Goal: Task Accomplishment & Management: Use online tool/utility

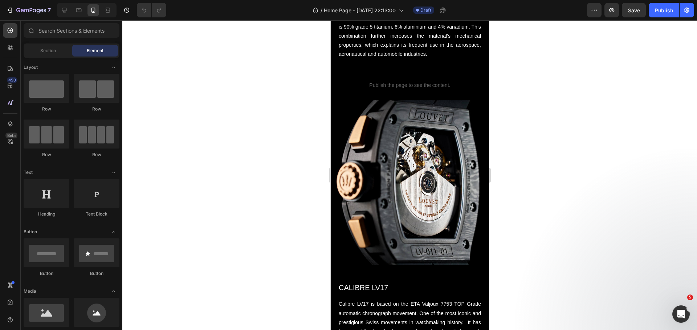
scroll to position [834, 0]
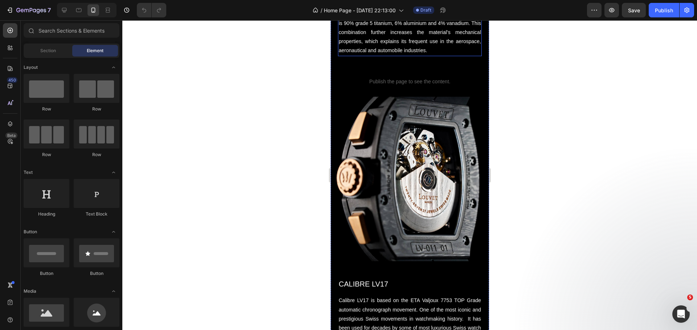
click at [365, 55] on p "Caseband and pushers are crafted of grade 5 titanium, a biocompatible, highly c…" at bounding box center [409, 23] width 142 height 64
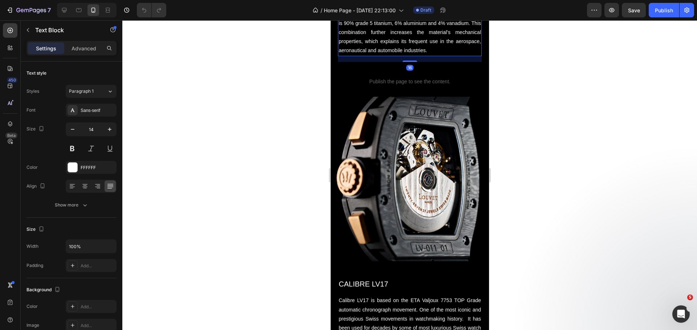
click at [362, 55] on p "Caseband and pushers are crafted of grade 5 titanium, a biocompatible, highly c…" at bounding box center [409, 23] width 142 height 64
click at [378, 55] on p "Caseband and pushers are crafted of grade 5 titanium, a biocompatible, highly c…" at bounding box center [409, 23] width 142 height 64
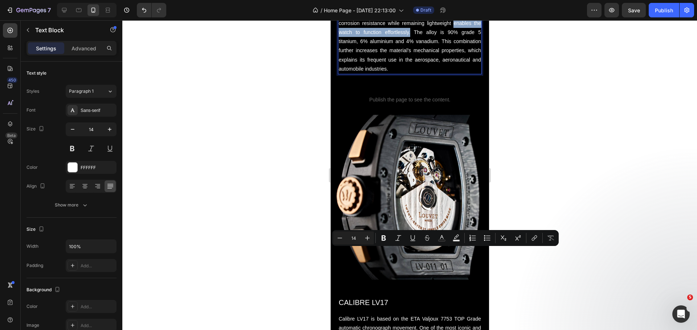
drag, startPoint x: 457, startPoint y: 251, endPoint x: 414, endPoint y: 263, distance: 44.7
click at [414, 74] on p "Caseband and pushers are crafted of grade 5 titanium, a biocompatible, highly c…" at bounding box center [409, 32] width 142 height 82
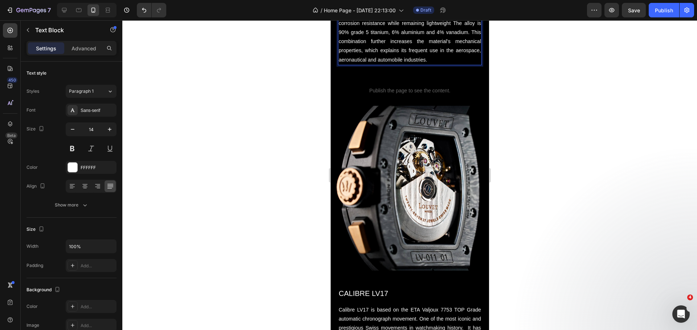
click at [434, 65] on p "Caseband and pushers are crafted of grade 5 titanium, a biocompatible, highly c…" at bounding box center [409, 27] width 142 height 73
click at [445, 65] on p "Caseband and pushers are crafted of grade 5 titanium, a biocompatible, highly c…" at bounding box center [409, 27] width 142 height 73
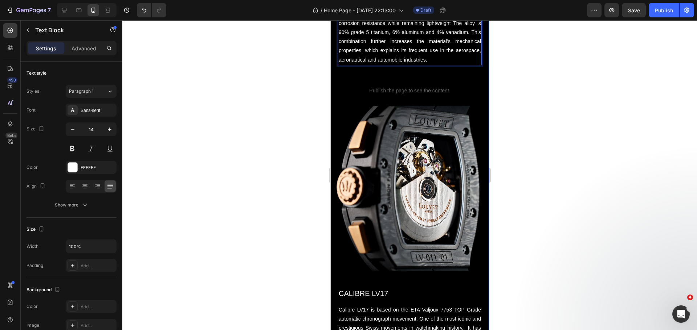
click at [295, 243] on div at bounding box center [409, 175] width 574 height 310
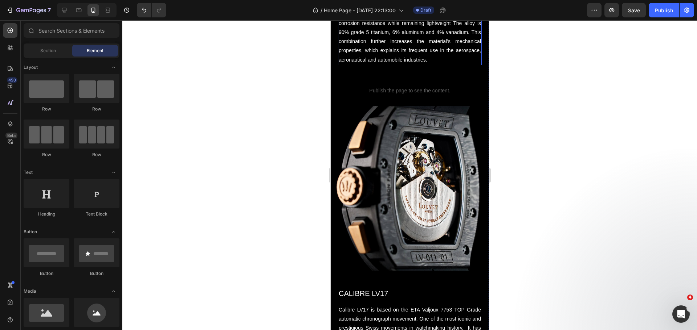
click at [463, 65] on p "Caseband and pushers are crafted of grade 5 titanium, a biocompatible, highly c…" at bounding box center [409, 27] width 142 height 73
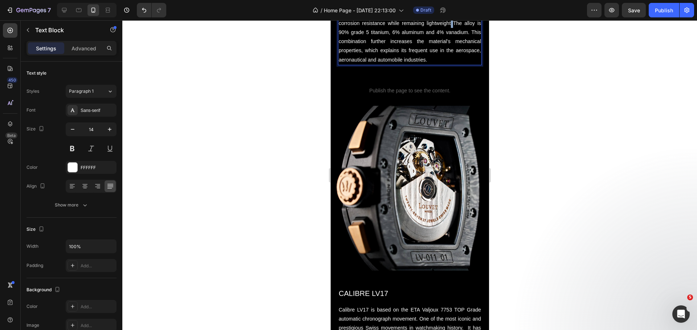
click at [464, 65] on p "Caseband and pushers are crafted of grade 5 titanium, a biocompatible, highly c…" at bounding box center [409, 27] width 142 height 73
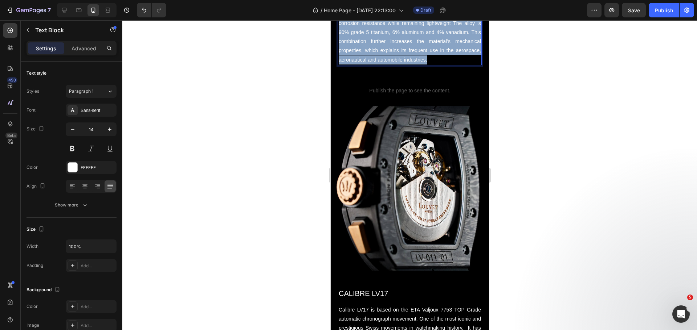
click at [464, 65] on p "Caseband and pushers are crafted of grade 5 titanium, a biocompatible, highly c…" at bounding box center [409, 27] width 142 height 73
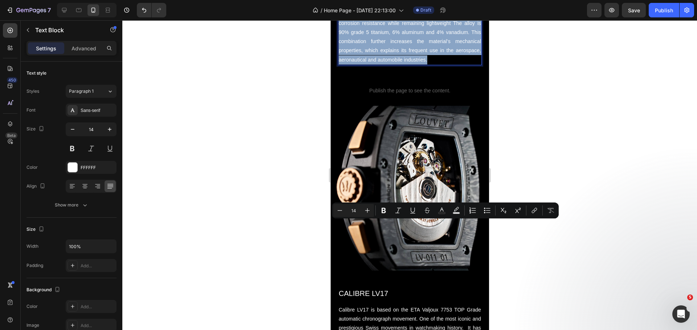
click at [464, 65] on p "Caseband and pushers are crafted of grade 5 titanium, a biocompatible, highly c…" at bounding box center [409, 27] width 142 height 73
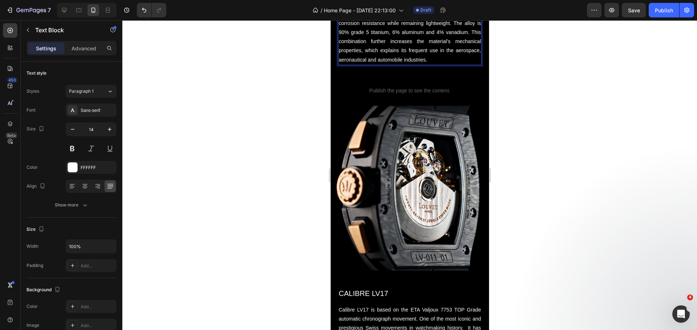
click at [237, 129] on div at bounding box center [409, 175] width 574 height 310
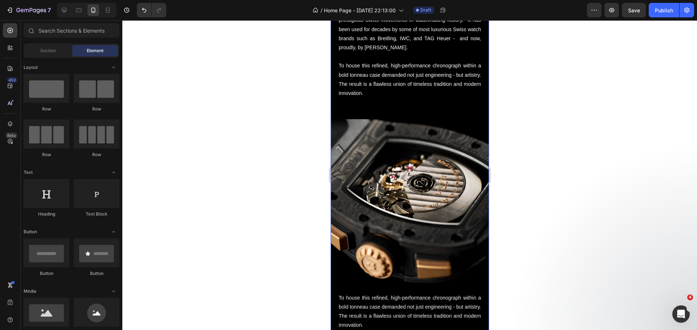
scroll to position [1378, 0]
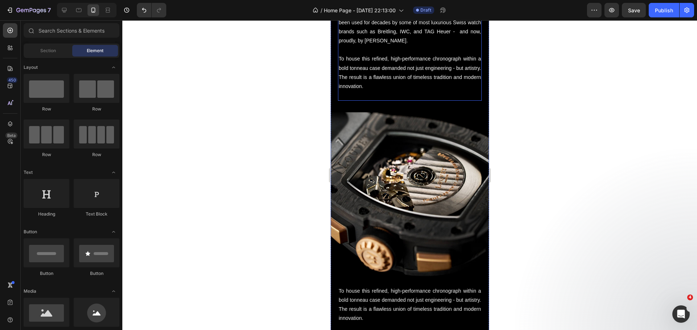
click at [382, 91] on p at bounding box center [409, 95] width 142 height 9
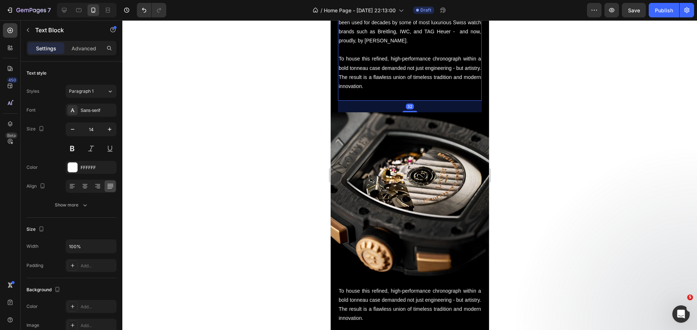
click at [382, 91] on p at bounding box center [409, 95] width 142 height 9
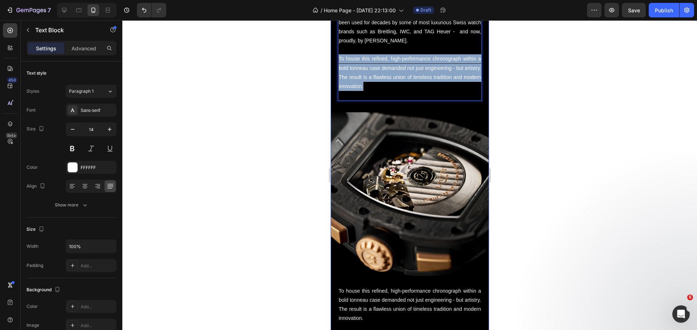
drag, startPoint x: 390, startPoint y: 83, endPoint x: 333, endPoint y: 57, distance: 63.1
click at [333, 57] on div "CASEBAND AND PUSHERS MADE OF GRADE 5 TITANIUM Heading Caseband and pushers are …" at bounding box center [409, 1] width 158 height 727
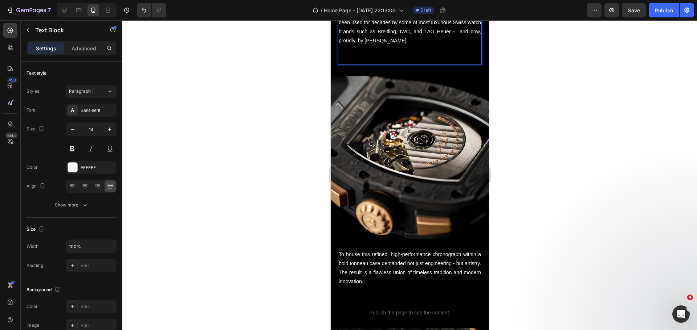
click at [312, 108] on div at bounding box center [409, 175] width 574 height 310
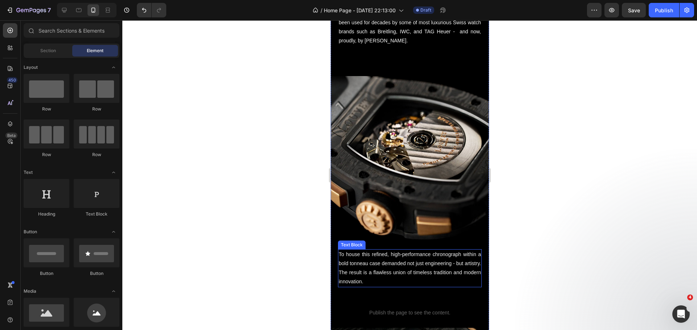
click at [353, 250] on p "To house this refined, high-performance chronograph within a bold tonneau case …" at bounding box center [409, 268] width 142 height 37
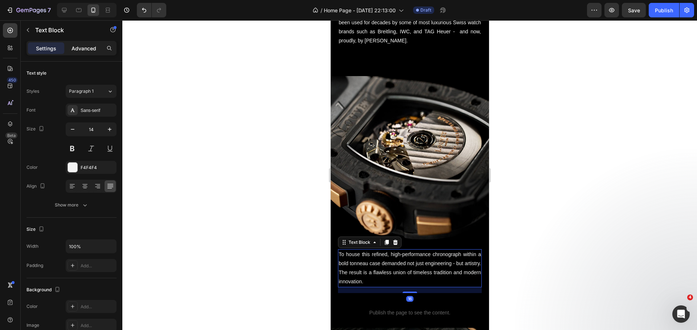
click at [83, 50] on p "Advanced" at bounding box center [83, 49] width 25 height 8
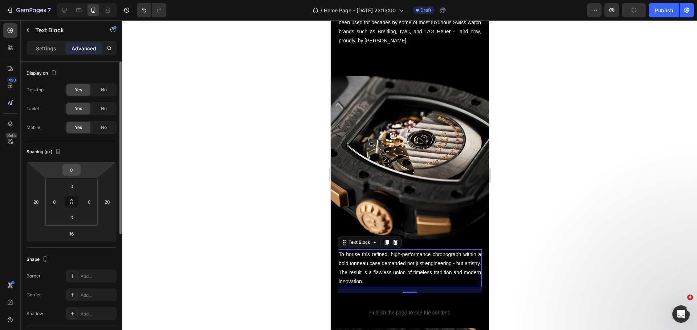
click at [72, 171] on input "0" at bounding box center [71, 170] width 15 height 11
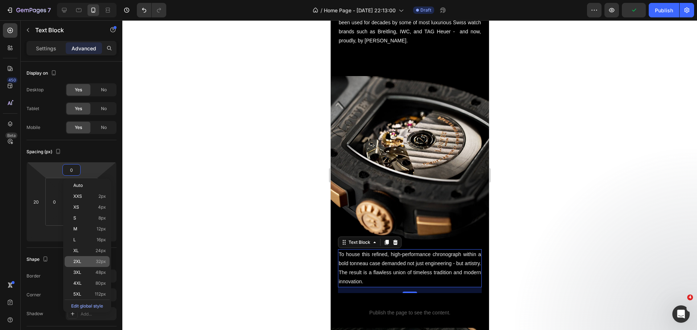
click at [83, 262] on p "2XL 32px" at bounding box center [89, 261] width 33 height 5
type input "32"
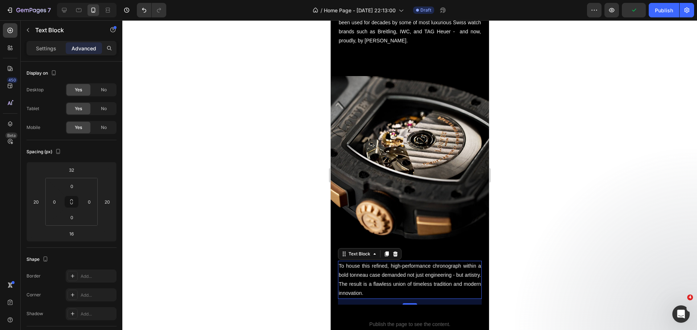
click at [225, 243] on div at bounding box center [409, 175] width 574 height 310
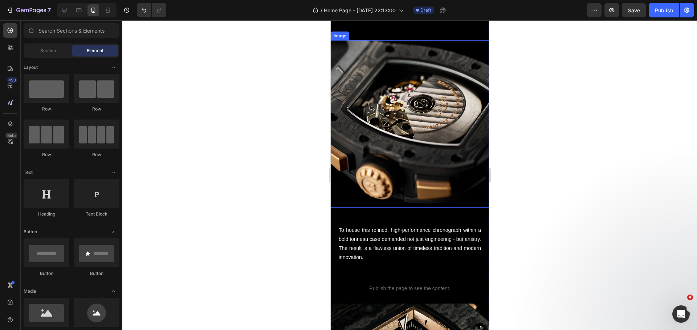
scroll to position [1415, 0]
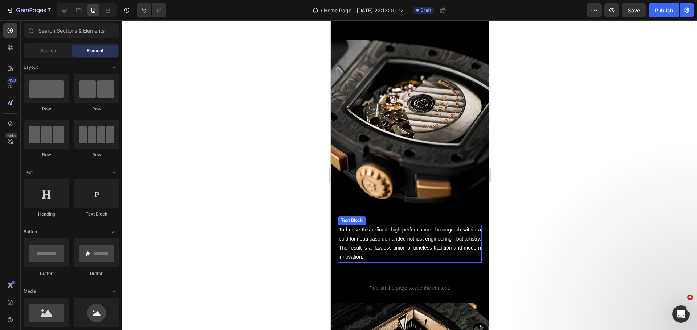
click at [402, 248] on p "To house this refined, high-performance chronograph within a bold tonneau case …" at bounding box center [409, 244] width 142 height 37
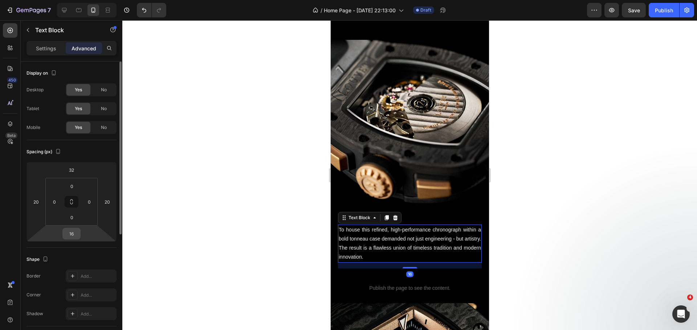
click at [70, 236] on input "16" at bounding box center [71, 234] width 15 height 11
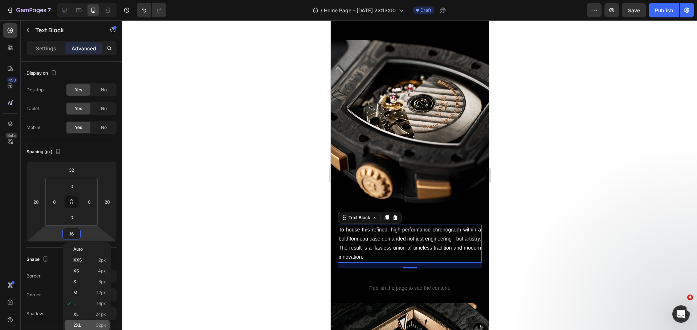
click at [84, 323] on div "2XL 32px" at bounding box center [87, 325] width 45 height 11
type input "32"
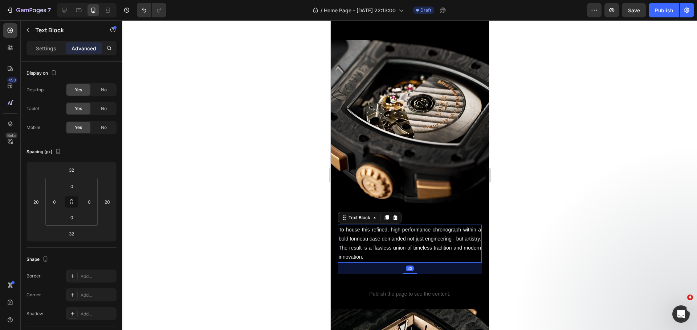
click at [267, 192] on div at bounding box center [409, 175] width 574 height 310
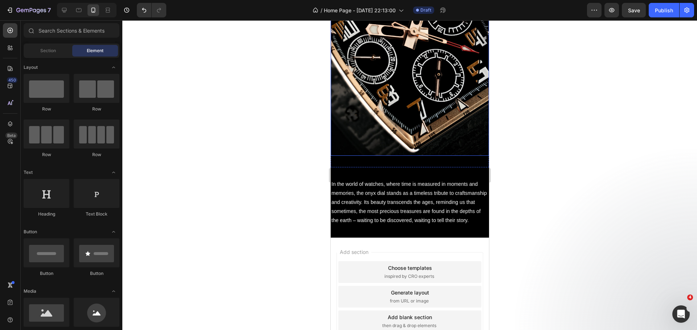
scroll to position [1814, 0]
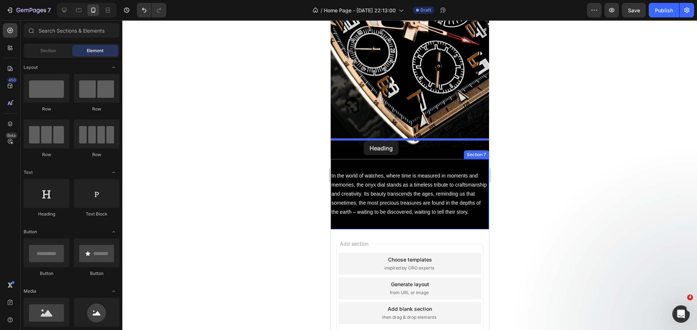
drag, startPoint x: 379, startPoint y: 222, endPoint x: 363, endPoint y: 141, distance: 82.9
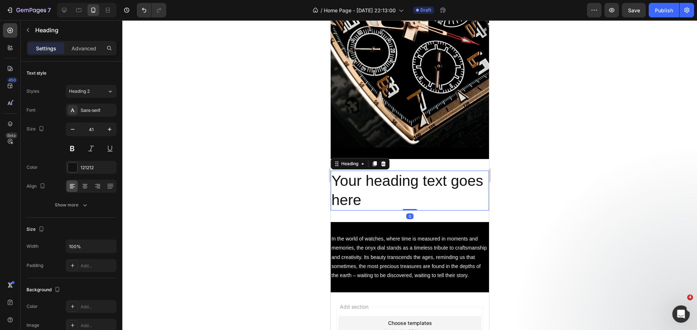
click at [363, 171] on h2 "Your heading text goes here" at bounding box center [409, 191] width 158 height 40
click at [363, 172] on p "Your heading text goes here" at bounding box center [409, 191] width 157 height 39
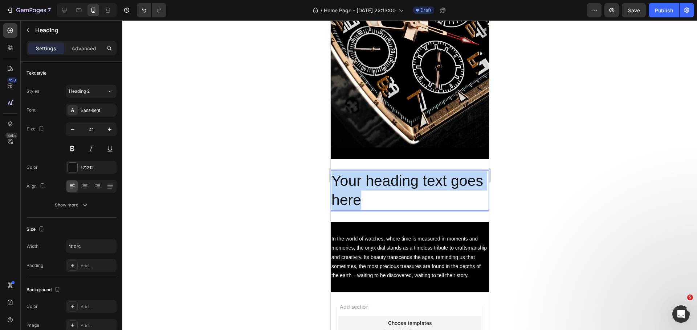
click at [363, 172] on p "Your heading text goes here" at bounding box center [409, 191] width 157 height 39
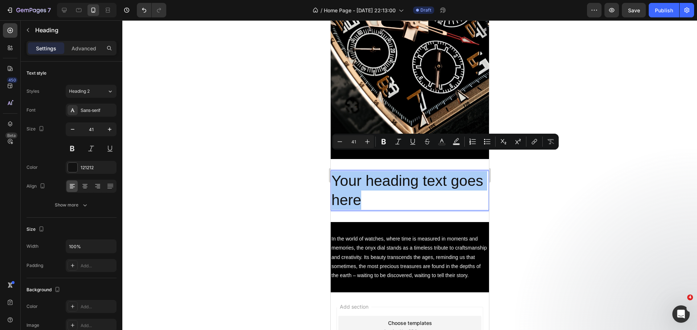
click at [229, 148] on div at bounding box center [409, 175] width 574 height 310
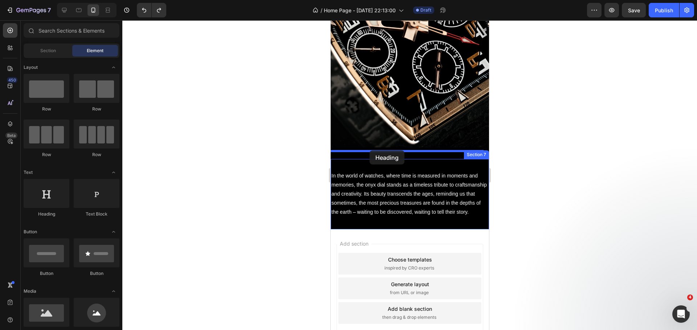
drag, startPoint x: 380, startPoint y: 209, endPoint x: 363, endPoint y: 152, distance: 59.7
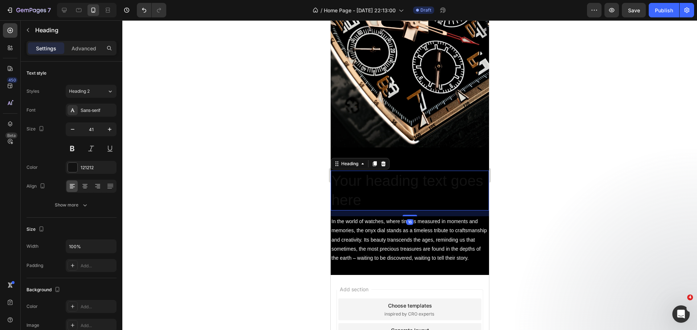
click at [371, 171] on h2 "Your heading text goes here" at bounding box center [409, 191] width 158 height 40
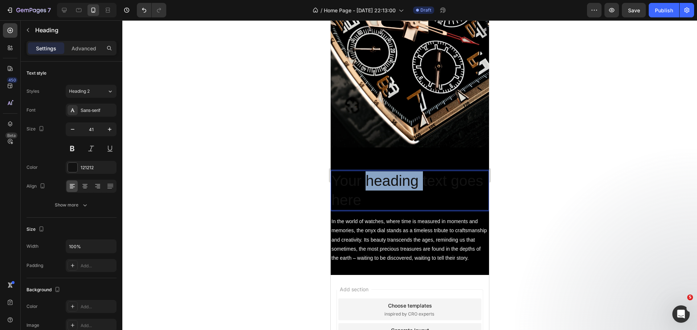
click at [371, 172] on p "Your heading text goes here" at bounding box center [409, 191] width 157 height 39
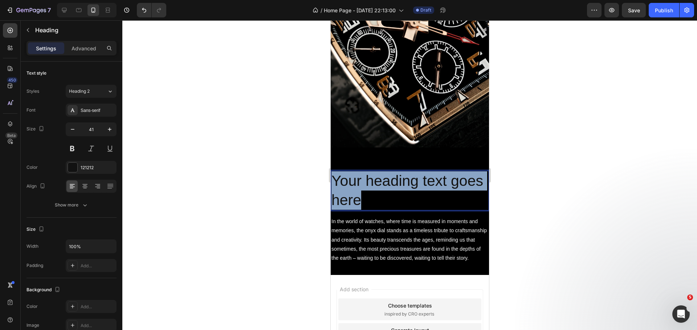
click at [371, 172] on p "Your heading text goes here" at bounding box center [409, 191] width 157 height 39
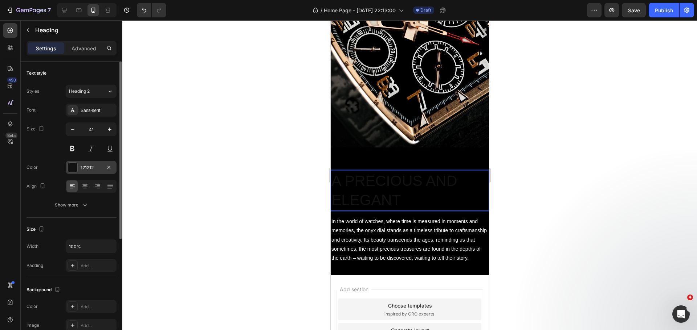
click at [70, 167] on div at bounding box center [72, 167] width 9 height 9
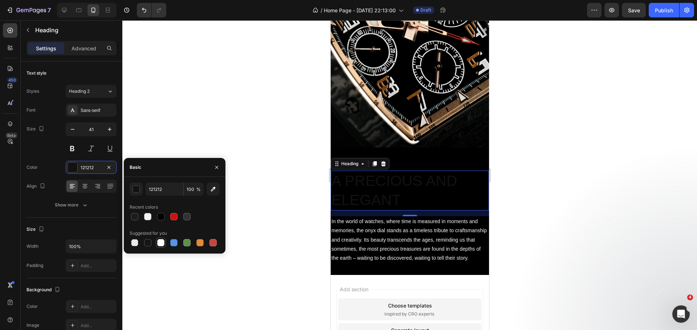
click at [162, 243] on div at bounding box center [160, 242] width 7 height 7
type input "FFFFFF"
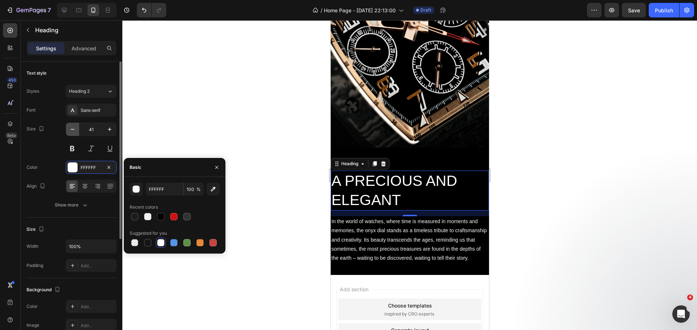
click at [71, 129] on icon "button" at bounding box center [72, 129] width 7 height 7
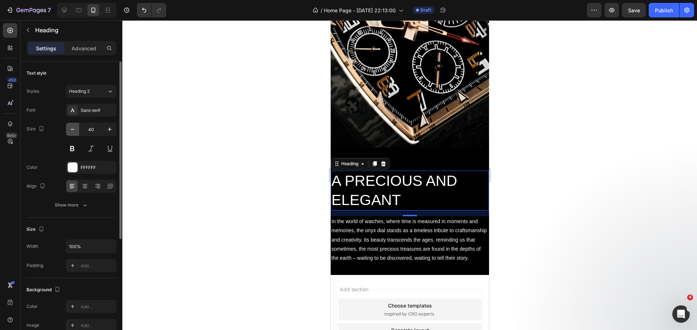
click at [71, 129] on icon "button" at bounding box center [72, 129] width 7 height 7
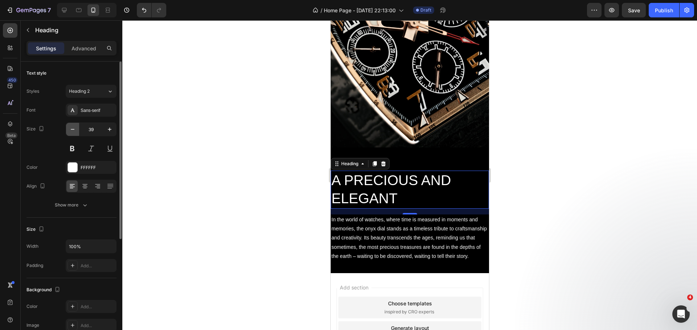
click at [71, 129] on icon "button" at bounding box center [72, 129] width 7 height 7
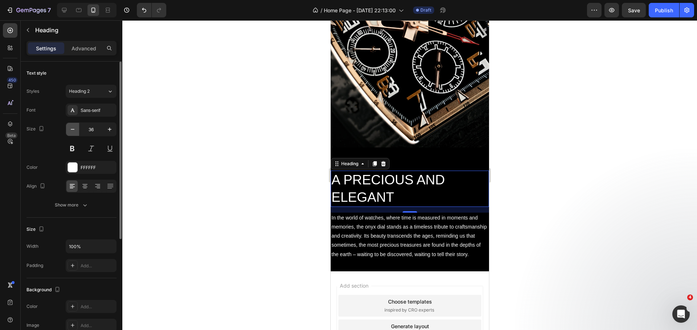
click at [71, 129] on icon "button" at bounding box center [72, 129] width 7 height 7
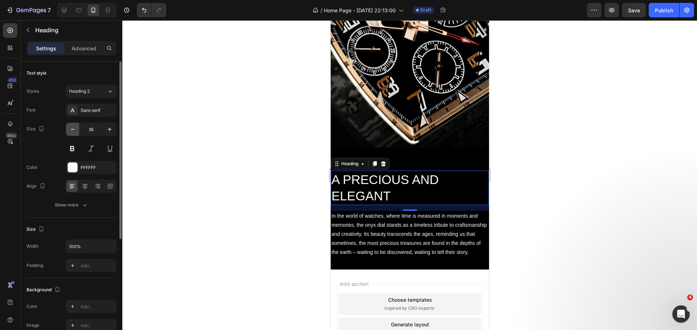
click at [71, 129] on icon "button" at bounding box center [72, 129] width 7 height 7
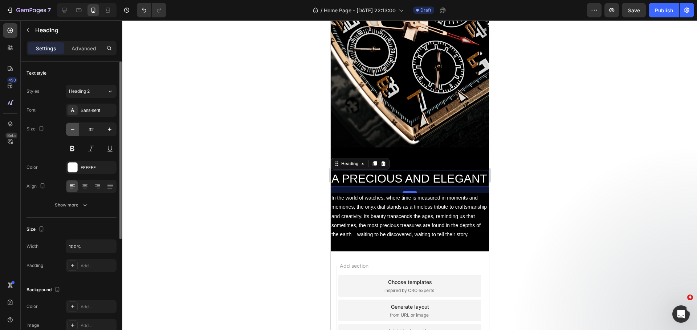
click at [71, 129] on icon "button" at bounding box center [72, 129] width 7 height 7
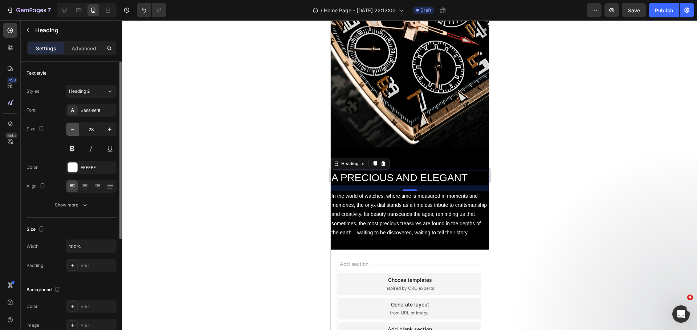
click at [71, 129] on icon "button" at bounding box center [72, 129] width 7 height 7
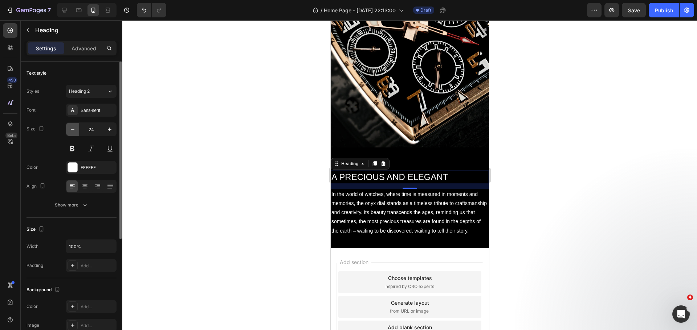
click at [71, 129] on icon "button" at bounding box center [72, 129] width 7 height 7
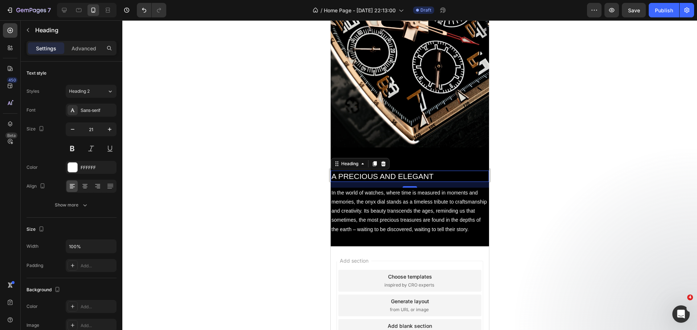
type input "20"
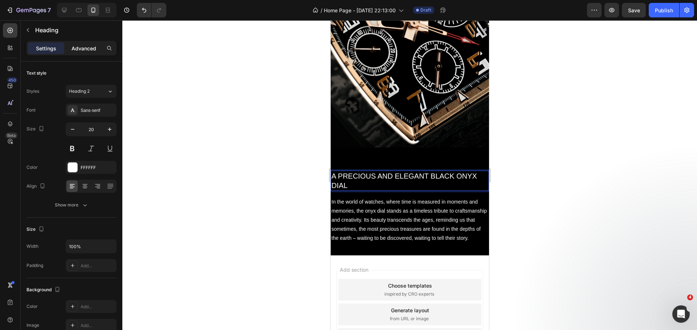
click at [77, 46] on p "Advanced" at bounding box center [83, 49] width 25 height 8
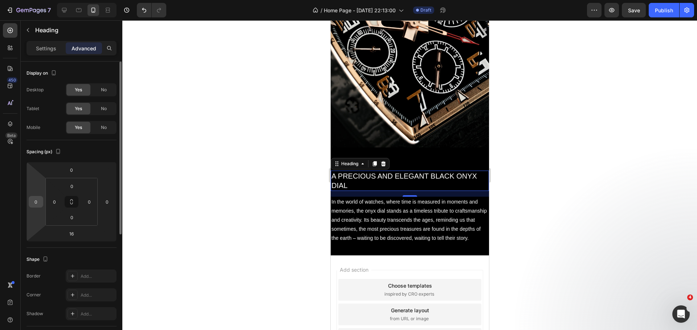
click at [34, 206] on input "0" at bounding box center [35, 202] width 11 height 11
type input "20"
click at [108, 202] on input "0" at bounding box center [107, 202] width 11 height 11
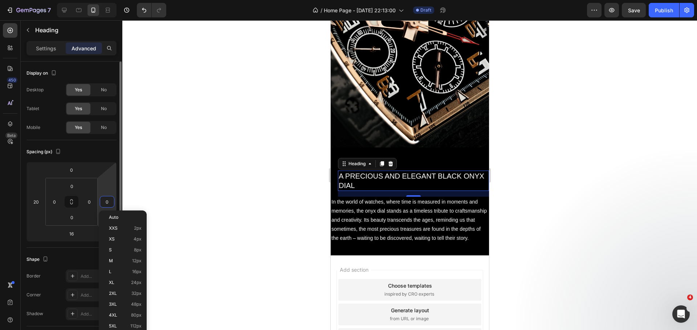
click at [108, 202] on input "0" at bounding box center [107, 202] width 11 height 11
type input "20"
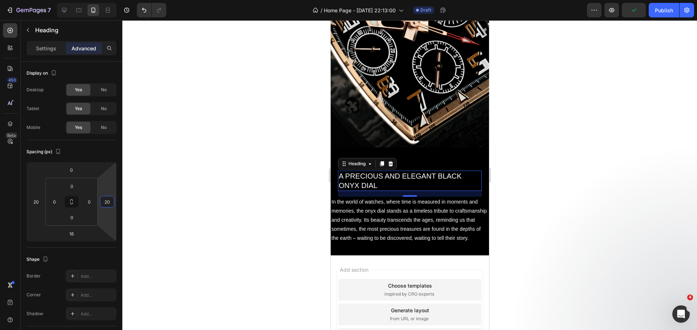
click at [209, 196] on div at bounding box center [409, 175] width 574 height 310
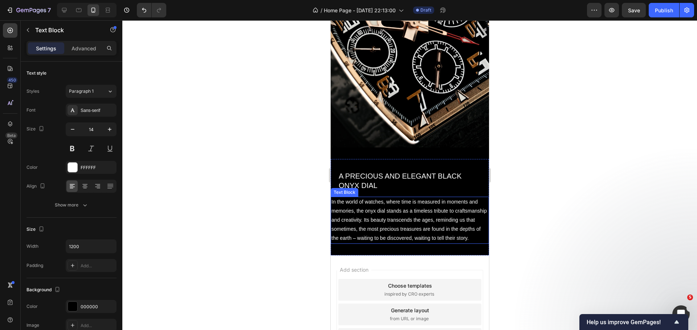
click at [381, 229] on p "In the world of watches, where time is measured in moments and memories, the on…" at bounding box center [409, 221] width 157 height 46
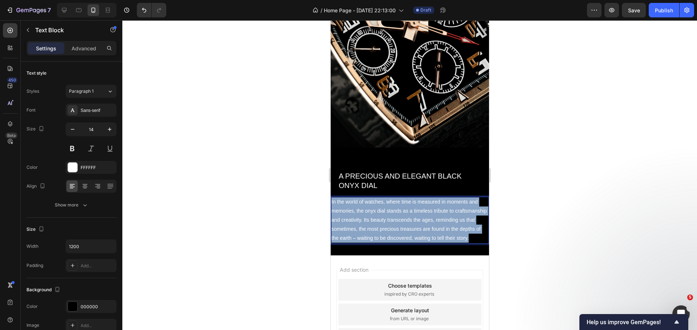
click at [381, 229] on p "In the world of watches, where time is measured in moments and memories, the on…" at bounding box center [409, 221] width 157 height 46
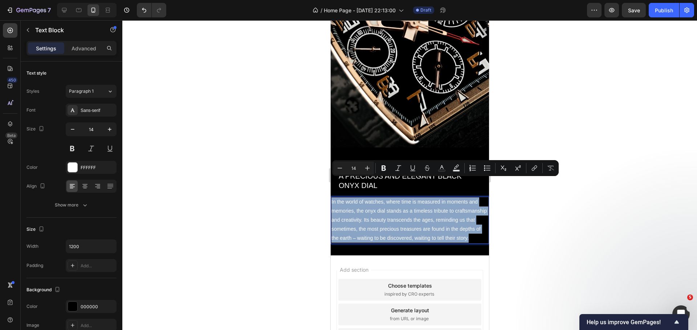
click at [381, 229] on p "In the world of watches, where time is measured in moments and memories, the on…" at bounding box center [409, 221] width 157 height 46
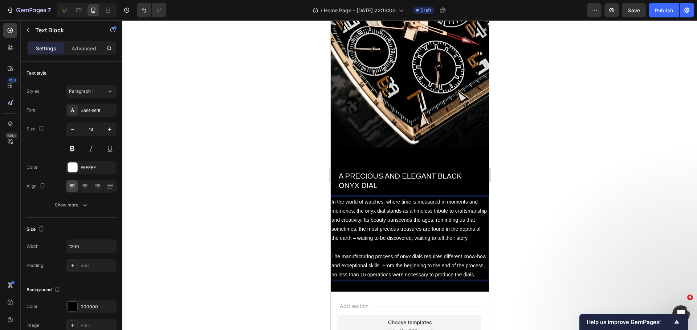
click at [233, 212] on div at bounding box center [409, 175] width 574 height 310
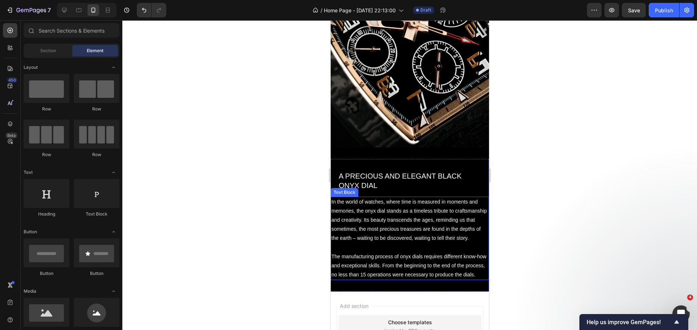
click at [371, 220] on p "In the world of watches, where time is measured in moments and memories, the on…" at bounding box center [409, 221] width 157 height 46
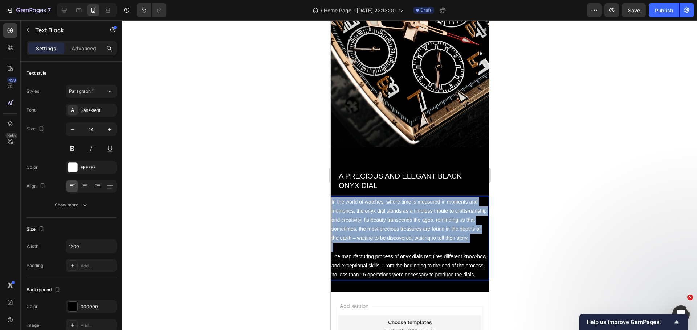
drag, startPoint x: 373, startPoint y: 228, endPoint x: 328, endPoint y: 182, distance: 64.4
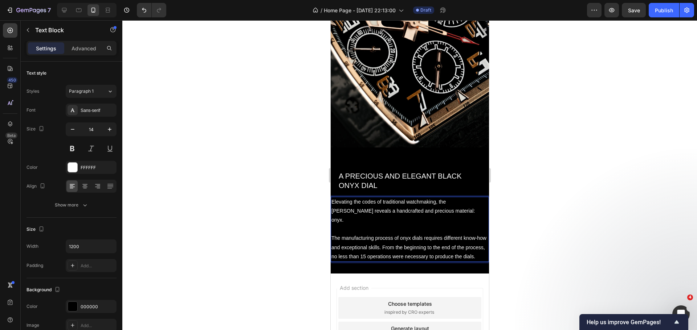
click at [390, 234] on p "The manufacturing process of onyx dials requires different know-how and excepti…" at bounding box center [409, 248] width 157 height 28
click at [386, 236] on p "The manufacturing process of onyx dials requires different know-how and excepti…" at bounding box center [409, 248] width 157 height 28
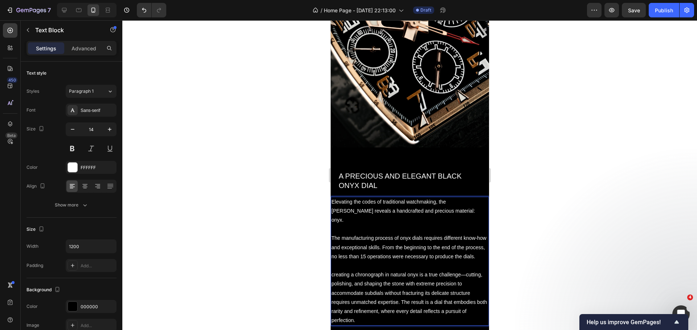
click at [275, 232] on div at bounding box center [409, 175] width 574 height 310
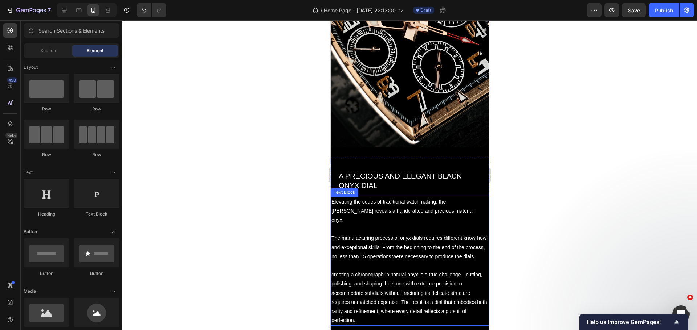
click at [418, 234] on p "The manufacturing process of onyx dials requires different know-how and excepti…" at bounding box center [409, 248] width 157 height 28
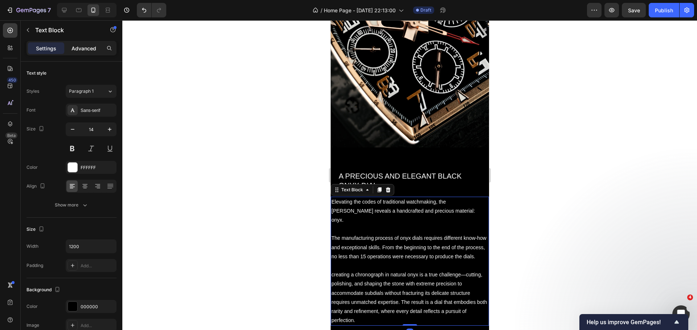
click at [82, 52] on p "Advanced" at bounding box center [83, 49] width 25 height 8
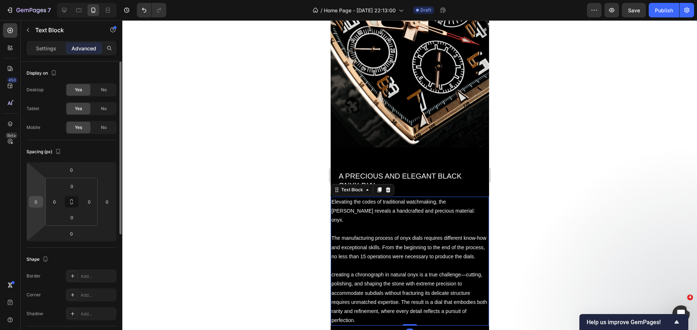
click at [40, 200] on input "0" at bounding box center [35, 202] width 11 height 11
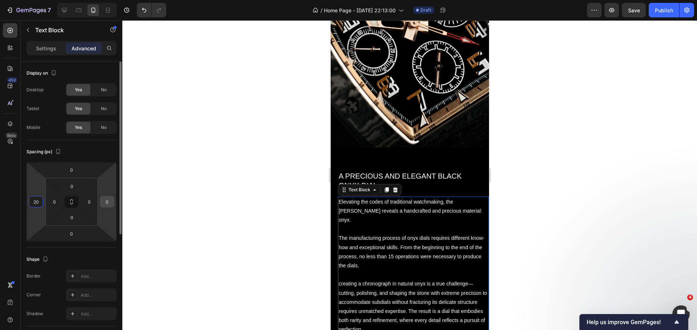
type input "20"
click at [107, 205] on input "0" at bounding box center [107, 202] width 11 height 11
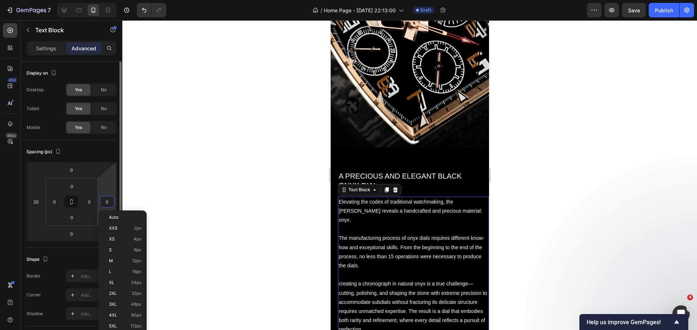
click at [107, 205] on input "0" at bounding box center [107, 202] width 11 height 11
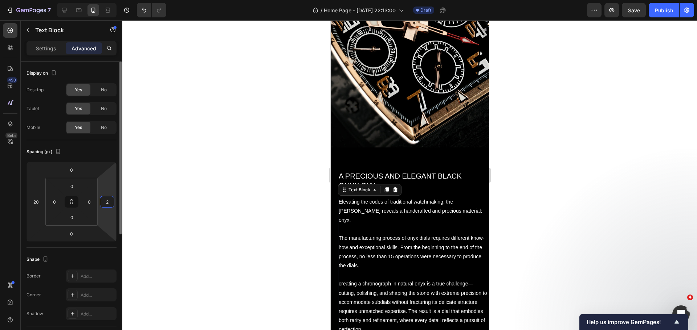
type input "20"
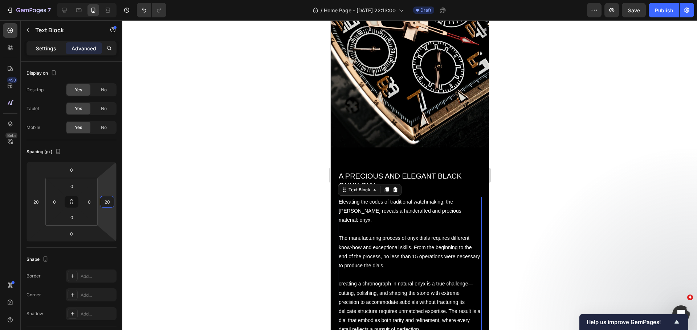
click at [44, 49] on p "Settings" at bounding box center [46, 49] width 20 height 8
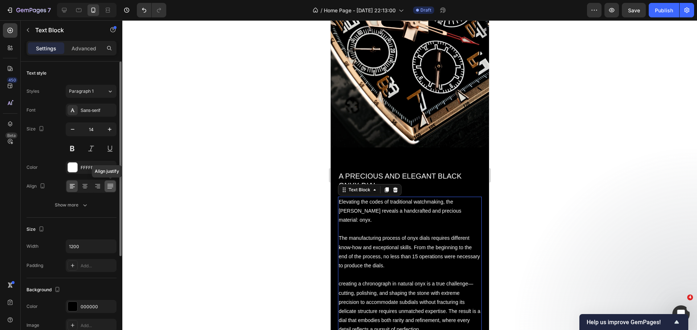
click at [110, 185] on icon at bounding box center [110, 186] width 7 height 7
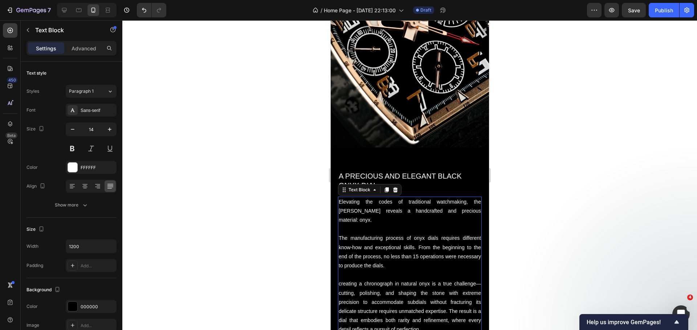
click at [275, 209] on div at bounding box center [409, 175] width 574 height 310
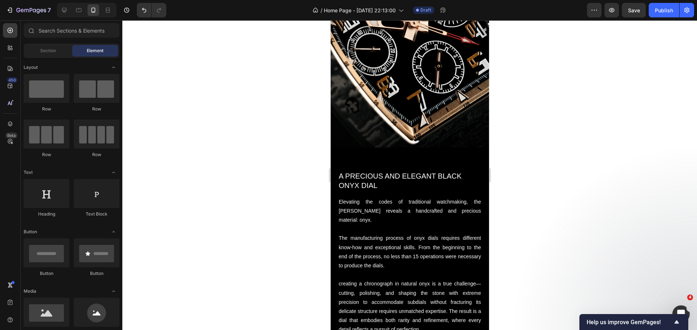
click at [219, 221] on div at bounding box center [409, 175] width 574 height 310
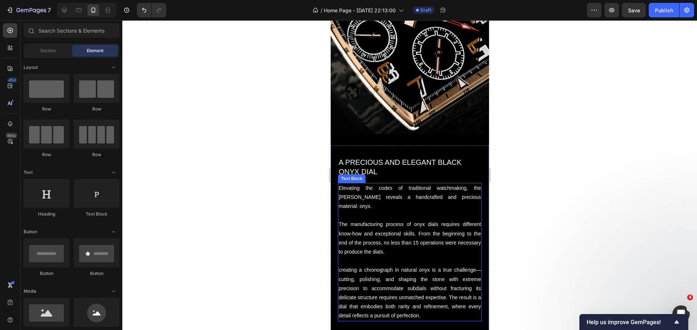
scroll to position [1850, 0]
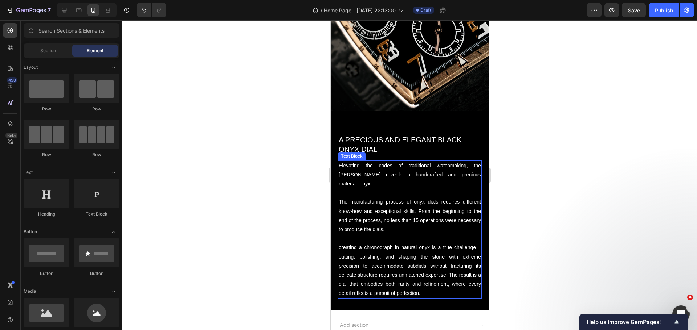
click at [404, 243] on p "creating a chronograph in natural onyx is a true challenge—cutting, polishing, …" at bounding box center [409, 270] width 142 height 55
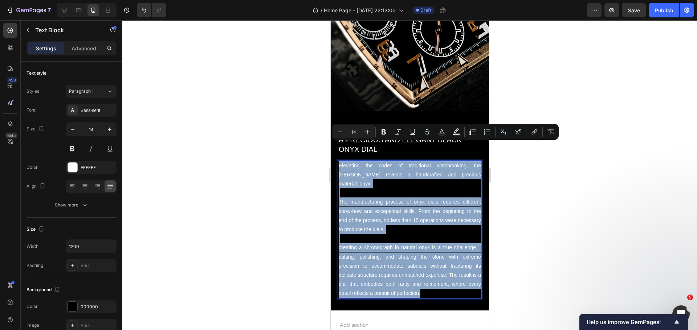
drag, startPoint x: 440, startPoint y: 266, endPoint x: 643, endPoint y: 156, distance: 231.5
copy div "Elevating the codes of traditional watchmaking, the [PERSON_NAME] reveals a han…"
click at [413, 198] on p "The manufacturing process of onyx dials requires different know-how and excepti…" at bounding box center [409, 216] width 142 height 37
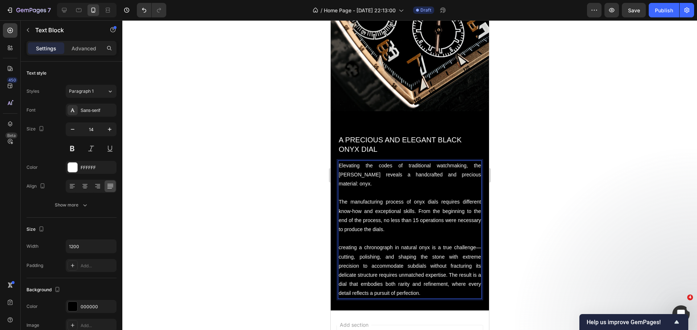
click at [357, 161] on p "Elevating the codes of traditional watchmaking, the [PERSON_NAME] reveals a han…" at bounding box center [409, 175] width 142 height 28
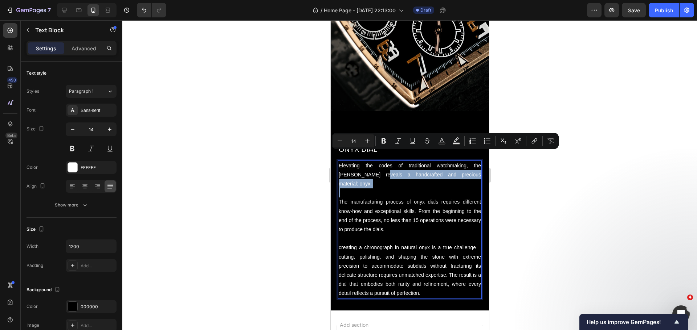
drag, startPoint x: 358, startPoint y: 154, endPoint x: 464, endPoint y: 161, distance: 106.5
click at [464, 161] on div "Elevating the codes of traditional watchmaking, the [PERSON_NAME] reveals a han…" at bounding box center [409, 230] width 144 height 139
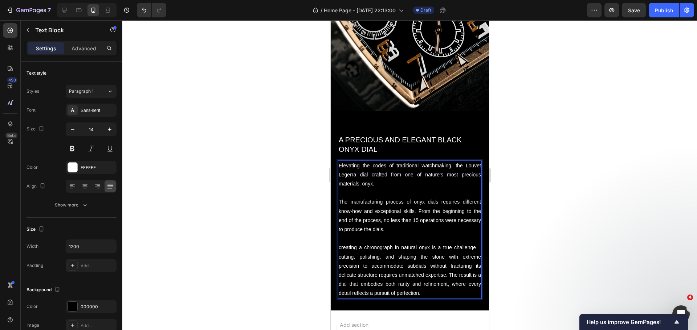
click at [360, 161] on p "Elevating the codes of traditional watchmaking, the Louvet Legerra dial crafted…" at bounding box center [409, 175] width 142 height 28
click at [214, 164] on div at bounding box center [409, 175] width 574 height 310
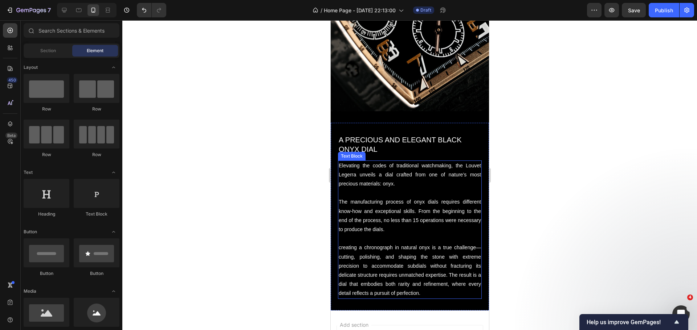
click at [457, 198] on p "The manufacturing process of onyx dials requires different know-how and excepti…" at bounding box center [409, 216] width 142 height 37
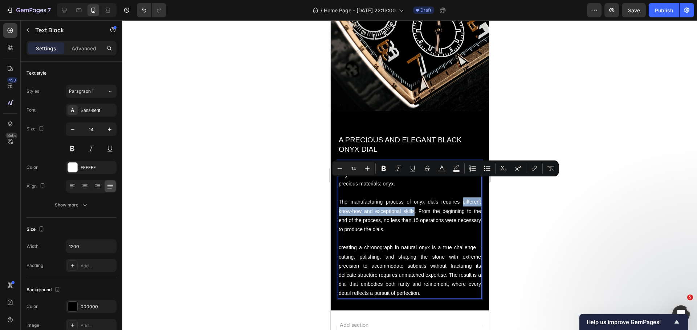
drag, startPoint x: 457, startPoint y: 182, endPoint x: 411, endPoint y: 195, distance: 47.3
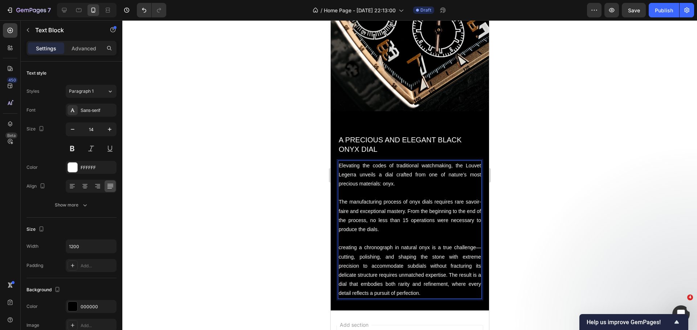
click at [238, 167] on div at bounding box center [409, 175] width 574 height 310
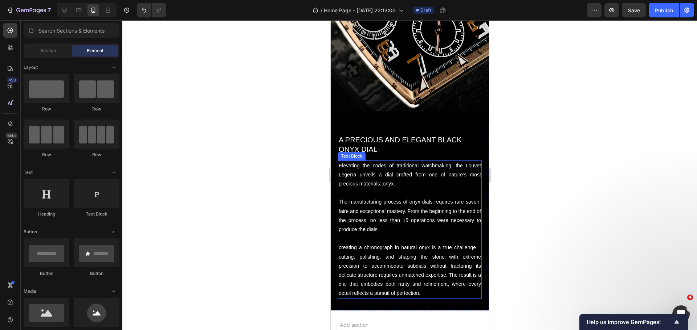
click at [437, 205] on p "The manufacturing process of onyx dials requires rare savoir-faire and exceptio…" at bounding box center [409, 216] width 142 height 37
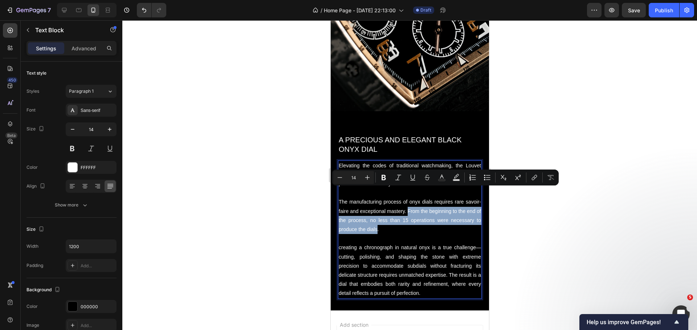
drag, startPoint x: 424, startPoint y: 192, endPoint x: 407, endPoint y: 215, distance: 28.3
click at [407, 215] on p "The manufacturing process of onyx dials requires rare savoir-faire and exceptio…" at bounding box center [409, 216] width 142 height 37
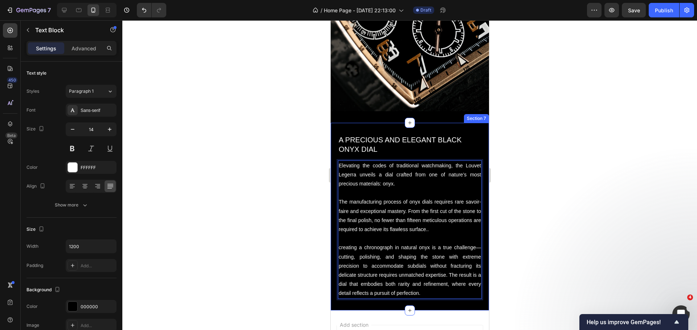
click at [271, 157] on div at bounding box center [409, 175] width 574 height 310
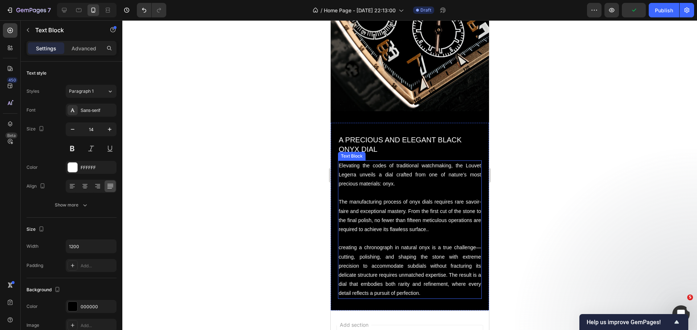
click at [464, 211] on p "The manufacturing process of onyx dials requires rare savoir-faire and exceptio…" at bounding box center [409, 216] width 142 height 37
click at [460, 211] on p "The manufacturing process of onyx dials requires rare savoir-faire and exceptio…" at bounding box center [409, 216] width 142 height 37
click at [356, 243] on p "creating a chronograph in natural onyx is a true challenge—cutting, polishing, …" at bounding box center [409, 270] width 142 height 55
click at [279, 226] on div at bounding box center [409, 175] width 574 height 310
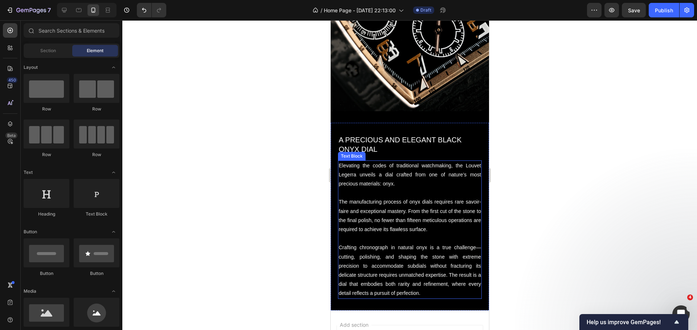
click at [471, 243] on p "Crafting chronograph in natural onyx is a true challenge—cutting, polishing, an…" at bounding box center [409, 270] width 142 height 55
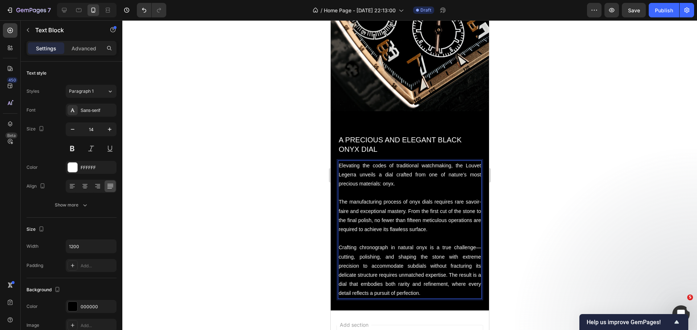
click at [472, 243] on p "Crafting chronograph in natural onyx is a true challenge—cutting, polishing, an…" at bounding box center [409, 270] width 142 height 55
click at [272, 215] on div at bounding box center [409, 175] width 574 height 310
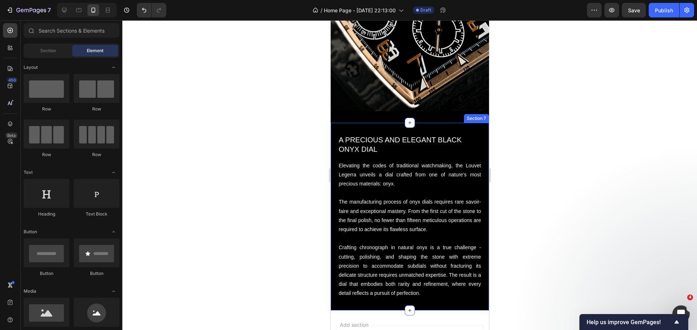
click at [288, 195] on div at bounding box center [409, 175] width 574 height 310
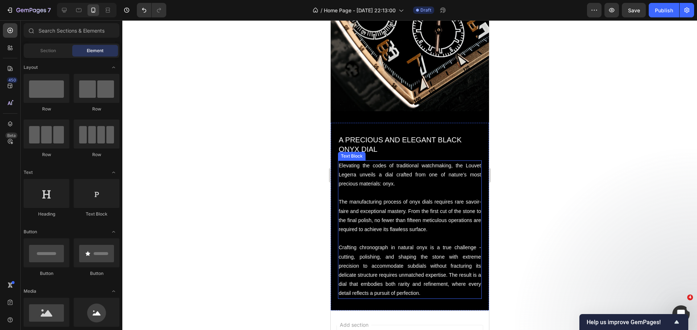
click at [430, 250] on p "Crafting chronograph in natural onyx is a true challenge - cutting, polishing, …" at bounding box center [409, 270] width 142 height 55
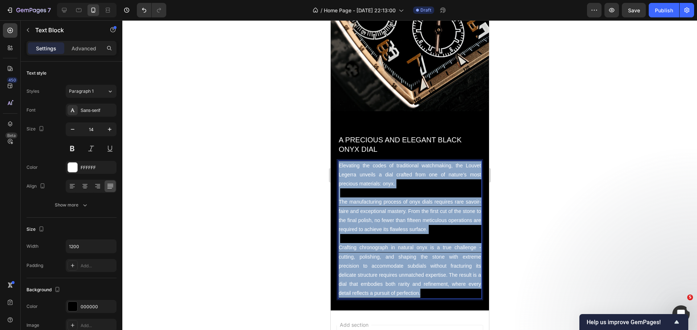
drag, startPoint x: 445, startPoint y: 274, endPoint x: 326, endPoint y: 145, distance: 174.8
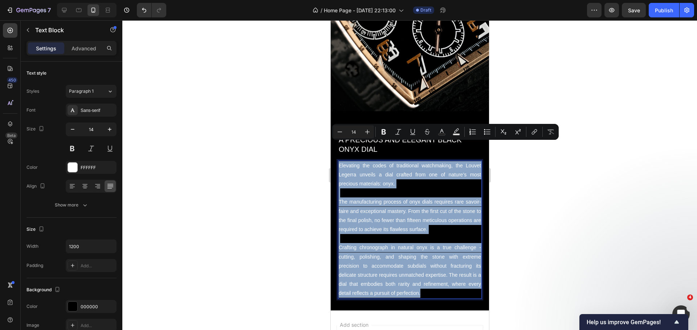
click at [350, 243] on p "Crafting chronograph in natural onyx is a true challenge - cutting, polishing, …" at bounding box center [409, 270] width 142 height 55
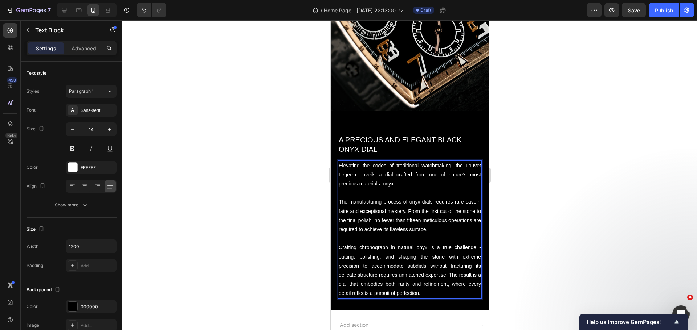
click at [359, 243] on p "Crafting chronograph in natural onyx is a true challenge - cutting, polishing, …" at bounding box center [409, 270] width 142 height 55
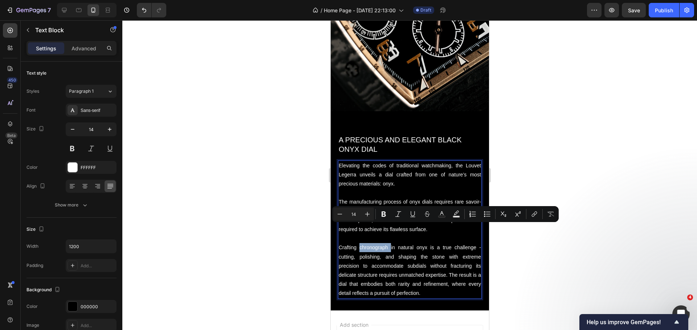
click at [358, 243] on p "Crafting chronograph in natural onyx is a true challenge - cutting, polishing, …" at bounding box center [409, 270] width 142 height 55
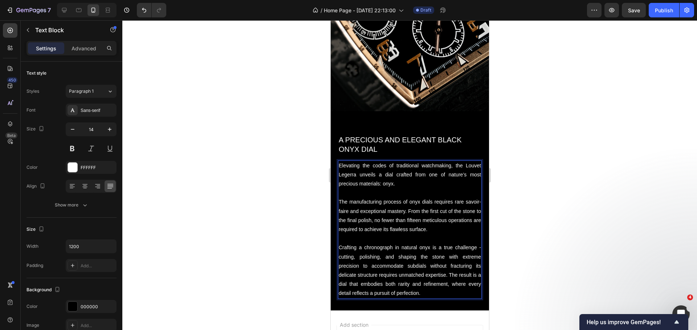
click at [215, 238] on div at bounding box center [409, 175] width 574 height 310
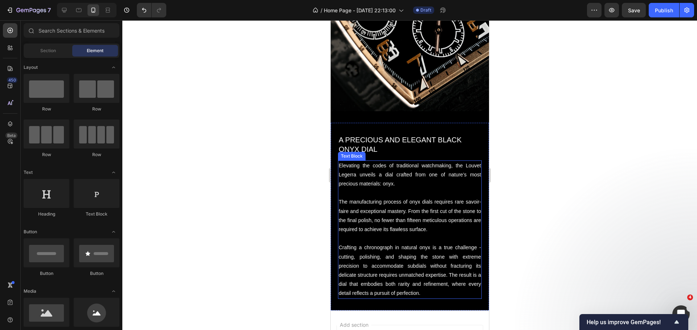
click at [384, 276] on p "Crafting a chronograph in natural onyx is a true challenge - cutting, polishing…" at bounding box center [409, 270] width 142 height 55
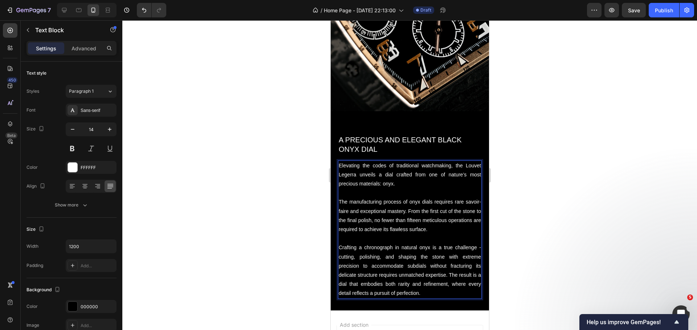
click at [385, 275] on p "Crafting a chronograph in natural onyx is a true challenge - cutting, polishing…" at bounding box center [409, 270] width 142 height 55
drag, startPoint x: 384, startPoint y: 275, endPoint x: 445, endPoint y: 279, distance: 60.7
click at [445, 279] on div "Elevating the codes of traditional watchmaking, the Louvet Legerra unveils a di…" at bounding box center [409, 230] width 144 height 139
click at [252, 210] on div at bounding box center [409, 175] width 574 height 310
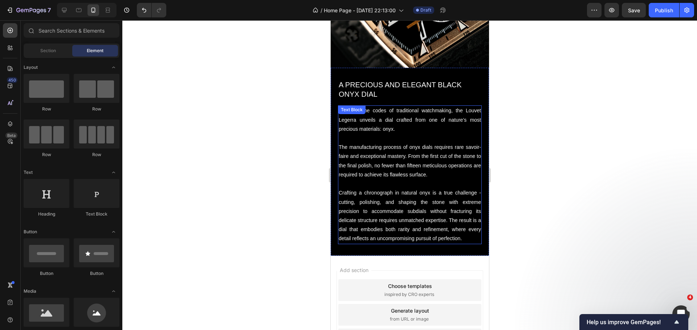
scroll to position [1865, 0]
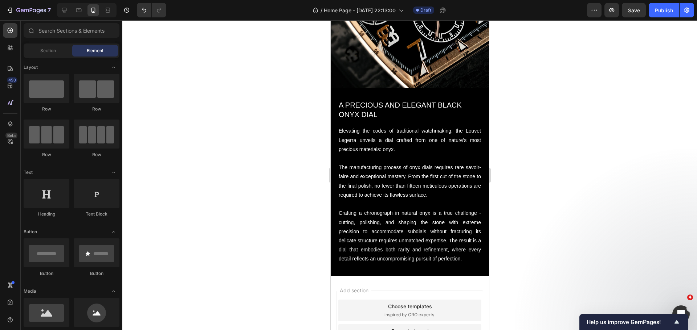
click at [235, 147] on div at bounding box center [409, 175] width 574 height 310
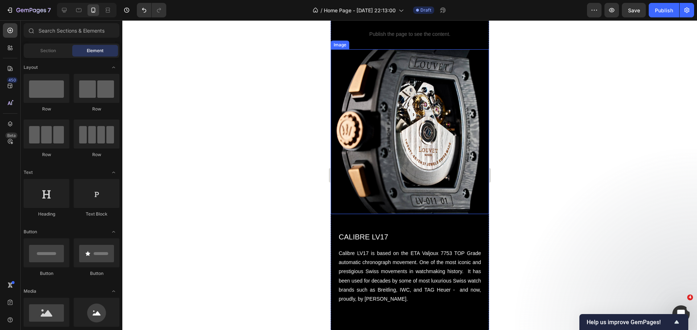
scroll to position [994, 0]
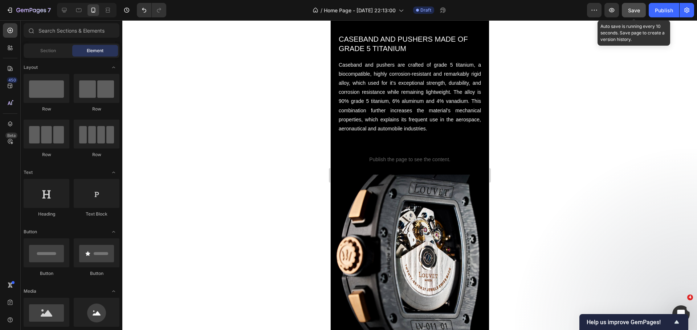
click at [633, 4] on button "Save" at bounding box center [633, 10] width 24 height 15
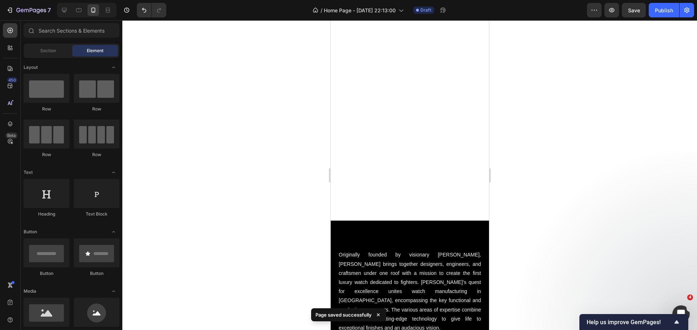
scroll to position [55, 0]
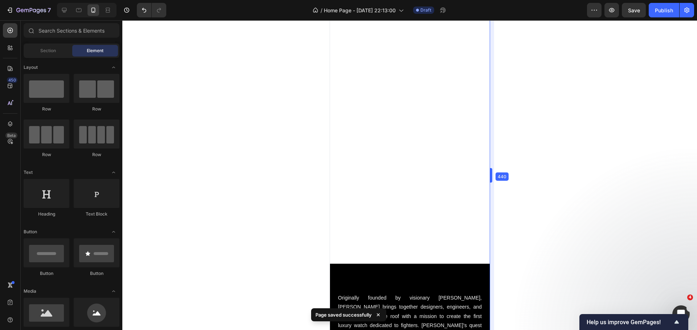
drag, startPoint x: 492, startPoint y: 61, endPoint x: 493, endPoint y: 131, distance: 69.3
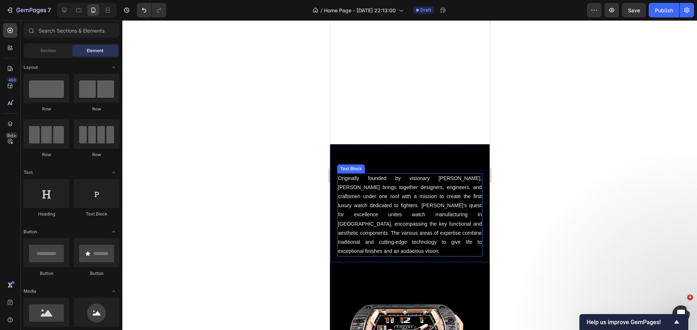
scroll to position [164, 0]
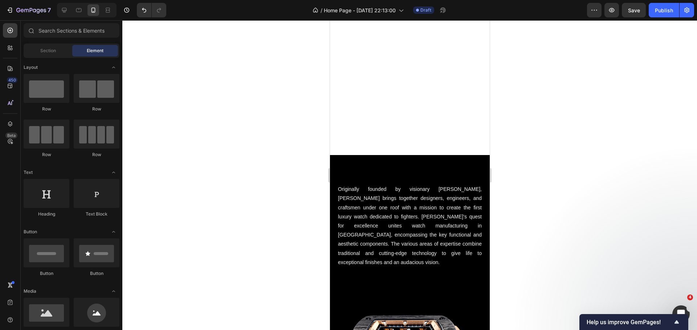
click at [229, 134] on div at bounding box center [409, 175] width 574 height 310
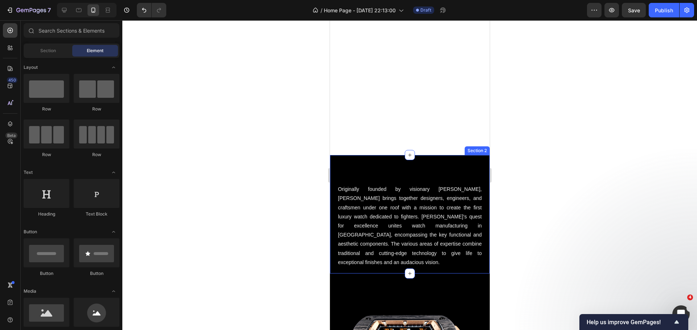
click at [386, 165] on div "Originally founded by visionary [PERSON_NAME], [PERSON_NAME] brings together de…" at bounding box center [409, 214] width 160 height 119
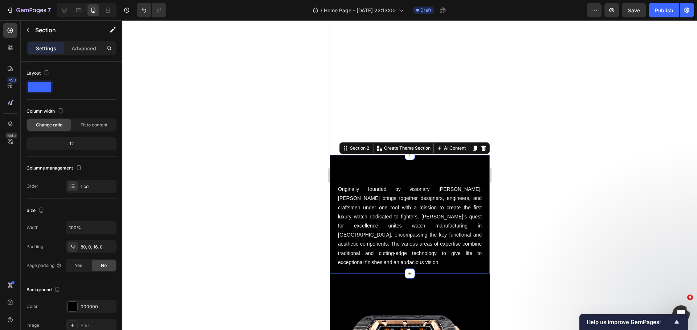
click at [81, 42] on div "Settings Advanced" at bounding box center [71, 48] width 90 height 15
click at [81, 49] on p "Advanced" at bounding box center [83, 49] width 25 height 8
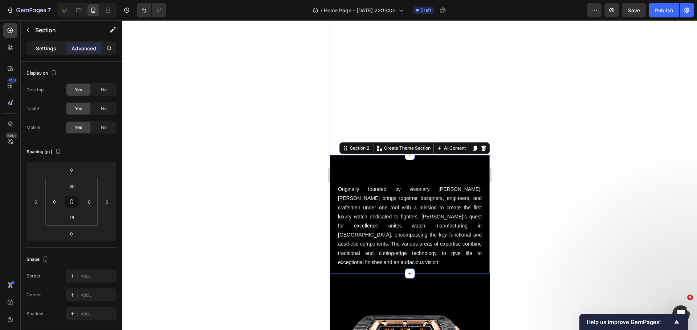
click at [56, 44] on div "Settings" at bounding box center [46, 48] width 36 height 12
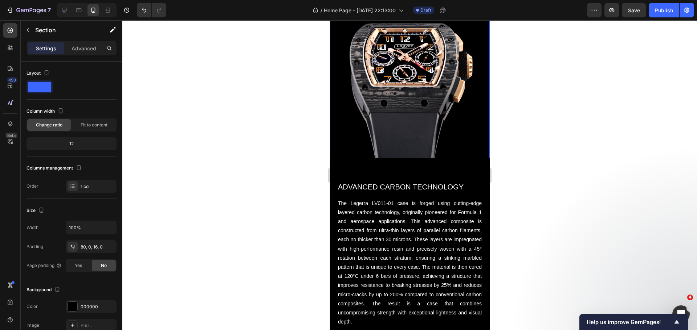
scroll to position [454, 0]
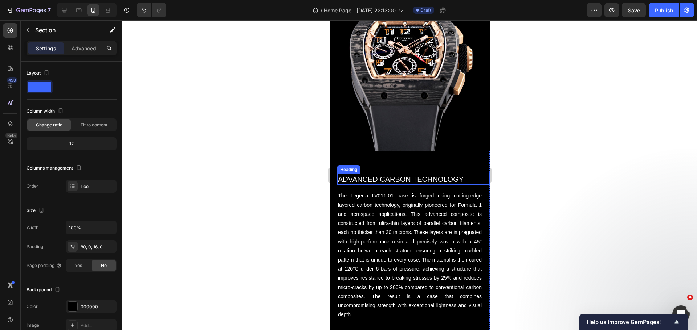
click at [391, 174] on h2 "ADVANCED CARBON TECHNOLOGY" at bounding box center [413, 179] width 152 height 11
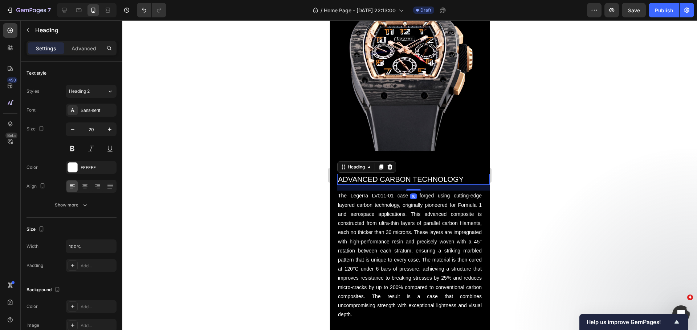
click at [73, 42] on div "Settings Advanced" at bounding box center [71, 48] width 90 height 15
click at [84, 54] on div "Advanced" at bounding box center [84, 48] width 36 height 12
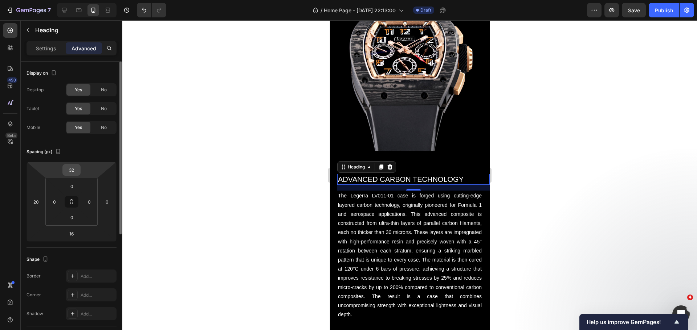
click at [74, 168] on input "32" at bounding box center [71, 170] width 15 height 11
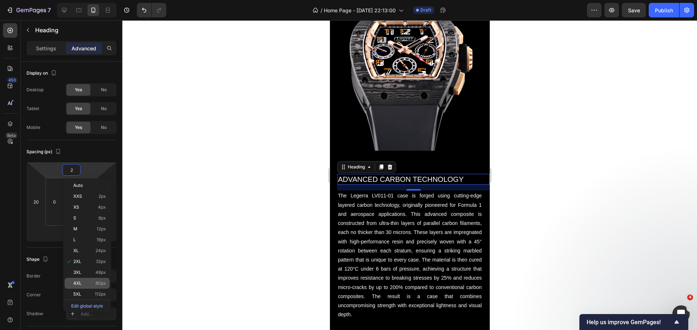
click at [93, 280] on div "4XL 80px" at bounding box center [87, 283] width 45 height 11
type input "80"
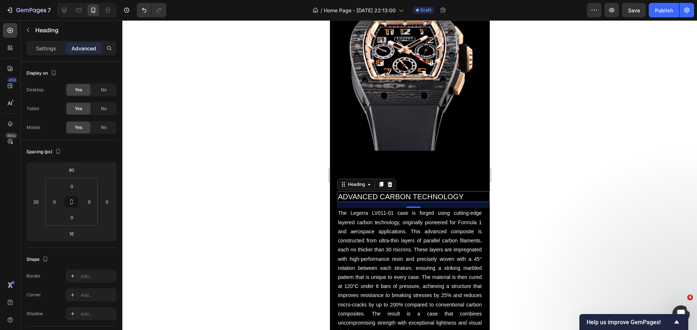
click at [235, 206] on div at bounding box center [409, 175] width 574 height 310
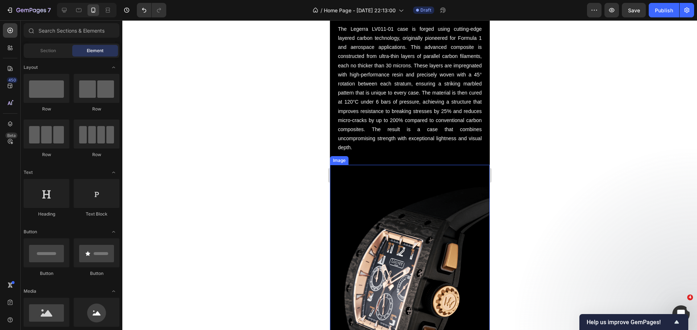
scroll to position [635, 0]
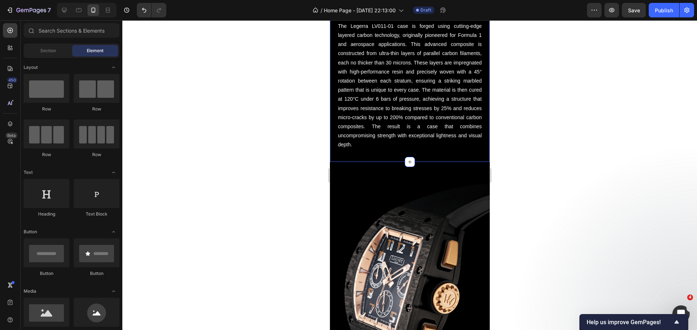
click at [398, 157] on div "ADVANCED CARBON TECHNOLOGY Heading The Legerra LV011-01 case is forged using cu…" at bounding box center [409, 63] width 160 height 198
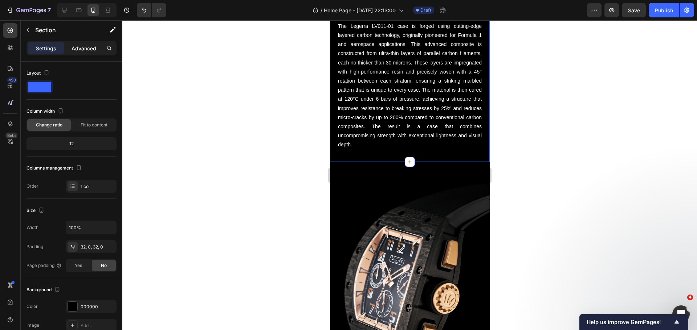
click at [90, 45] on p "Advanced" at bounding box center [83, 49] width 25 height 8
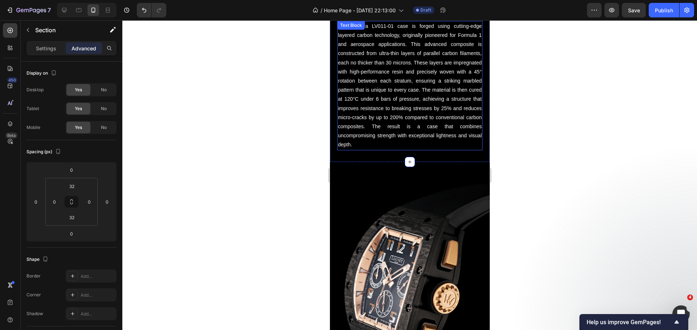
click at [391, 143] on p "The Legerra LV011-01 case is forged using cutting-edge layered carbon technolog…" at bounding box center [409, 86] width 144 height 128
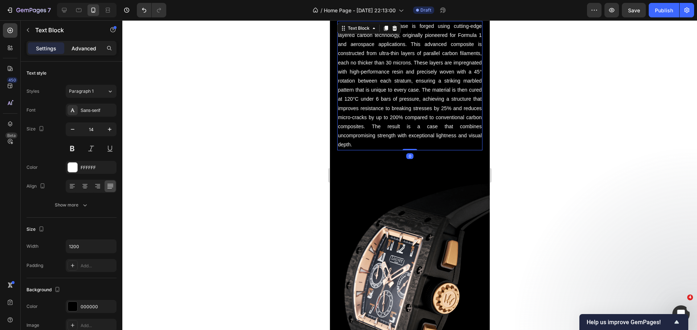
click at [87, 47] on p "Advanced" at bounding box center [83, 49] width 25 height 8
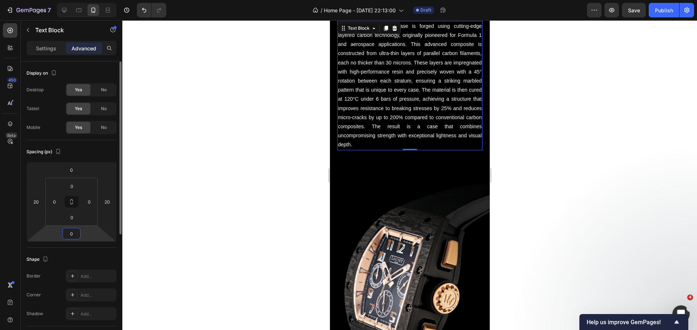
click at [73, 234] on input "0" at bounding box center [71, 234] width 15 height 11
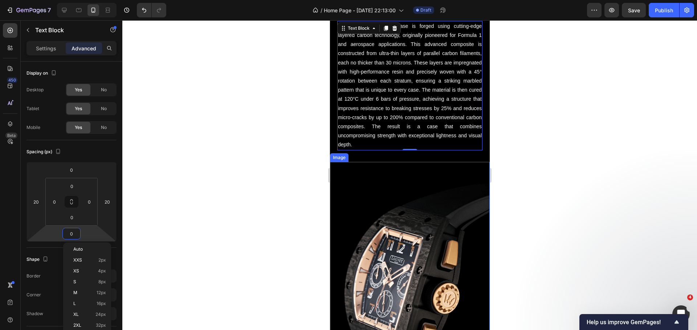
scroll to position [36, 0]
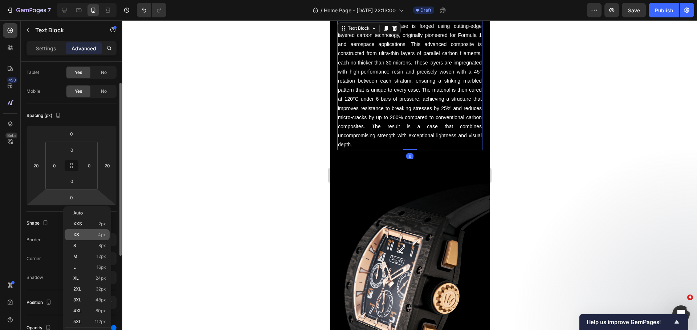
click at [107, 239] on div "XS 4px" at bounding box center [87, 235] width 45 height 11
type input "4"
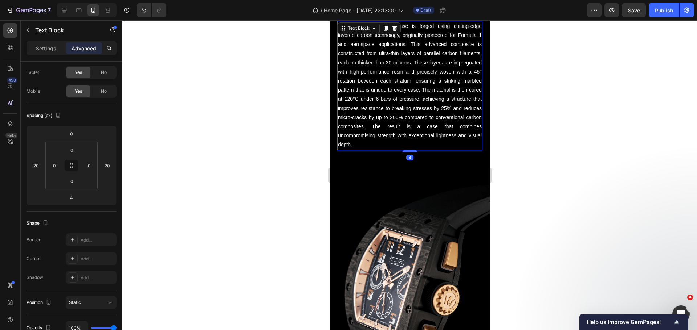
click at [179, 233] on div at bounding box center [409, 175] width 574 height 310
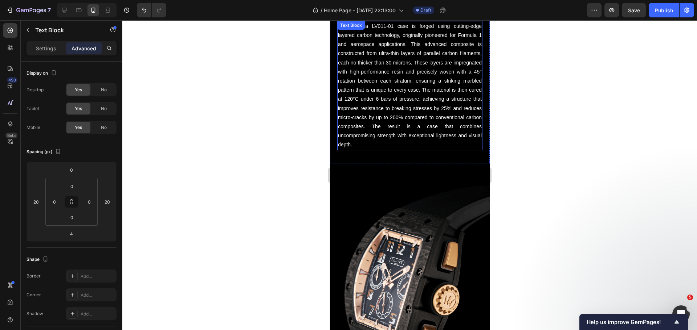
click at [408, 121] on p "The Legerra LV011-01 case is forged using cutting-edge layered carbon technolog…" at bounding box center [409, 86] width 144 height 128
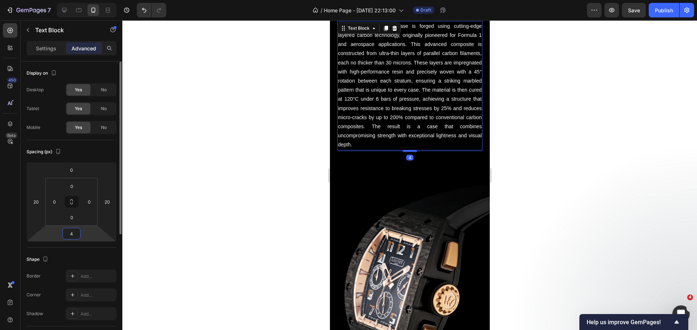
click at [73, 231] on input "4" at bounding box center [71, 234] width 15 height 11
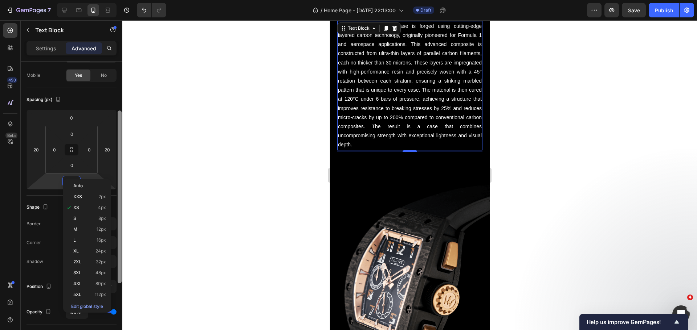
scroll to position [65, 0]
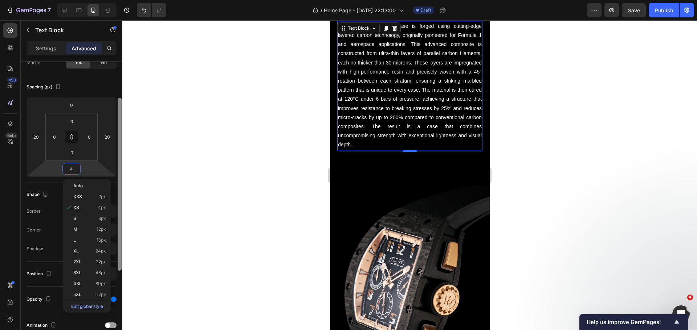
drag, startPoint x: 120, startPoint y: 193, endPoint x: 120, endPoint y: 232, distance: 38.8
click at [120, 232] on div at bounding box center [120, 184] width 4 height 173
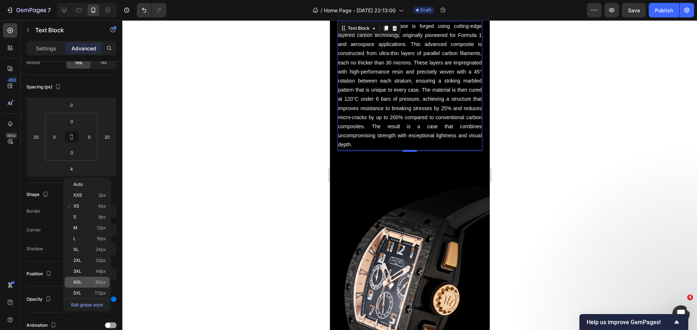
click at [86, 280] on p "4XL 80px" at bounding box center [89, 282] width 33 height 5
type input "80"
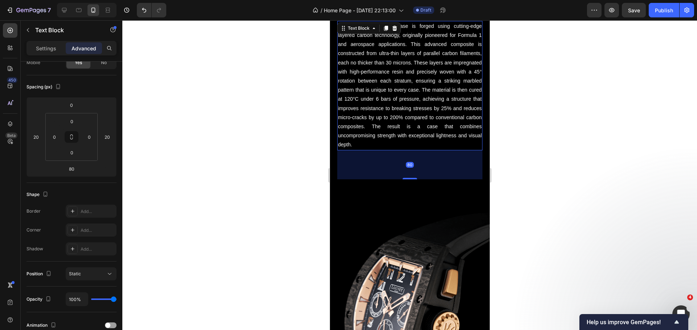
click at [260, 164] on div at bounding box center [409, 175] width 574 height 310
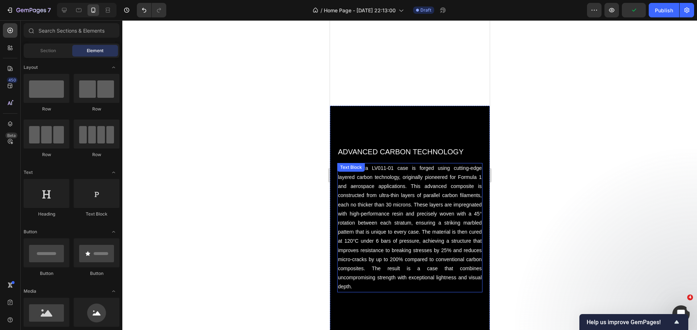
scroll to position [490, 0]
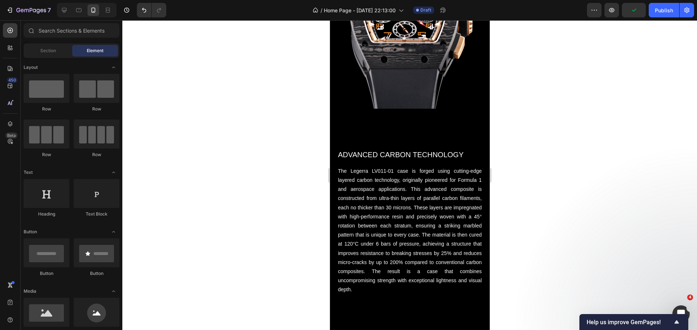
click at [242, 131] on div at bounding box center [409, 175] width 574 height 310
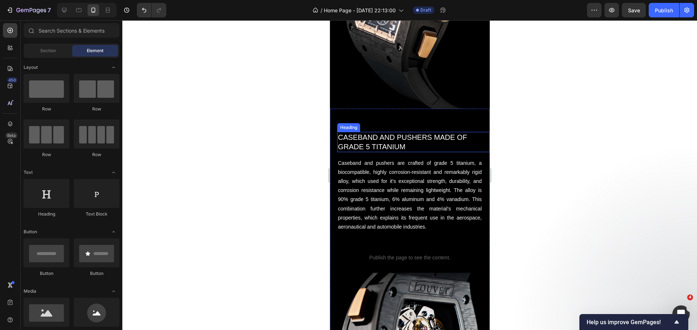
scroll to position [962, 0]
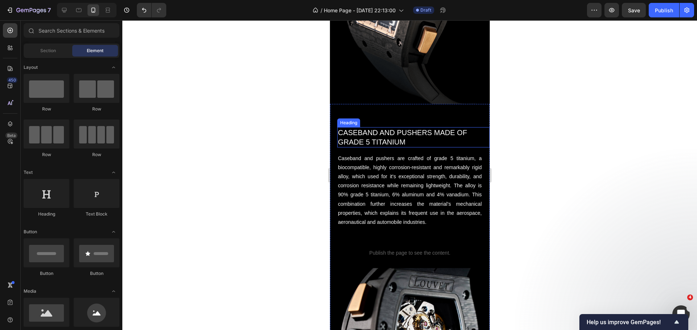
click at [377, 127] on h2 "CASEBAND AND PUSHERS MADE OF GRADE 5 TITANIUM" at bounding box center [413, 137] width 152 height 20
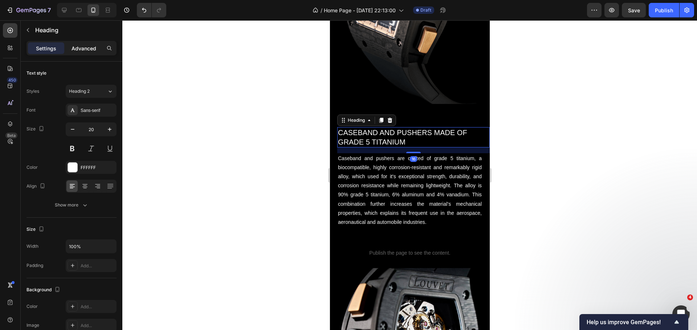
click at [87, 51] on p "Advanced" at bounding box center [83, 49] width 25 height 8
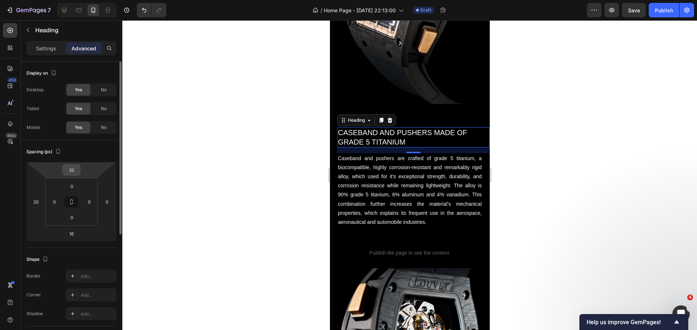
click at [71, 172] on input "32" at bounding box center [71, 170] width 15 height 11
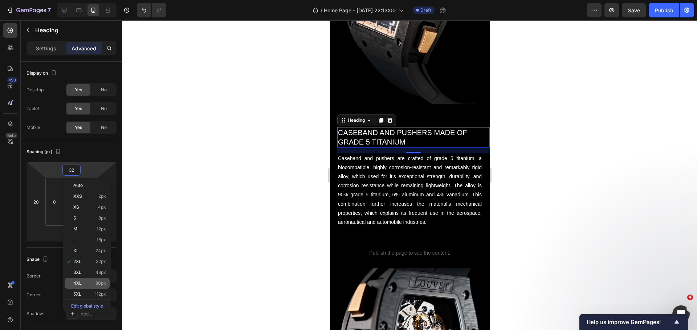
click at [85, 283] on p "4XL 80px" at bounding box center [89, 283] width 33 height 5
type input "80"
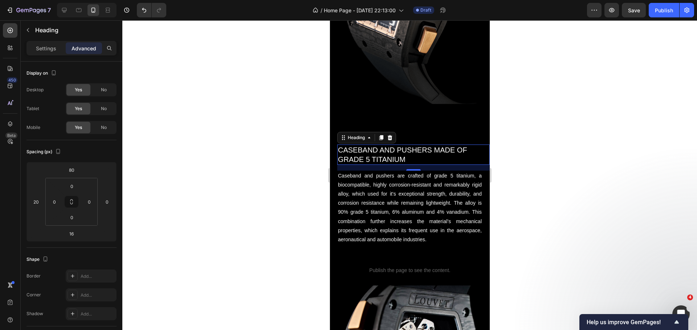
click at [220, 191] on div at bounding box center [409, 175] width 574 height 310
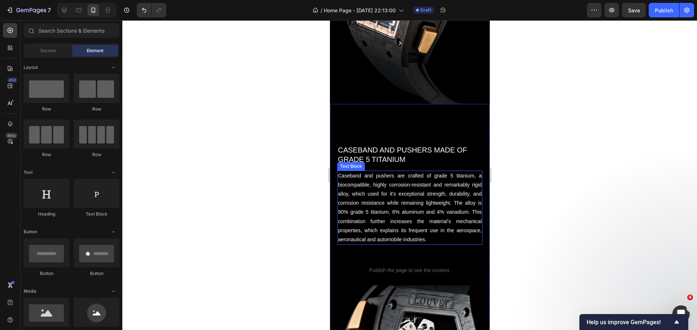
click at [399, 225] on p "Caseband and pushers are crafted of grade 5 titanium, a biocompatible, highly c…" at bounding box center [409, 208] width 144 height 73
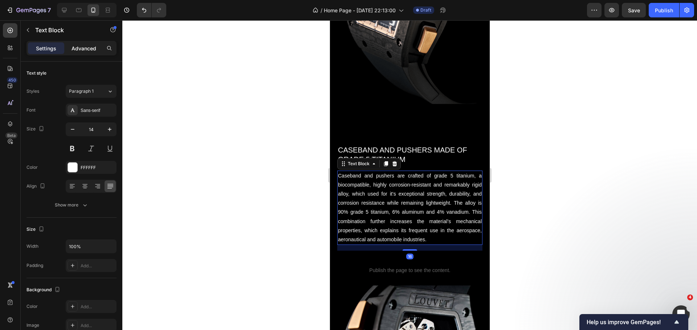
click at [72, 52] on div "Advanced" at bounding box center [84, 48] width 36 height 12
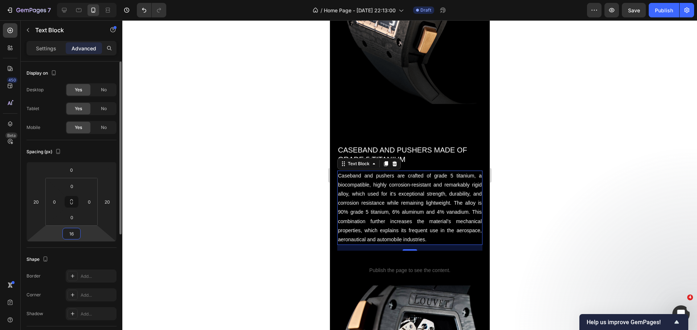
click at [73, 231] on input "16" at bounding box center [71, 234] width 15 height 11
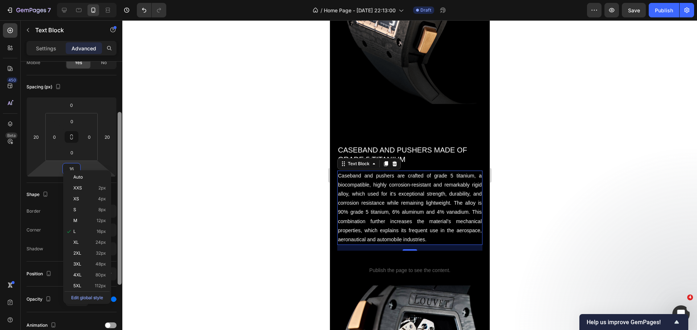
scroll to position [88, 0]
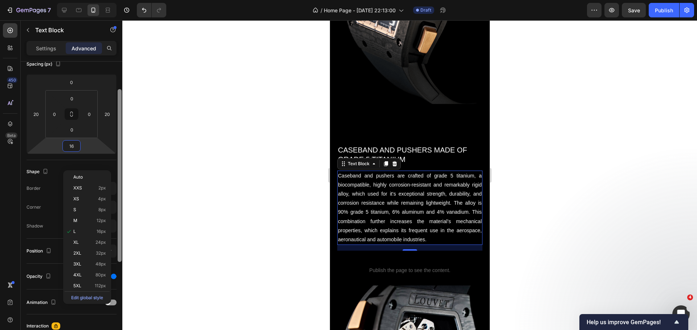
drag, startPoint x: 119, startPoint y: 221, endPoint x: 118, endPoint y: 273, distance: 52.6
click at [118, 262] on div at bounding box center [120, 175] width 4 height 173
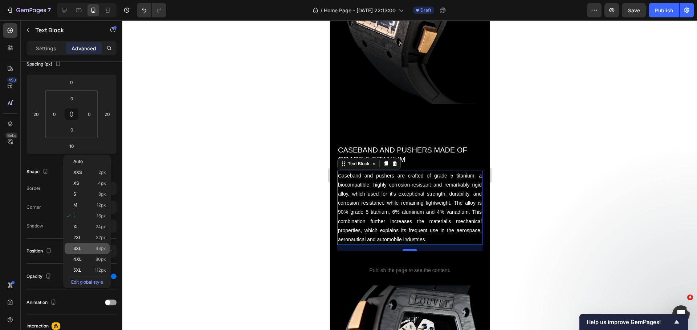
click at [82, 250] on p "3XL 48px" at bounding box center [89, 248] width 33 height 5
type input "48"
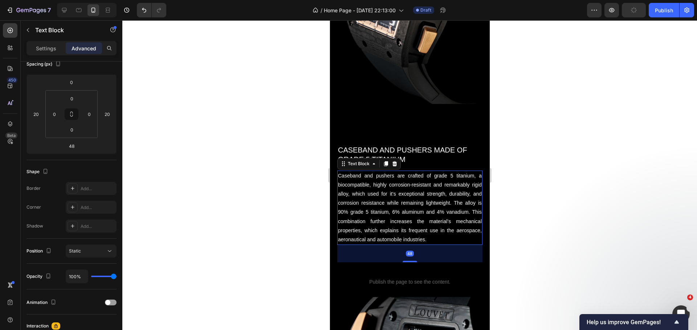
click at [184, 226] on div at bounding box center [409, 175] width 574 height 310
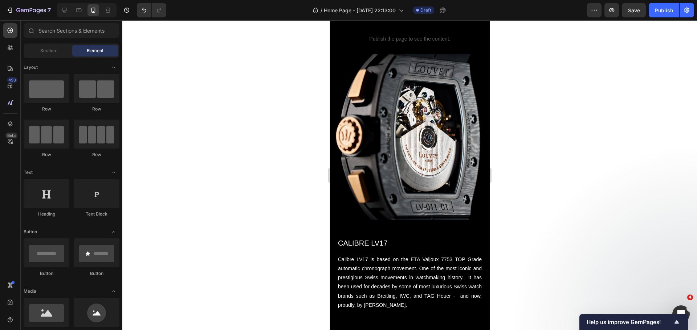
scroll to position [1216, 0]
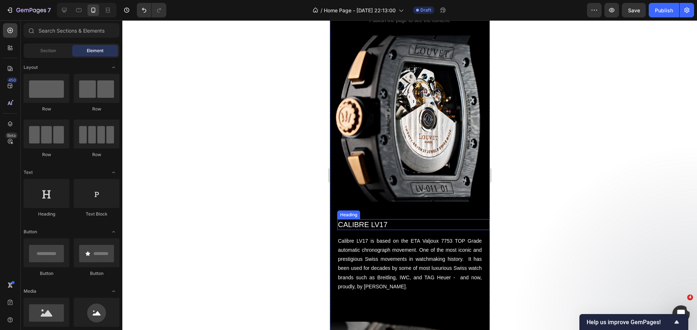
click at [375, 219] on h2 "CALIBRE LV17" at bounding box center [413, 224] width 152 height 11
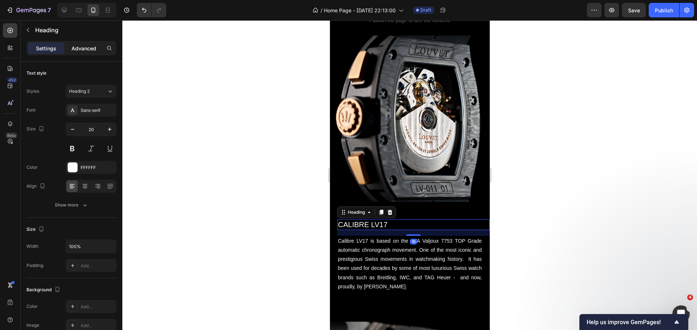
click at [85, 50] on p "Advanced" at bounding box center [83, 49] width 25 height 8
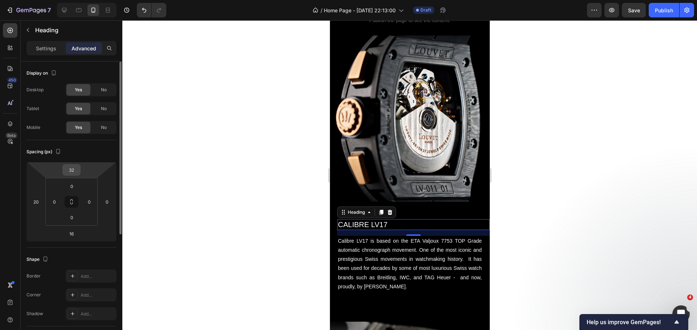
click at [72, 172] on input "32" at bounding box center [71, 170] width 15 height 11
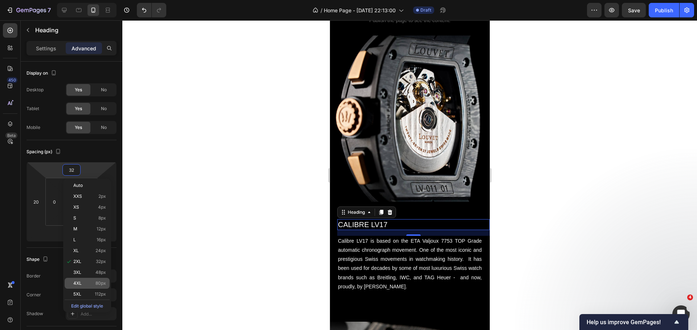
click at [80, 284] on span "4XL" at bounding box center [77, 283] width 8 height 5
type input "80"
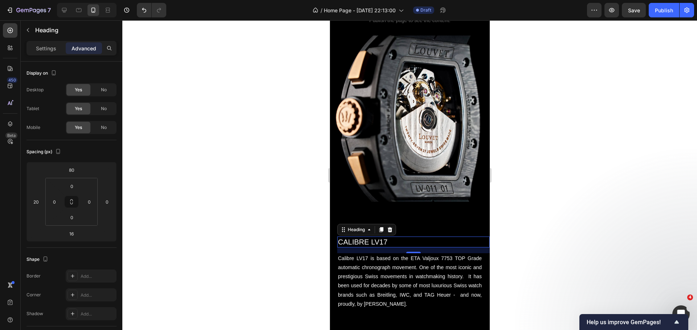
click at [229, 210] on div at bounding box center [409, 175] width 574 height 310
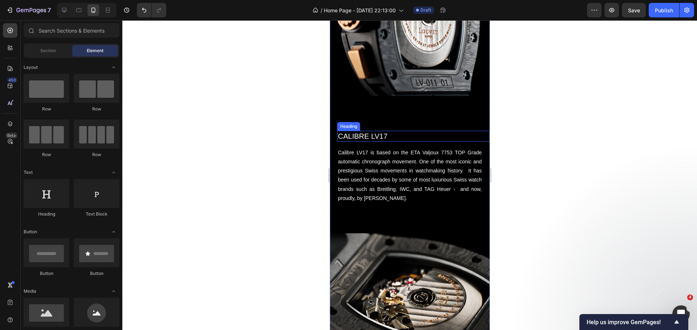
scroll to position [1324, 0]
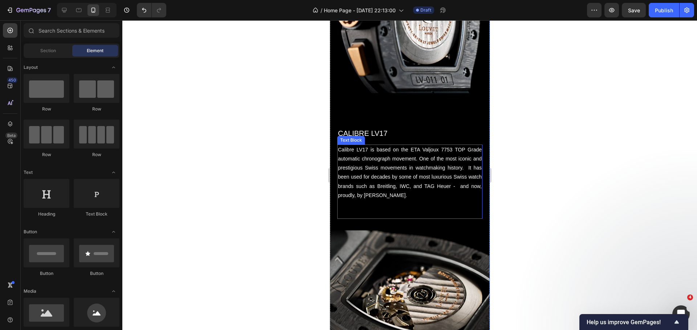
click at [402, 200] on p at bounding box center [409, 204] width 144 height 9
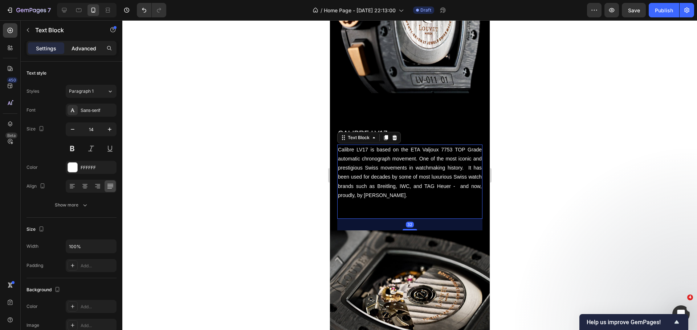
click at [96, 45] on div "Advanced" at bounding box center [84, 48] width 36 height 12
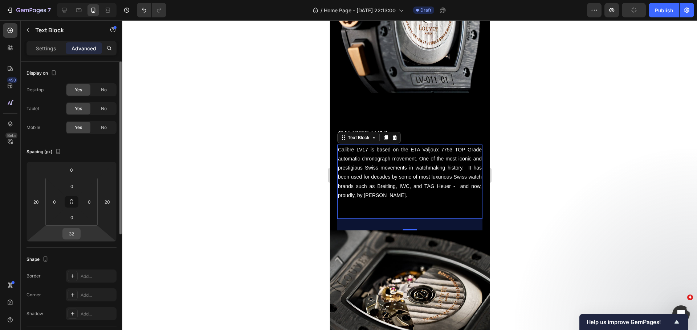
click at [70, 233] on input "32" at bounding box center [71, 234] width 15 height 11
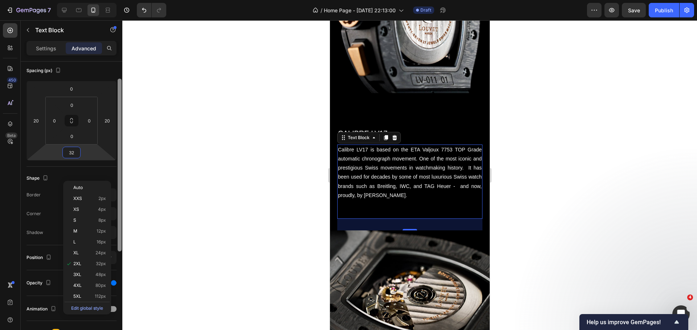
scroll to position [86, 0]
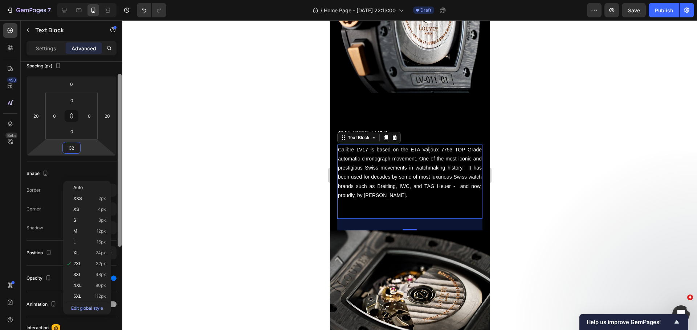
drag, startPoint x: 119, startPoint y: 234, endPoint x: 112, endPoint y: 287, distance: 52.7
click at [113, 286] on div "Display on Desktop Yes No Tablet Yes No Mobile Yes No Spacing (px) 0 20 32 20 0…" at bounding box center [72, 206] width 102 height 289
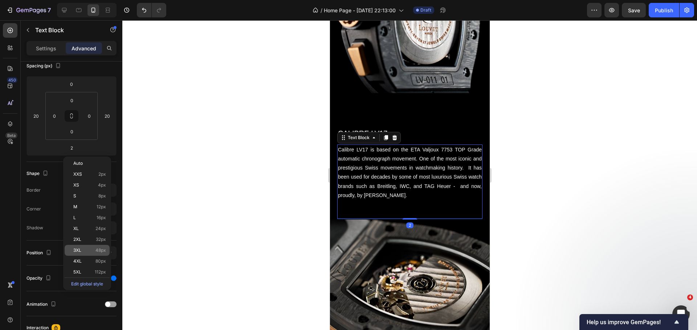
click at [80, 254] on div "3XL 48px" at bounding box center [87, 250] width 45 height 11
type input "48"
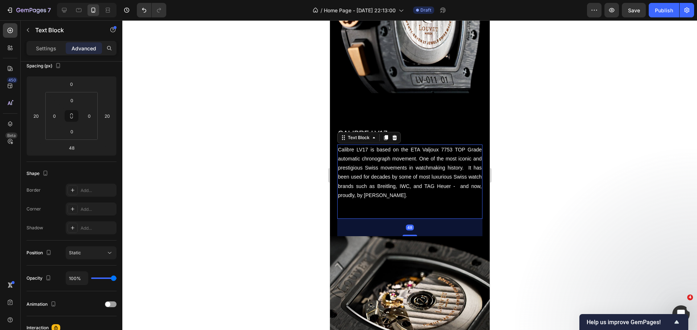
click at [231, 220] on div at bounding box center [409, 175] width 574 height 310
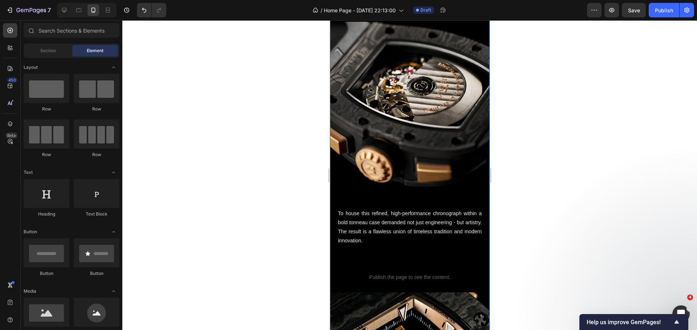
scroll to position [1542, 0]
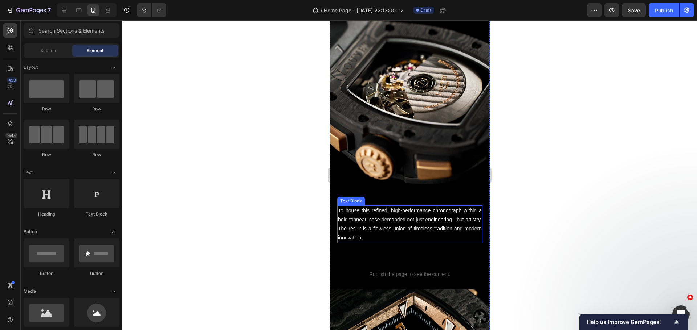
click at [393, 206] on p "To house this refined, high-performance chronograph within a bold tonneau case …" at bounding box center [409, 224] width 144 height 37
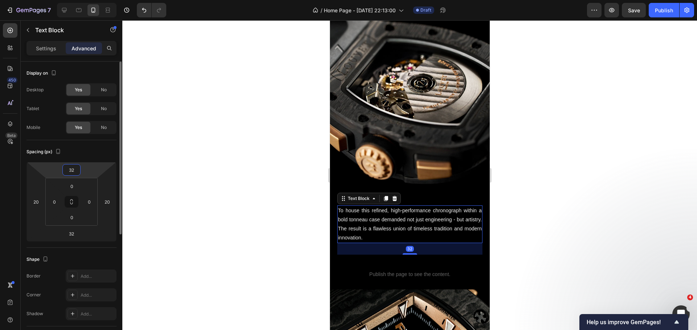
click at [73, 171] on input "32" at bounding box center [71, 170] width 15 height 11
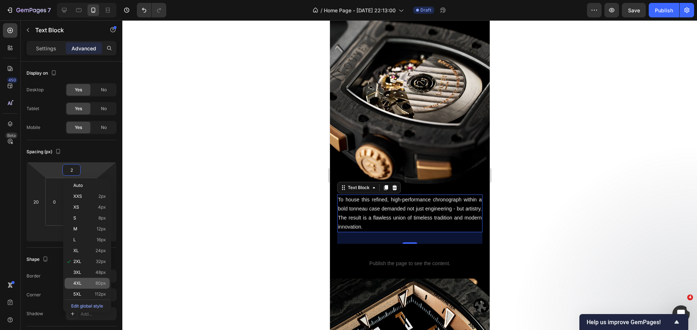
click at [90, 283] on p "4XL 80px" at bounding box center [89, 283] width 33 height 5
type input "80"
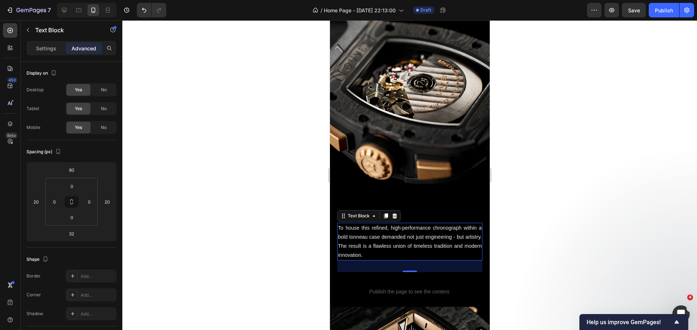
click at [234, 193] on div at bounding box center [409, 175] width 574 height 310
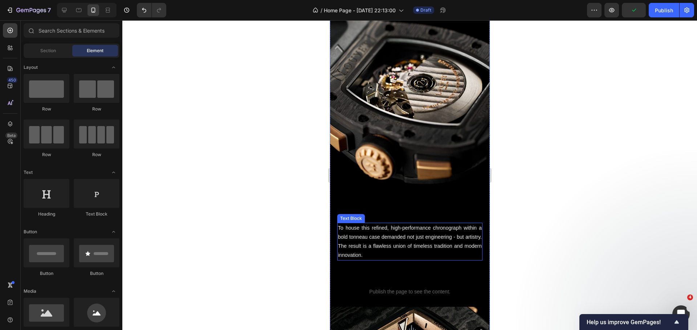
click at [393, 226] on p "To house this refined, high-performance chronograph within a bold tonneau case …" at bounding box center [409, 242] width 144 height 37
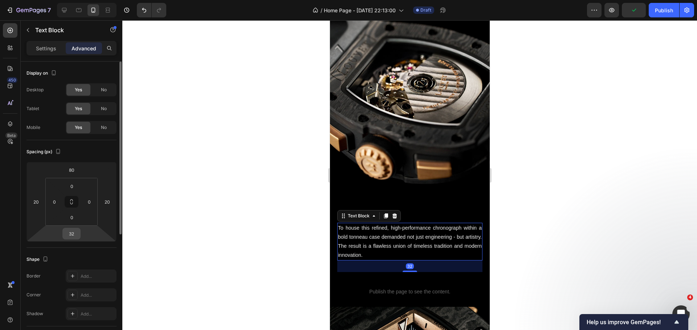
click at [71, 239] on input "32" at bounding box center [71, 234] width 15 height 11
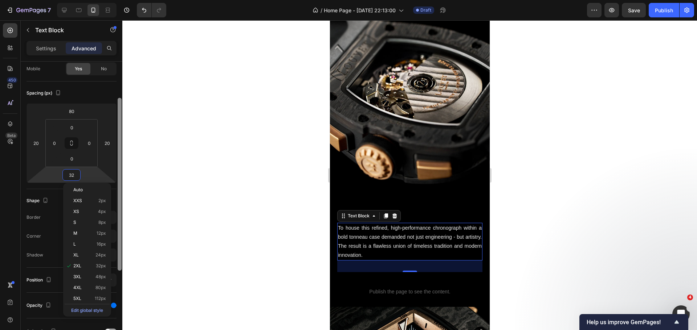
drag, startPoint x: 119, startPoint y: 217, endPoint x: 119, endPoint y: 252, distance: 35.9
click at [119, 252] on div at bounding box center [120, 184] width 4 height 173
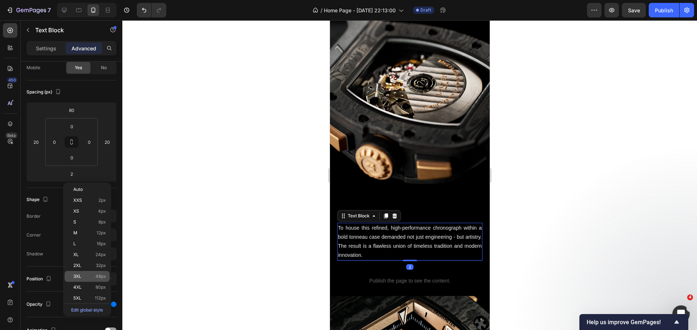
click at [78, 279] on div "3XL 48px" at bounding box center [87, 276] width 45 height 11
type input "48"
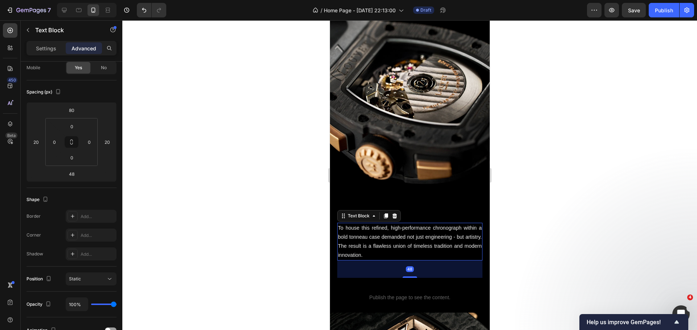
click at [181, 239] on div at bounding box center [409, 175] width 574 height 310
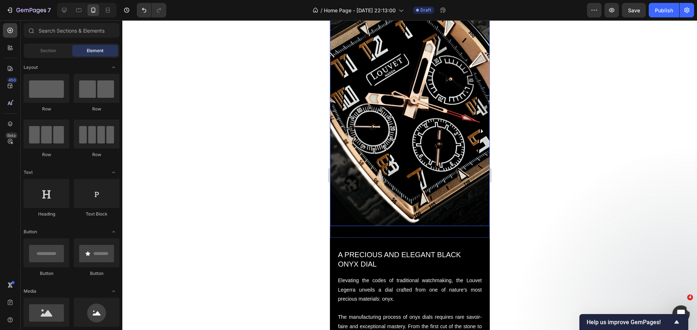
scroll to position [1869, 0]
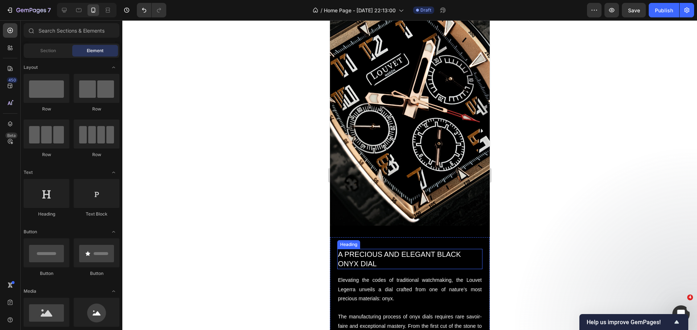
click at [402, 249] on h2 "A PRECIOUS AND ELEGANT BLACK ONYX DIAL" at bounding box center [409, 259] width 145 height 20
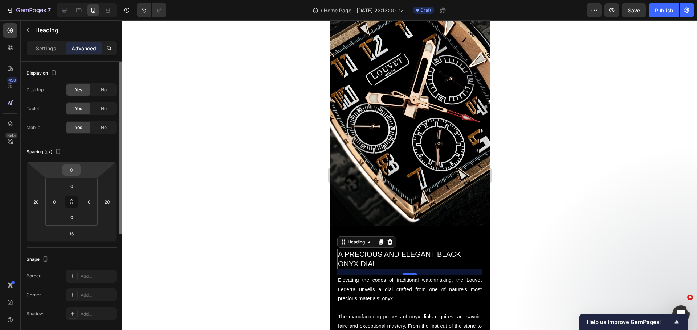
click at [75, 174] on input "0" at bounding box center [71, 170] width 15 height 11
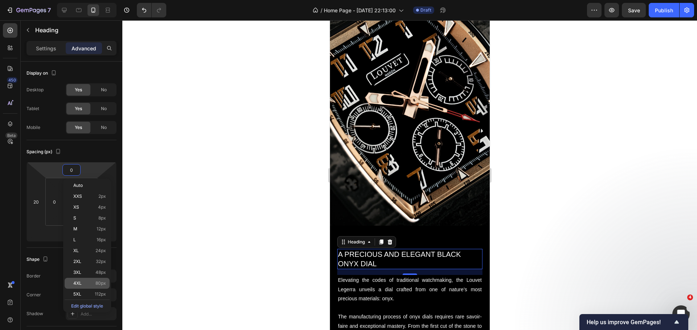
click at [81, 285] on span "4XL" at bounding box center [77, 283] width 8 height 5
type input "80"
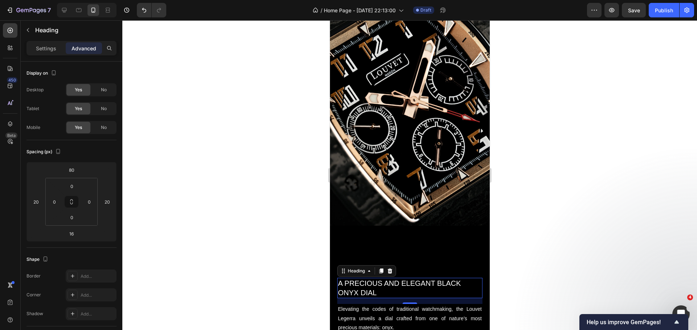
click at [208, 167] on div at bounding box center [409, 175] width 574 height 310
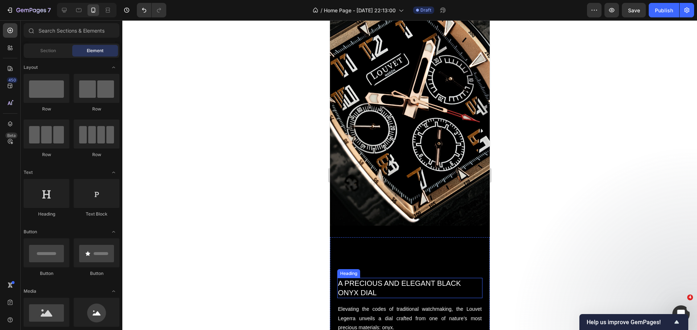
click at [368, 278] on h2 "A PRECIOUS AND ELEGANT BLACK ONYX DIAL" at bounding box center [409, 288] width 145 height 20
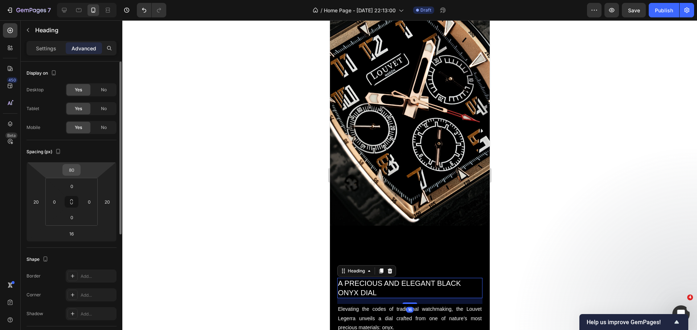
click at [72, 172] on input "80" at bounding box center [71, 170] width 15 height 11
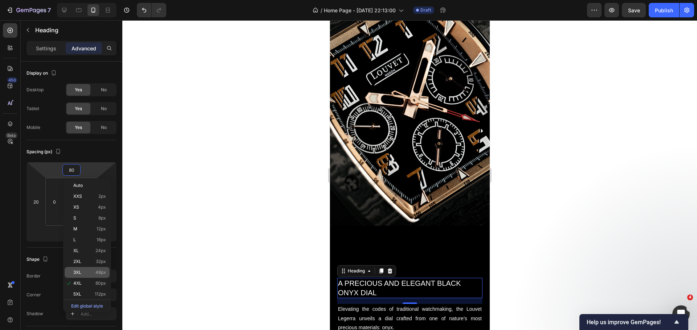
click at [79, 274] on span "3XL" at bounding box center [77, 272] width 8 height 5
type input "48"
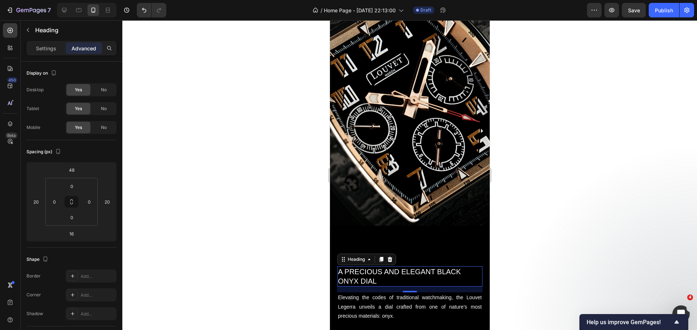
click at [208, 238] on div at bounding box center [409, 175] width 574 height 310
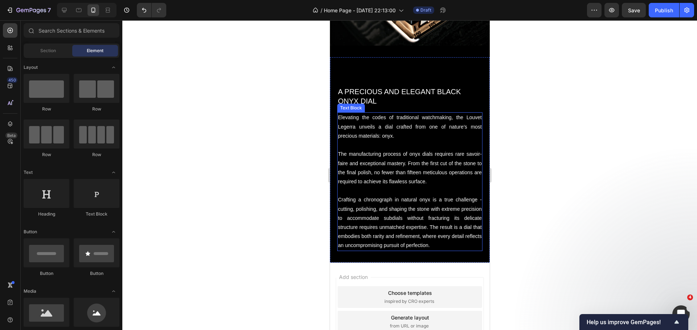
scroll to position [2050, 0]
click at [412, 224] on p "Crafting a chronograph in natural onyx is a true challenge - cutting, polishing…" at bounding box center [409, 221] width 144 height 55
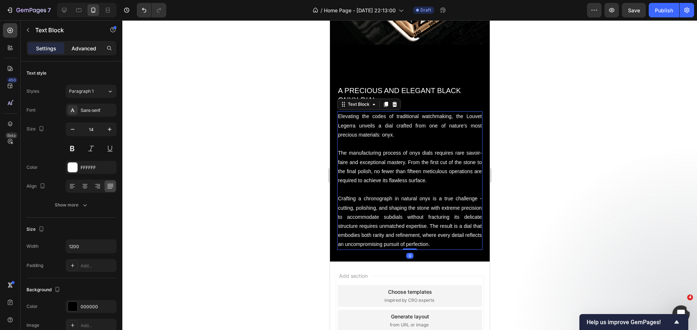
click at [89, 51] on p "Advanced" at bounding box center [83, 49] width 25 height 8
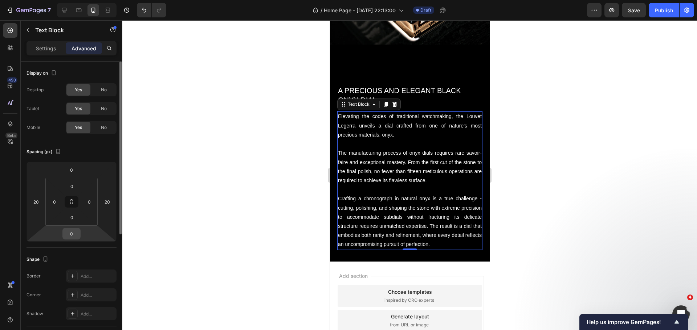
click at [70, 230] on input "0" at bounding box center [71, 234] width 15 height 11
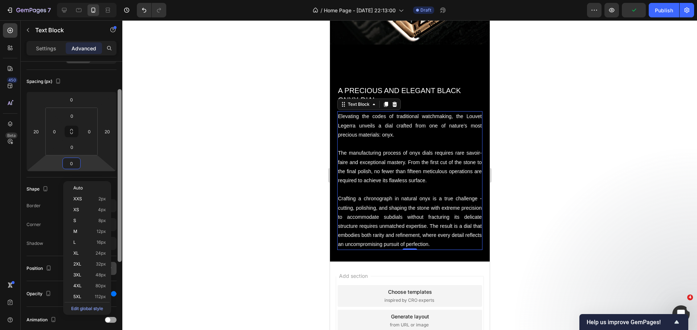
drag, startPoint x: 119, startPoint y: 221, endPoint x: 115, endPoint y: 265, distance: 44.5
click at [117, 264] on div at bounding box center [119, 197] width 5 height 289
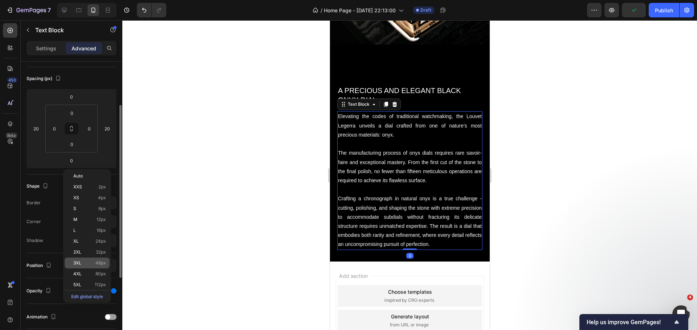
click at [82, 262] on p "3XL 48px" at bounding box center [89, 263] width 33 height 5
type input "48"
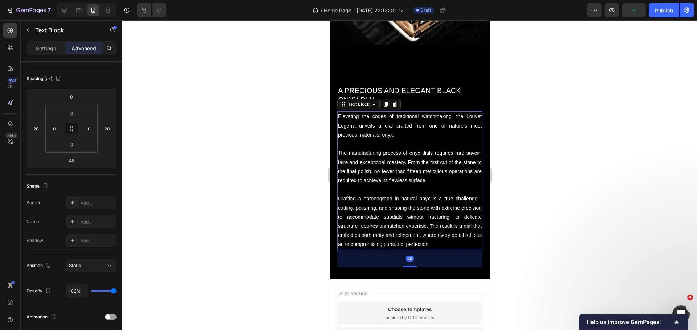
click at [175, 214] on div at bounding box center [409, 175] width 574 height 310
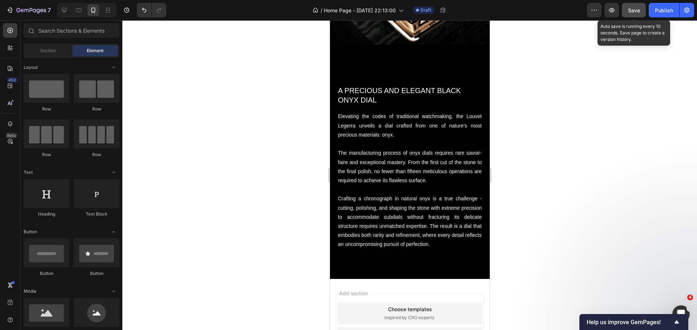
click at [625, 13] on button "Save" at bounding box center [633, 10] width 24 height 15
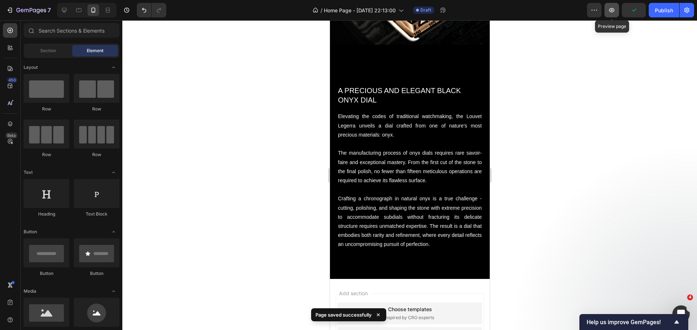
click at [616, 11] on button "button" at bounding box center [611, 10] width 15 height 15
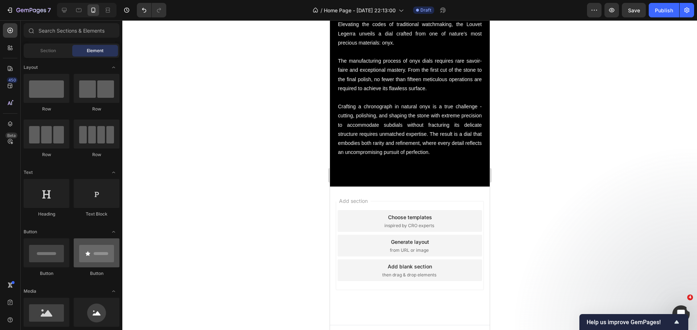
scroll to position [36, 0]
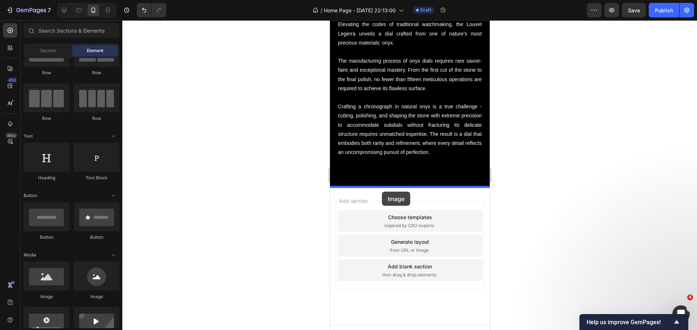
drag, startPoint x: 380, startPoint y: 301, endPoint x: 381, endPoint y: 192, distance: 108.8
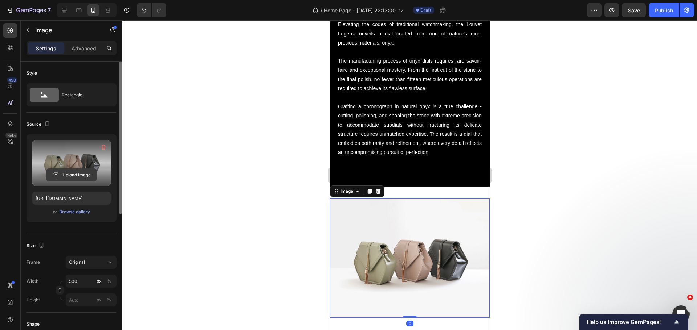
click at [88, 177] on input "file" at bounding box center [71, 175] width 50 height 12
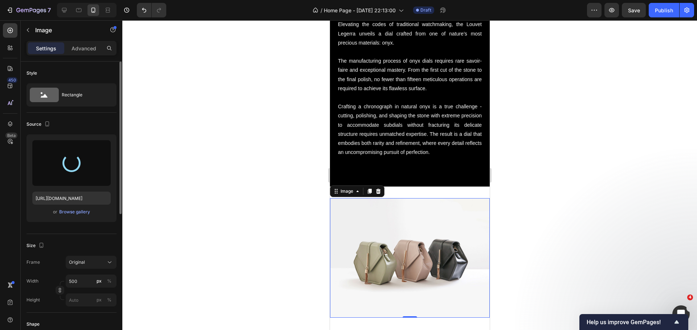
type input "[URL][DOMAIN_NAME]"
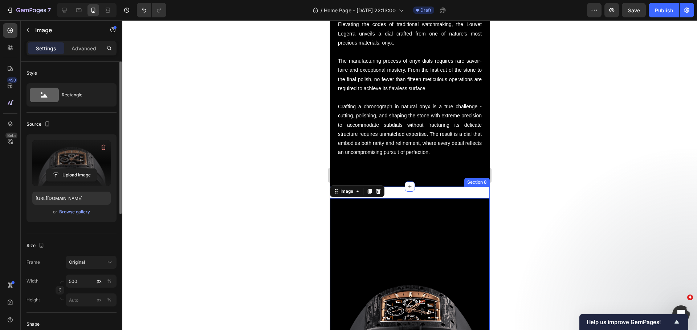
click at [422, 192] on div "Image 0 Section 8" at bounding box center [409, 318] width 160 height 262
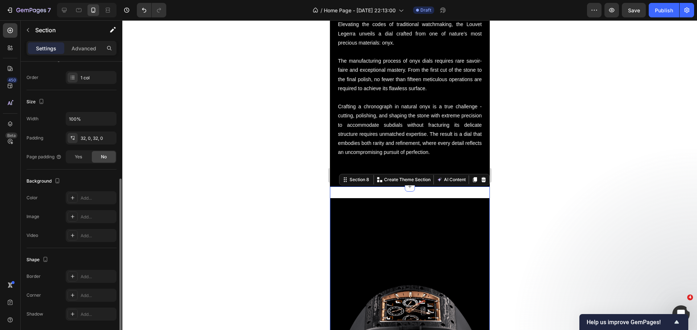
scroll to position [134, 0]
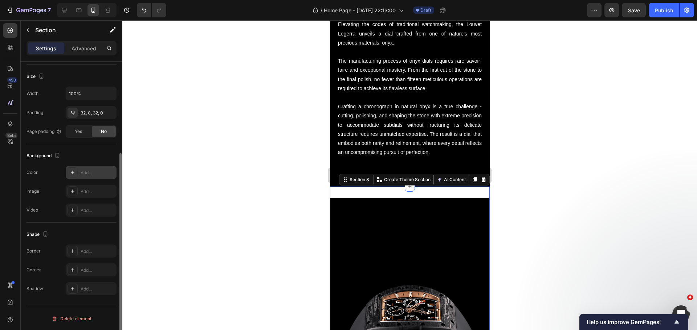
click at [75, 172] on div at bounding box center [72, 173] width 10 height 10
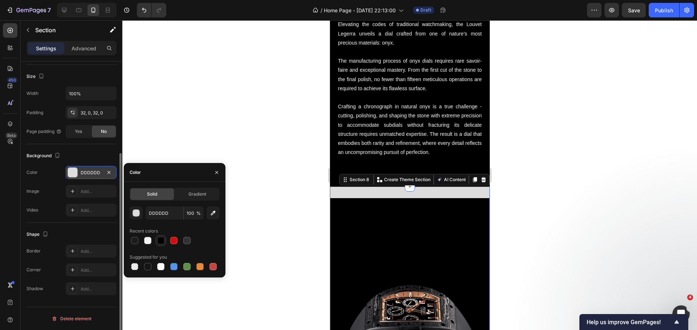
click at [161, 241] on div at bounding box center [160, 240] width 7 height 7
type input "000000"
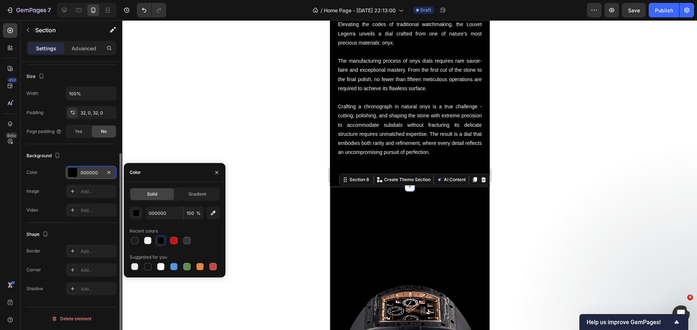
click at [245, 152] on div at bounding box center [409, 175] width 574 height 310
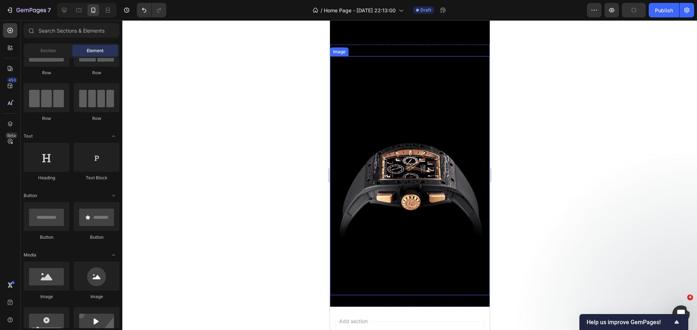
scroll to position [2268, 0]
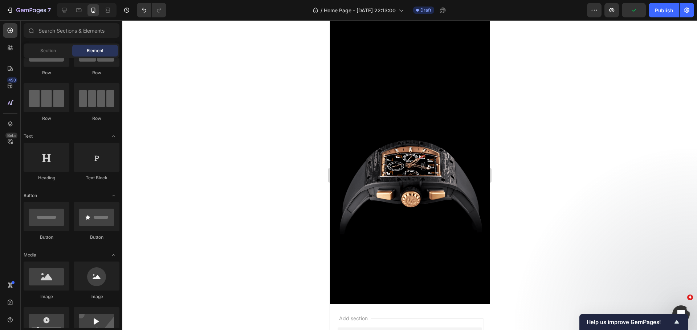
click at [205, 97] on div at bounding box center [409, 175] width 574 height 310
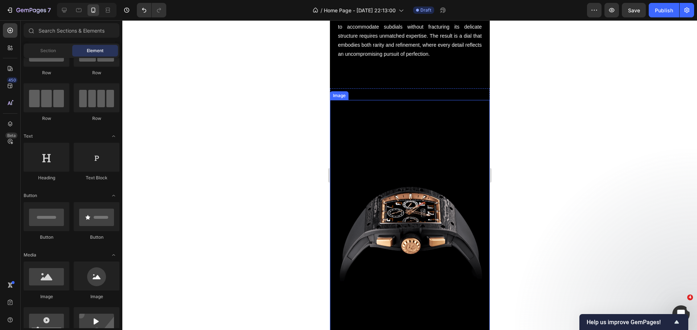
scroll to position [2195, 0]
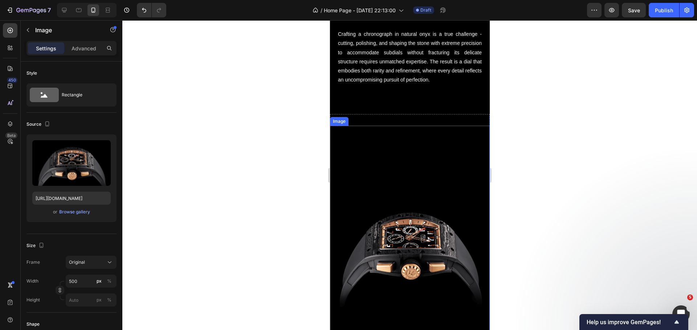
click at [418, 183] on img at bounding box center [409, 245] width 160 height 239
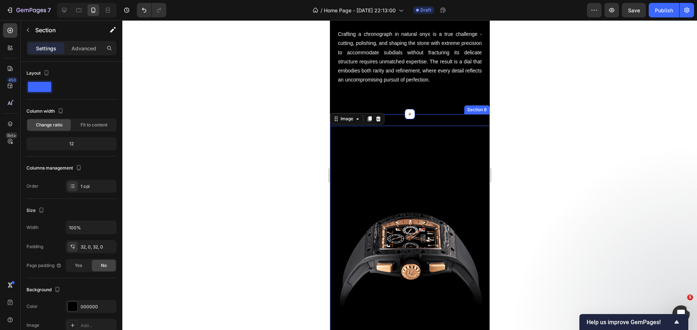
click at [422, 124] on div "Image 0 Section 8" at bounding box center [409, 245] width 160 height 262
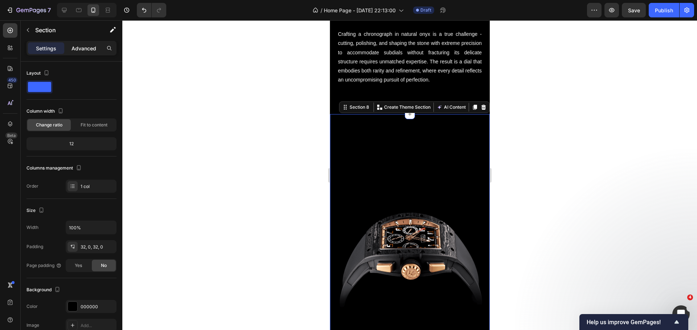
click at [86, 53] on div "Advanced" at bounding box center [84, 48] width 36 height 12
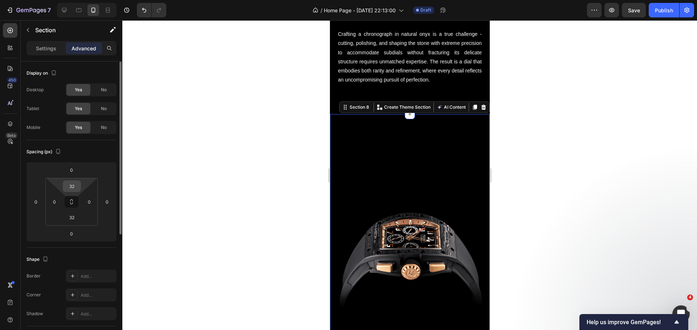
click at [73, 192] on input "32" at bounding box center [72, 186] width 15 height 11
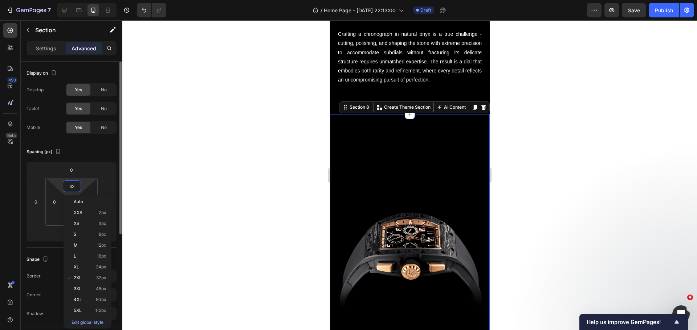
type input "0"
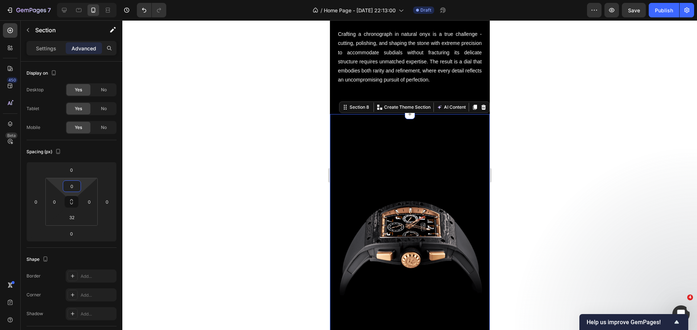
click at [270, 137] on div at bounding box center [409, 175] width 574 height 310
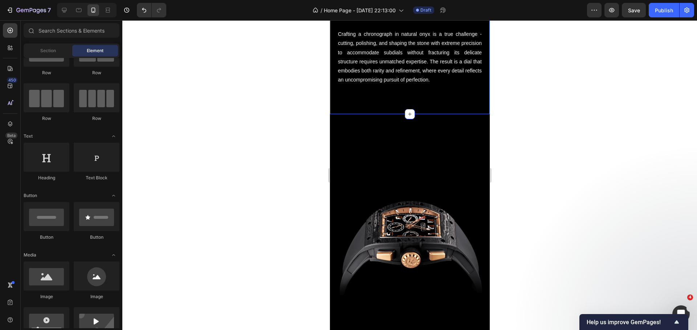
click at [408, 96] on div "A PRECIOUS AND ELEGANT BLACK ONYX DIAL Heading Elevating the codes of tradition…" at bounding box center [409, 3] width 160 height 200
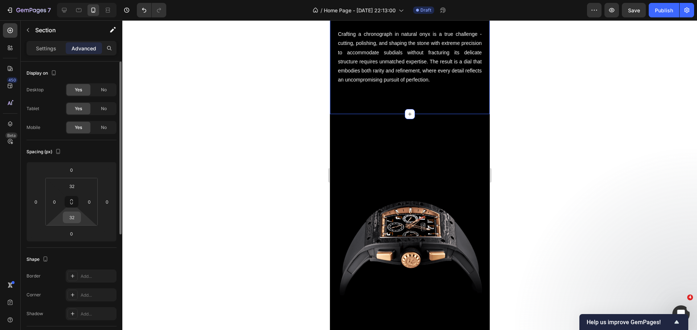
click at [76, 216] on input "32" at bounding box center [72, 217] width 15 height 11
type input "0"
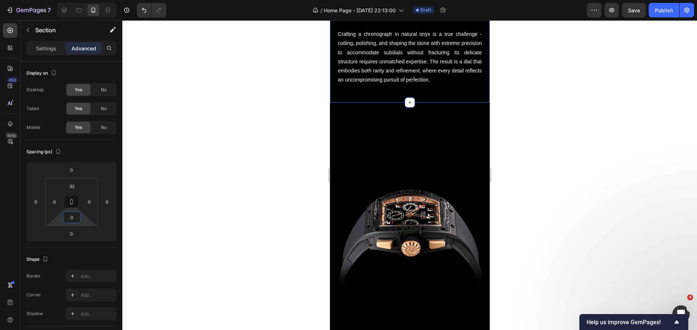
click at [299, 146] on div at bounding box center [409, 175] width 574 height 310
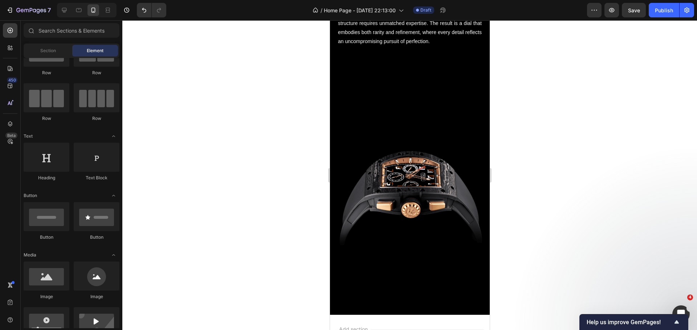
scroll to position [2231, 0]
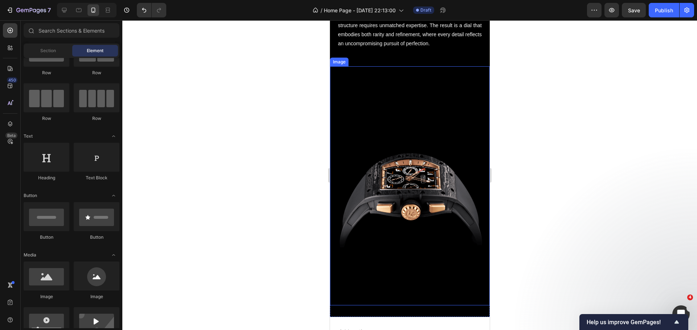
click at [405, 149] on img at bounding box center [409, 185] width 160 height 239
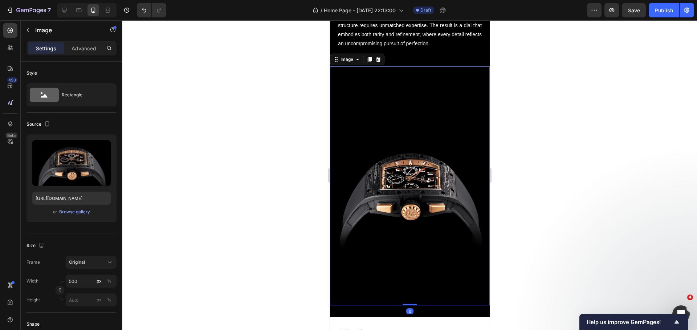
click at [301, 140] on div at bounding box center [409, 175] width 574 height 310
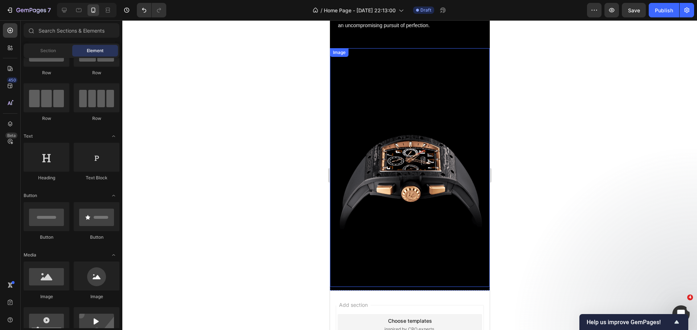
scroll to position [1869, 0]
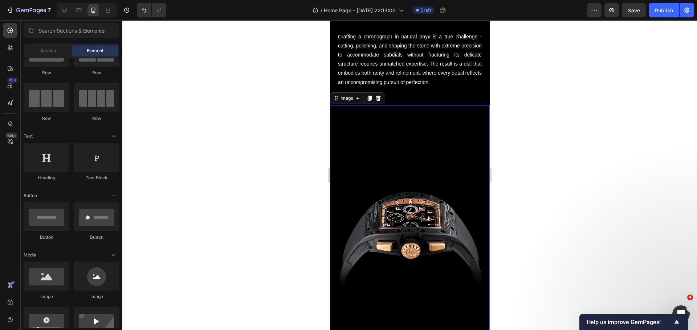
click at [420, 150] on img at bounding box center [409, 224] width 160 height 239
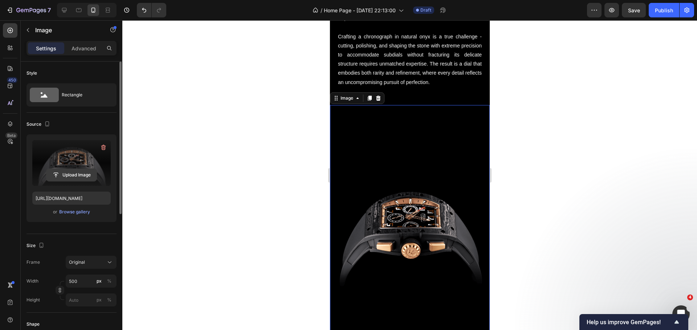
click at [69, 178] on input "file" at bounding box center [71, 175] width 50 height 12
type input "[URL][DOMAIN_NAME]"
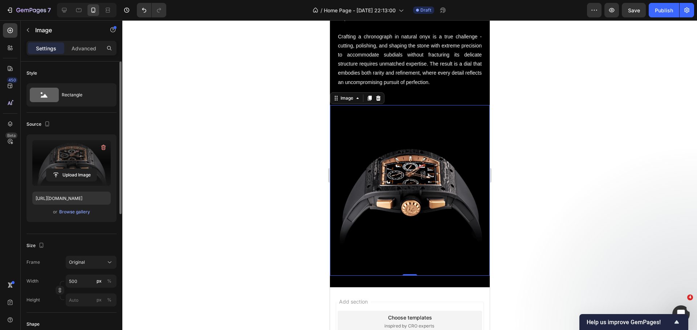
click at [289, 119] on div at bounding box center [409, 175] width 574 height 310
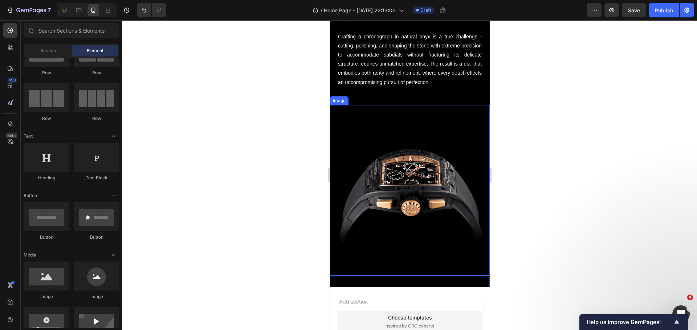
click at [274, 240] on div at bounding box center [409, 175] width 574 height 310
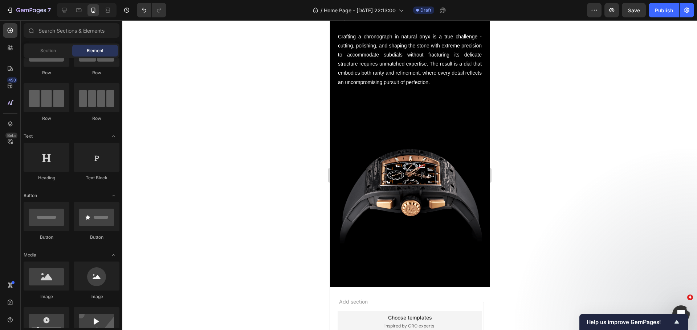
click at [562, 178] on div at bounding box center [409, 175] width 574 height 310
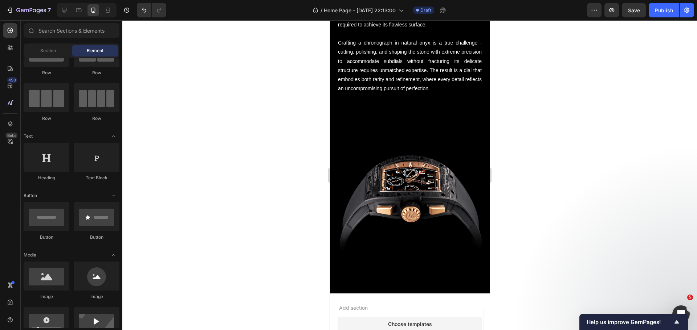
scroll to position [2218, 0]
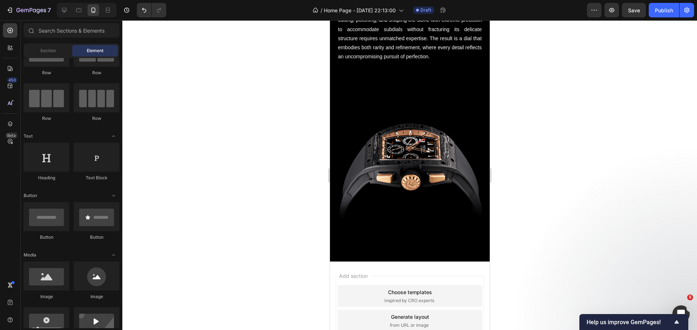
drag, startPoint x: 486, startPoint y: 105, endPoint x: 829, endPoint y: 316, distance: 402.0
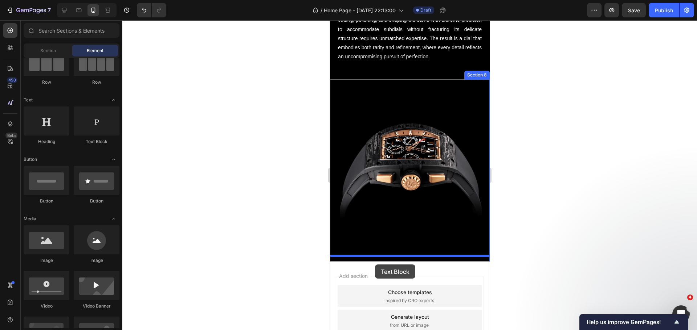
drag, startPoint x: 420, startPoint y: 160, endPoint x: 374, endPoint y: 265, distance: 114.0
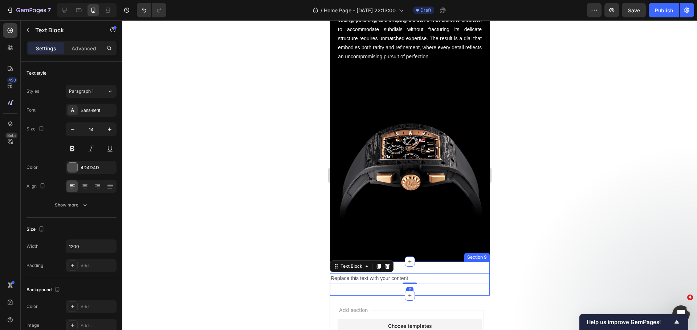
click at [425, 262] on div "Replace this text with your content Text Block 0 Section 9" at bounding box center [409, 279] width 160 height 34
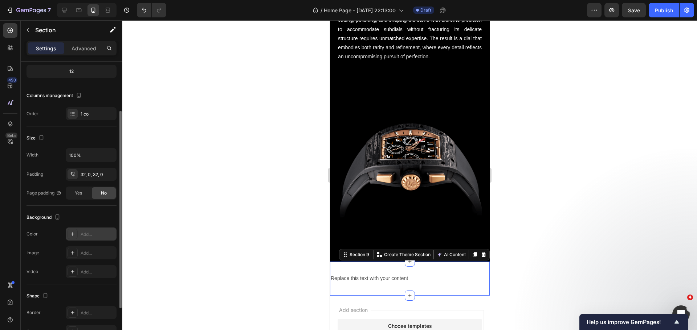
click at [70, 231] on div at bounding box center [72, 234] width 10 height 10
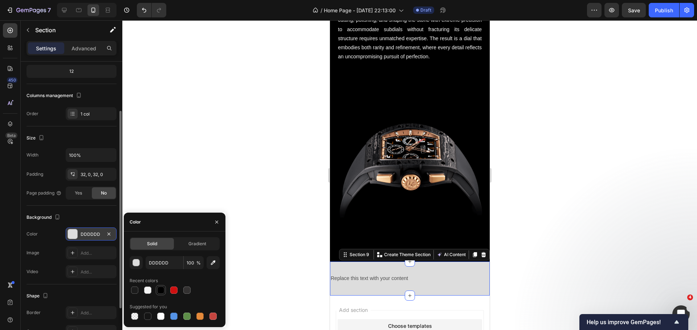
click at [161, 290] on div at bounding box center [160, 290] width 7 height 7
type input "000000"
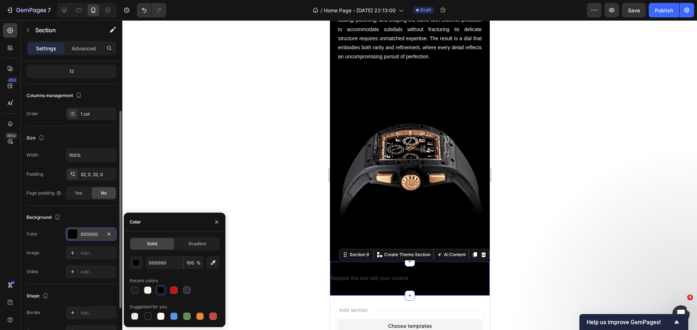
click at [274, 173] on div at bounding box center [409, 175] width 574 height 310
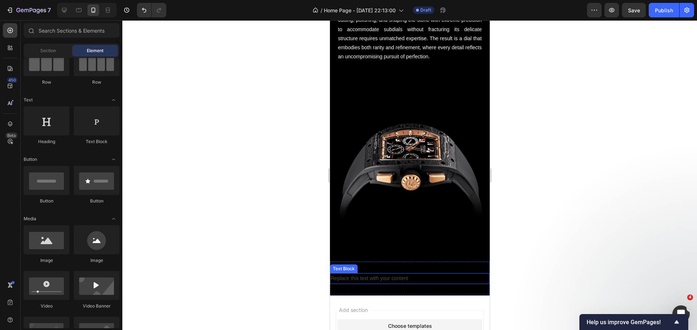
click at [384, 276] on div "Replace this text with your content" at bounding box center [409, 279] width 160 height 11
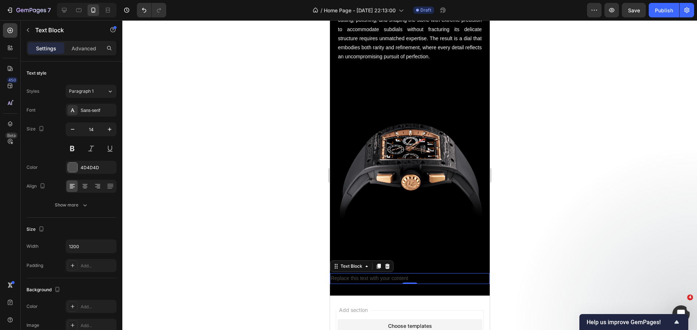
click at [271, 195] on div at bounding box center [409, 175] width 574 height 310
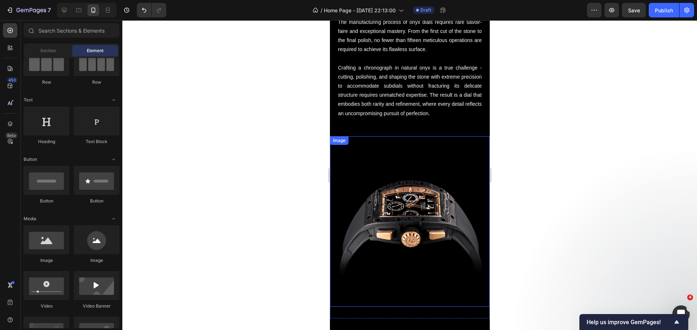
scroll to position [1819, 0]
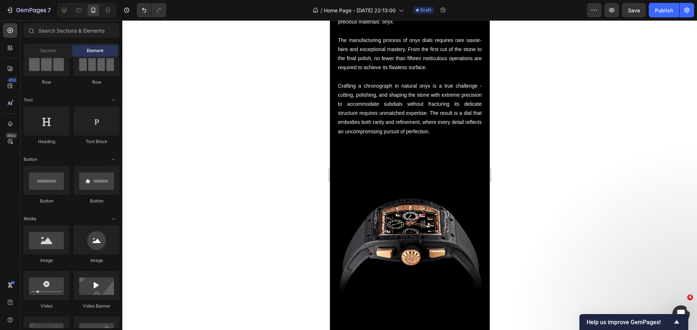
click at [202, 159] on div at bounding box center [409, 175] width 574 height 310
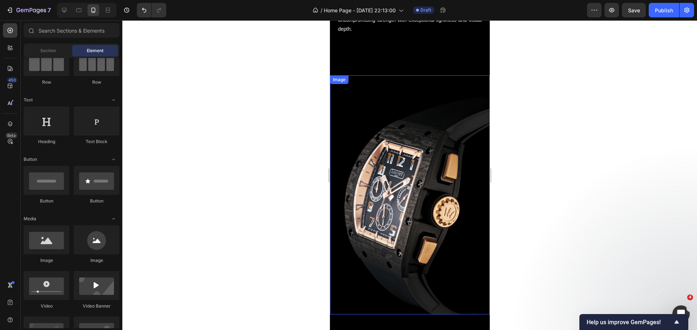
scroll to position [729, 0]
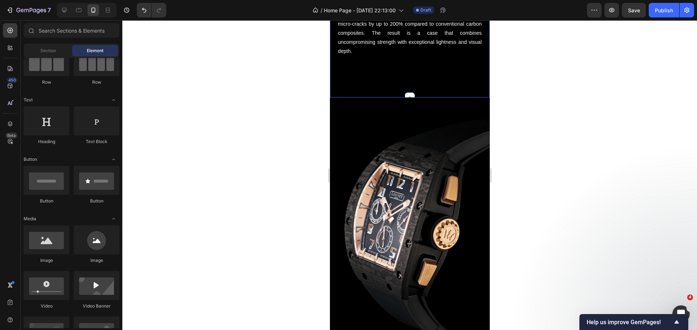
click at [249, 100] on div at bounding box center [409, 175] width 574 height 310
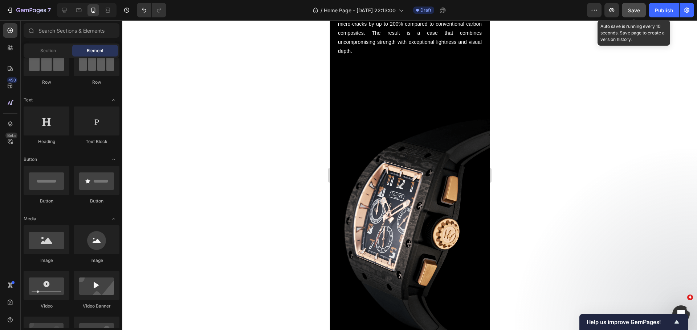
click at [627, 12] on button "Save" at bounding box center [633, 10] width 24 height 15
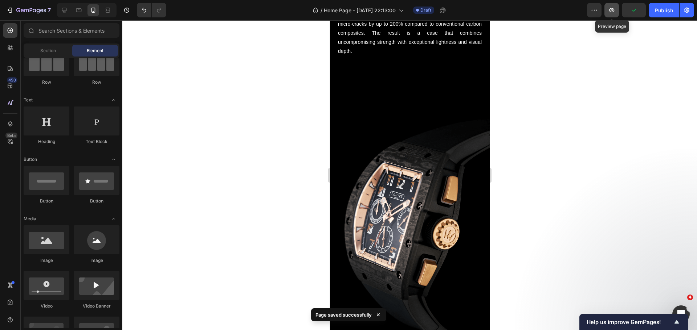
click at [614, 12] on icon "button" at bounding box center [611, 10] width 7 height 7
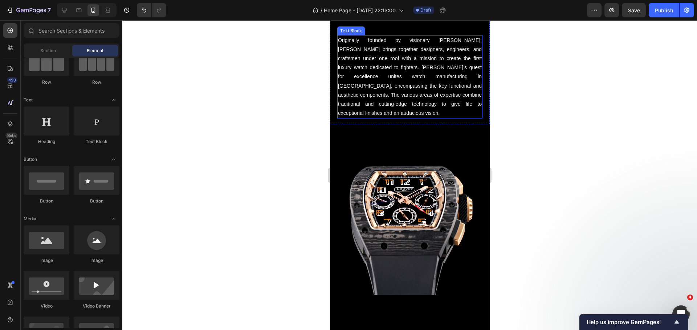
scroll to position [330, 0]
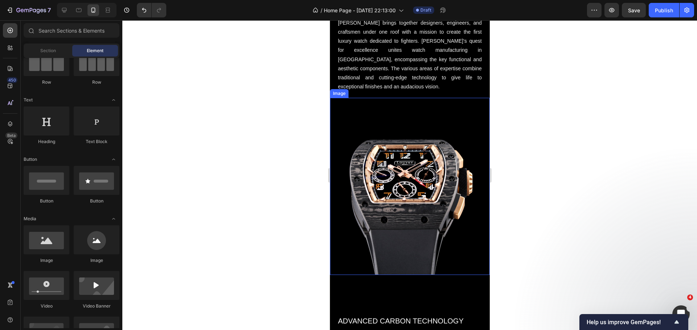
click at [395, 103] on img at bounding box center [409, 186] width 160 height 177
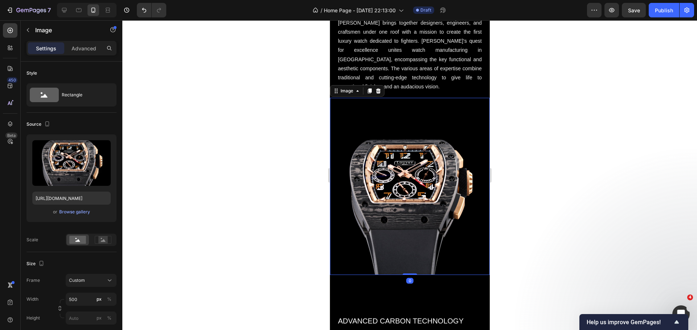
click at [81, 54] on div "Settings Advanced" at bounding box center [71, 48] width 90 height 15
click at [81, 50] on p "Advanced" at bounding box center [83, 49] width 25 height 8
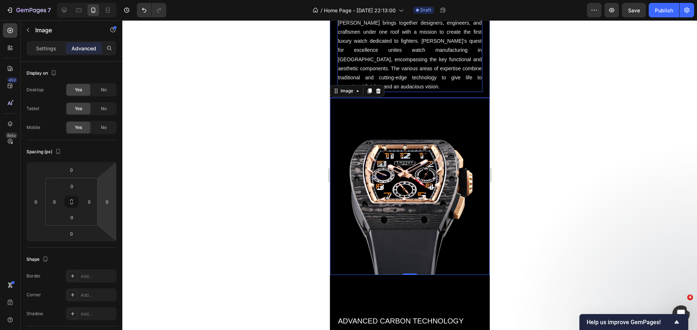
click at [416, 86] on p "Originally founded by visionary [PERSON_NAME], [PERSON_NAME] brings together de…" at bounding box center [409, 50] width 144 height 82
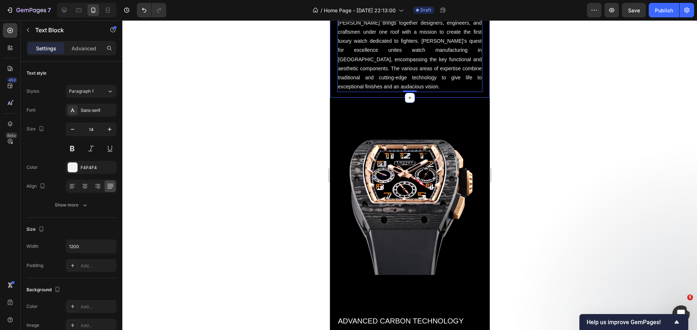
click at [421, 94] on div "Originally founded by visionary [PERSON_NAME], [PERSON_NAME] brings together de…" at bounding box center [409, 39] width 160 height 119
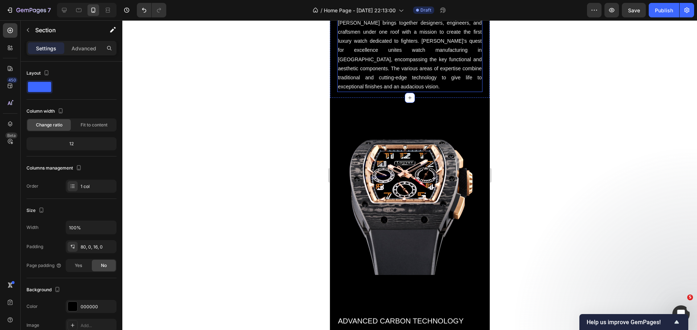
click at [421, 86] on p "Originally founded by visionary [PERSON_NAME], [PERSON_NAME] brings together de…" at bounding box center [409, 50] width 144 height 82
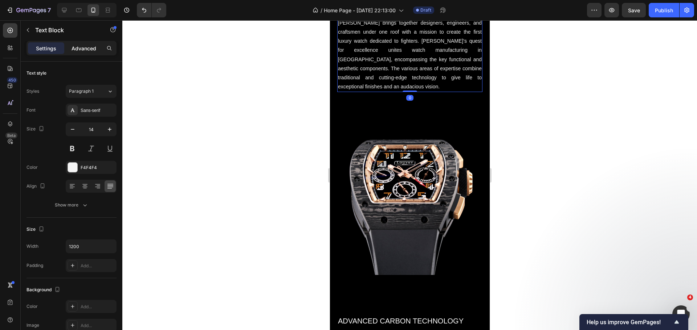
click at [77, 49] on p "Advanced" at bounding box center [83, 49] width 25 height 8
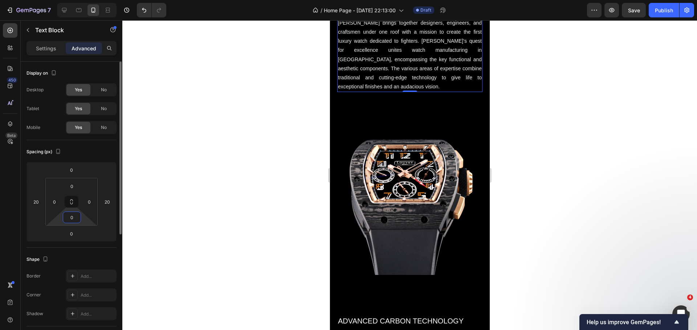
click at [74, 221] on input "0" at bounding box center [72, 217] width 15 height 11
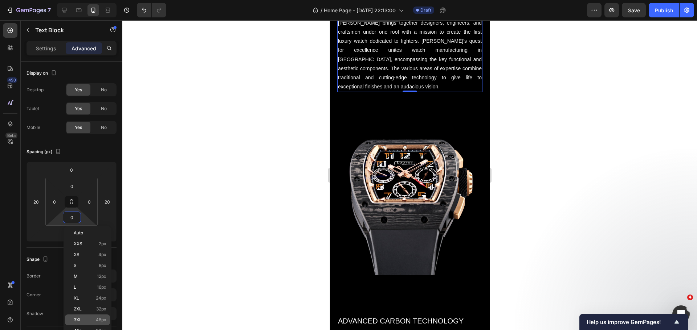
click at [93, 316] on div "3XL 48px" at bounding box center [87, 320] width 45 height 11
type input "48"
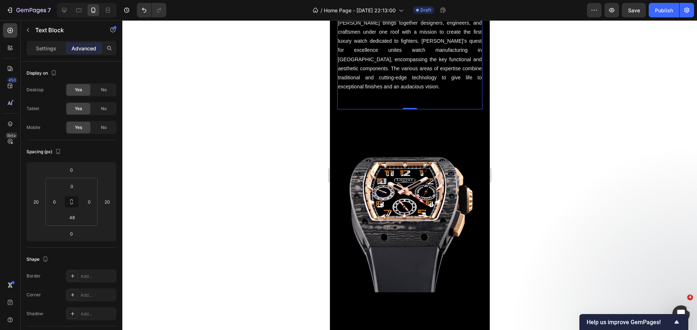
click at [254, 217] on div at bounding box center [409, 175] width 574 height 310
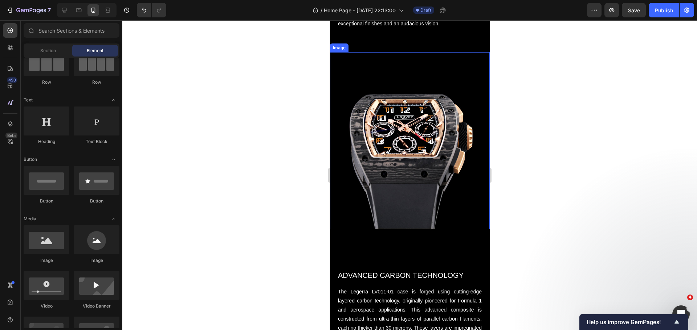
scroll to position [439, 0]
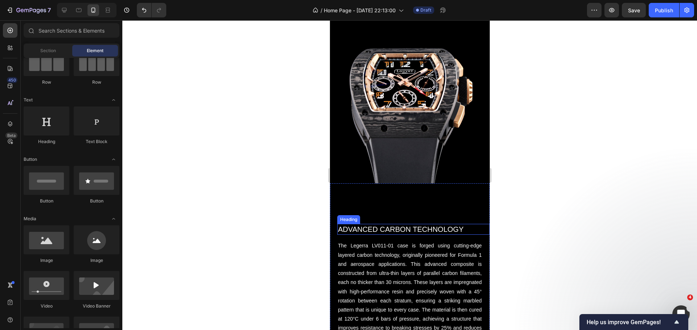
click at [396, 224] on h2 "ADVANCED CARBON TECHNOLOGY" at bounding box center [413, 229] width 152 height 11
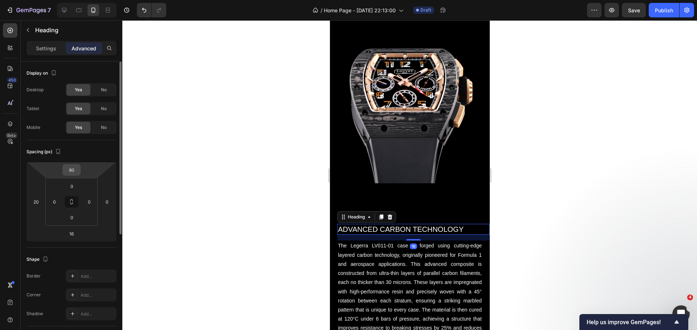
click at [74, 174] on input "80" at bounding box center [71, 170] width 15 height 11
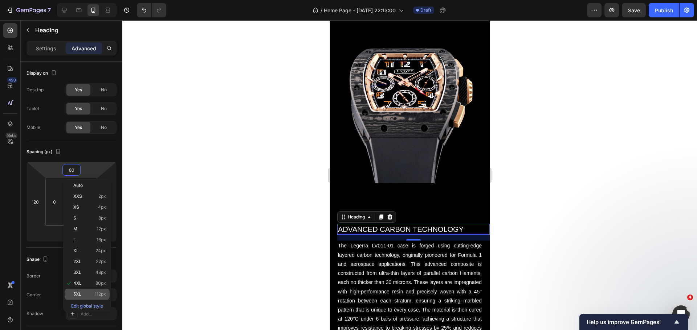
click at [82, 295] on p "5XL 112px" at bounding box center [89, 294] width 33 height 5
type input "112"
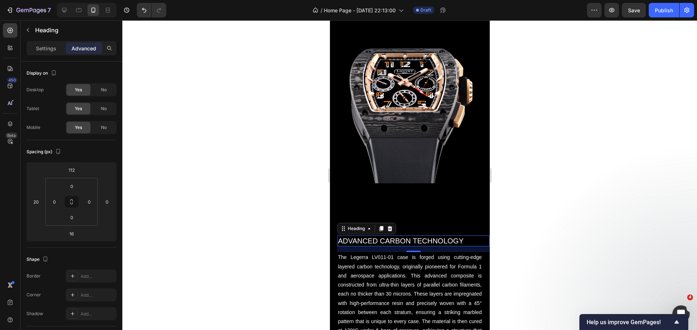
click at [207, 220] on div at bounding box center [409, 175] width 574 height 310
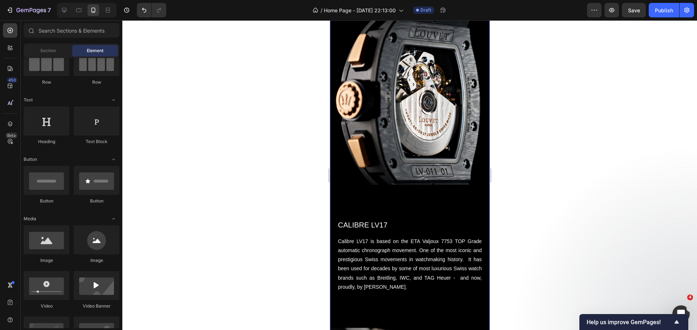
scroll to position [1273, 0]
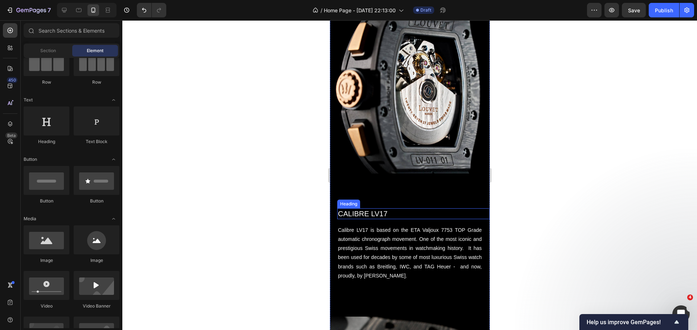
click at [378, 209] on h2 "CALIBRE LV17" at bounding box center [413, 214] width 152 height 11
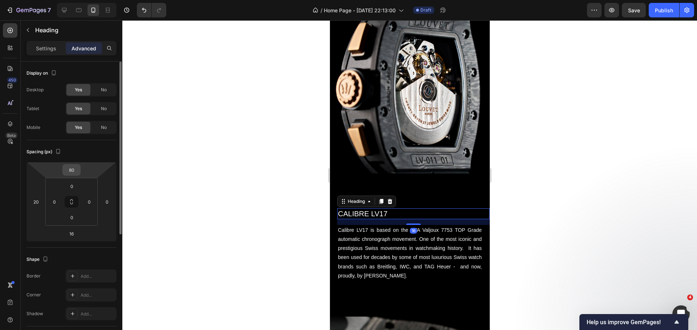
click at [76, 172] on input "80" at bounding box center [71, 170] width 15 height 11
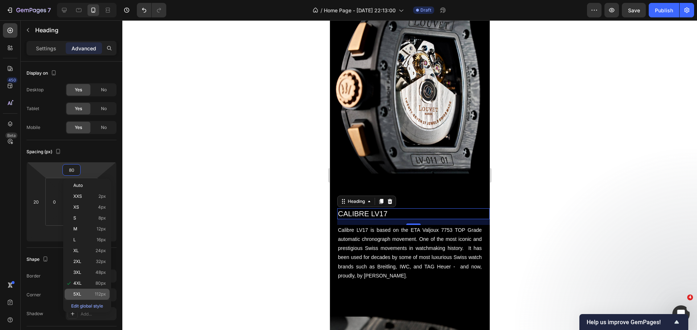
click at [90, 291] on div "5XL 112px" at bounding box center [87, 294] width 45 height 11
type input "112"
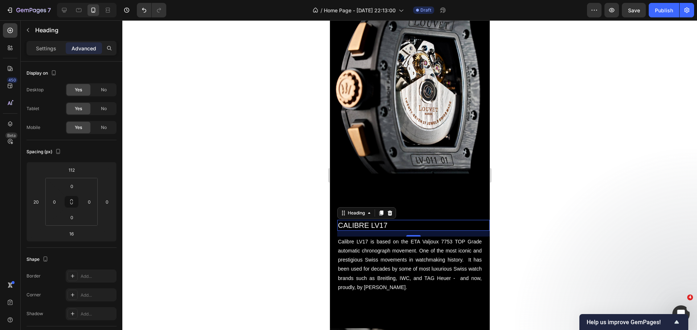
click at [226, 199] on div at bounding box center [409, 175] width 574 height 310
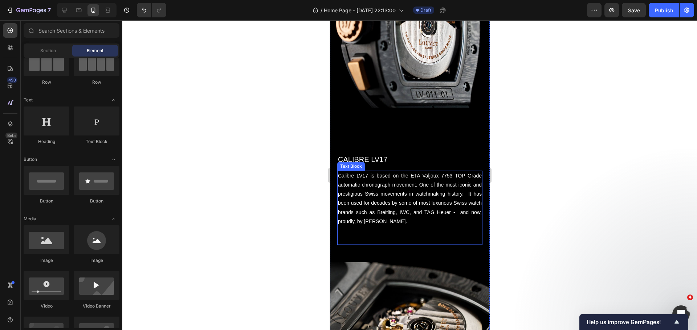
scroll to position [1345, 0]
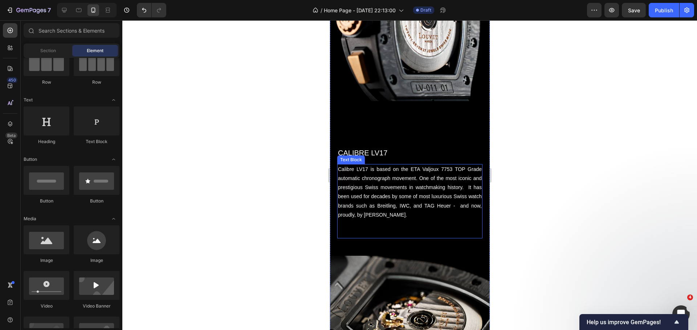
click at [398, 229] on p at bounding box center [409, 233] width 144 height 9
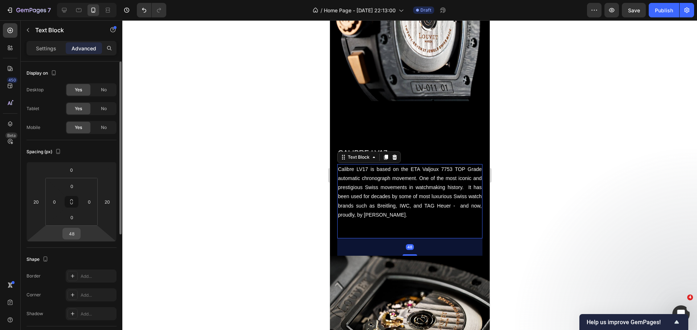
click at [75, 232] on input "48" at bounding box center [71, 234] width 15 height 11
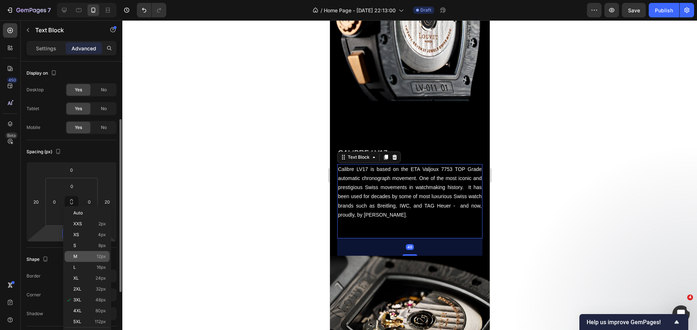
scroll to position [36, 0]
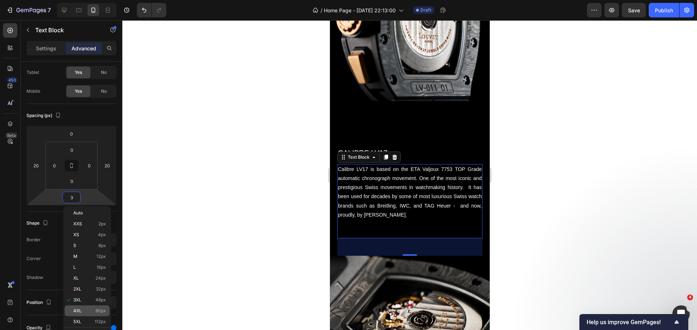
click at [93, 311] on p "4XL 80px" at bounding box center [89, 311] width 33 height 5
type input "80"
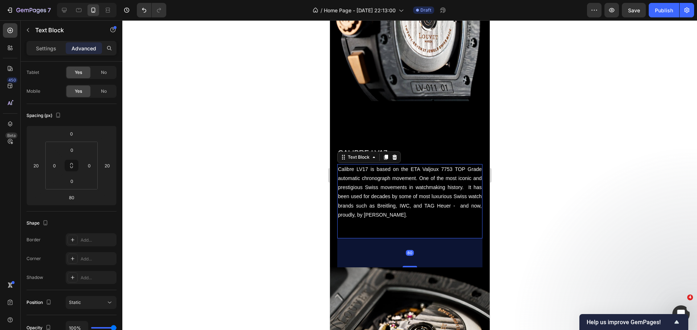
click at [228, 216] on div at bounding box center [409, 175] width 574 height 310
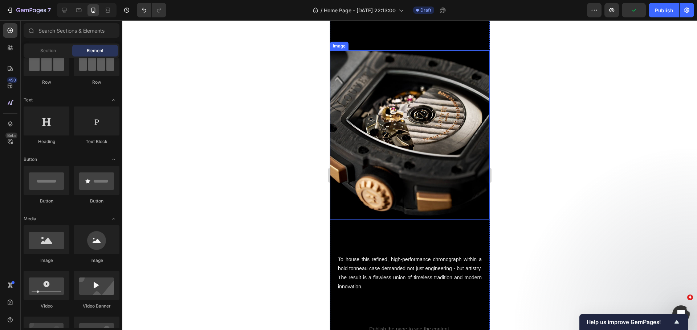
scroll to position [1563, 0]
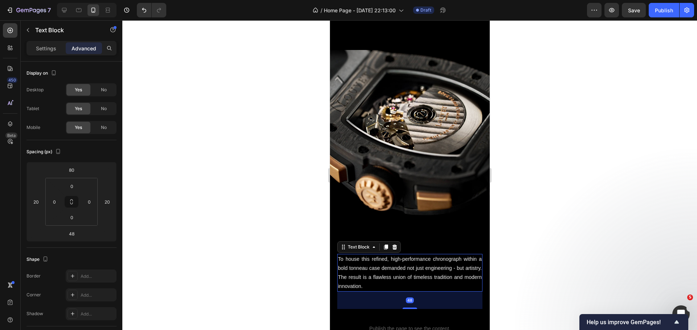
click at [434, 255] on p "To house this refined, high-performance chronograph within a bold tonneau case …" at bounding box center [409, 273] width 144 height 37
click at [271, 186] on div at bounding box center [409, 175] width 574 height 310
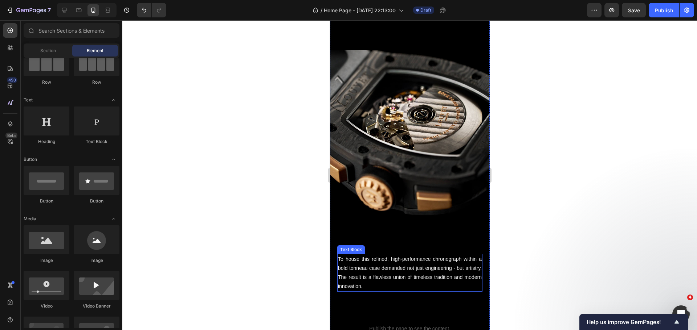
click at [356, 259] on p "To house this refined, high-performance chronograph within a bold tonneau case …" at bounding box center [409, 273] width 144 height 37
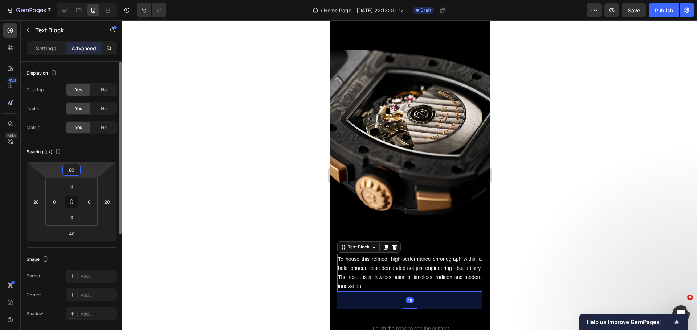
click at [68, 172] on input "80" at bounding box center [71, 170] width 15 height 11
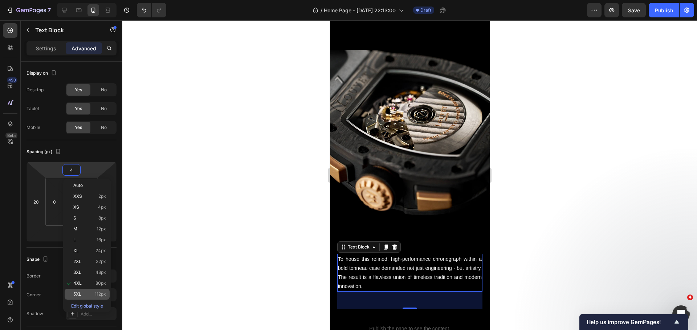
click at [89, 291] on div "5XL 112px" at bounding box center [87, 294] width 45 height 11
type input "112"
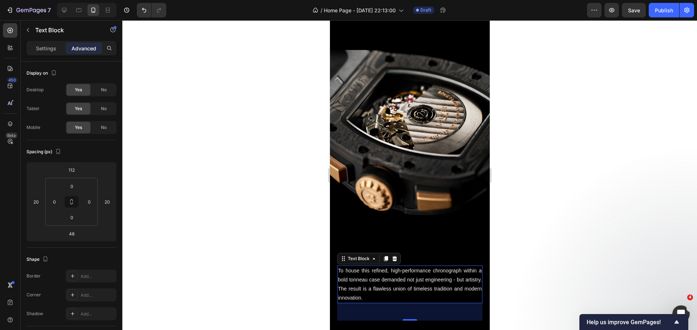
click at [182, 201] on div at bounding box center [409, 175] width 574 height 310
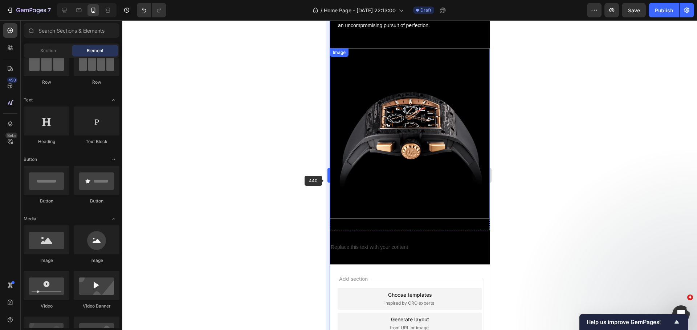
scroll to position [2289, 0]
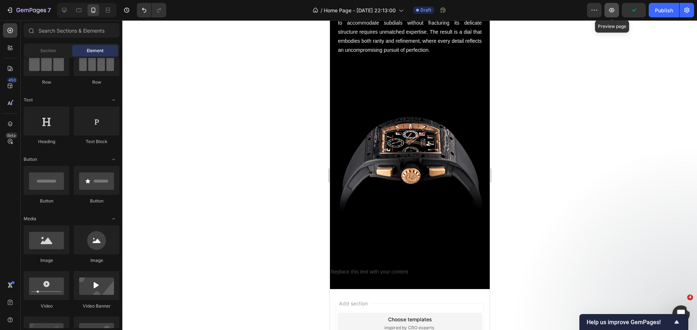
click at [617, 7] on button "button" at bounding box center [611, 10] width 15 height 15
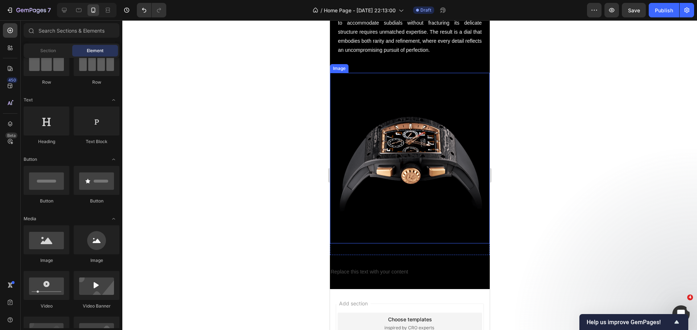
click at [371, 177] on img at bounding box center [409, 158] width 160 height 171
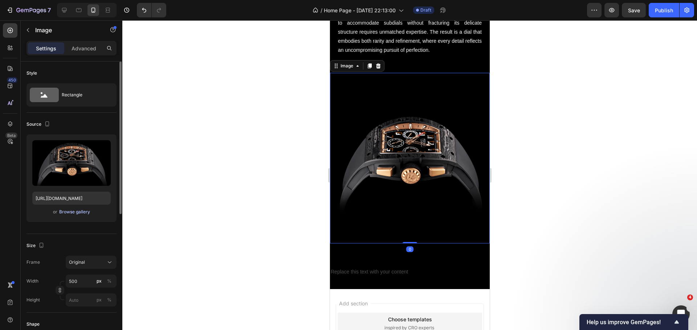
click at [77, 211] on div "Browse gallery" at bounding box center [74, 212] width 31 height 7
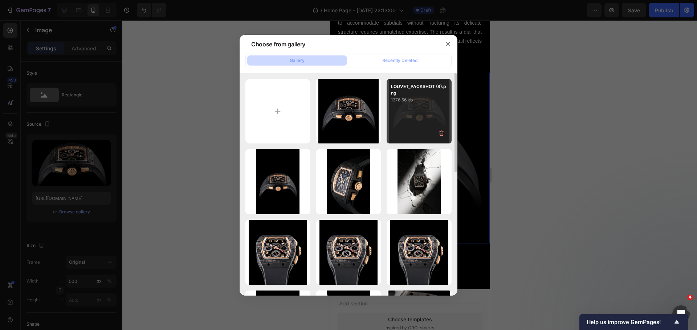
click at [400, 130] on div "LOUVET_PACKSHOT (8).png 1376.56 kb" at bounding box center [418, 111] width 65 height 65
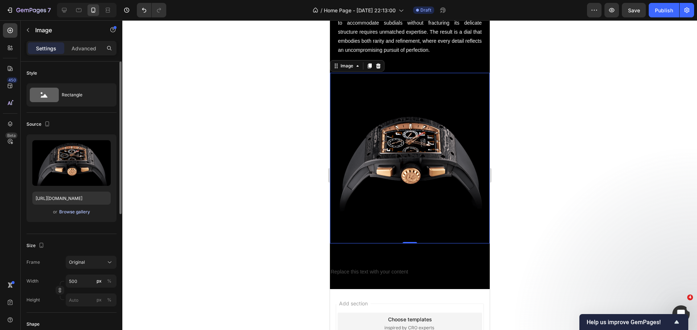
click at [78, 210] on div "Browse gallery" at bounding box center [74, 212] width 31 height 7
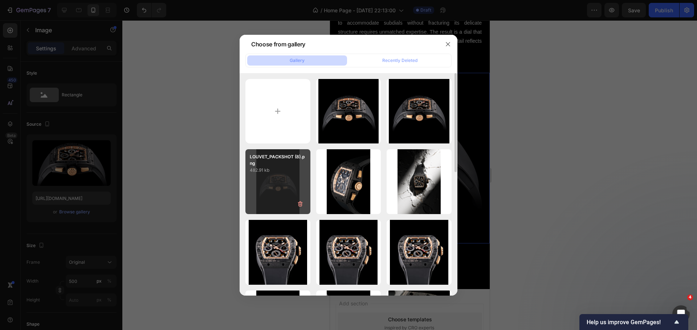
click at [280, 183] on div "LOUVET_PACKSHOT (8).png 482.91 kb" at bounding box center [277, 181] width 65 height 65
type input "[URL][DOMAIN_NAME]"
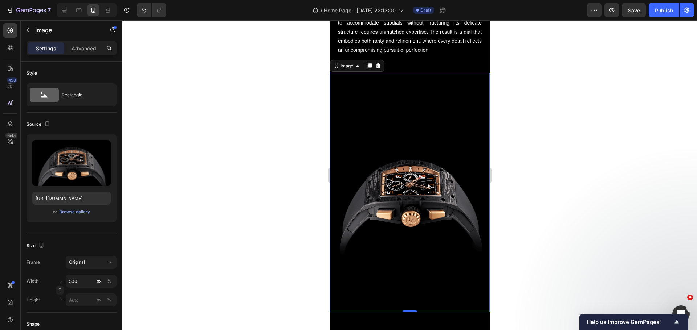
click at [267, 155] on div at bounding box center [409, 175] width 574 height 310
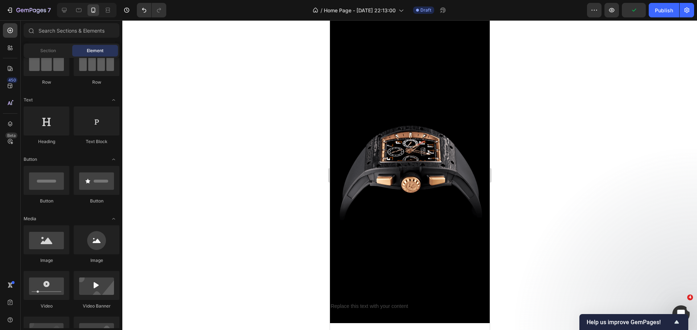
scroll to position [2325, 0]
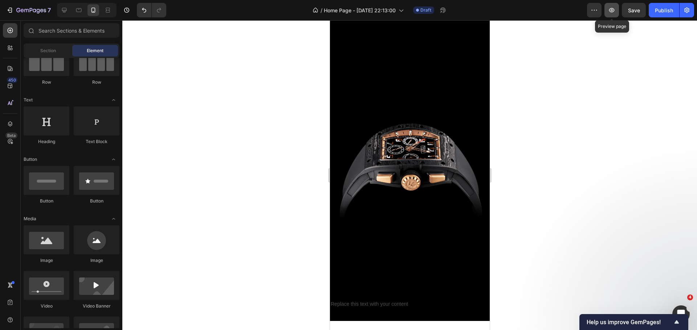
click at [612, 11] on icon "button" at bounding box center [611, 10] width 7 height 7
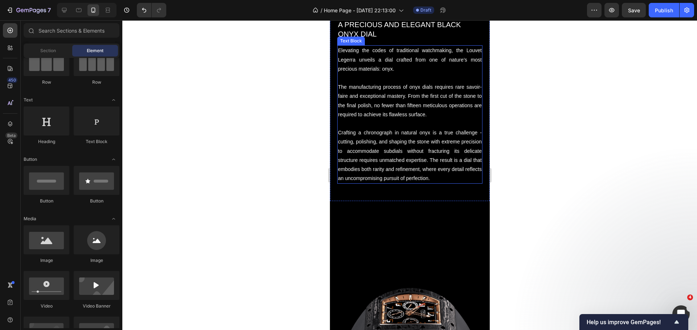
scroll to position [2216, 0]
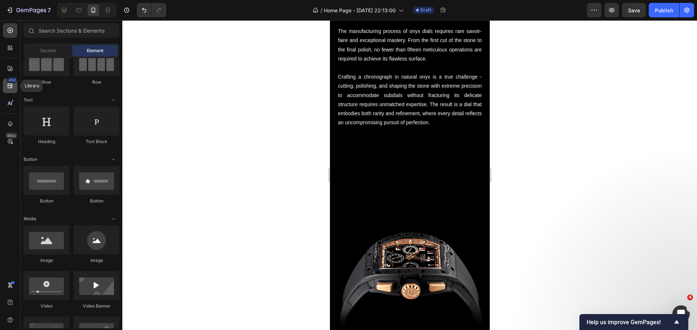
click at [12, 89] on icon at bounding box center [10, 85] width 7 height 7
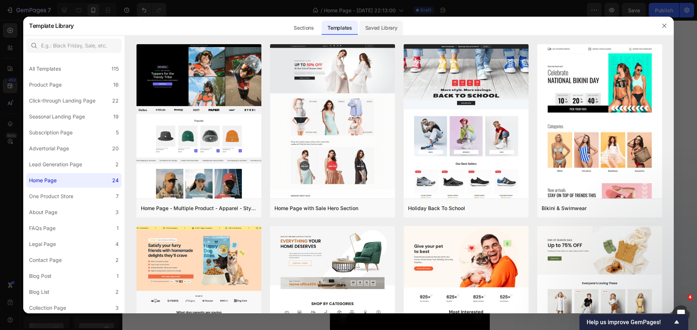
click at [387, 32] on div "Saved Library" at bounding box center [381, 28] width 44 height 15
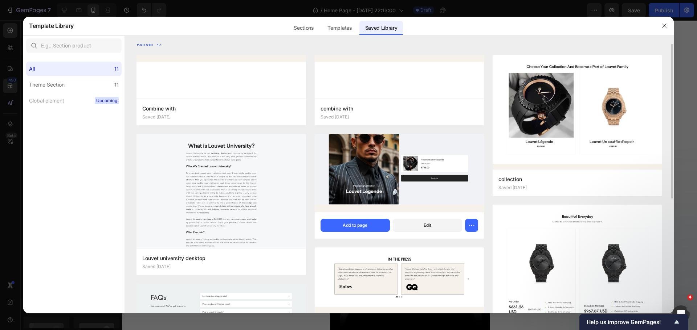
scroll to position [0, 0]
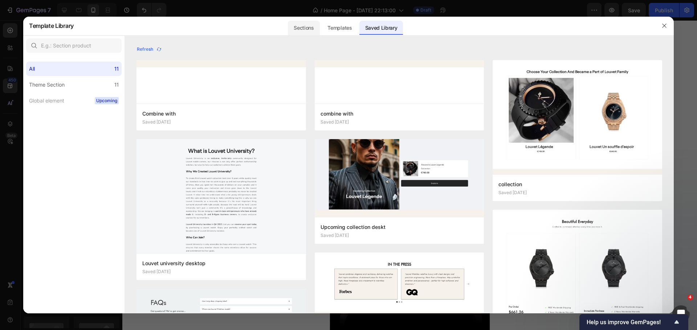
click at [297, 26] on div "Sections" at bounding box center [304, 28] width 32 height 15
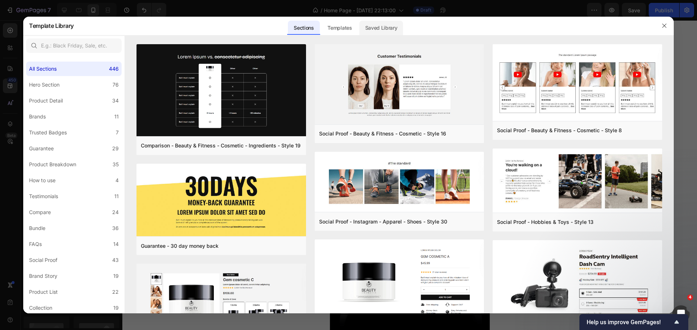
click at [390, 30] on div "Saved Library" at bounding box center [381, 28] width 44 height 15
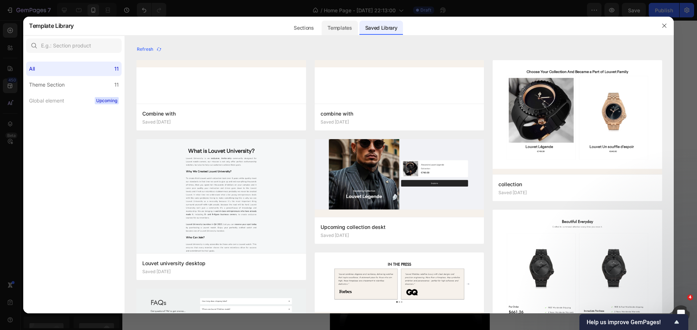
drag, startPoint x: 325, startPoint y: 28, endPoint x: 327, endPoint y: 31, distance: 3.9
click at [326, 28] on div "Templates" at bounding box center [339, 28] width 36 height 15
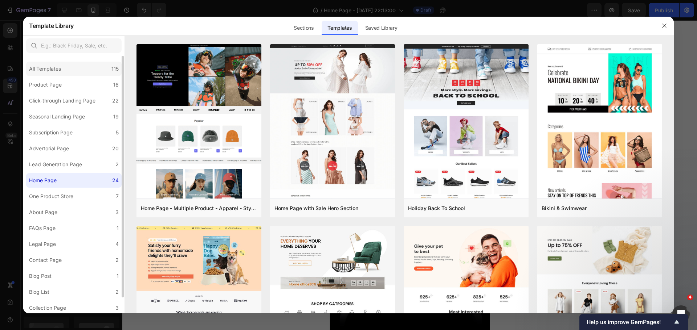
click at [35, 71] on div "All Templates" at bounding box center [45, 69] width 32 height 9
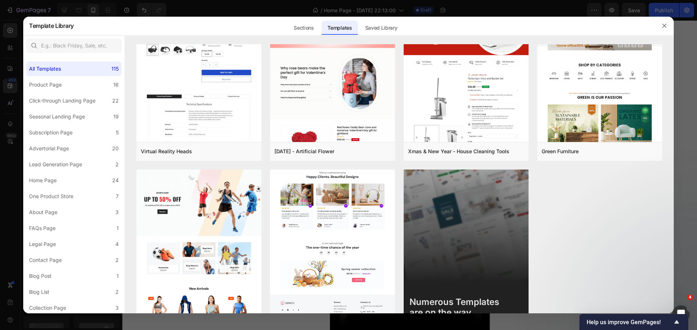
scroll to position [5017, 0]
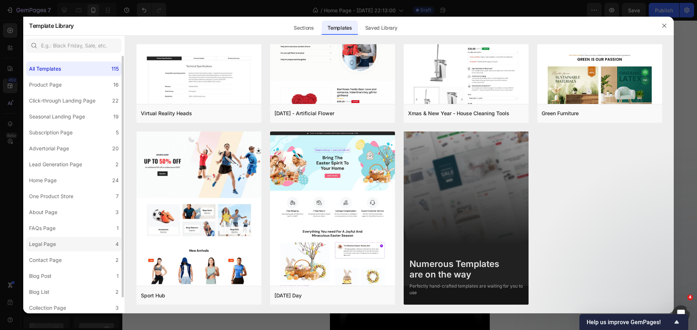
click at [70, 241] on label "Legal Page 4" at bounding box center [73, 244] width 95 height 15
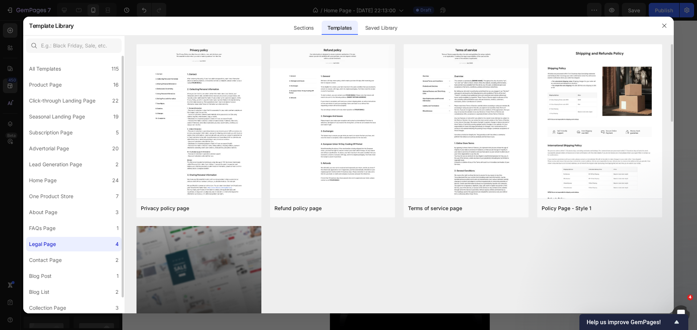
scroll to position [17, 0]
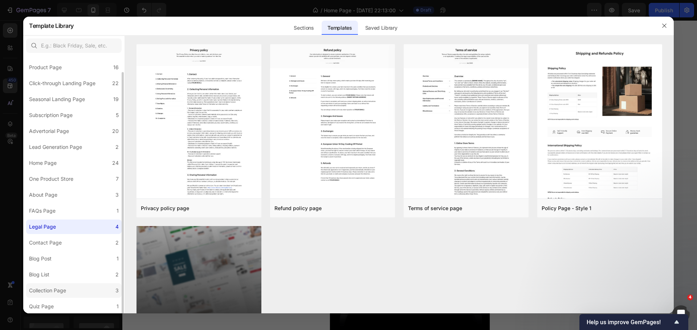
click at [68, 288] on div "Collection Page" at bounding box center [49, 291] width 40 height 9
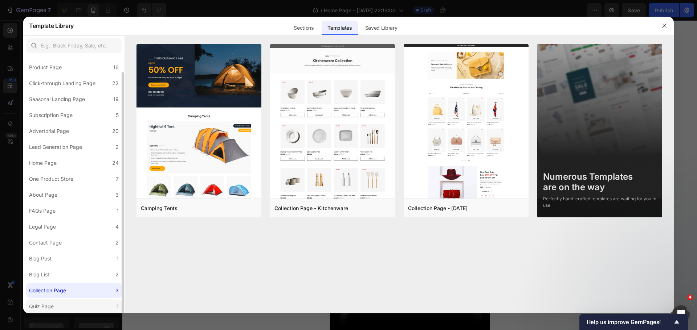
click at [69, 305] on label "Quiz Page 1" at bounding box center [73, 307] width 95 height 15
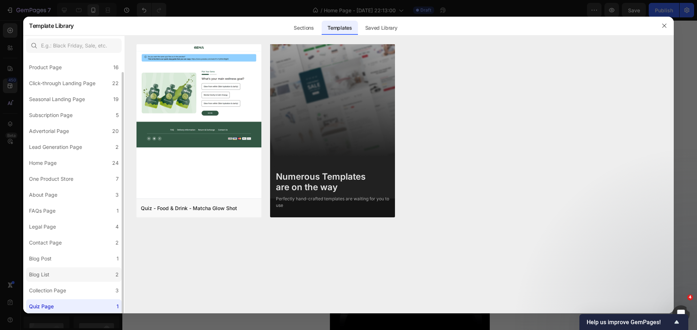
click at [56, 274] on label "Blog List 2" at bounding box center [73, 275] width 95 height 15
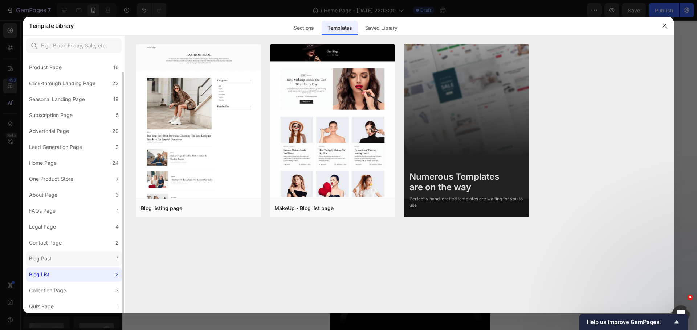
click at [57, 260] on label "Blog Post 1" at bounding box center [73, 259] width 95 height 15
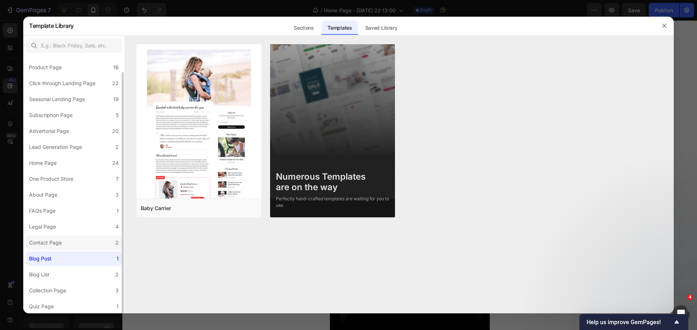
click at [58, 245] on div "Contact Page" at bounding box center [45, 243] width 33 height 9
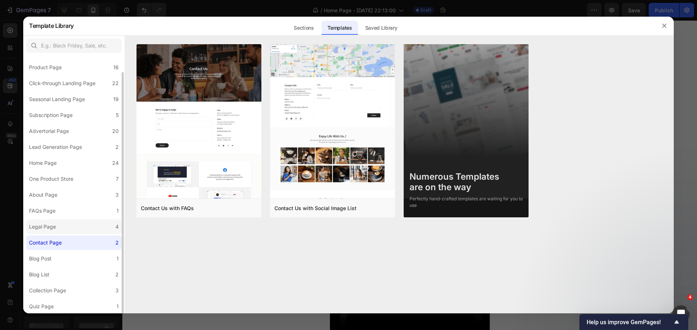
click at [82, 227] on label "Legal Page 4" at bounding box center [73, 227] width 95 height 15
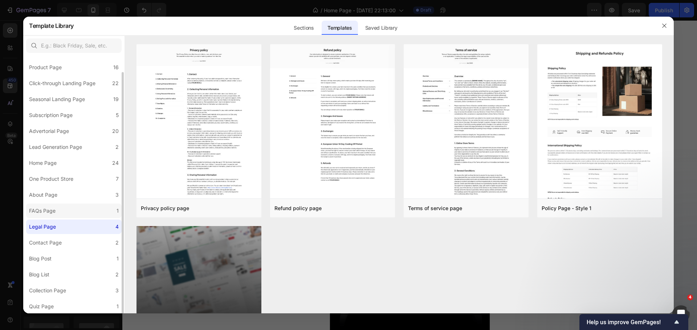
click at [82, 213] on label "FAQs Page 1" at bounding box center [73, 211] width 95 height 15
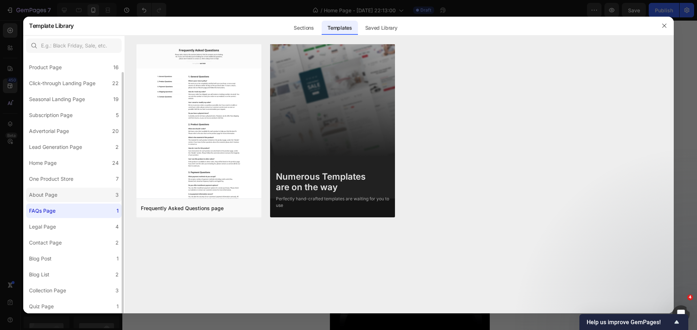
click at [82, 197] on label "About Page 3" at bounding box center [73, 195] width 95 height 15
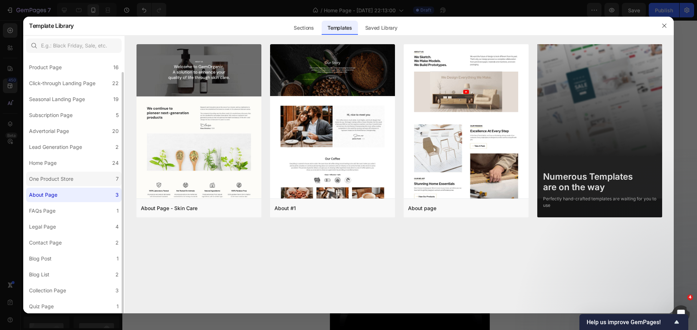
click at [82, 184] on label "One Product Store 7" at bounding box center [73, 179] width 95 height 15
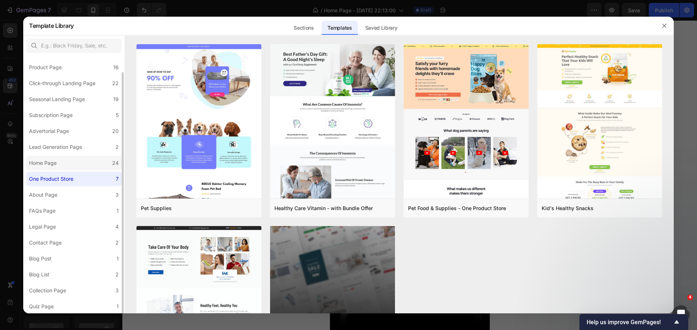
click at [82, 161] on label "Home Page 24" at bounding box center [73, 163] width 95 height 15
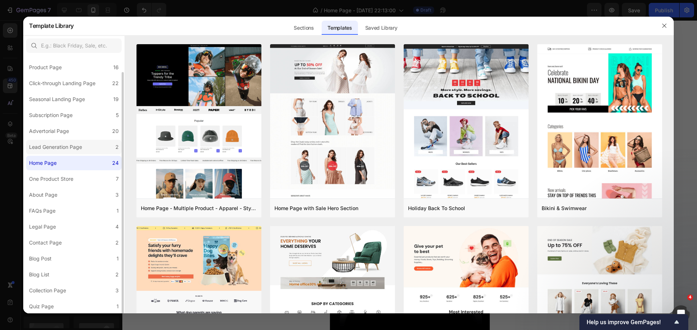
click at [78, 150] on div "Lead Generation Page" at bounding box center [55, 147] width 53 height 9
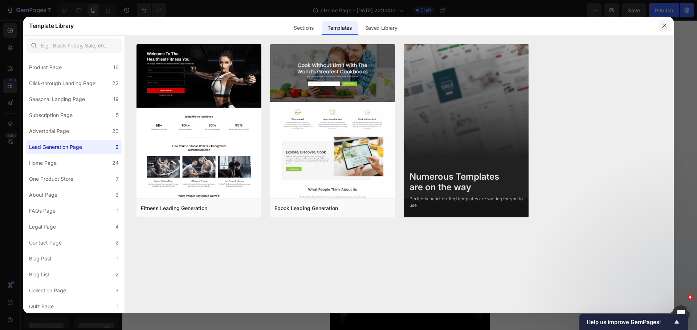
click at [663, 29] on icon "button" at bounding box center [664, 26] width 6 height 6
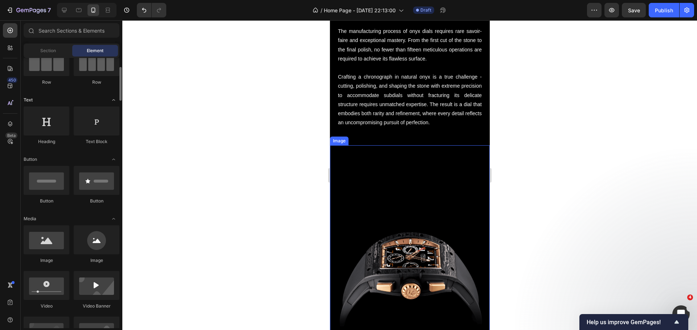
scroll to position [0, 0]
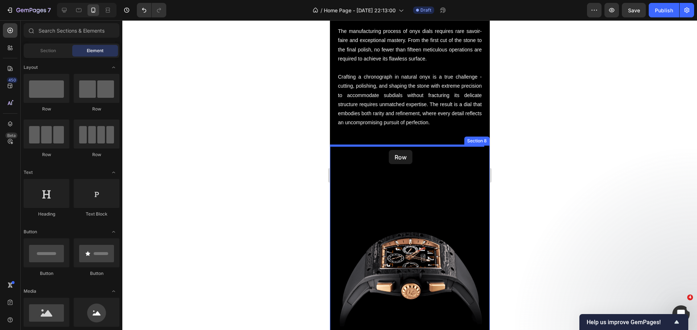
drag, startPoint x: 390, startPoint y: 158, endPoint x: 388, endPoint y: 150, distance: 8.1
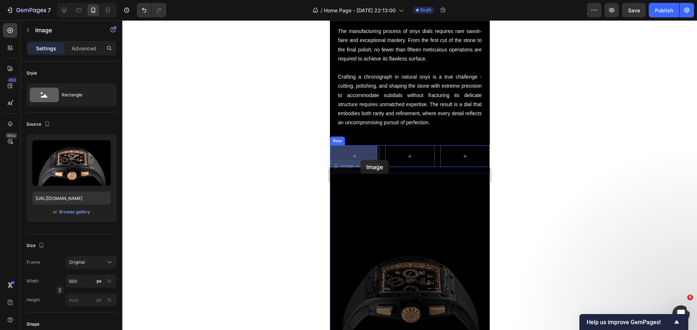
drag, startPoint x: 411, startPoint y: 287, endPoint x: 360, endPoint y: 160, distance: 137.4
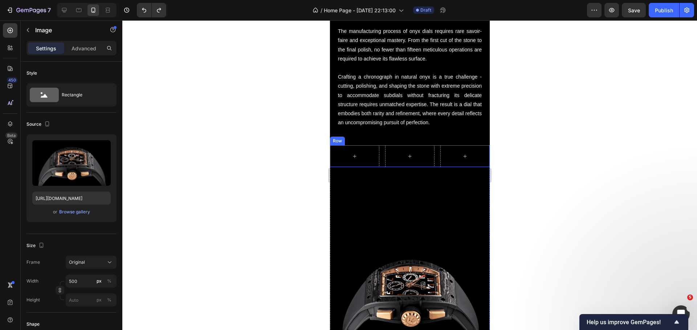
click at [379, 152] on div "Row" at bounding box center [409, 156] width 160 height 22
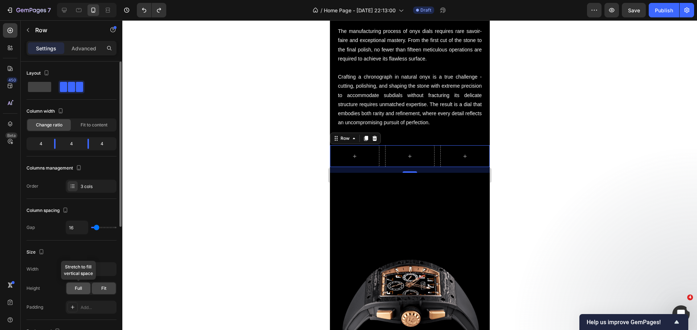
click at [83, 292] on div "Full" at bounding box center [78, 289] width 24 height 12
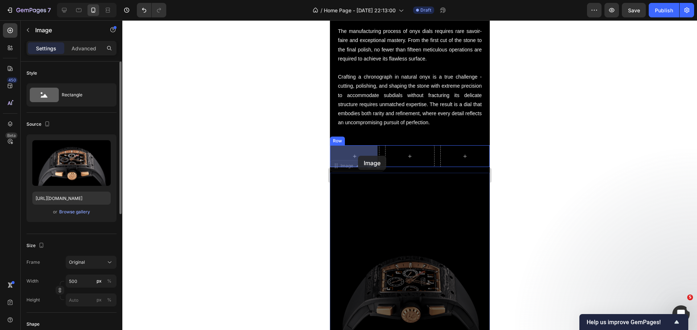
drag, startPoint x: 389, startPoint y: 243, endPoint x: 358, endPoint y: 148, distance: 100.4
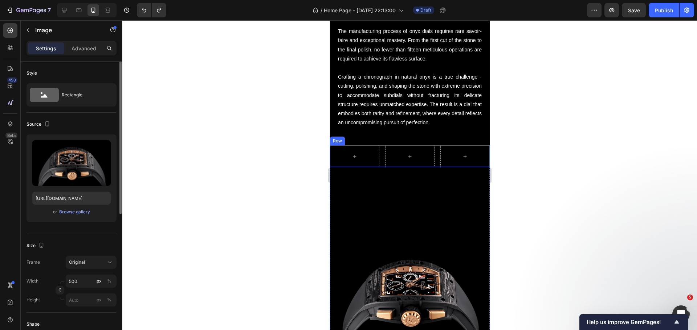
click at [378, 162] on div "Row" at bounding box center [409, 156] width 160 height 22
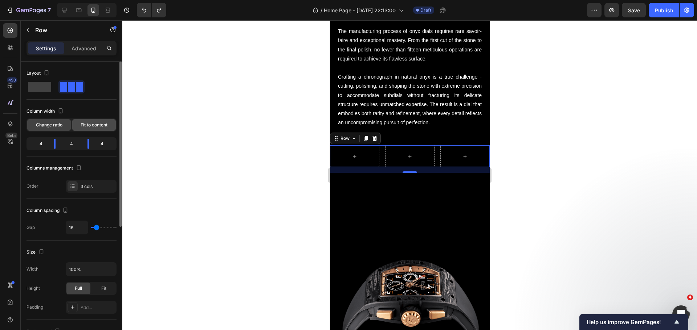
click at [85, 126] on span "Fit to content" at bounding box center [94, 125] width 27 height 7
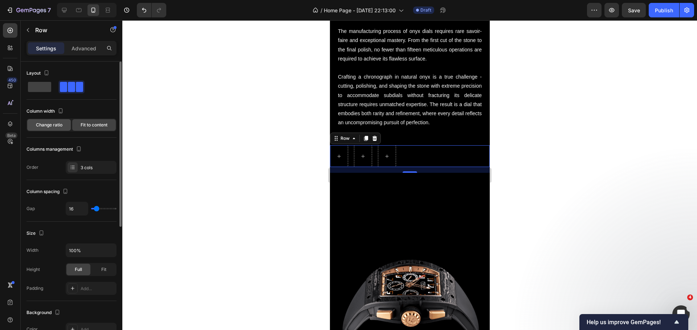
click at [53, 123] on span "Change ratio" at bounding box center [49, 125] width 26 height 7
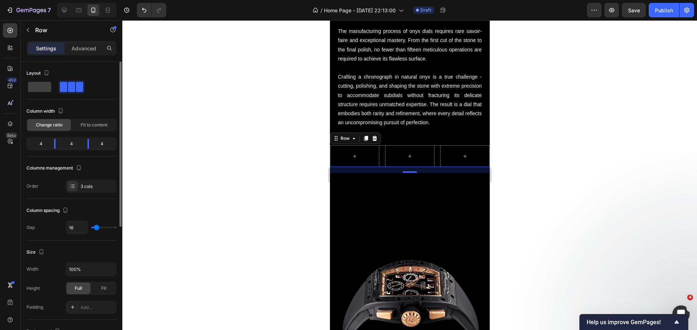
click at [40, 146] on div "4" at bounding box center [38, 144] width 20 height 10
drag, startPoint x: 56, startPoint y: 146, endPoint x: 92, endPoint y: 153, distance: 36.9
click at [92, 0] on body "7 Version history / Home Page - [DATE] 22:13:00 Draft Preview Save Publish 450 …" at bounding box center [348, 0] width 697 height 0
drag, startPoint x: 95, startPoint y: 146, endPoint x: 134, endPoint y: 145, distance: 39.6
click at [134, 0] on body "7 Version history / Home Page - [DATE] 22:13:00 Draft Preview Publish 450 Beta …" at bounding box center [348, 0] width 697 height 0
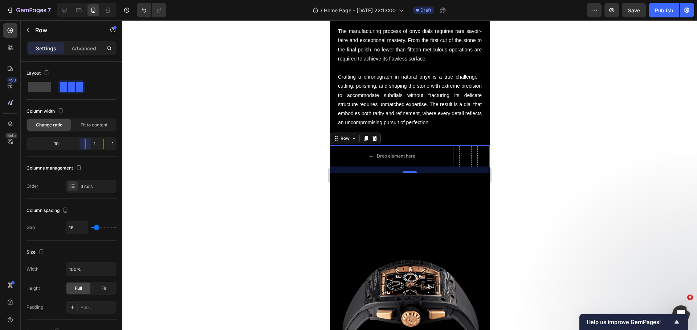
drag, startPoint x: 72, startPoint y: 144, endPoint x: 126, endPoint y: 148, distance: 53.8
click at [126, 0] on body "7 Version history / Home Page - [DATE] 22:13:00 Draft Preview Save Publish 450 …" at bounding box center [348, 0] width 697 height 0
drag, startPoint x: 87, startPoint y: 145, endPoint x: 60, endPoint y: 142, distance: 26.7
click at [60, 0] on body "7 Version history / Home Page - [DATE] 22:13:00 Draft Preview Save Publish 450 …" at bounding box center [348, 0] width 697 height 0
drag, startPoint x: 106, startPoint y: 145, endPoint x: 88, endPoint y: 144, distance: 18.6
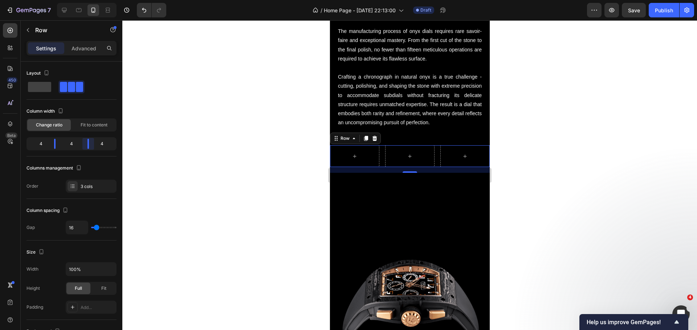
click at [88, 0] on body "7 Version history / Home Page - [DATE] 22:13:00 Draft Preview Save Publish 450 …" at bounding box center [348, 0] width 697 height 0
click at [77, 51] on p "Advanced" at bounding box center [83, 49] width 25 height 8
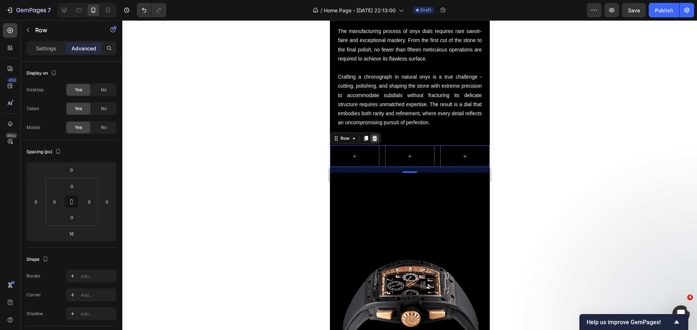
click at [373, 141] on icon at bounding box center [374, 138] width 5 height 5
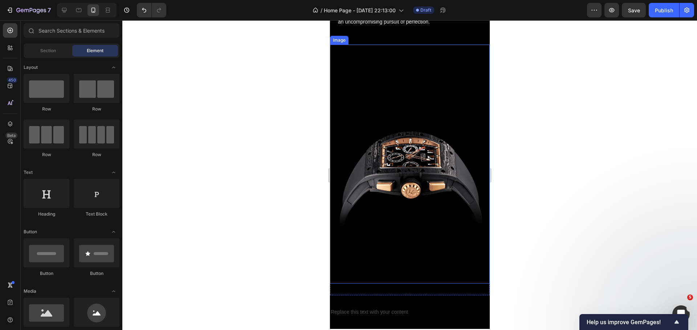
scroll to position [2289, 0]
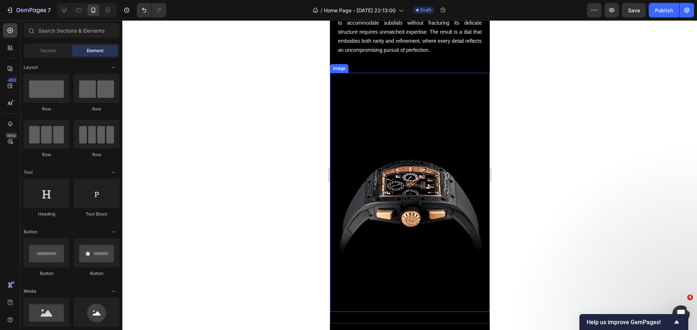
click at [252, 185] on div at bounding box center [409, 175] width 574 height 310
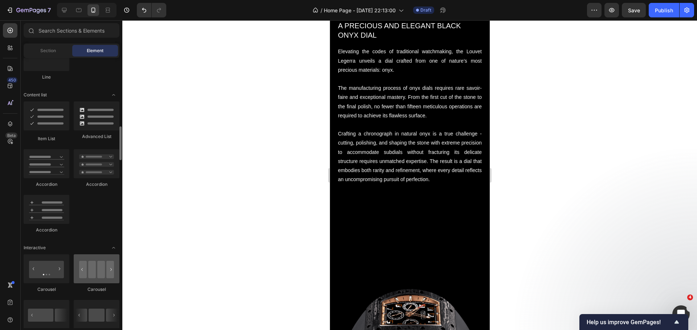
scroll to position [617, 0]
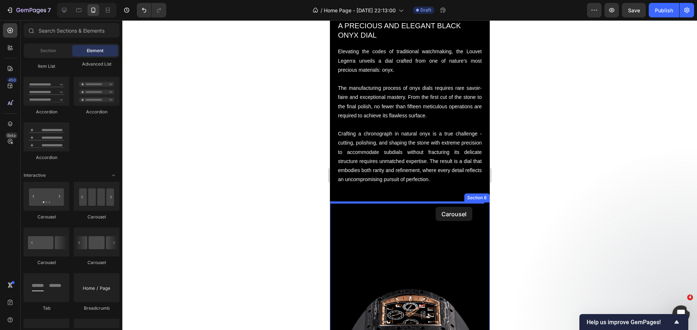
drag, startPoint x: 422, startPoint y: 222, endPoint x: 435, endPoint y: 207, distance: 19.8
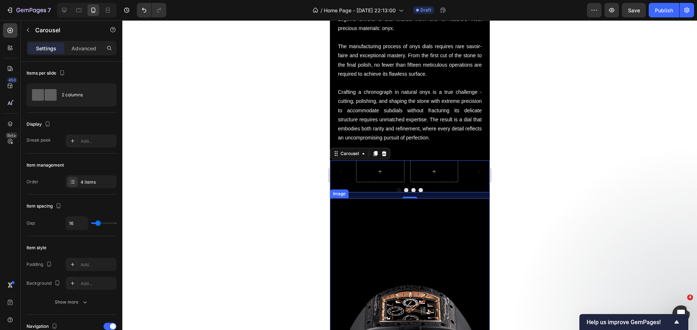
scroll to position [2232, 0]
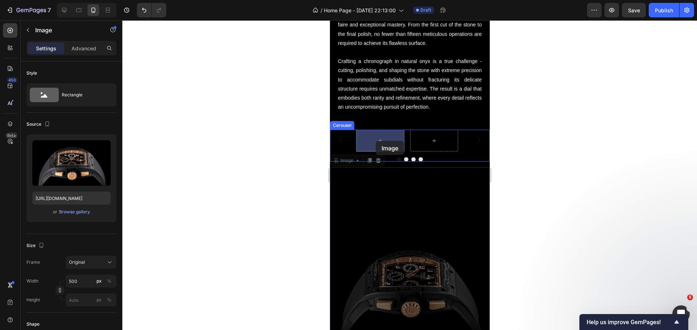
drag, startPoint x: 412, startPoint y: 288, endPoint x: 375, endPoint y: 141, distance: 151.1
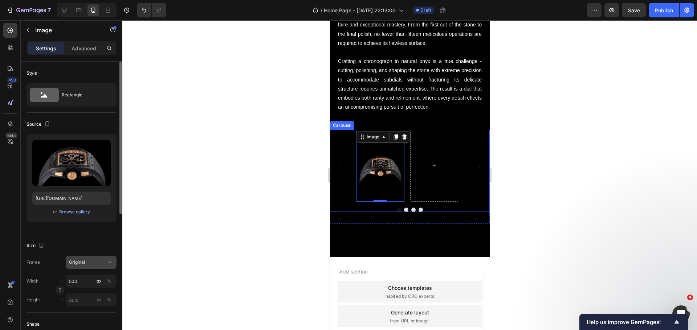
click at [89, 265] on div "Original" at bounding box center [87, 262] width 36 height 7
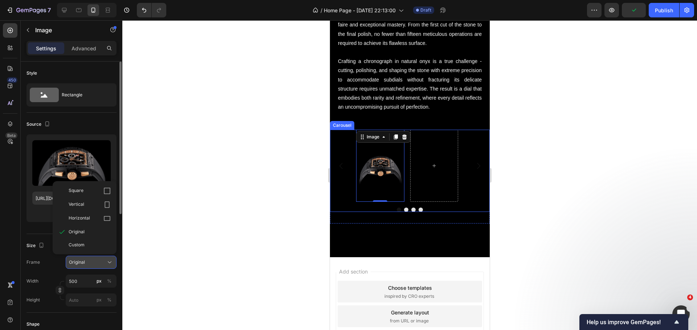
click at [90, 264] on div "Original" at bounding box center [87, 262] width 36 height 7
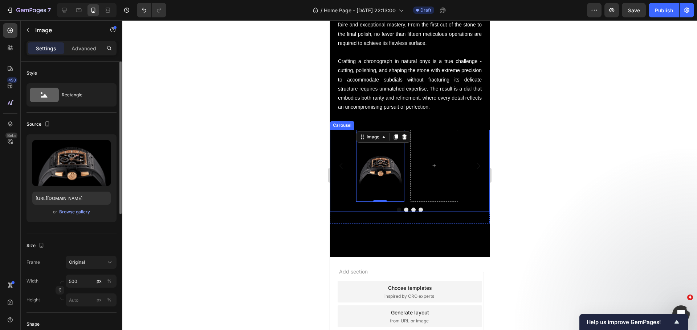
scroll to position [73, 0]
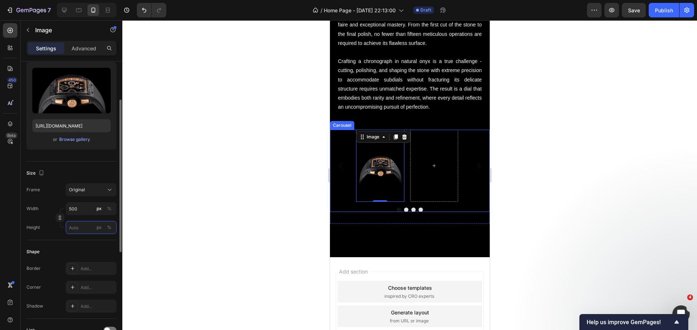
click at [88, 227] on input "px %" at bounding box center [91, 227] width 51 height 13
click at [81, 242] on p "Full 100%" at bounding box center [90, 245] width 42 height 7
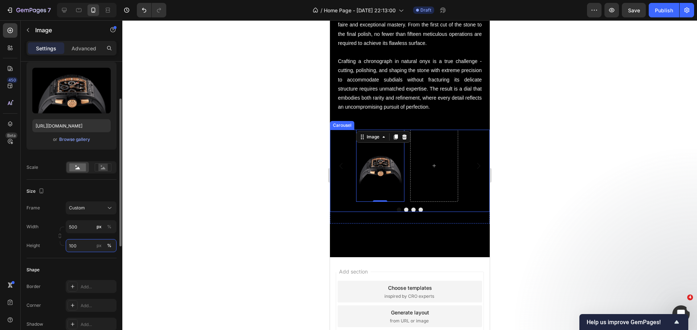
click at [81, 246] on input "100" at bounding box center [91, 245] width 51 height 13
type input "1200"
click at [79, 228] on input "500" at bounding box center [91, 227] width 51 height 13
click at [80, 164] on rect at bounding box center [77, 168] width 17 height 8
type input "500"
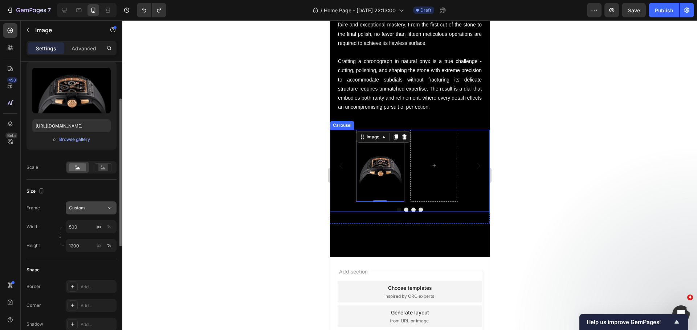
type input "100"
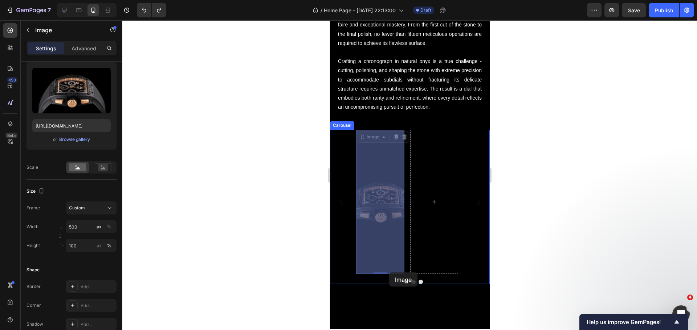
drag, startPoint x: 379, startPoint y: 178, endPoint x: 389, endPoint y: 273, distance: 95.1
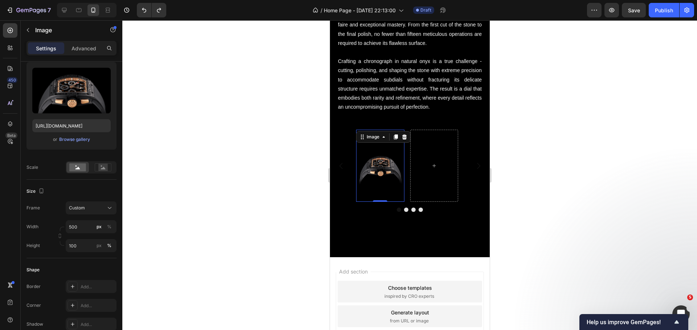
click at [373, 170] on img at bounding box center [380, 166] width 48 height 72
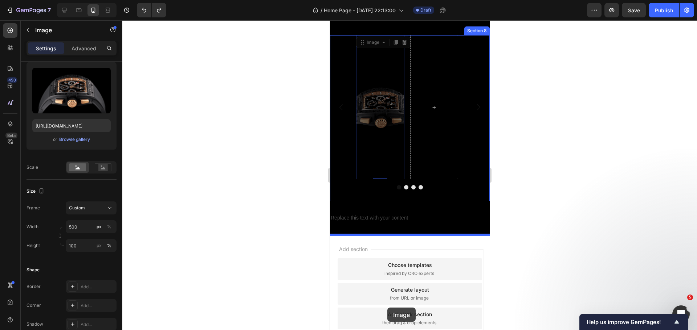
scroll to position [2385, 0]
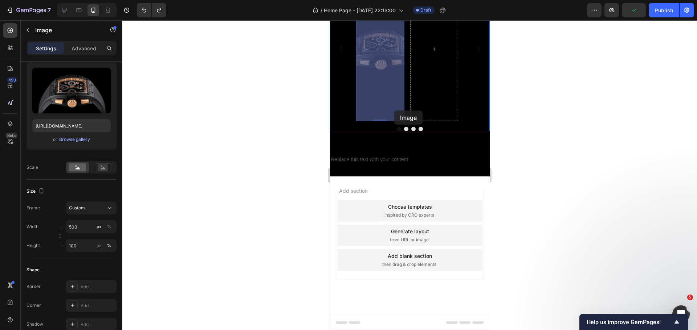
drag, startPoint x: 375, startPoint y: 176, endPoint x: 394, endPoint y: 111, distance: 67.8
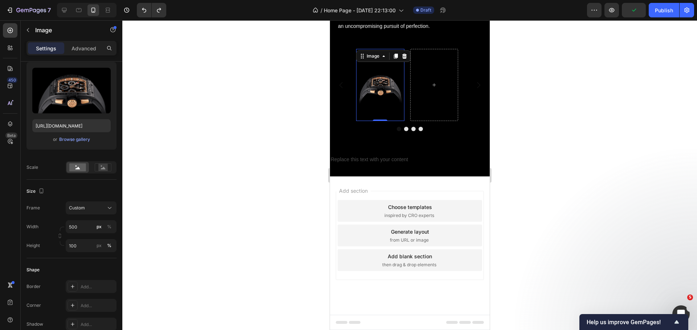
click at [394, 111] on img at bounding box center [380, 85] width 48 height 72
click at [393, 111] on img at bounding box center [380, 85] width 48 height 72
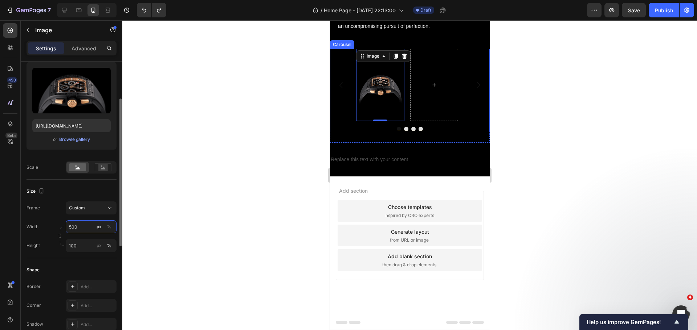
click at [86, 226] on input "500" at bounding box center [91, 227] width 51 height 13
type input "1200"
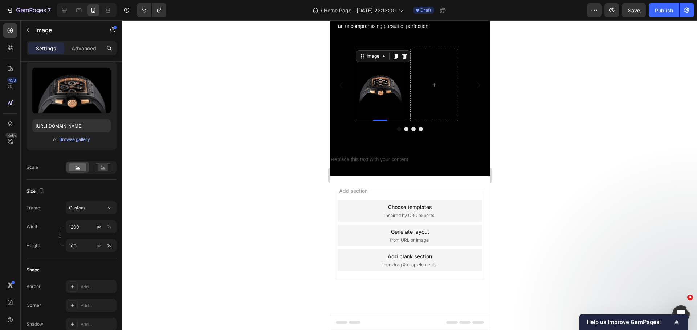
click at [392, 91] on img at bounding box center [380, 85] width 48 height 72
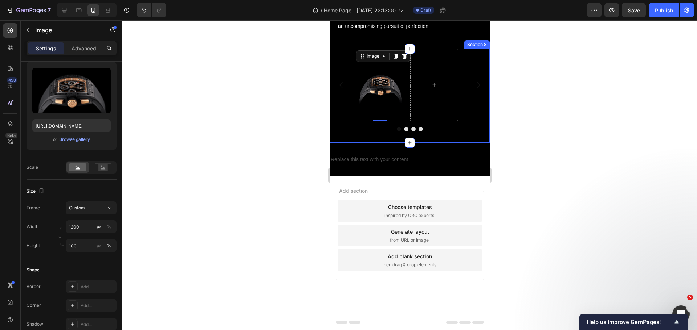
scroll to position [2385, 0]
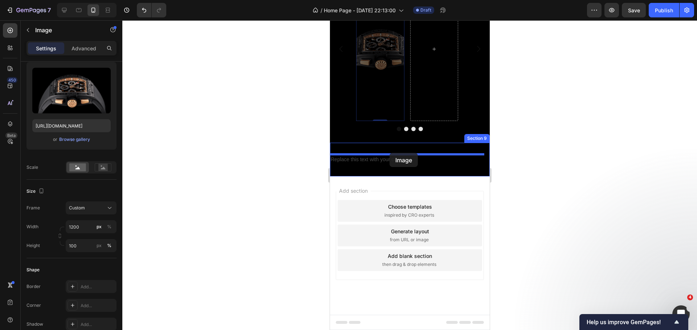
drag, startPoint x: 387, startPoint y: 119, endPoint x: 389, endPoint y: 153, distance: 33.8
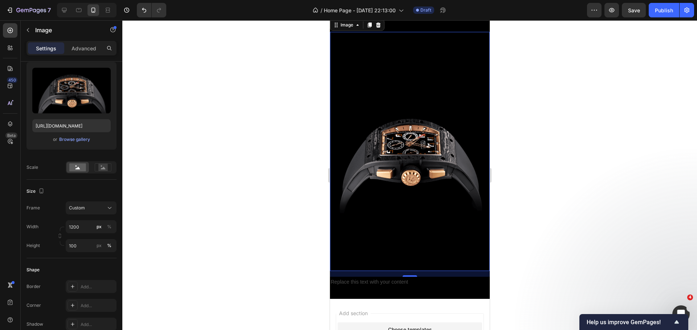
scroll to position [2324, 0]
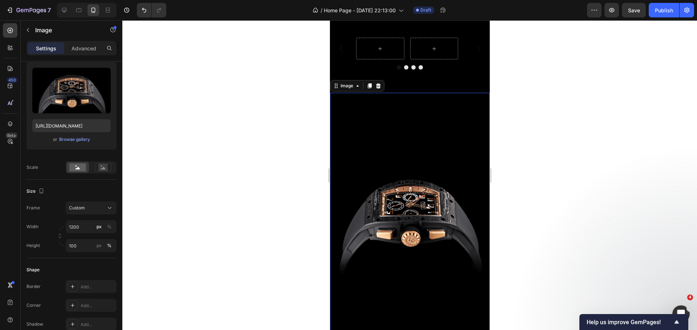
drag, startPoint x: 284, startPoint y: 158, endPoint x: 279, endPoint y: 158, distance: 5.4
click at [284, 158] on div at bounding box center [409, 175] width 574 height 310
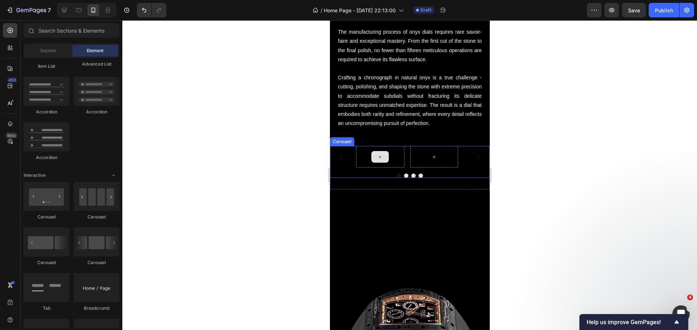
scroll to position [2215, 0]
click at [468, 165] on button "Carousel Next Arrow" at bounding box center [478, 157] width 20 height 20
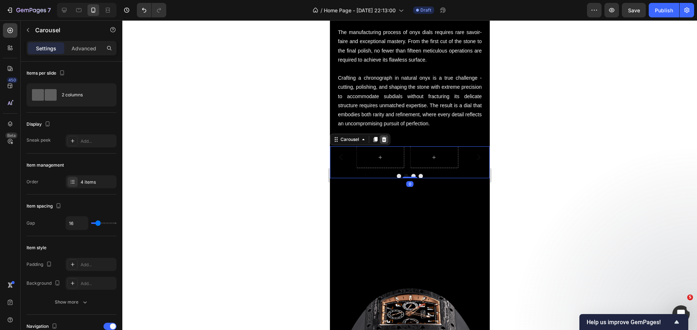
click at [384, 144] on div at bounding box center [383, 139] width 9 height 9
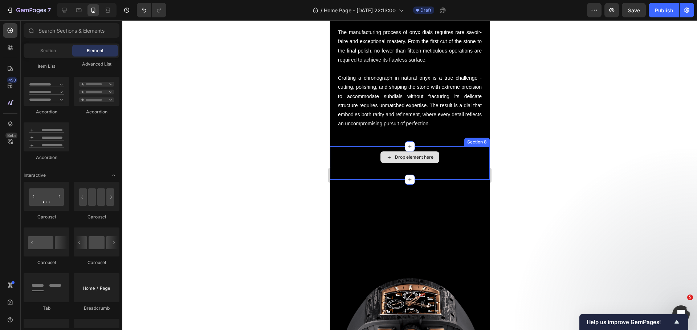
click at [358, 156] on div "Drop element here" at bounding box center [409, 158] width 160 height 22
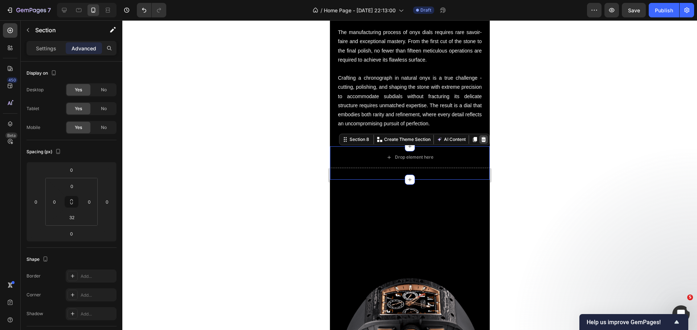
click at [481, 141] on icon at bounding box center [483, 139] width 5 height 5
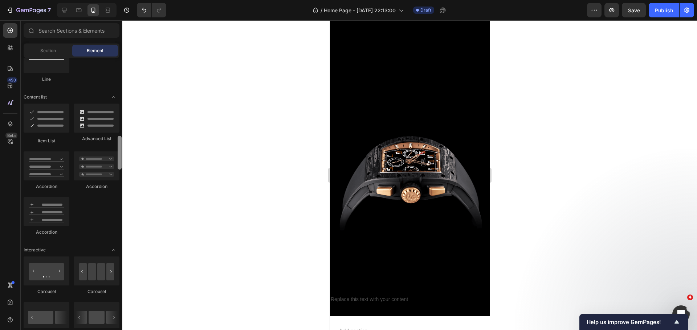
scroll to position [485, 0]
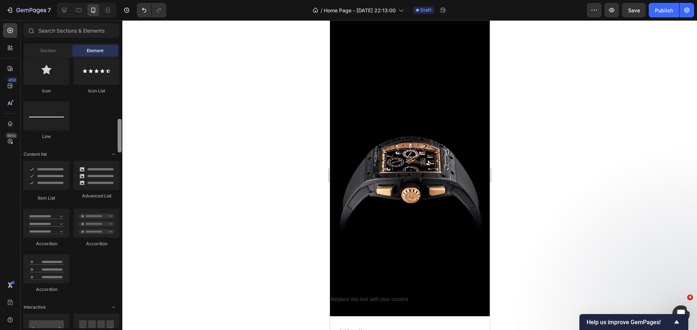
drag, startPoint x: 119, startPoint y: 297, endPoint x: 145, endPoint y: 126, distance: 173.2
click at [145, 0] on div "7 Version history / Home Page - [DATE] 22:13:00 Draft Preview Save Publish 450 …" at bounding box center [348, 0] width 697 height 0
drag, startPoint x: 145, startPoint y: 126, endPoint x: 143, endPoint y: 83, distance: 42.9
click at [143, 83] on div at bounding box center [409, 175] width 574 height 310
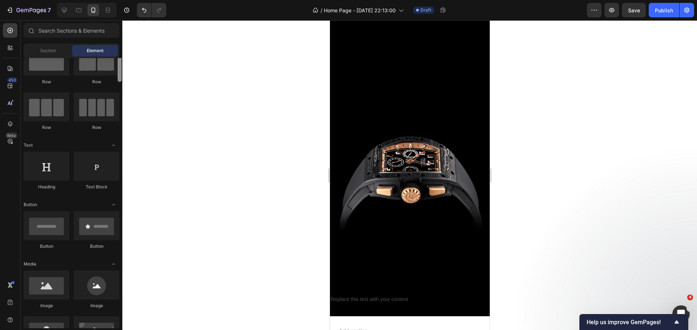
scroll to position [0, 0]
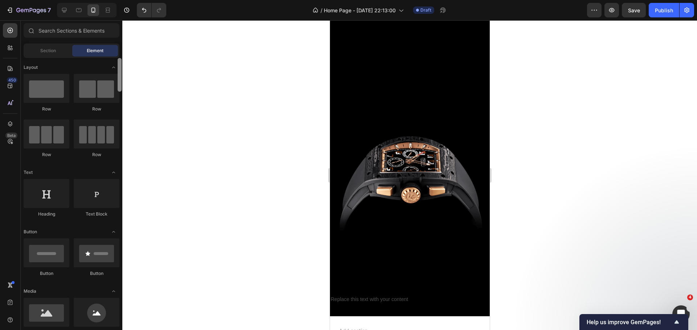
drag, startPoint x: 121, startPoint y: 123, endPoint x: 120, endPoint y: 62, distance: 61.3
click at [120, 62] on div at bounding box center [120, 75] width 4 height 34
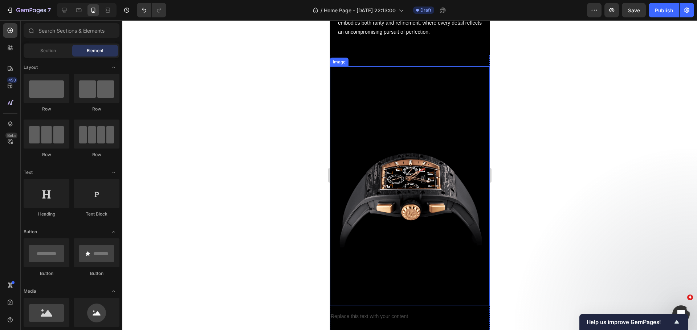
scroll to position [2215, 0]
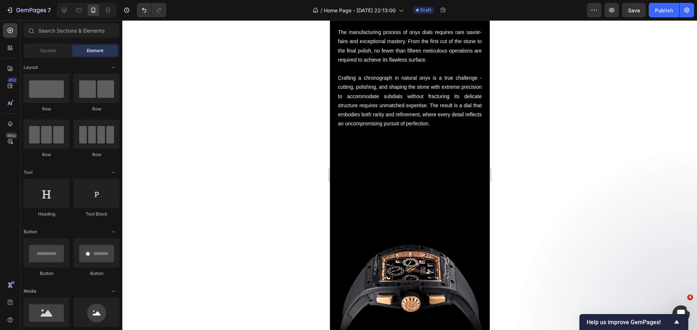
click at [254, 174] on div at bounding box center [409, 175] width 574 height 310
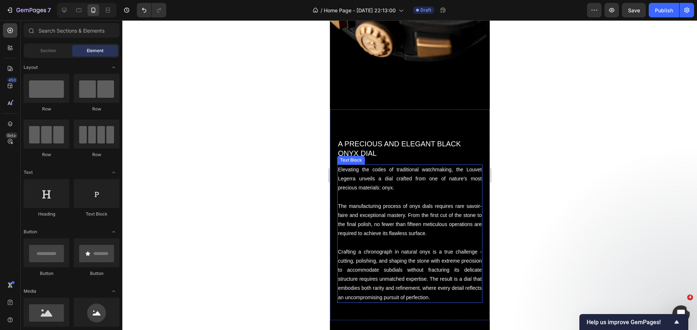
scroll to position [1705, 0]
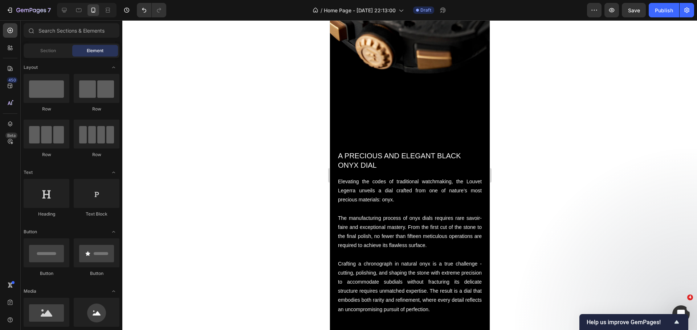
click at [239, 153] on div at bounding box center [409, 175] width 574 height 310
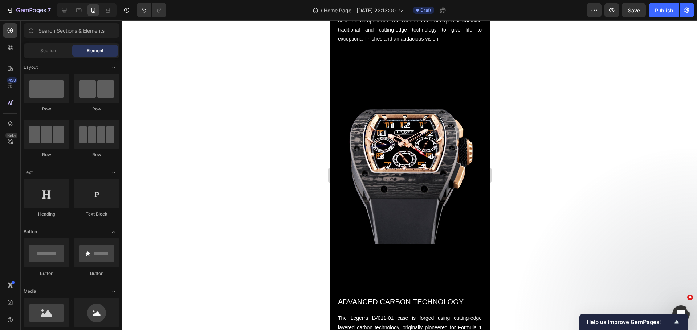
scroll to position [391, 0]
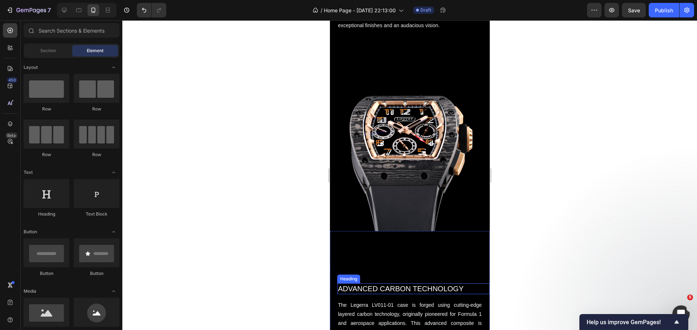
click at [406, 284] on h2 "ADVANCED CARBON TECHNOLOGY" at bounding box center [413, 289] width 152 height 11
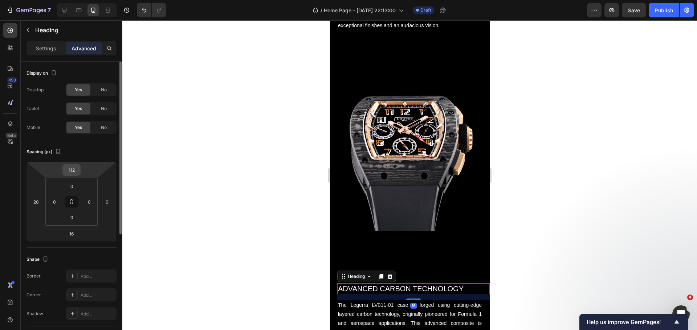
click at [74, 174] on input "112" at bounding box center [71, 170] width 15 height 11
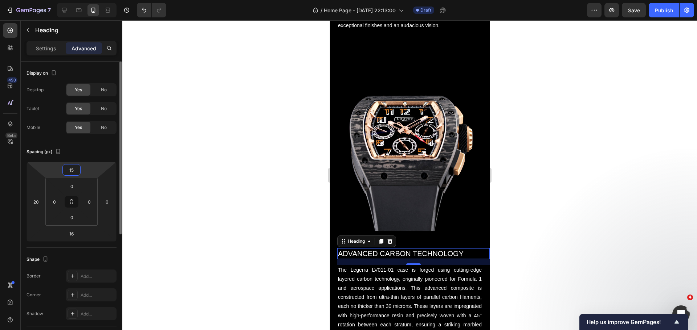
type input "150"
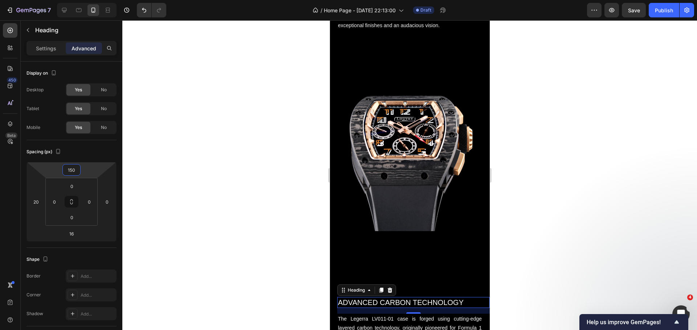
click at [233, 238] on div at bounding box center [409, 175] width 574 height 310
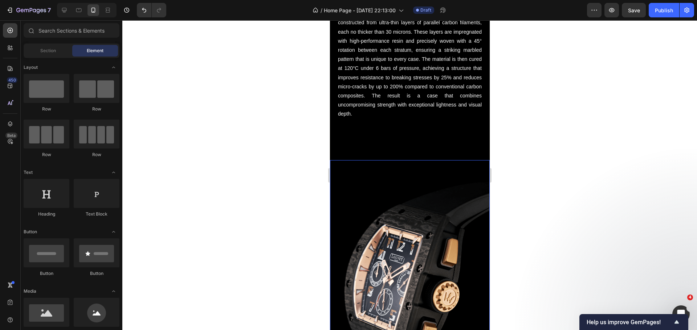
scroll to position [718, 0]
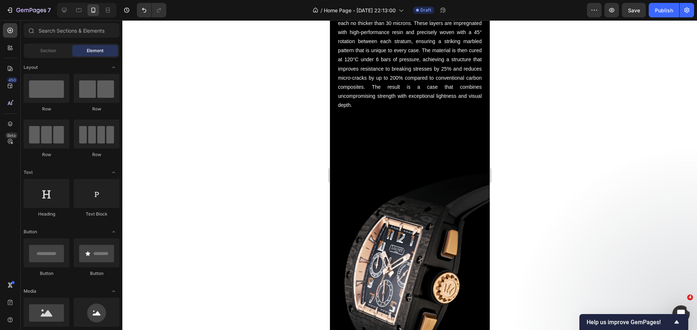
click at [254, 149] on div at bounding box center [409, 175] width 574 height 310
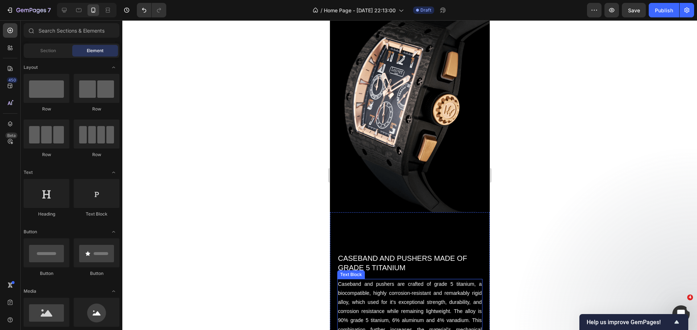
scroll to position [899, 0]
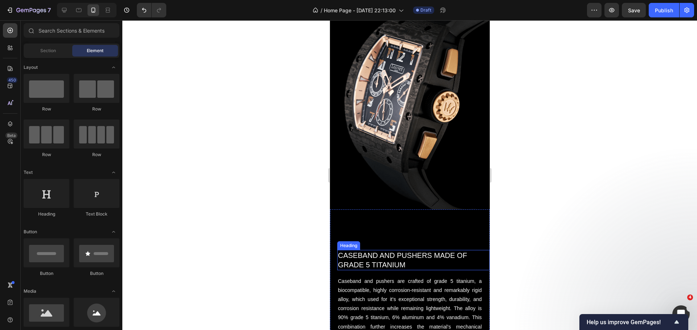
click at [395, 253] on h2 "CASEBAND AND PUSHERS MADE OF GRADE 5 TITANIUM" at bounding box center [413, 260] width 152 height 20
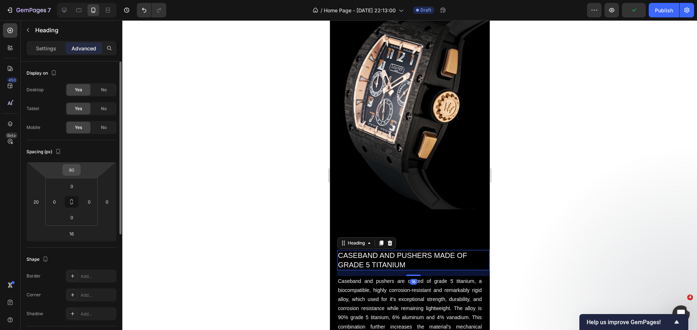
click at [74, 171] on input "80" at bounding box center [71, 170] width 15 height 11
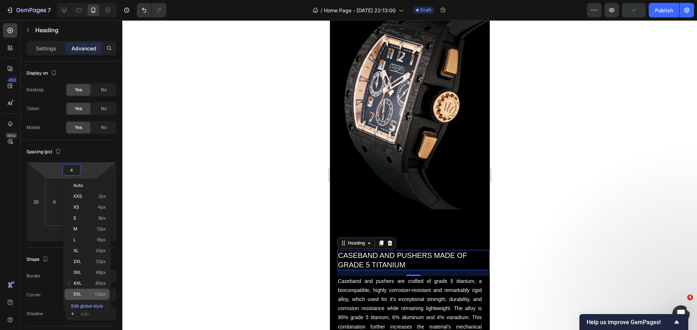
click at [68, 297] on div "5XL 112px" at bounding box center [87, 294] width 45 height 11
type input "112"
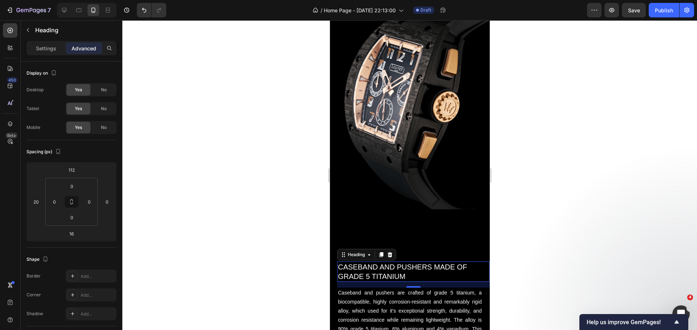
click at [264, 258] on div at bounding box center [409, 175] width 574 height 310
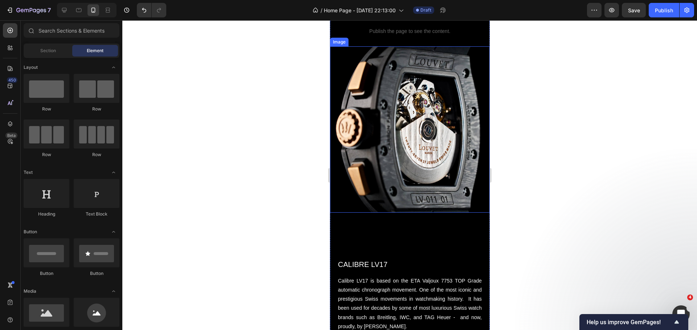
scroll to position [1262, 0]
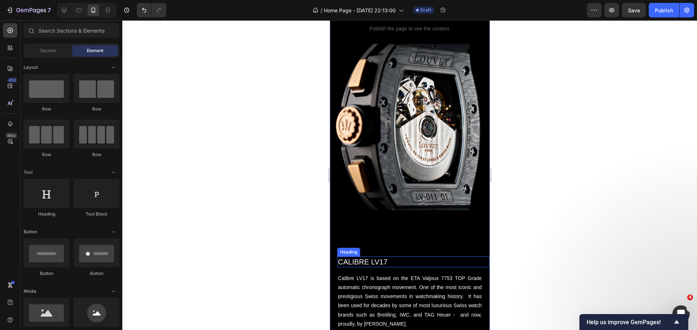
click at [382, 257] on h2 "CALIBRE LV17" at bounding box center [413, 262] width 152 height 11
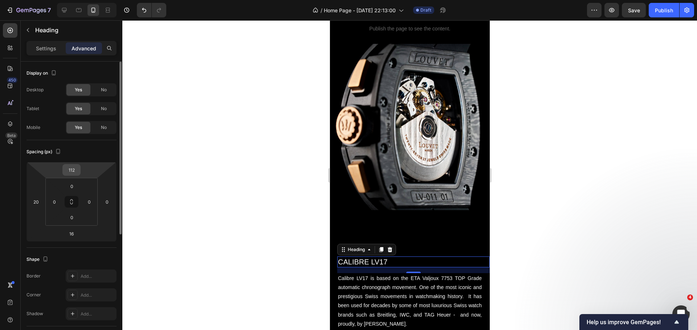
click at [76, 172] on input "112" at bounding box center [71, 170] width 15 height 11
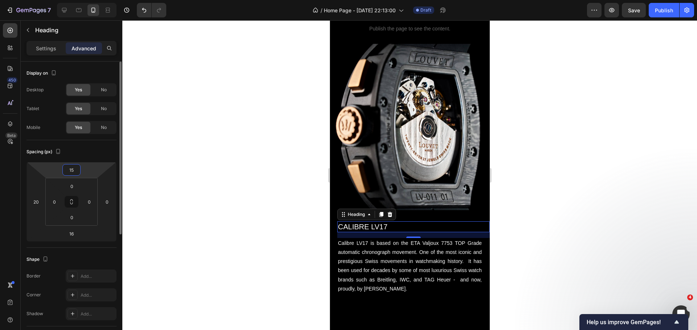
type input "150"
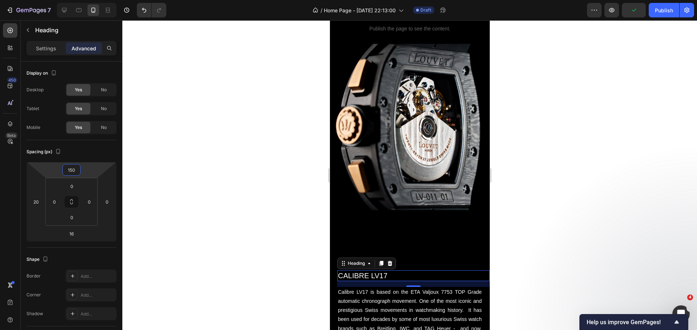
click at [244, 171] on div at bounding box center [409, 175] width 574 height 310
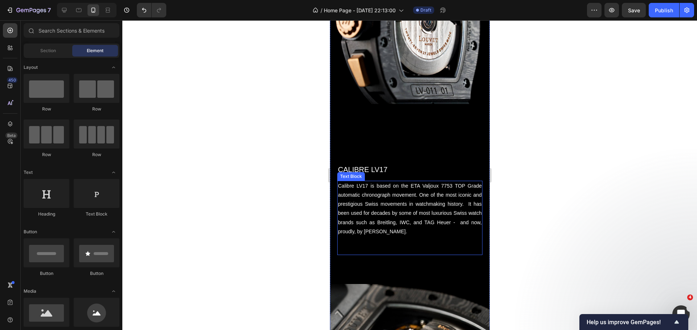
scroll to position [1371, 0]
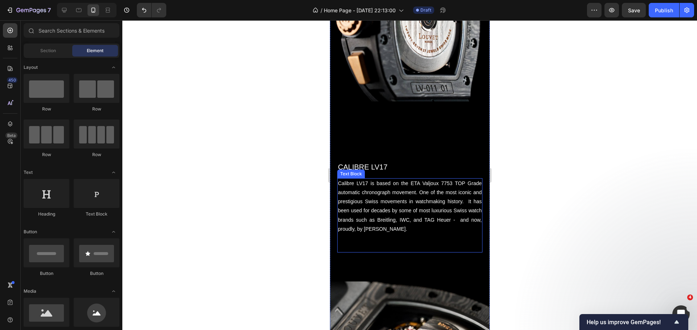
click at [403, 243] on p at bounding box center [409, 247] width 144 height 9
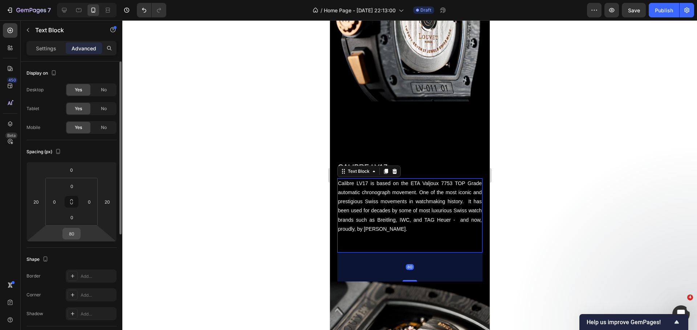
click at [73, 237] on input "80" at bounding box center [71, 234] width 15 height 11
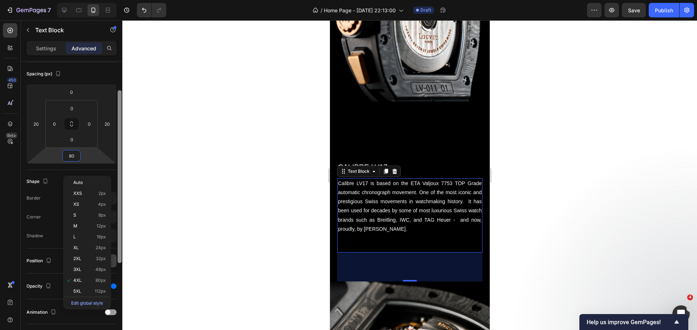
drag, startPoint x: 121, startPoint y: 210, endPoint x: 115, endPoint y: 258, distance: 48.2
click at [116, 257] on div "Display on Desktop Yes No Tablet Yes No Mobile Yes No Spacing (px) 0 20 80 20 0…" at bounding box center [72, 206] width 102 height 289
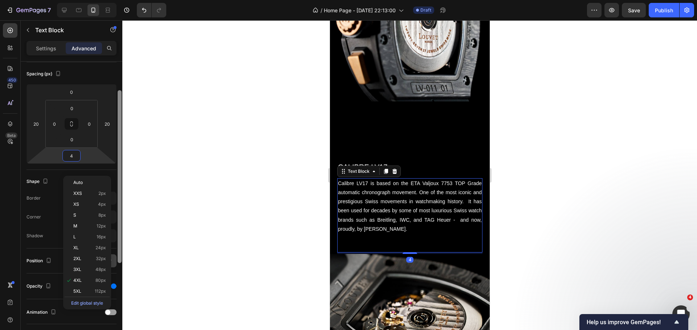
scroll to position [79, 0]
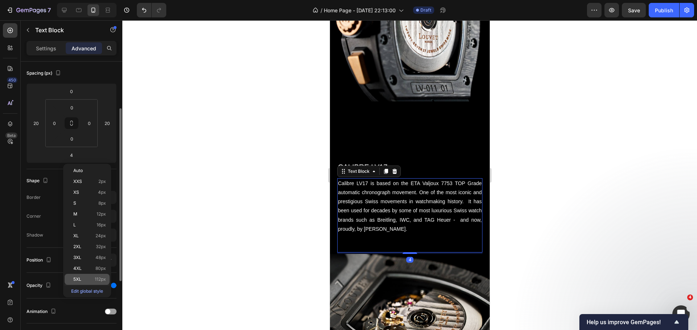
click at [83, 278] on p "5XL 112px" at bounding box center [89, 279] width 33 height 5
type input "112"
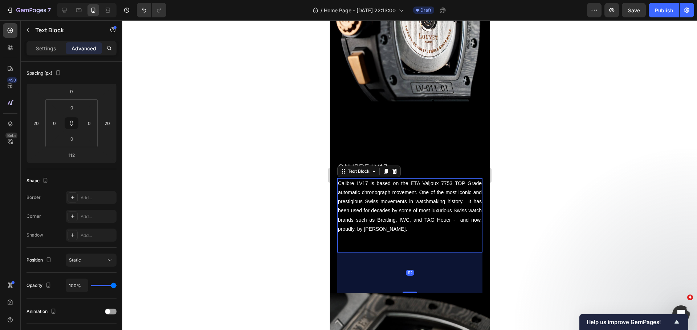
click at [284, 239] on div at bounding box center [409, 175] width 574 height 310
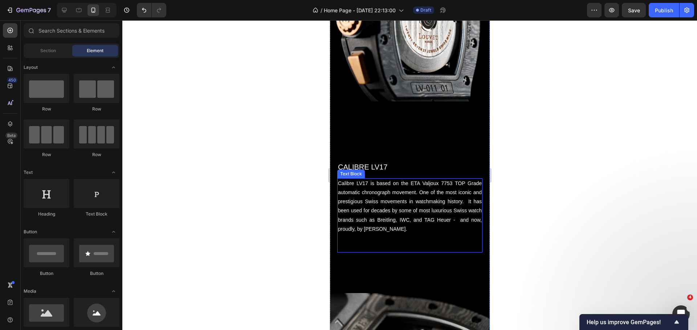
click at [567, 181] on div at bounding box center [409, 175] width 574 height 310
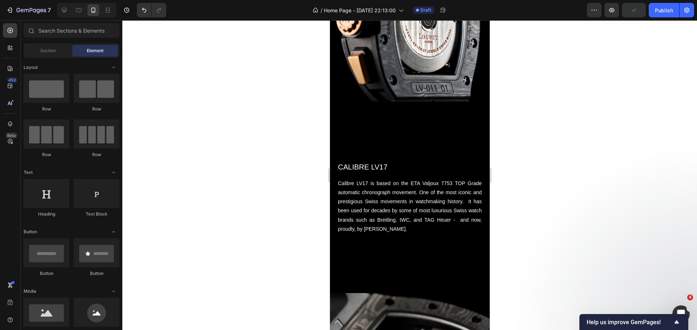
click at [257, 137] on div at bounding box center [409, 175] width 574 height 310
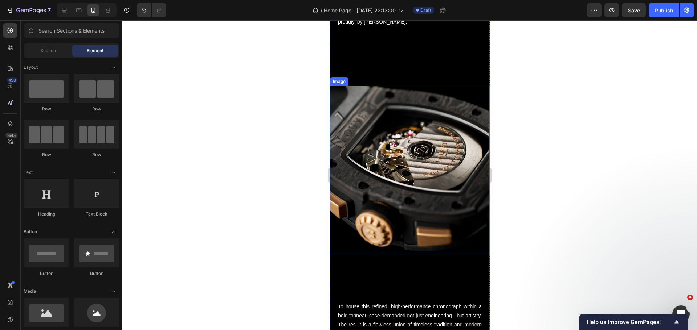
scroll to position [1624, 0]
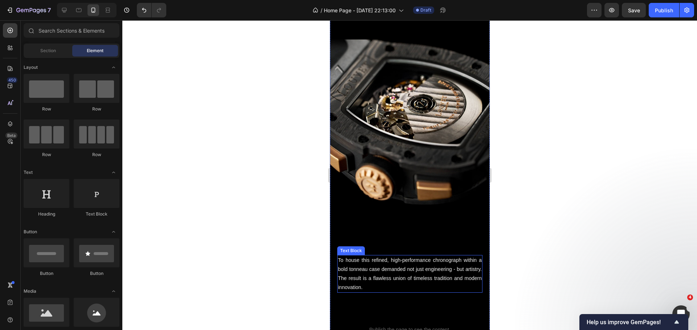
click at [381, 256] on p "To house this refined, high-performance chronograph within a bold tonneau case …" at bounding box center [409, 274] width 144 height 37
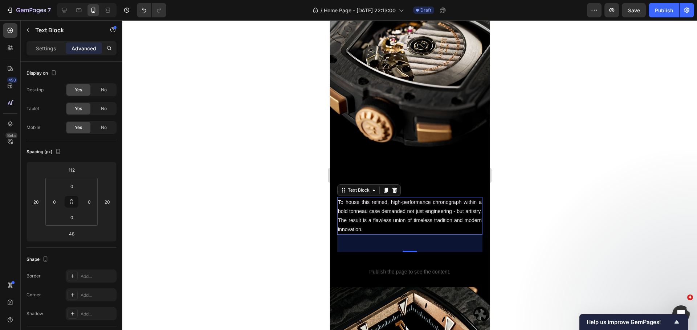
scroll to position [1697, 0]
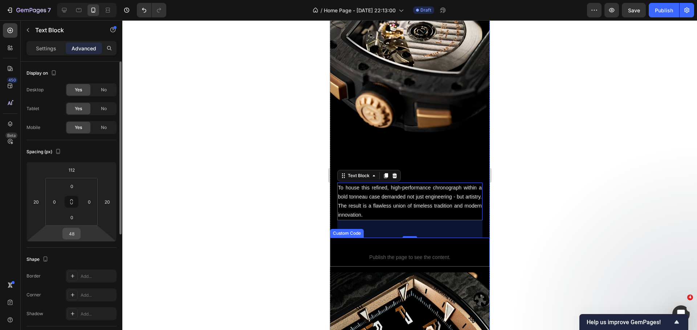
click at [76, 231] on input "48" at bounding box center [71, 234] width 15 height 11
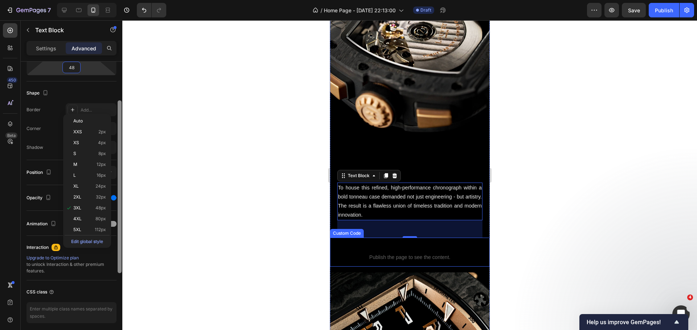
drag, startPoint x: 118, startPoint y: 191, endPoint x: 108, endPoint y: 257, distance: 66.5
click at [109, 257] on div "Display on Desktop Yes No Tablet Yes No Mobile Yes No Spacing (px) 112 20 48 20…" at bounding box center [72, 206] width 102 height 289
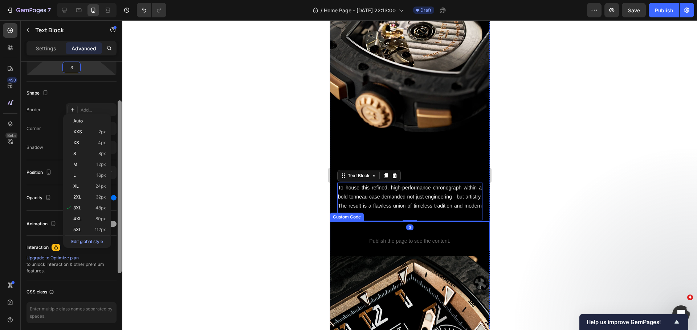
scroll to position [168, 0]
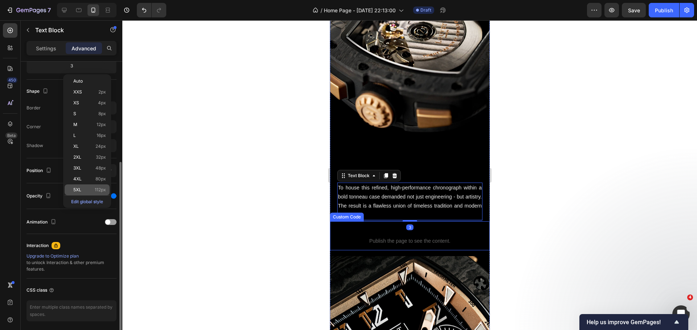
click at [84, 194] on div "5XL 112px" at bounding box center [87, 190] width 45 height 11
type input "112"
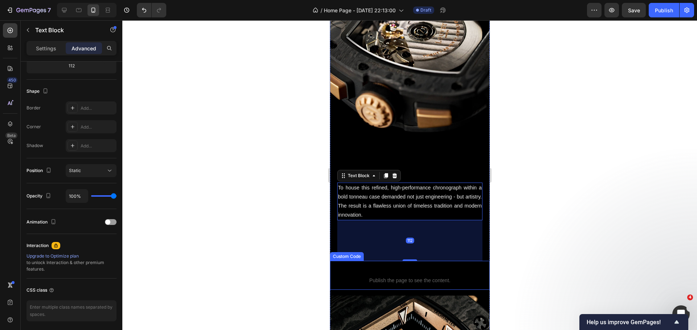
click at [205, 191] on div at bounding box center [409, 175] width 574 height 310
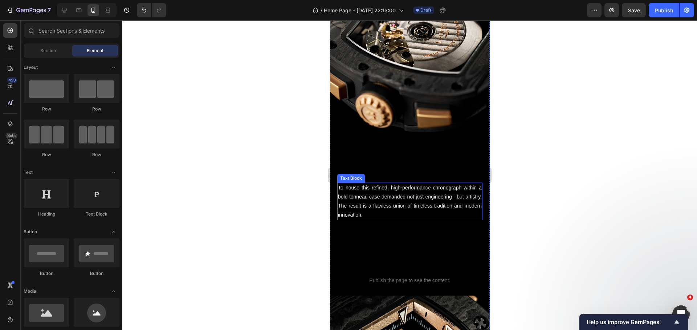
click at [383, 186] on p "To house this refined, high-performance chronograph within a bold tonneau case …" at bounding box center [409, 202] width 144 height 37
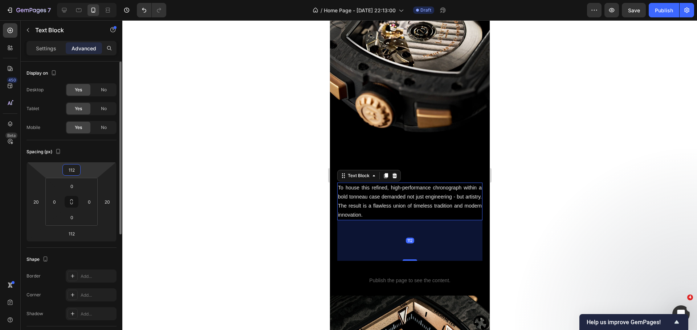
click at [73, 167] on input "112" at bounding box center [71, 170] width 15 height 11
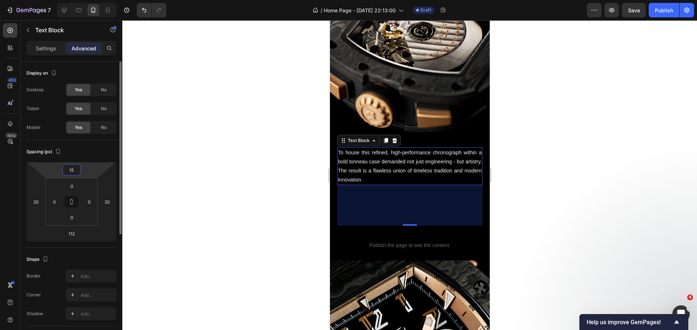
type input "150"
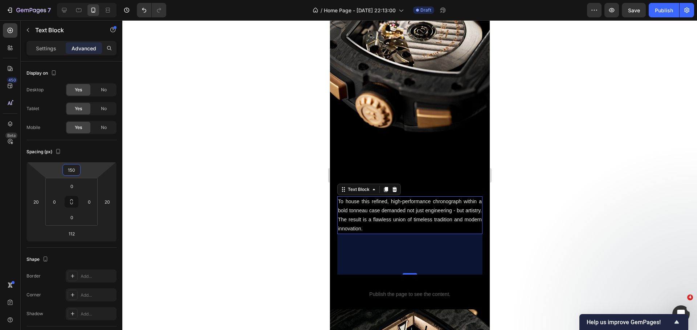
click at [231, 132] on div at bounding box center [409, 175] width 574 height 310
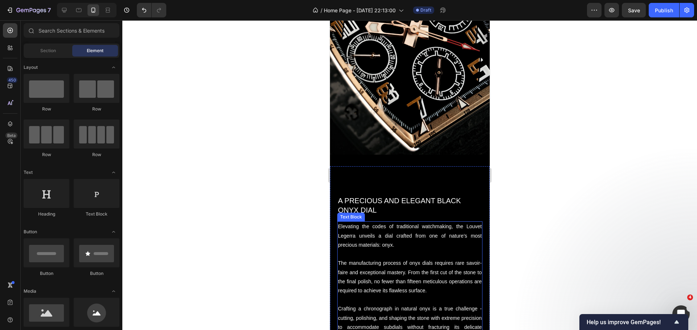
scroll to position [2096, 0]
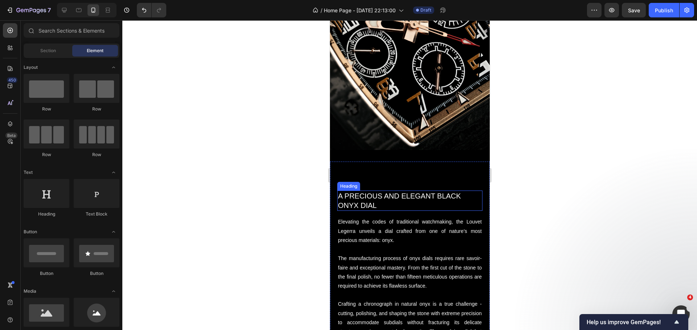
click at [378, 191] on h2 "A PRECIOUS AND ELEGANT BLACK ONYX DIAL" at bounding box center [409, 201] width 145 height 20
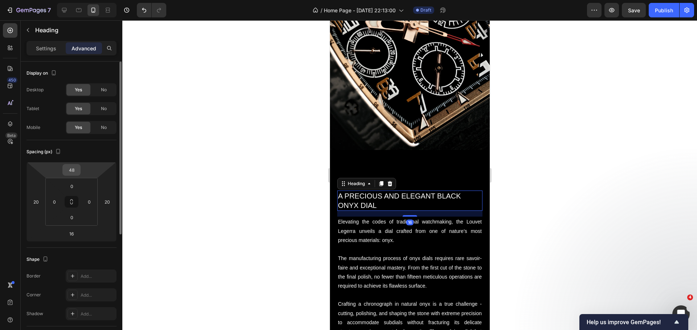
click at [74, 171] on input "48" at bounding box center [71, 170] width 15 height 11
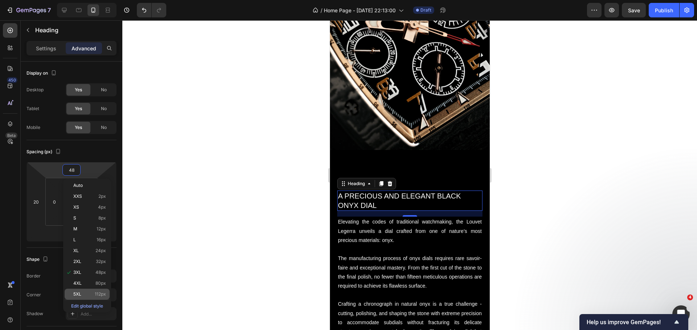
click at [86, 295] on p "5XL 112px" at bounding box center [89, 294] width 33 height 5
type input "112"
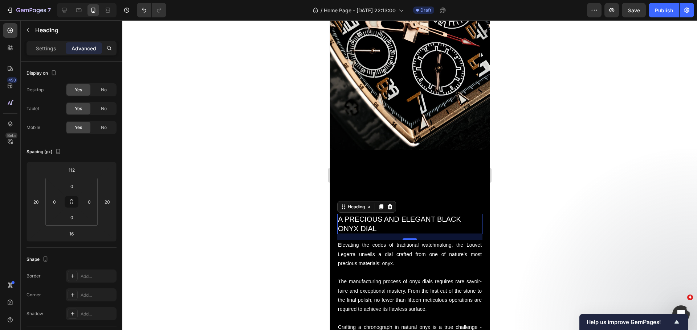
click at [221, 194] on div at bounding box center [409, 175] width 574 height 310
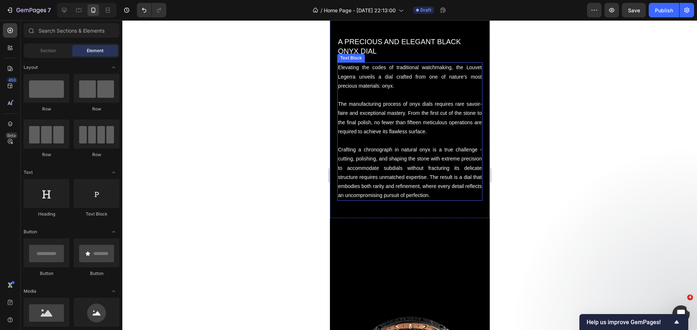
scroll to position [2277, 0]
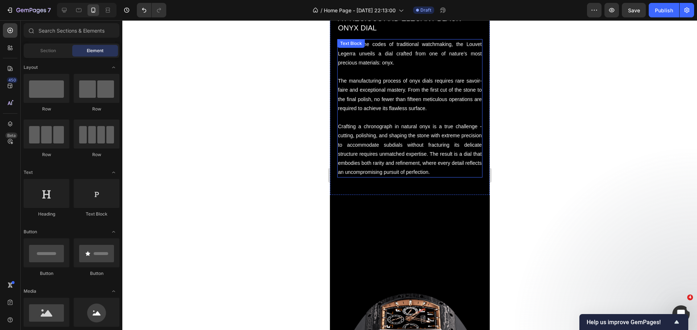
click at [391, 172] on p "Crafting a chronograph in natural onyx is a true challenge - cutting, polishing…" at bounding box center [409, 149] width 144 height 55
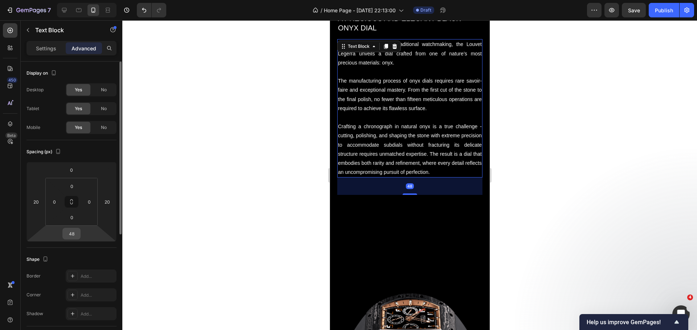
click at [72, 234] on input "48" at bounding box center [71, 234] width 15 height 11
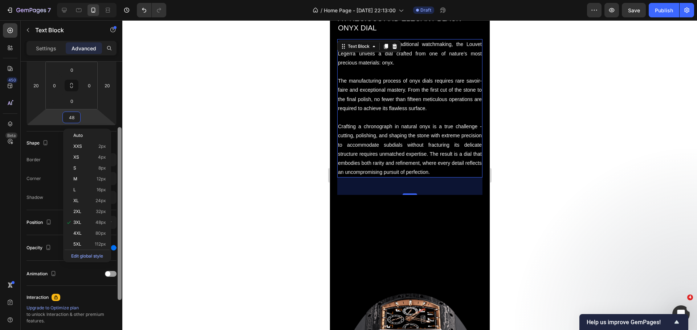
drag, startPoint x: 119, startPoint y: 211, endPoint x: 119, endPoint y: 281, distance: 70.0
click at [119, 281] on div at bounding box center [120, 213] width 4 height 173
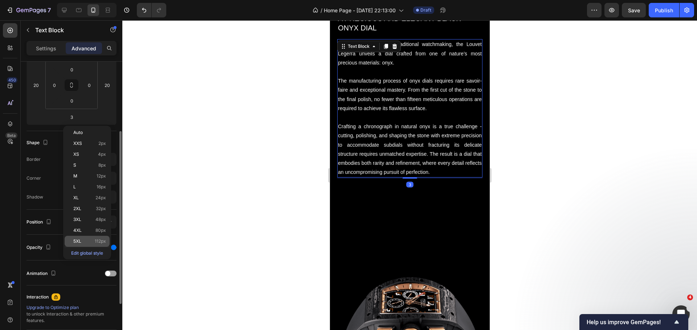
click at [86, 241] on p "5XL 112px" at bounding box center [89, 241] width 33 height 5
type input "112"
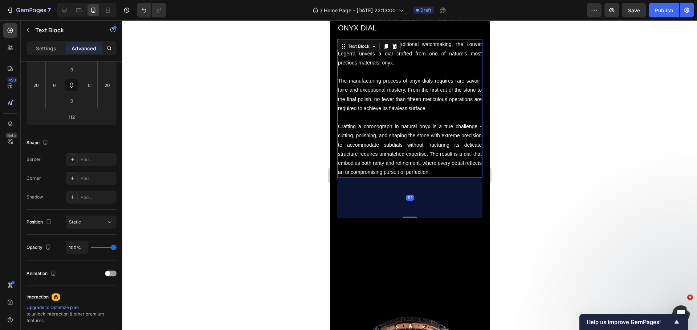
click at [192, 186] on div at bounding box center [409, 175] width 574 height 310
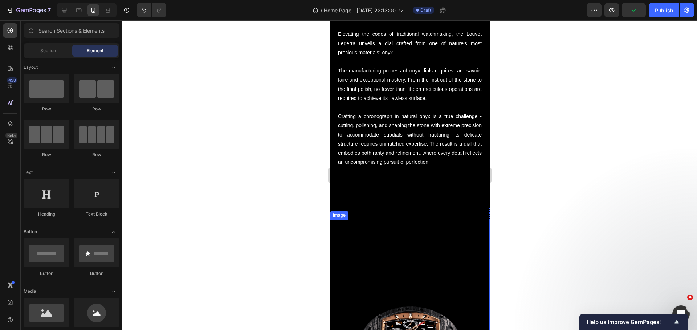
scroll to position [2277, 0]
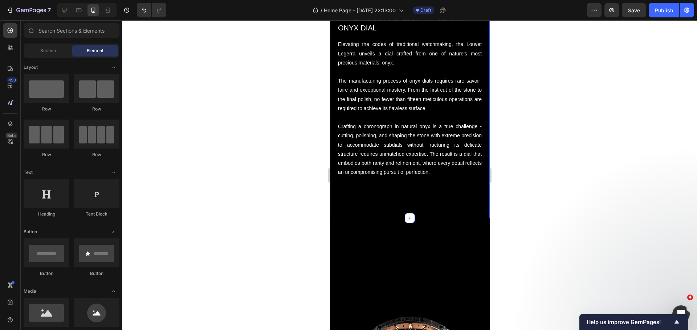
click at [385, 192] on div "A PRECIOUS AND ELEGANT BLACK ONYX DIAL Heading Elevating the codes of tradition…" at bounding box center [409, 95] width 160 height 246
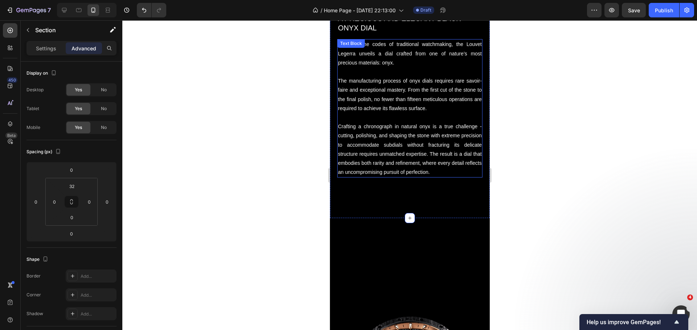
click at [375, 169] on p "Crafting a chronograph in natural onyx is a true challenge - cutting, polishing…" at bounding box center [409, 149] width 144 height 55
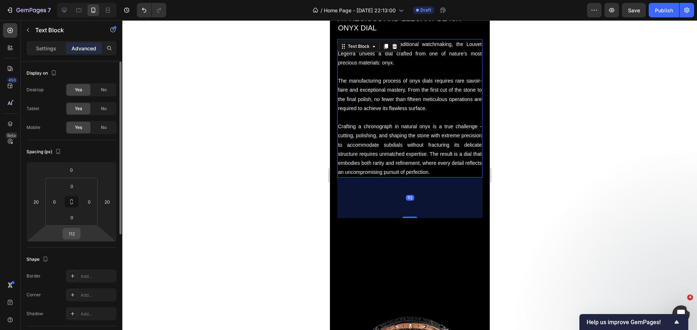
click at [78, 231] on input "112" at bounding box center [71, 234] width 15 height 11
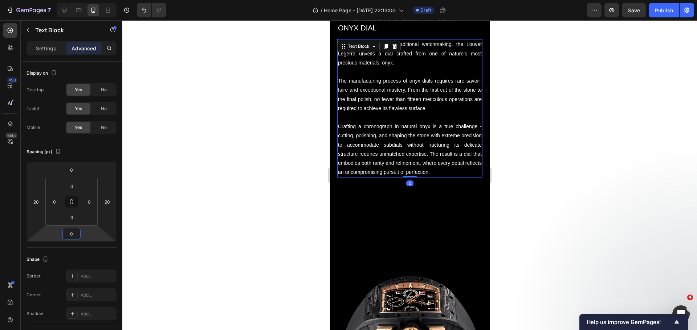
click at [198, 215] on div at bounding box center [409, 175] width 574 height 310
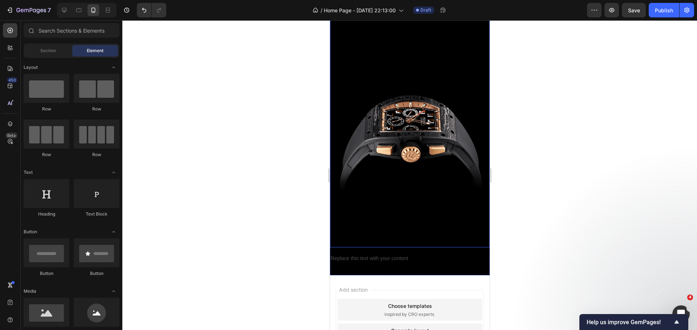
scroll to position [2459, 0]
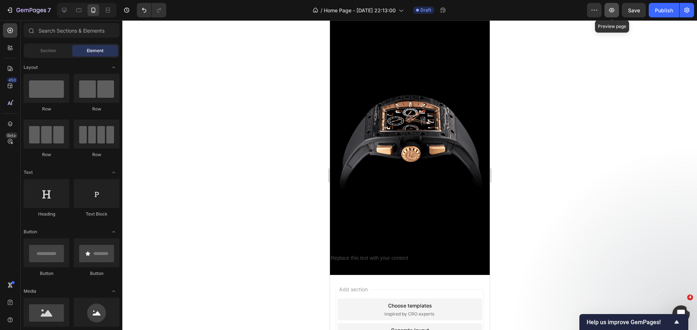
click at [616, 8] on button "button" at bounding box center [611, 10] width 15 height 15
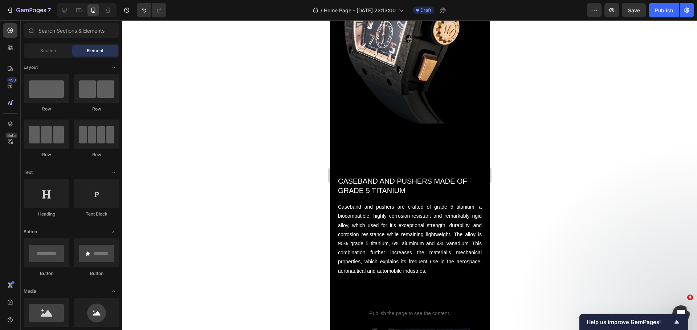
scroll to position [952, 0]
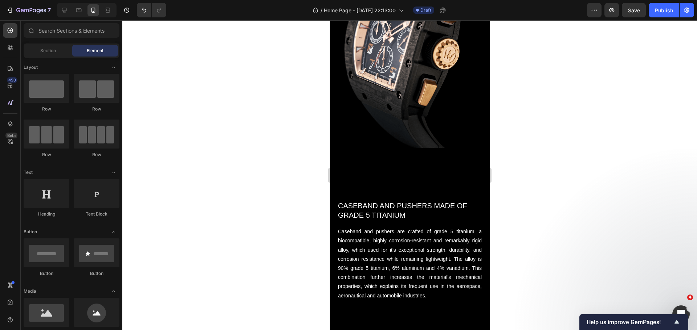
click at [517, 110] on div at bounding box center [409, 175] width 574 height 310
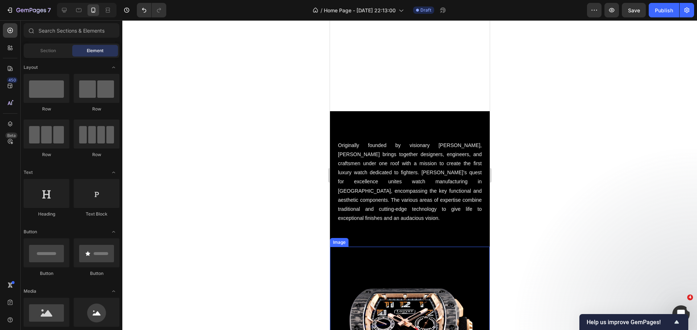
scroll to position [154, 0]
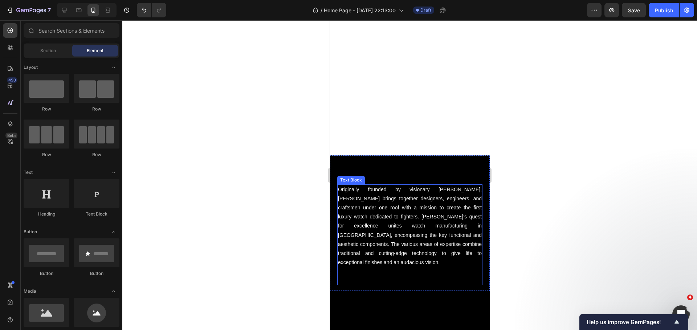
click at [393, 191] on p "Originally founded by visionary [PERSON_NAME], [PERSON_NAME] brings together de…" at bounding box center [409, 226] width 144 height 82
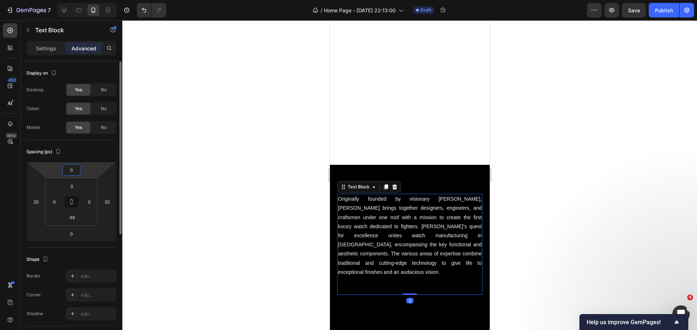
click at [72, 170] on input "0" at bounding box center [71, 170] width 15 height 11
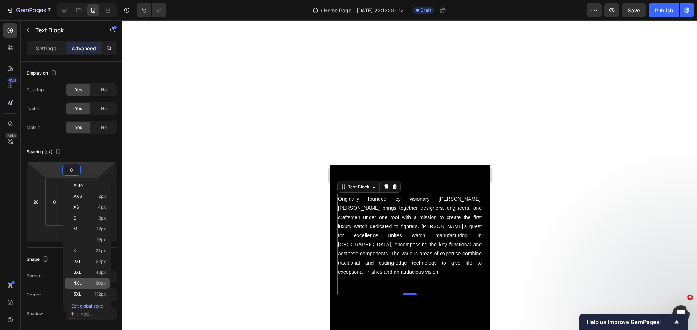
click at [92, 280] on div "4XL 80px" at bounding box center [87, 283] width 45 height 11
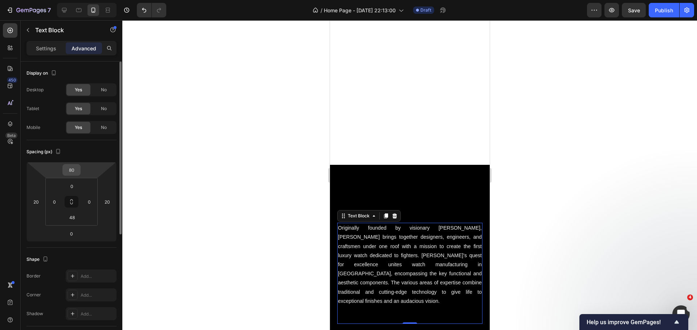
click at [71, 167] on input "80" at bounding box center [71, 170] width 15 height 11
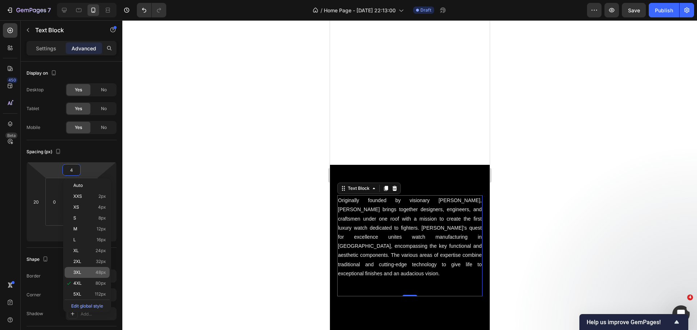
click at [81, 270] on div "3XL 48px" at bounding box center [87, 272] width 45 height 11
type input "48"
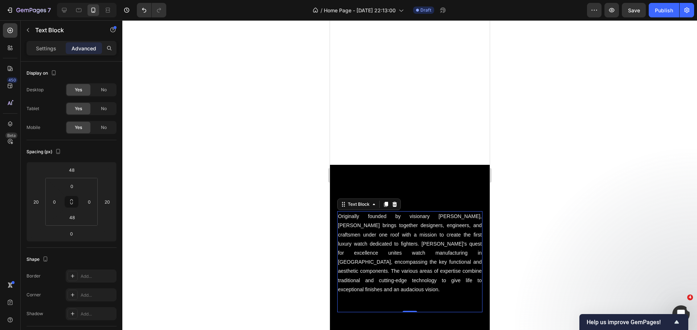
click at [178, 209] on div at bounding box center [409, 175] width 574 height 310
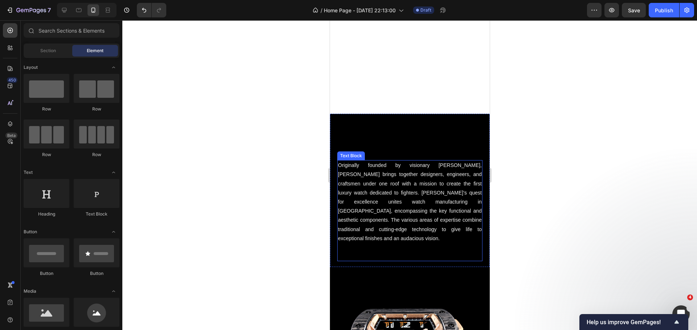
scroll to position [226, 0]
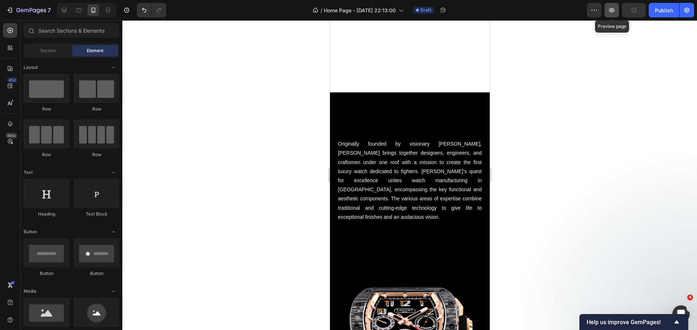
click at [614, 8] on icon "button" at bounding box center [611, 10] width 7 height 7
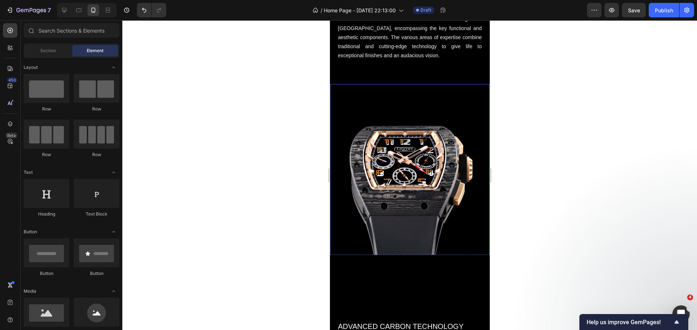
scroll to position [399, 0]
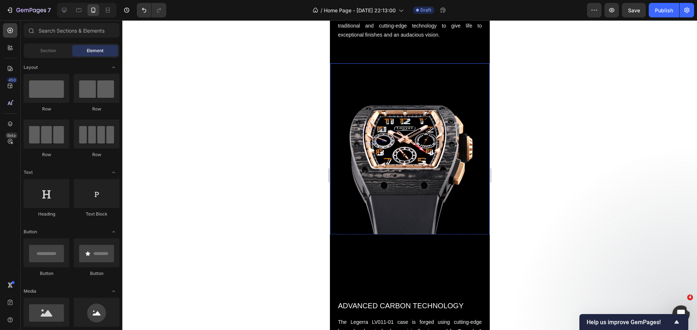
click at [393, 160] on img at bounding box center [409, 151] width 160 height 177
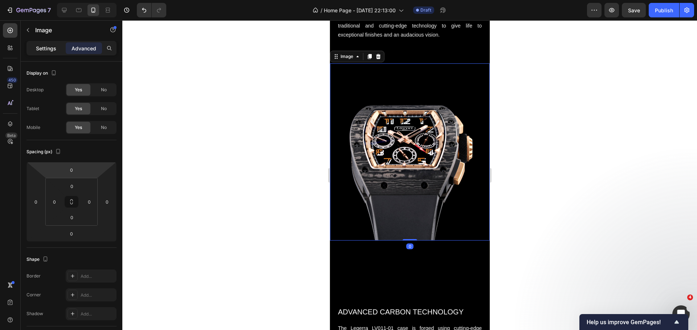
click at [47, 46] on p "Settings" at bounding box center [46, 49] width 20 height 8
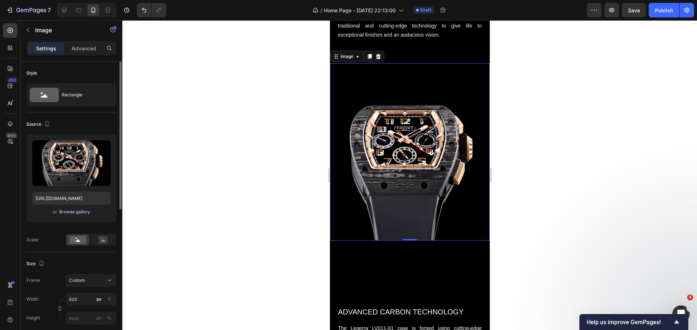
click at [73, 212] on div "Browse gallery" at bounding box center [74, 212] width 31 height 7
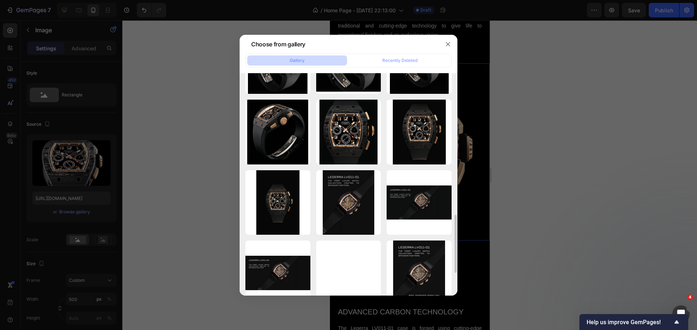
scroll to position [580, 0]
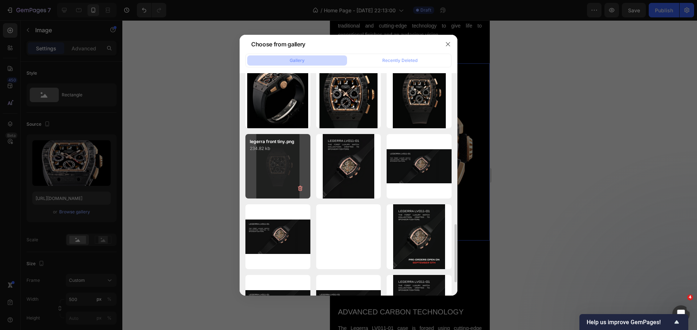
click at [274, 182] on div "legerra front tiny.png 234.82 kb" at bounding box center [277, 166] width 65 height 65
type input "[URL][DOMAIN_NAME]"
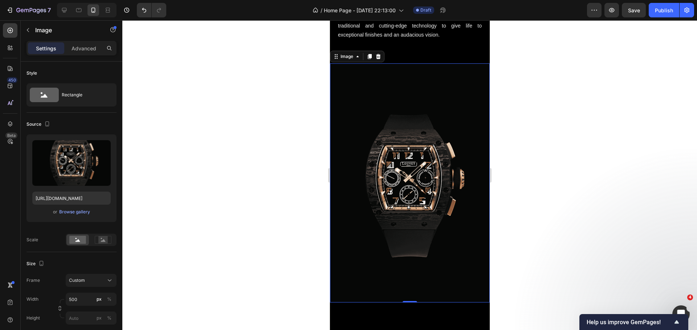
click at [285, 162] on div at bounding box center [409, 175] width 574 height 310
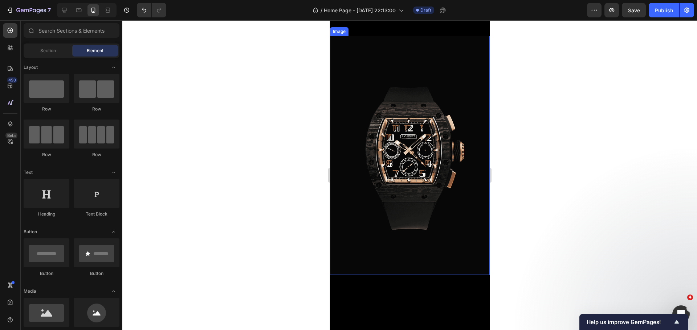
scroll to position [399, 0]
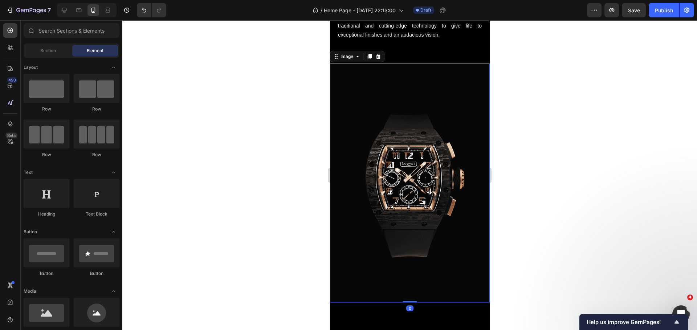
click at [367, 170] on img at bounding box center [409, 182] width 160 height 239
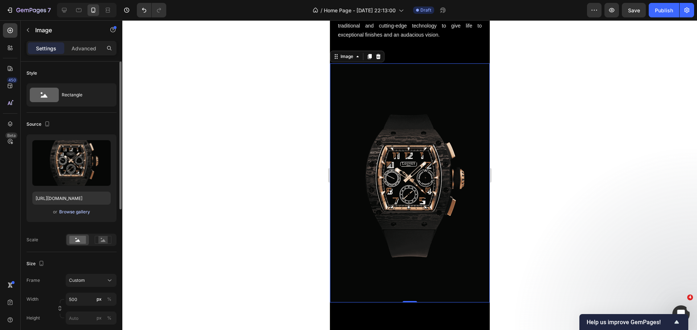
click at [77, 211] on div "Browse gallery" at bounding box center [74, 212] width 31 height 7
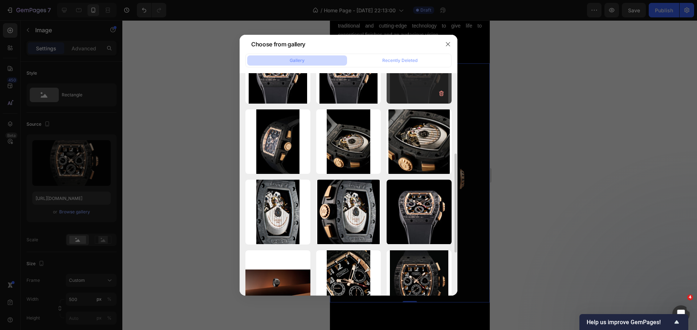
scroll to position [254, 0]
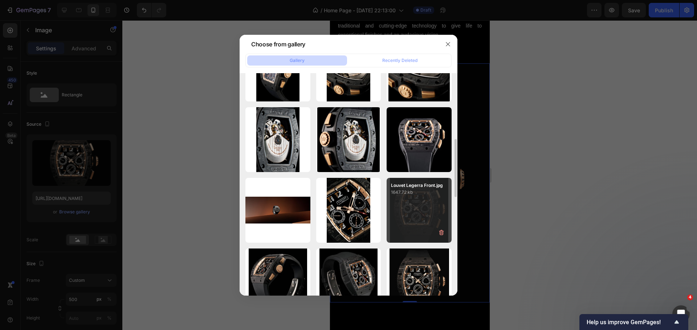
click at [433, 209] on div "Louvet Legerra Front.jpg 1647.72 kb" at bounding box center [418, 210] width 65 height 65
type input "[URL][DOMAIN_NAME]"
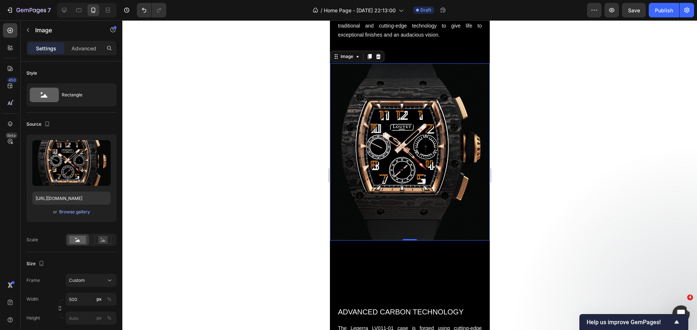
click at [277, 112] on div at bounding box center [409, 175] width 574 height 310
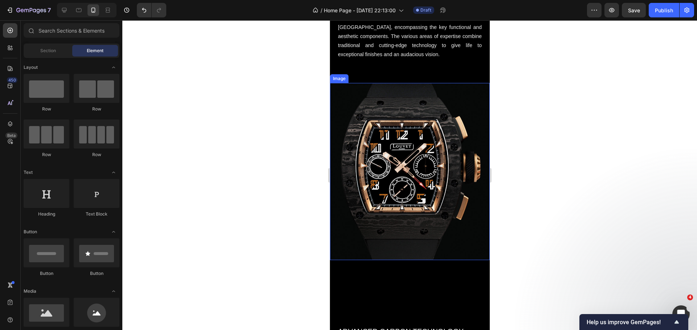
scroll to position [399, 0]
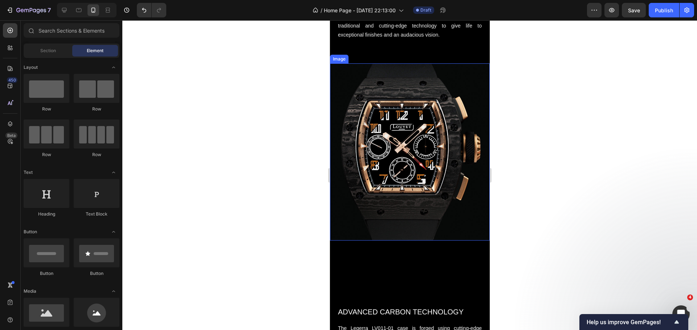
click at [427, 151] on img at bounding box center [409, 151] width 160 height 177
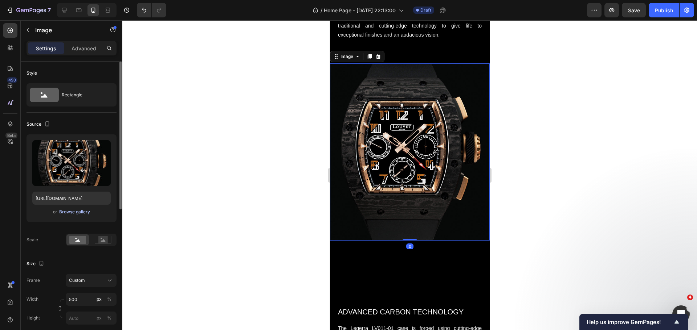
click at [79, 213] on div "Browse gallery" at bounding box center [74, 212] width 31 height 7
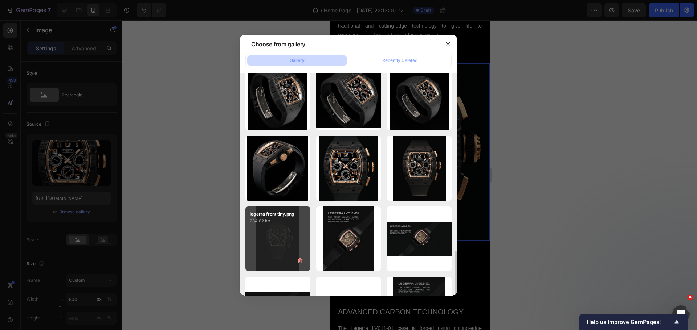
scroll to position [472, 0]
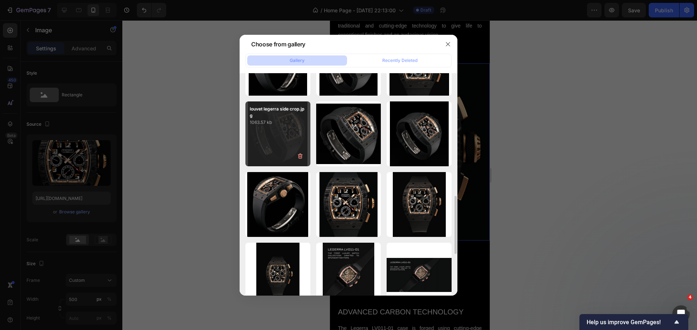
click at [278, 147] on div "louvet legerra side crop.jpg 1063.57 kb" at bounding box center [277, 134] width 65 height 65
type input "[URL][DOMAIN_NAME]"
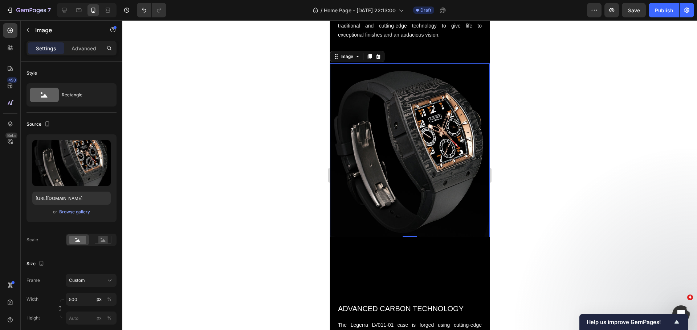
click at [278, 147] on div at bounding box center [409, 175] width 574 height 310
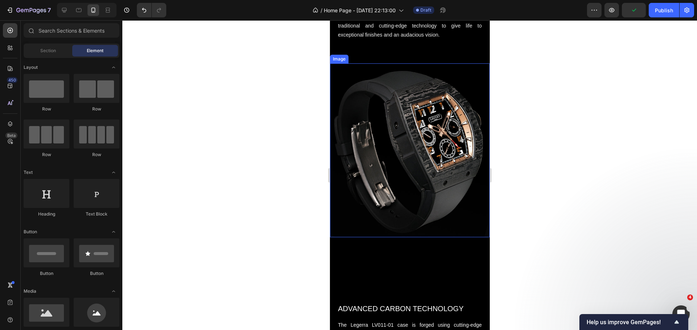
click at [444, 167] on img at bounding box center [409, 150] width 160 height 174
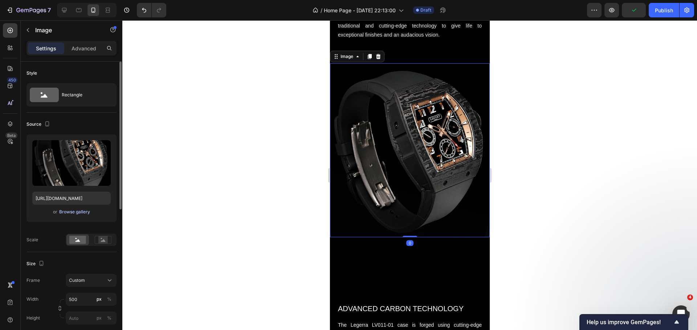
click at [69, 213] on div "Browse gallery" at bounding box center [74, 212] width 31 height 7
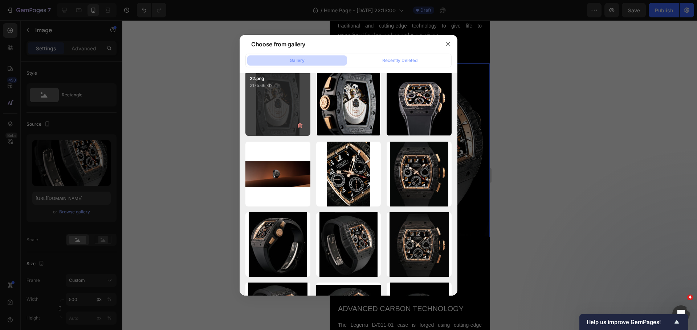
scroll to position [254, 0]
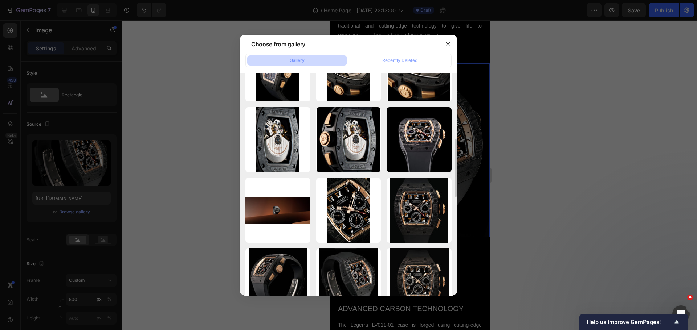
click at [533, 138] on div at bounding box center [348, 165] width 697 height 330
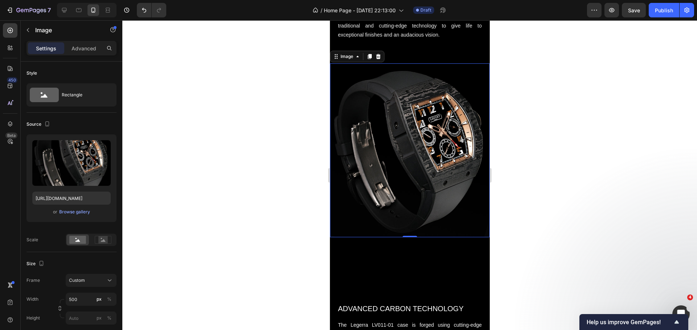
click at [543, 137] on div at bounding box center [409, 175] width 574 height 310
click at [410, 189] on img at bounding box center [409, 150] width 160 height 174
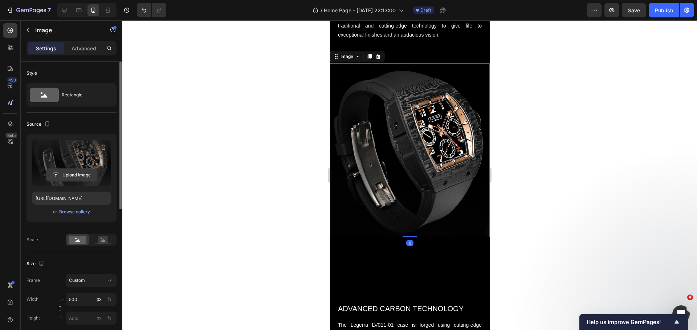
click at [77, 172] on input "file" at bounding box center [71, 175] width 50 height 12
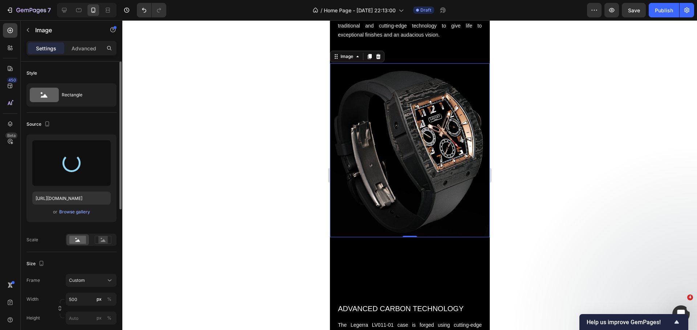
type input "[URL][DOMAIN_NAME]"
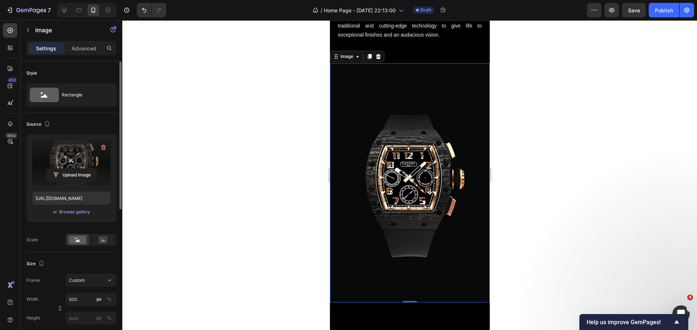
click at [302, 150] on div at bounding box center [409, 175] width 574 height 310
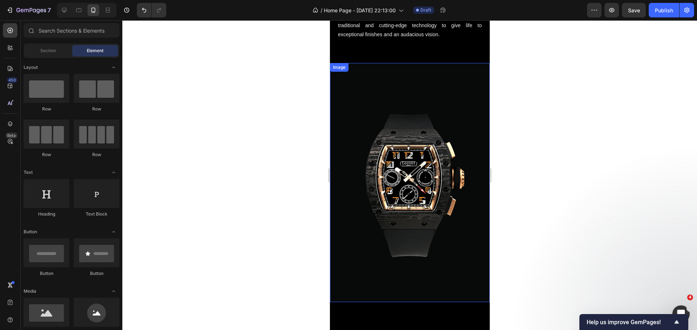
scroll to position [399, 0]
click at [411, 181] on img at bounding box center [409, 182] width 160 height 239
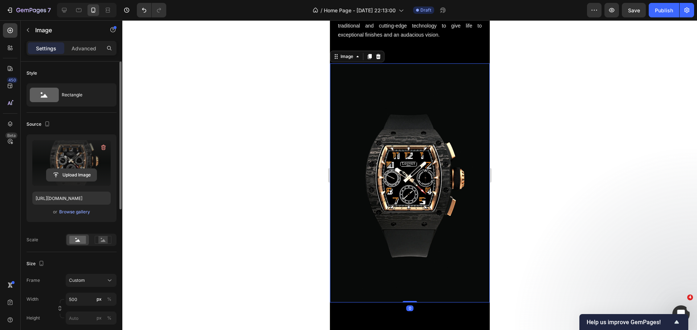
click at [72, 178] on input "file" at bounding box center [71, 175] width 50 height 12
type input "[URL][DOMAIN_NAME]"
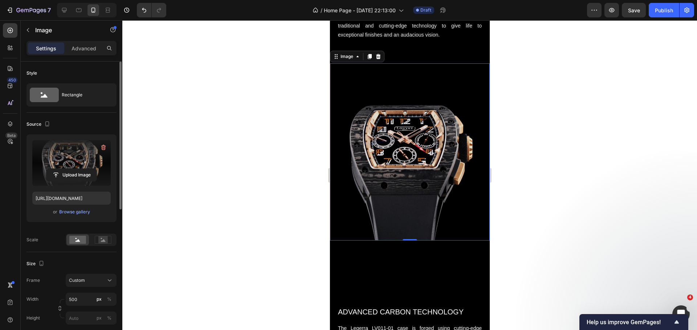
click at [267, 156] on div at bounding box center [409, 175] width 574 height 310
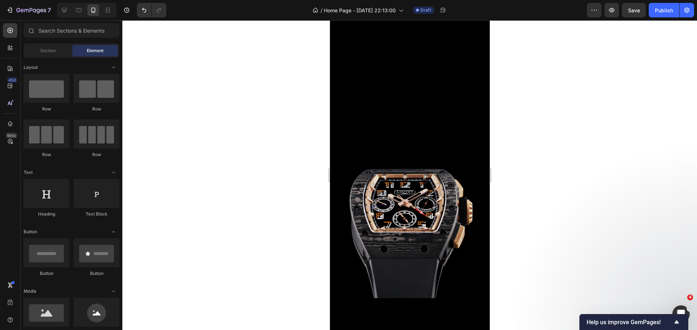
scroll to position [326, 0]
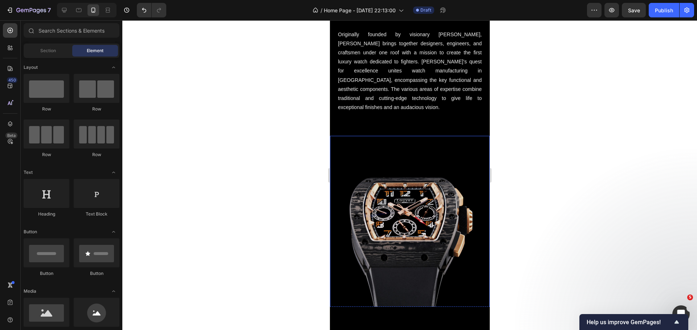
click at [406, 201] on img at bounding box center [409, 224] width 160 height 177
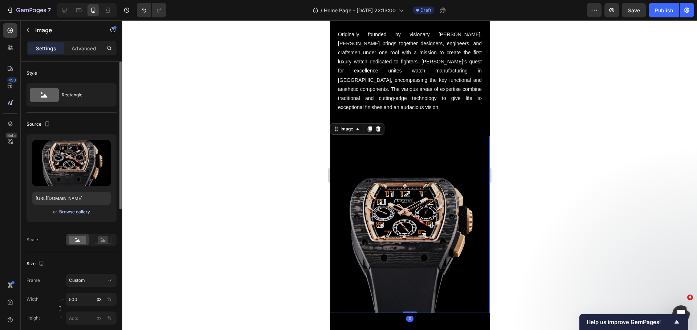
click at [77, 215] on div "Browse gallery" at bounding box center [74, 212] width 31 height 7
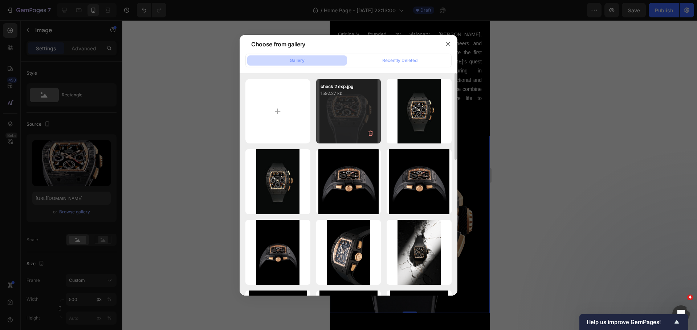
scroll to position [36, 0]
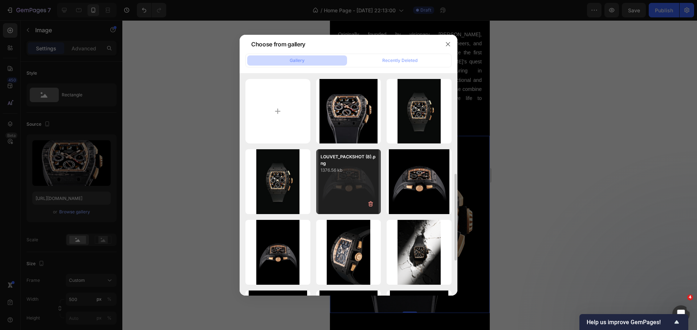
scroll to position [109, 0]
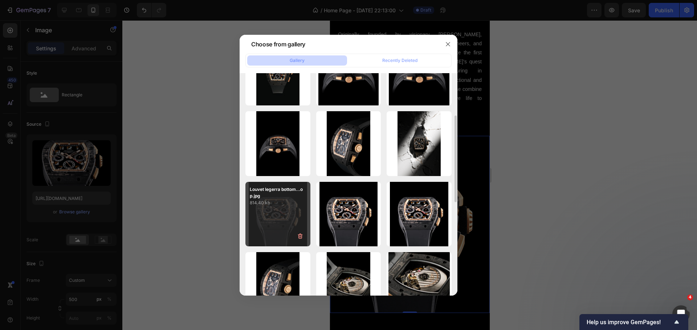
click at [293, 209] on div "Louvet legerra bottom...op.jpg 814.40 kb" at bounding box center [277, 214] width 65 height 65
type input "[URL][DOMAIN_NAME]"
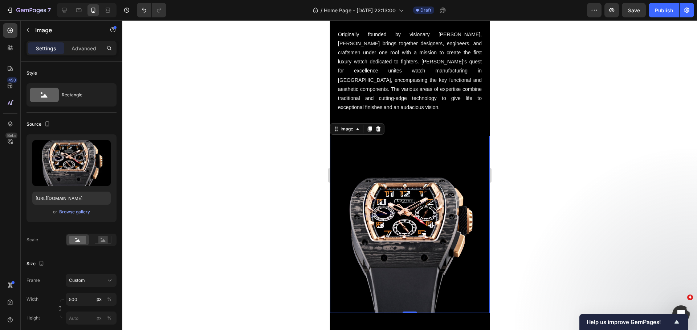
click at [216, 148] on div at bounding box center [409, 175] width 574 height 310
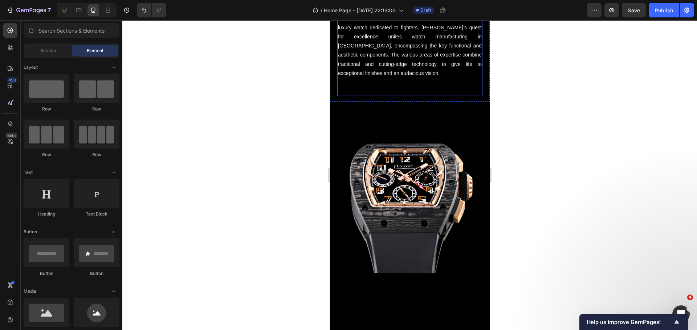
scroll to position [399, 0]
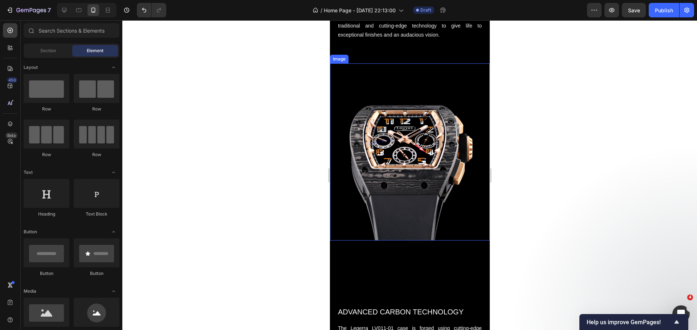
click at [420, 164] on img at bounding box center [409, 151] width 160 height 177
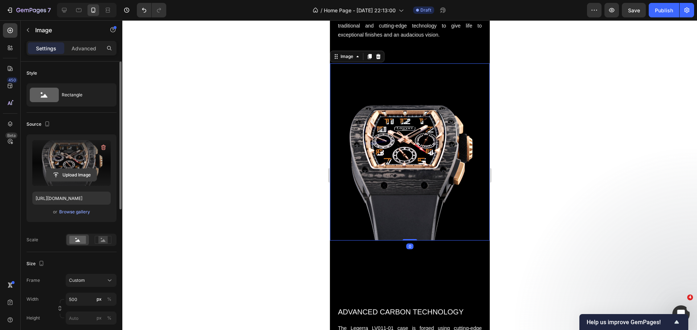
click at [79, 174] on input "file" at bounding box center [71, 175] width 50 height 12
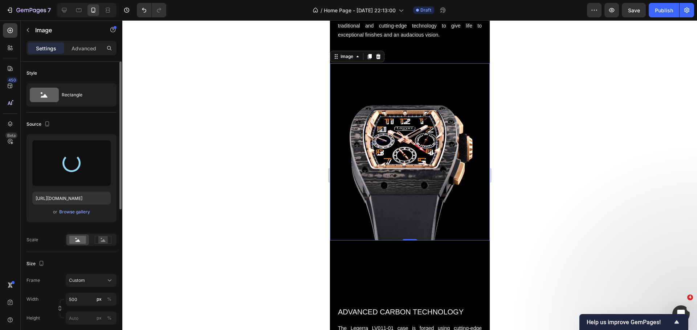
type input "https://cdn.shopify.com/s/files/1/0865/6453/6664/files/gempages_533630649588778…"
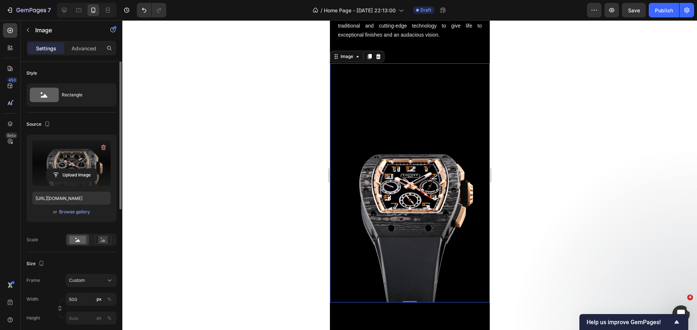
click at [300, 130] on div at bounding box center [409, 175] width 574 height 310
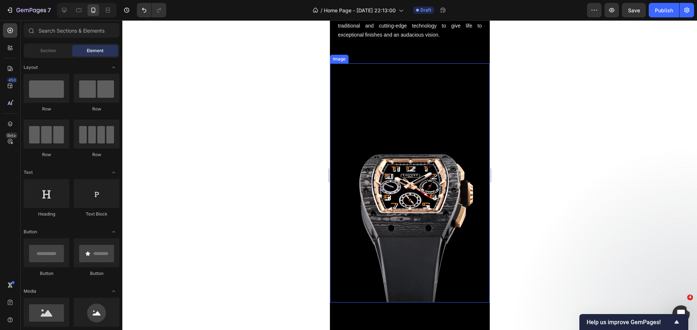
click at [418, 212] on img at bounding box center [409, 182] width 160 height 239
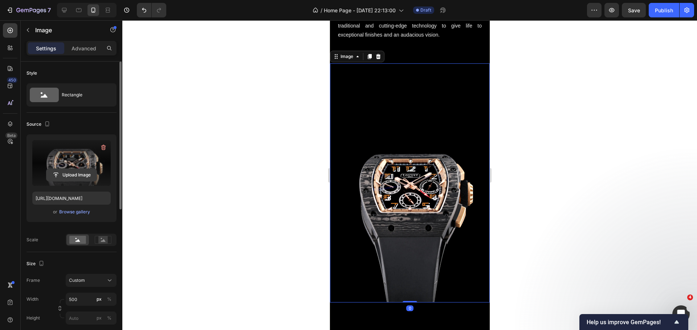
click at [82, 175] on input "file" at bounding box center [71, 175] width 50 height 12
type input "https://cdn.shopify.com/s/files/1/0865/6453/6664/files/gempages_533630649588778…"
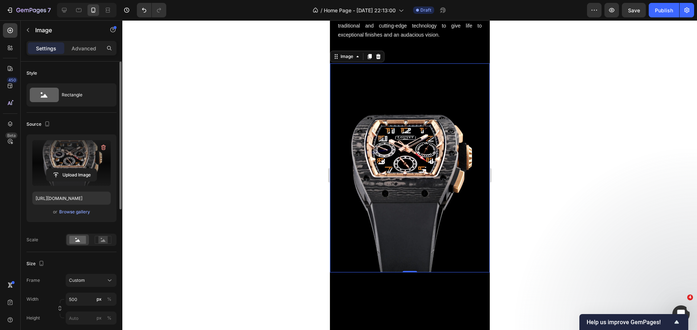
click at [208, 167] on div at bounding box center [409, 175] width 574 height 310
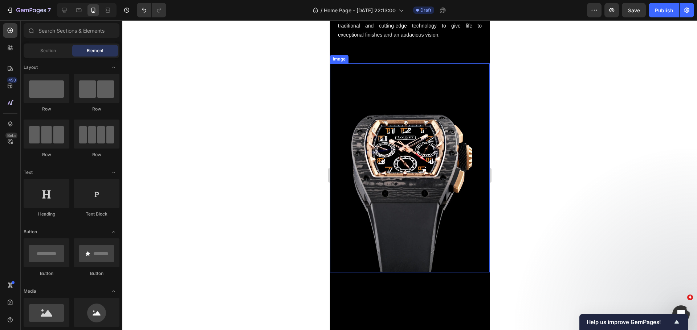
click at [402, 166] on img at bounding box center [409, 167] width 160 height 209
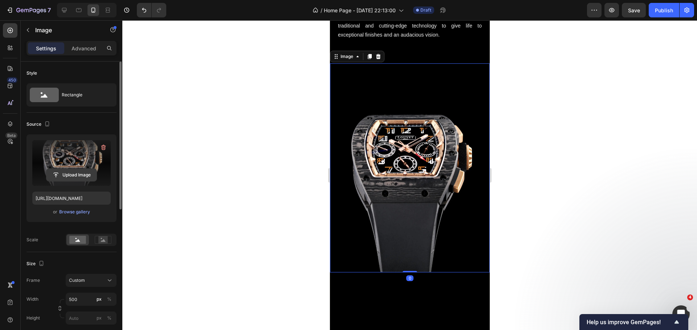
click at [69, 170] on input "file" at bounding box center [71, 175] width 50 height 12
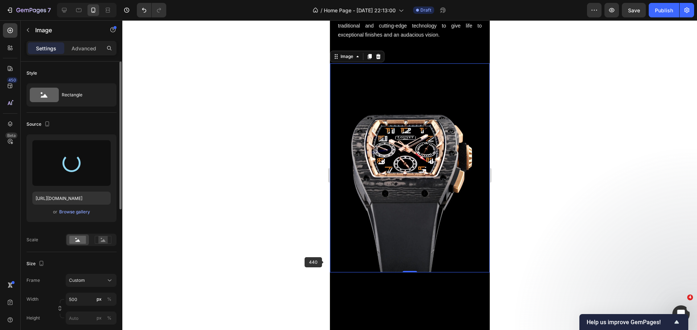
type input "https://cdn.shopify.com/s/files/1/0865/6453/6664/files/gempages_533630649588778…"
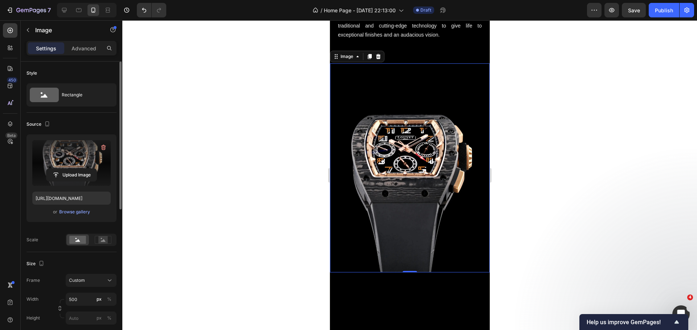
click at [247, 178] on div at bounding box center [409, 175] width 574 height 310
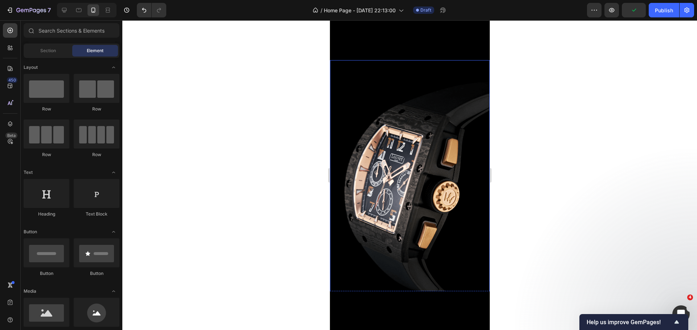
scroll to position [907, 0]
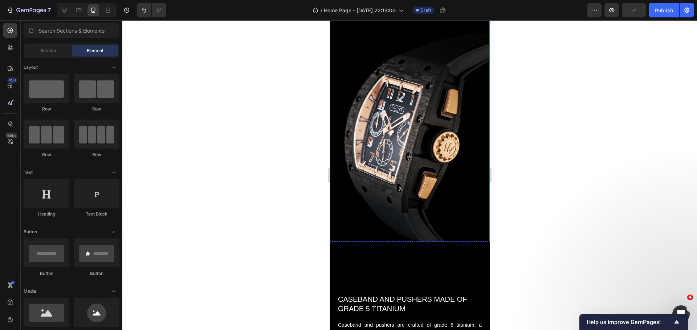
click at [366, 168] on img at bounding box center [409, 130] width 160 height 239
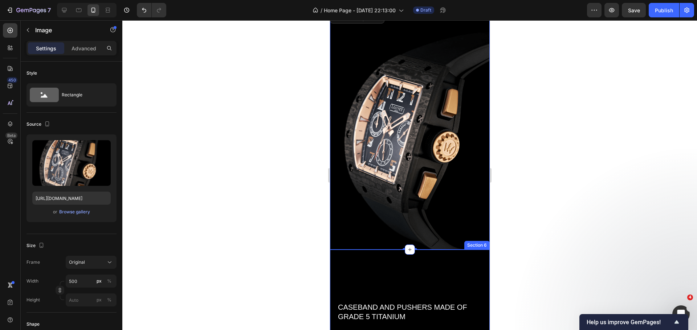
click at [231, 211] on div at bounding box center [409, 175] width 574 height 310
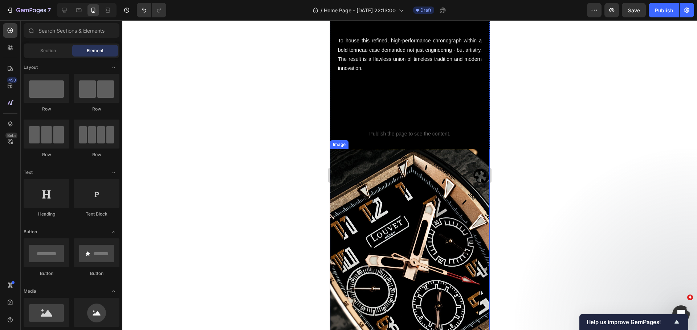
scroll to position [1938, 0]
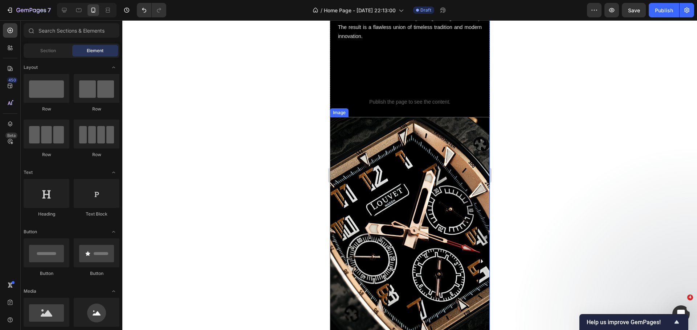
click at [395, 208] on img at bounding box center [409, 236] width 160 height 239
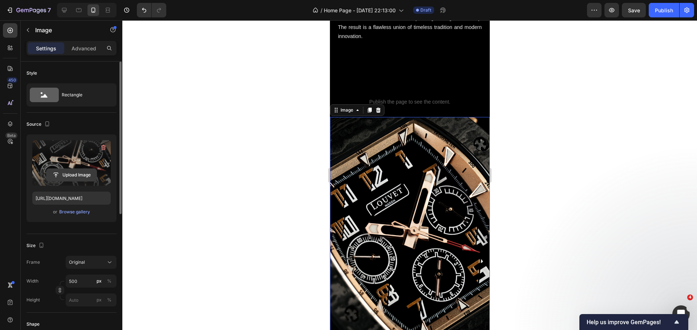
click at [73, 180] on input "file" at bounding box center [71, 175] width 50 height 12
type input "C:\fakepath\Louvet legerra black onyx dial.avif"
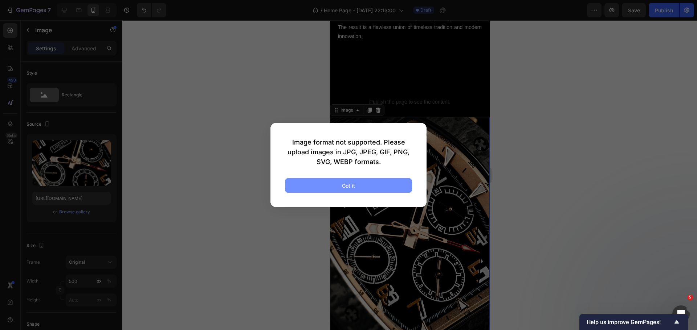
click at [403, 185] on button "Got it" at bounding box center [348, 185] width 127 height 15
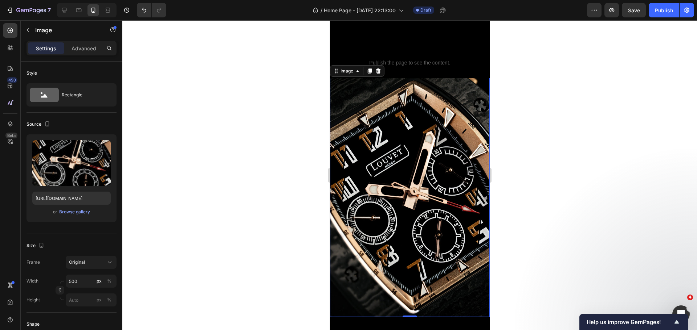
scroll to position [1975, 0]
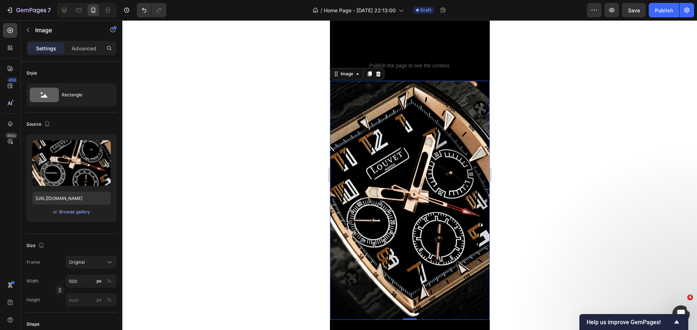
click at [290, 126] on div at bounding box center [409, 175] width 574 height 310
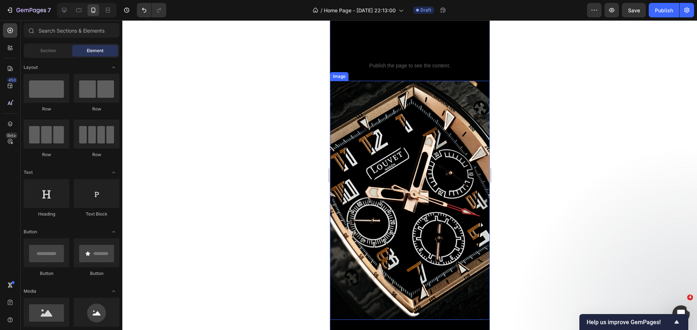
click at [358, 145] on img at bounding box center [409, 200] width 160 height 239
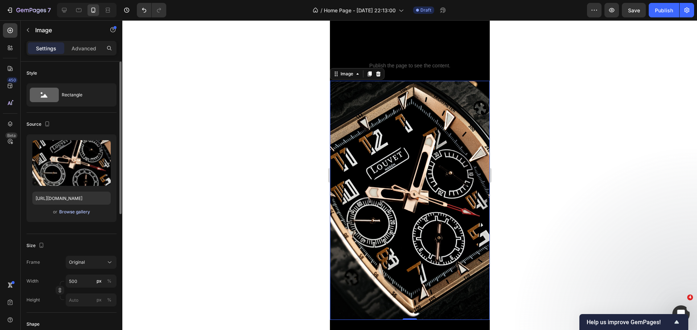
click at [68, 215] on div "Browse gallery" at bounding box center [74, 212] width 31 height 7
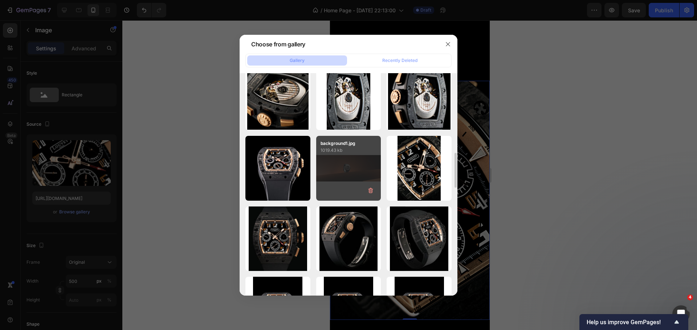
scroll to position [544, 0]
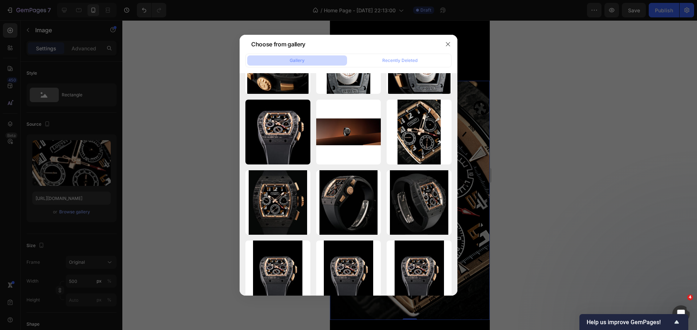
click at [190, 133] on div at bounding box center [348, 165] width 697 height 330
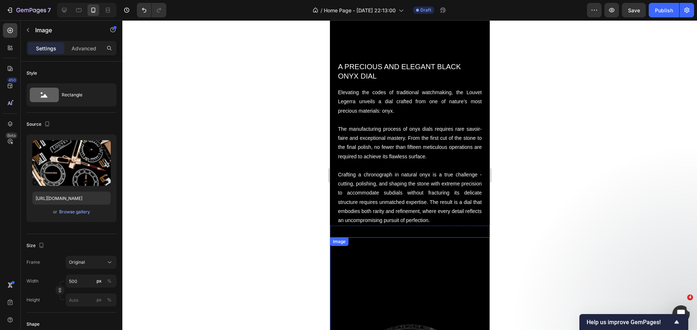
scroll to position [2265, 0]
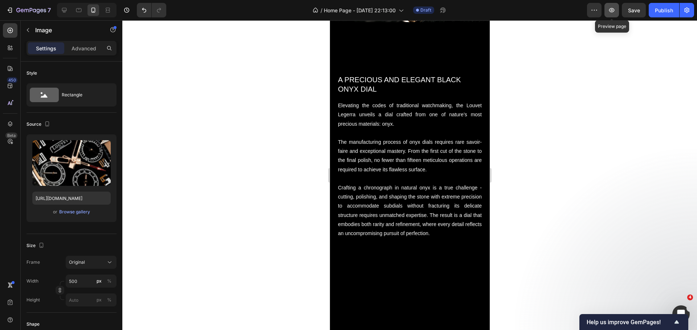
click at [611, 12] on icon "button" at bounding box center [611, 10] width 7 height 7
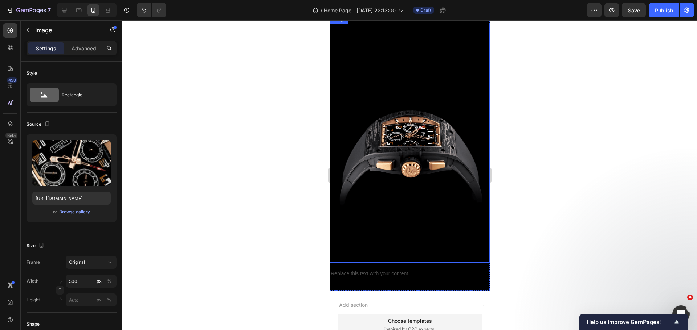
scroll to position [2598, 0]
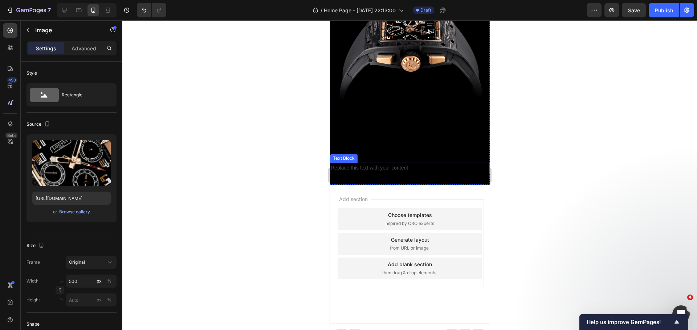
click at [367, 163] on div "Replace this text with your content" at bounding box center [409, 168] width 160 height 11
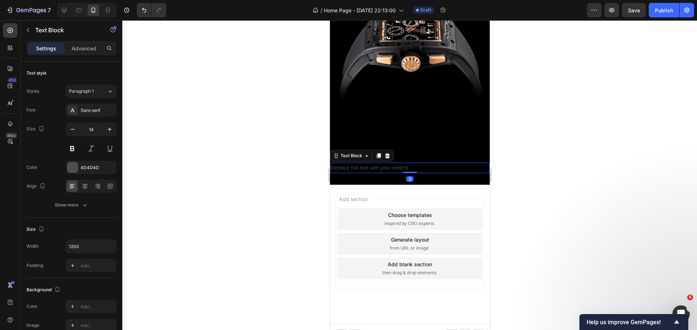
click at [367, 163] on div "Replace this text with your content" at bounding box center [409, 168] width 160 height 11
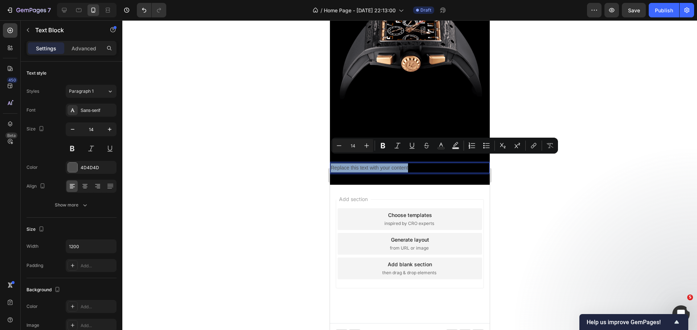
click at [367, 164] on p "Replace this text with your content" at bounding box center [409, 168] width 158 height 9
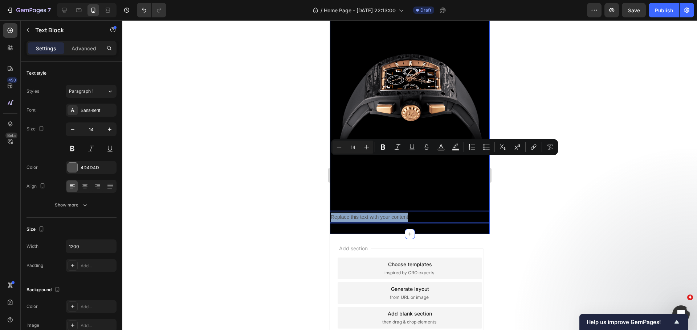
scroll to position [2489, 0]
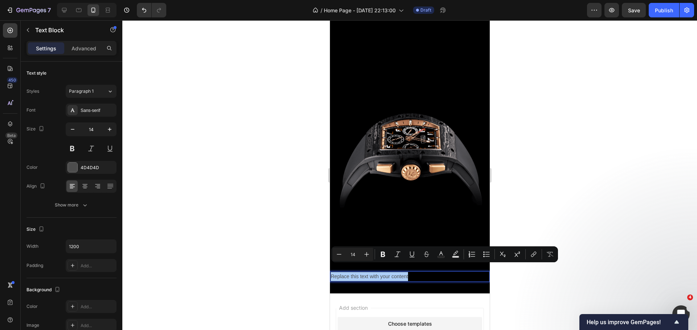
click at [277, 156] on div at bounding box center [409, 175] width 574 height 310
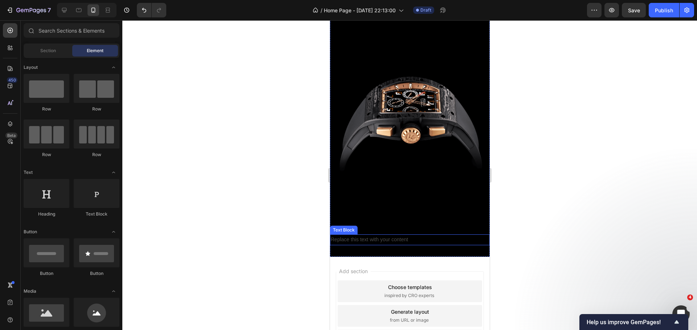
scroll to position [1934, 0]
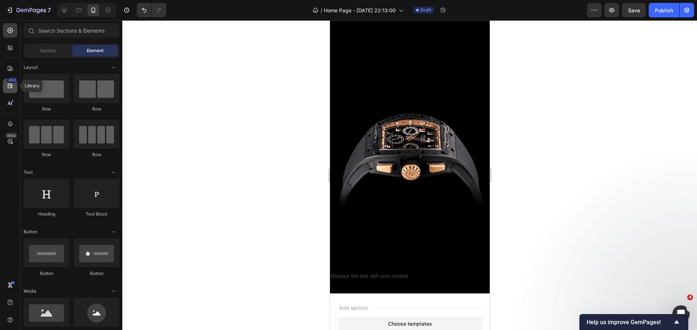
click at [7, 83] on icon at bounding box center [10, 85] width 7 height 7
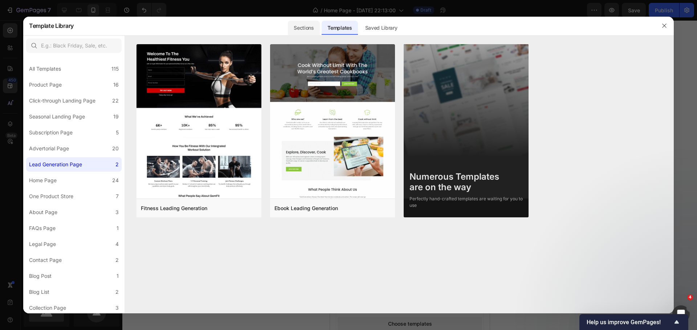
click at [299, 29] on div "Sections" at bounding box center [304, 28] width 32 height 15
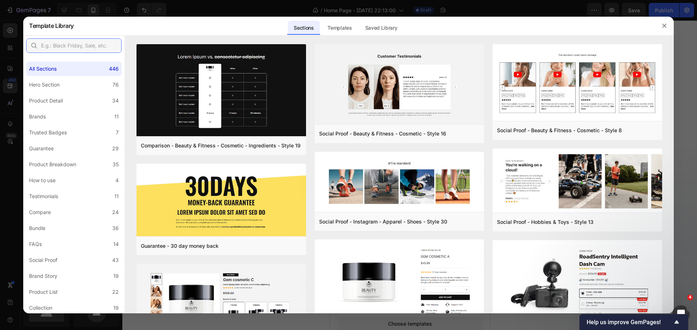
click at [63, 51] on input "text" at bounding box center [73, 45] width 95 height 15
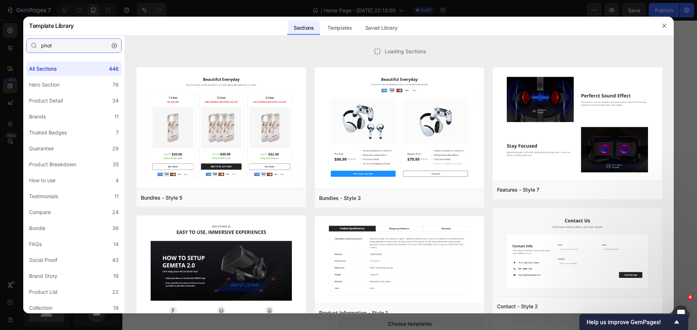
type input "photo"
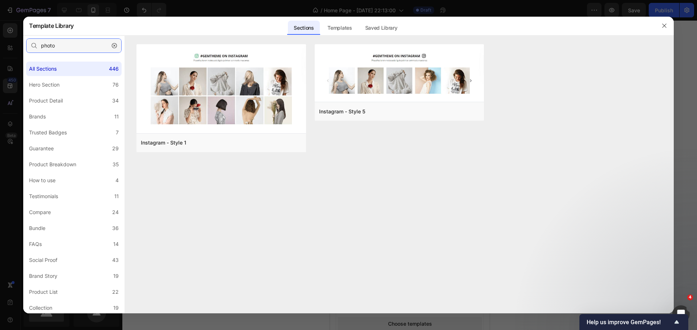
click at [63, 48] on input "photo" at bounding box center [73, 45] width 95 height 15
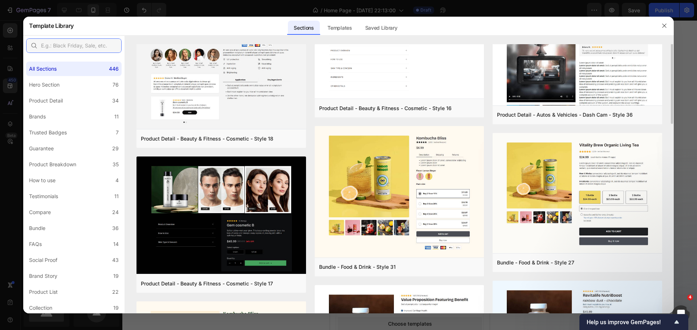
scroll to position [326, 0]
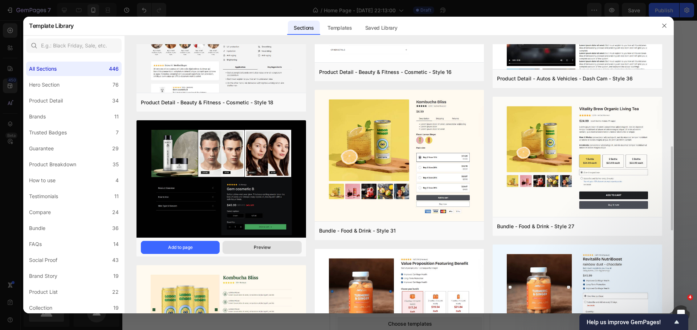
click at [272, 247] on button "Preview" at bounding box center [261, 247] width 79 height 13
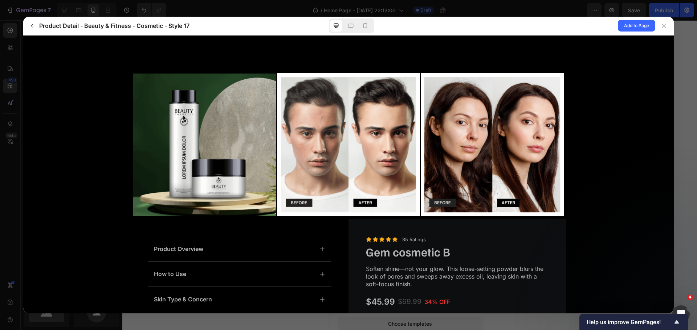
scroll to position [0, 0]
click at [363, 26] on icon at bounding box center [364, 25] width 7 height 7
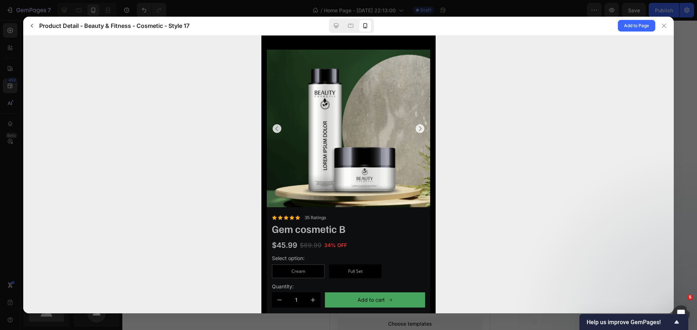
click at [416, 129] on icon "Carousel Next Arrow" at bounding box center [419, 128] width 7 height 7
drag, startPoint x: 381, startPoint y: 149, endPoint x: 317, endPoint y: 151, distance: 63.5
click at [326, 150] on img at bounding box center [348, 130] width 163 height 163
click at [352, 28] on icon at bounding box center [350, 25] width 7 height 7
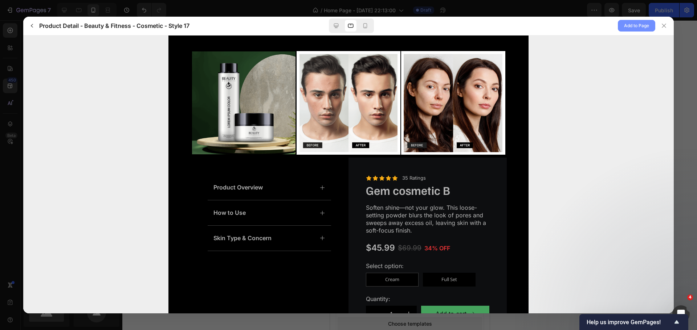
scroll to position [21, 0]
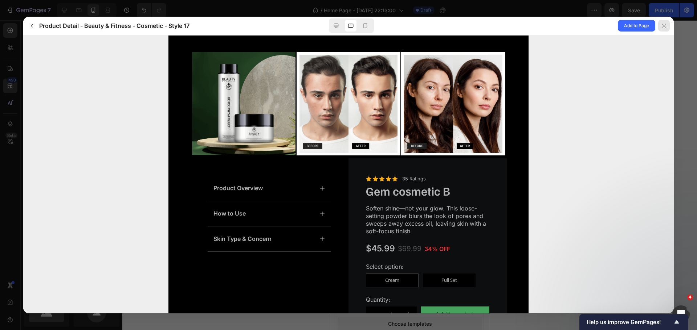
click at [662, 28] on icon at bounding box center [664, 26] width 6 height 6
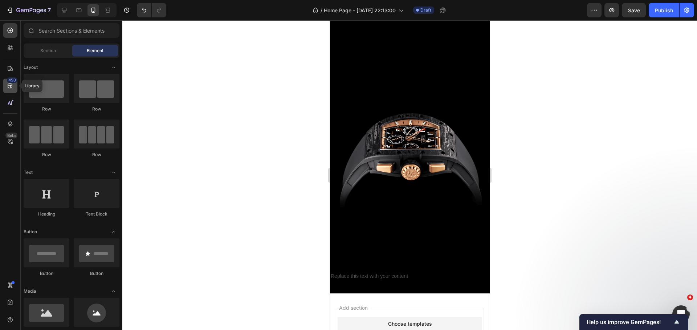
click at [7, 91] on div "450" at bounding box center [10, 86] width 15 height 15
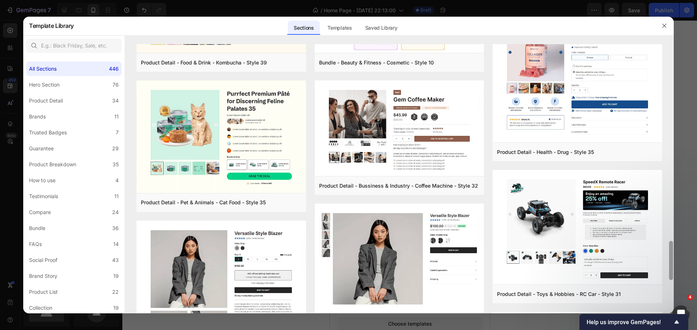
scroll to position [1330, 0]
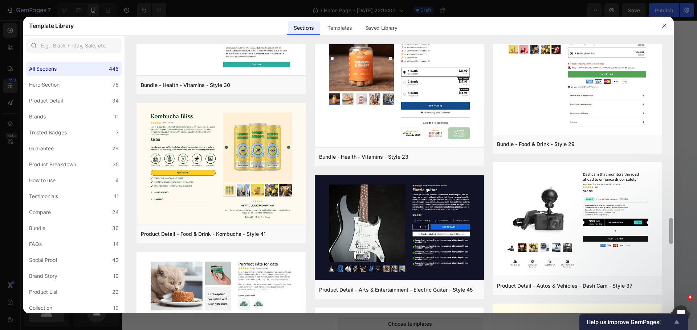
drag, startPoint x: 673, startPoint y: 206, endPoint x: 678, endPoint y: 323, distance: 116.9
click at [678, 0] on body "7 Version history / Home Page - [DATE] 22:13:00 Draft Preview Save Publish 450 …" at bounding box center [348, 0] width 697 height 0
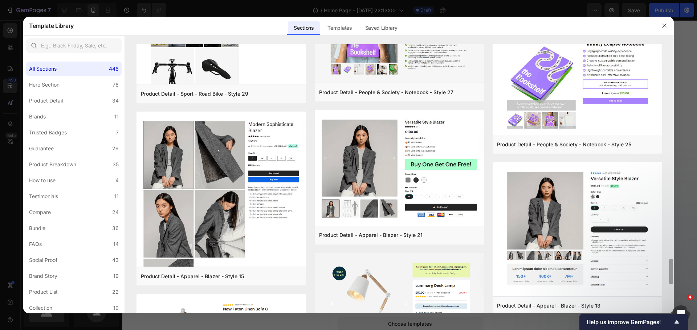
scroll to position [2256, 0]
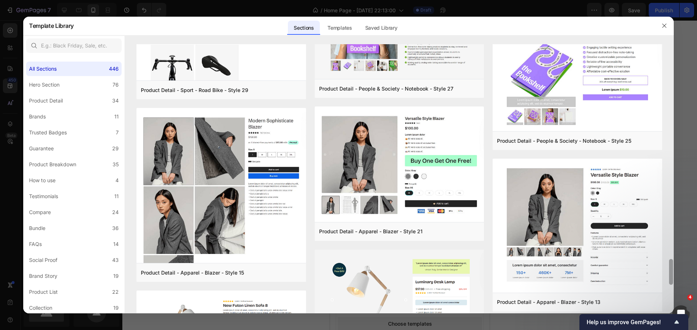
drag, startPoint x: 671, startPoint y: 222, endPoint x: 672, endPoint y: 265, distance: 43.2
click at [672, 265] on div at bounding box center [671, 272] width 4 height 26
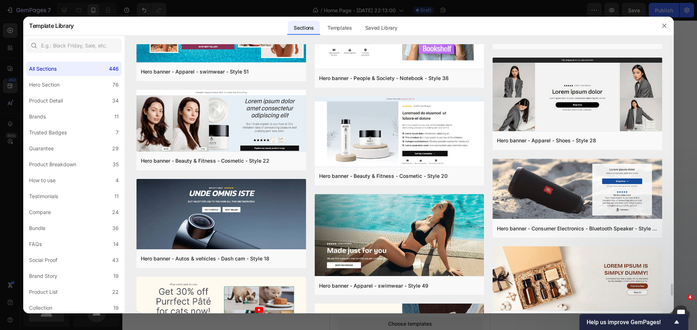
scroll to position [5378, 0]
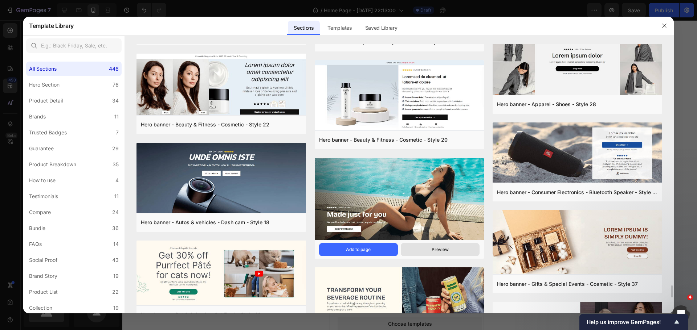
click at [459, 248] on button "Preview" at bounding box center [439, 249] width 79 height 13
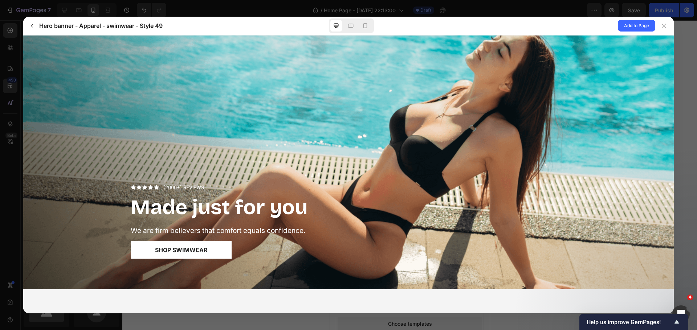
scroll to position [0, 0]
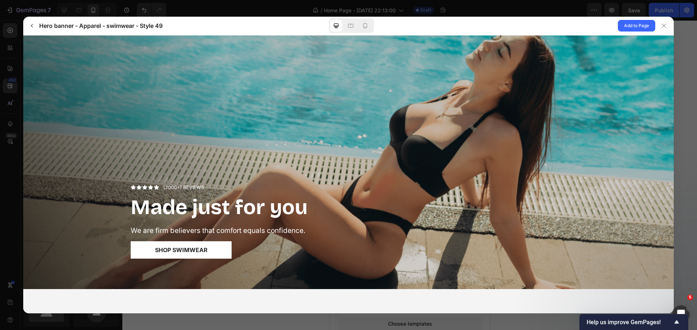
drag, startPoint x: 518, startPoint y: 154, endPoint x: 396, endPoint y: 165, distance: 122.8
click at [396, 165] on div "Overlay" at bounding box center [348, 162] width 650 height 254
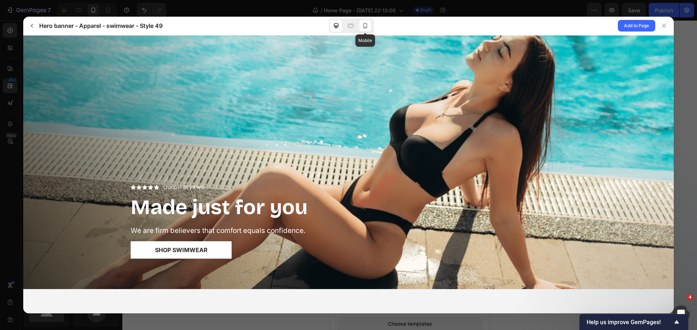
click at [366, 26] on icon at bounding box center [364, 25] width 7 height 7
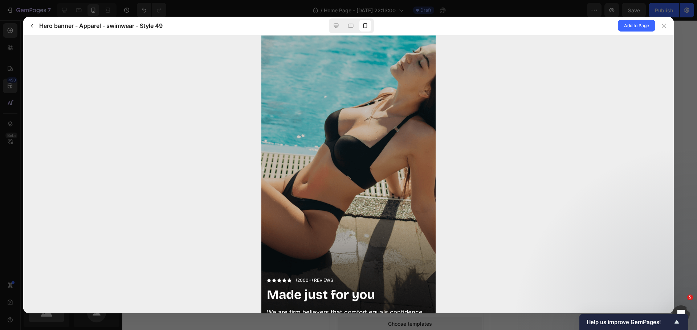
drag, startPoint x: 358, startPoint y: 189, endPoint x: 313, endPoint y: 181, distance: 44.8
click at [313, 181] on div "Overlay" at bounding box center [348, 190] width 174 height 310
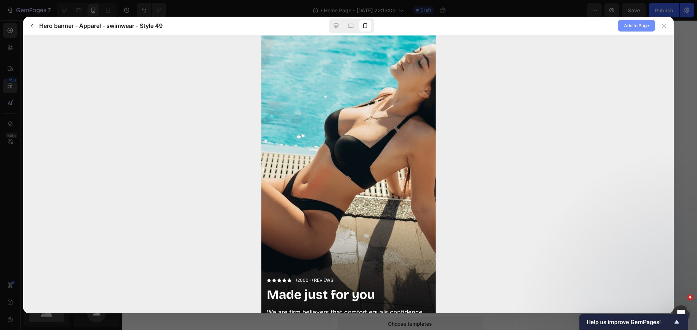
click at [640, 23] on span "Add to Page" at bounding box center [636, 25] width 25 height 9
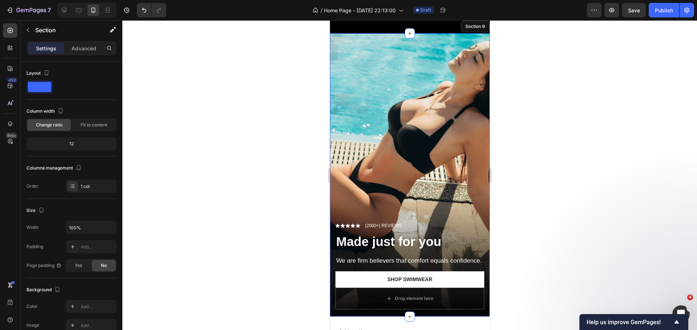
scroll to position [2199, 0]
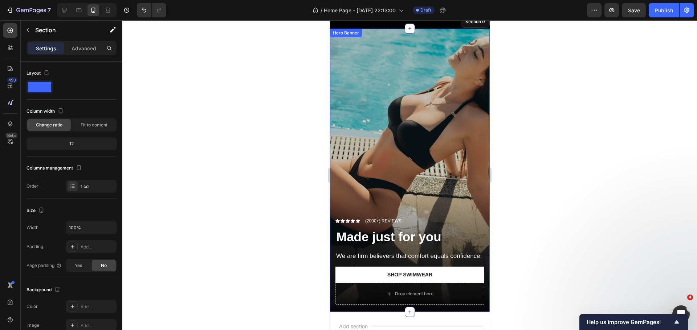
click at [419, 114] on div "Overlay" at bounding box center [409, 171] width 160 height 284
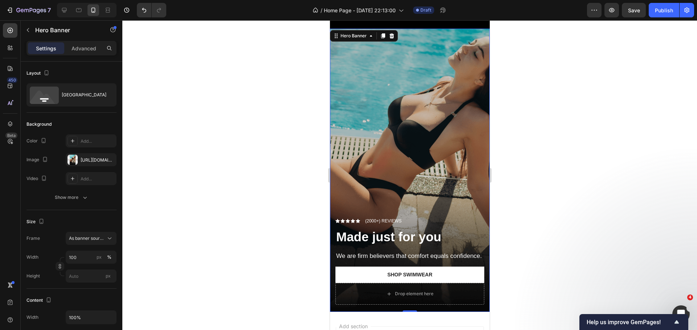
click at [420, 148] on div "Overlay" at bounding box center [409, 171] width 160 height 284
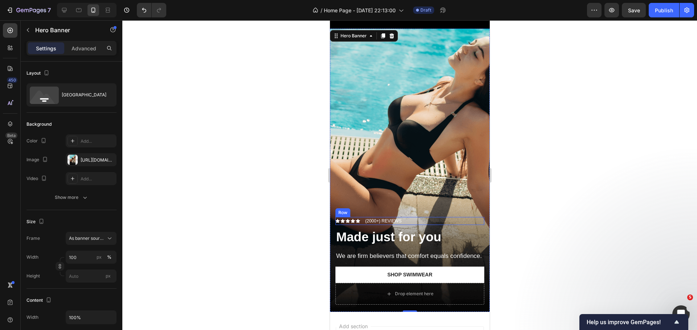
click at [421, 217] on div "Icon Icon Icon Icon Icon Icon List (2000+) REVIEWS Text Block Row" at bounding box center [409, 221] width 149 height 8
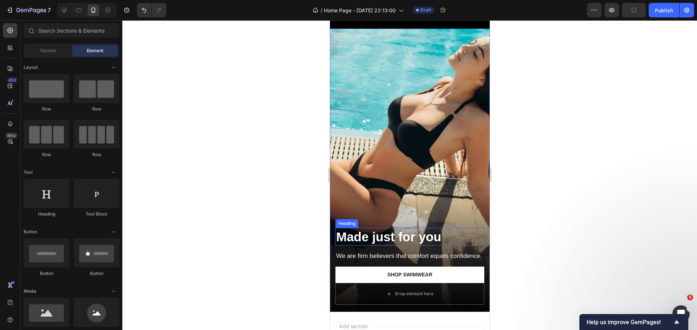
click at [446, 228] on h2 "Made just for you" at bounding box center [409, 237] width 149 height 18
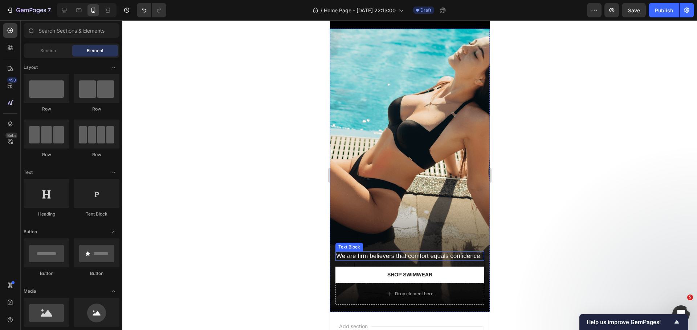
click at [457, 252] on p "We are firm believers that comfort equals confidence." at bounding box center [409, 256] width 147 height 8
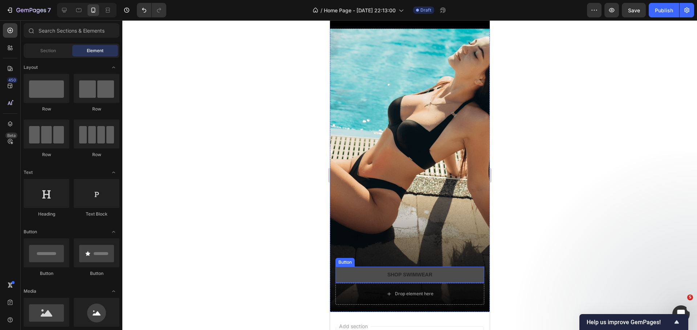
click at [465, 267] on button "Shop Swimwear" at bounding box center [409, 275] width 149 height 16
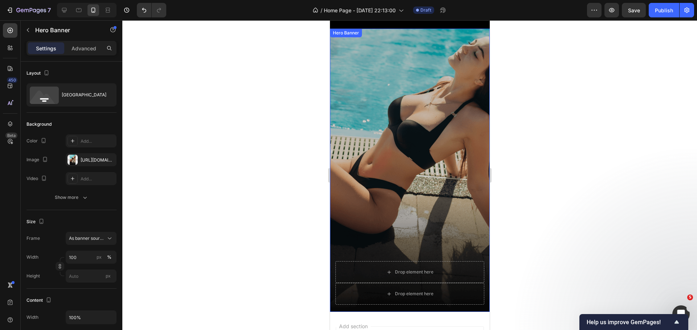
click at [394, 145] on div "Overlay" at bounding box center [409, 171] width 160 height 284
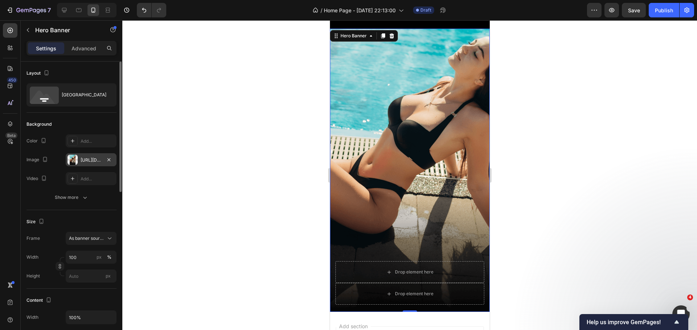
click at [74, 163] on div at bounding box center [72, 160] width 10 height 10
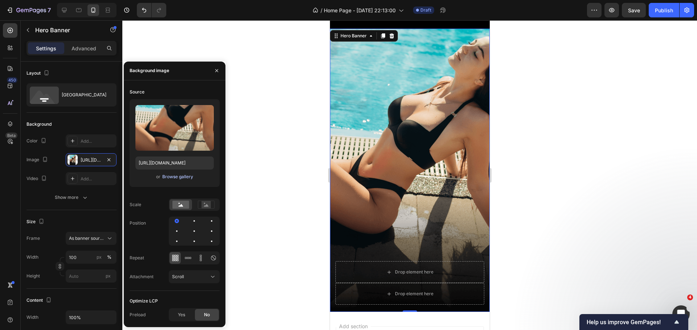
click at [172, 176] on div "Browse gallery" at bounding box center [177, 177] width 31 height 7
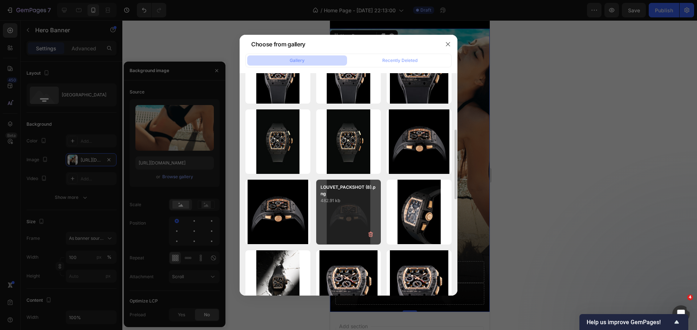
scroll to position [218, 0]
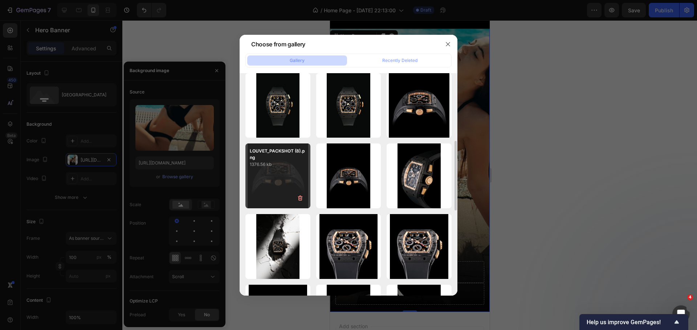
click at [304, 164] on p "1376.56 kb" at bounding box center [278, 164] width 56 height 7
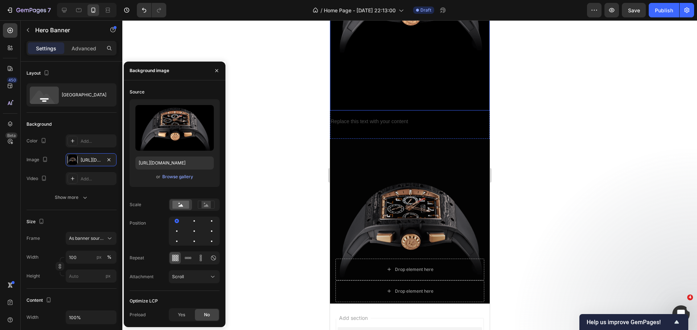
scroll to position [2090, 0]
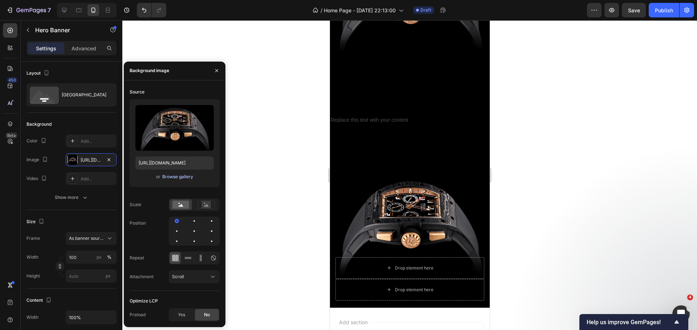
click at [181, 179] on div "Browse gallery" at bounding box center [177, 177] width 31 height 7
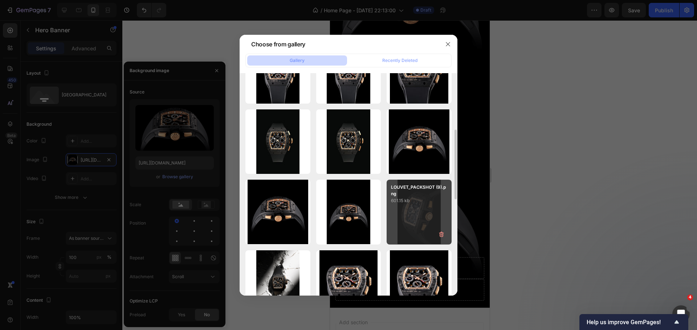
scroll to position [218, 0]
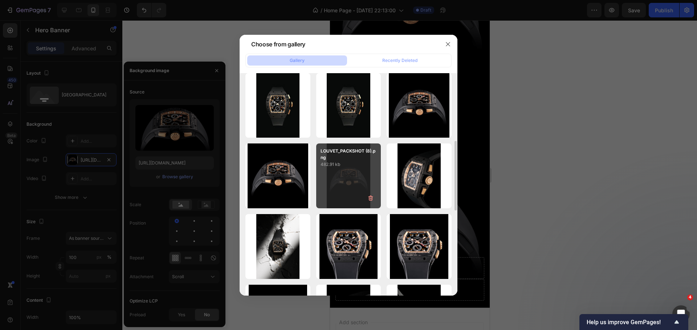
click at [337, 167] on p "482.91 kb" at bounding box center [348, 164] width 56 height 7
type input "[URL][DOMAIN_NAME]"
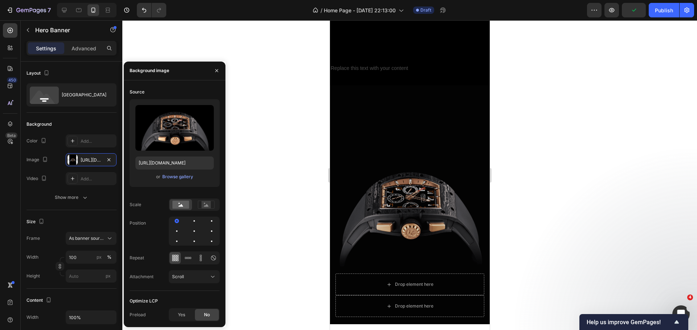
scroll to position [2199, 0]
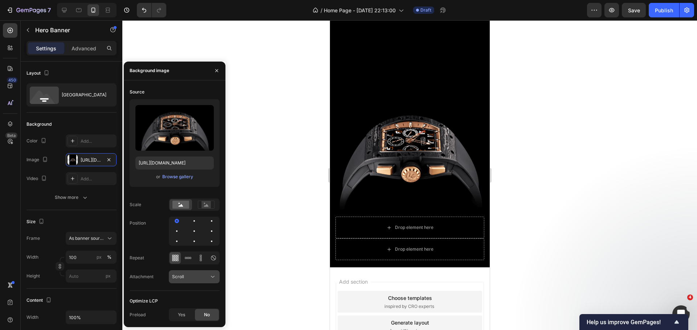
click at [214, 279] on icon at bounding box center [212, 277] width 7 height 7
click at [185, 317] on span "Yes" at bounding box center [181, 315] width 7 height 7
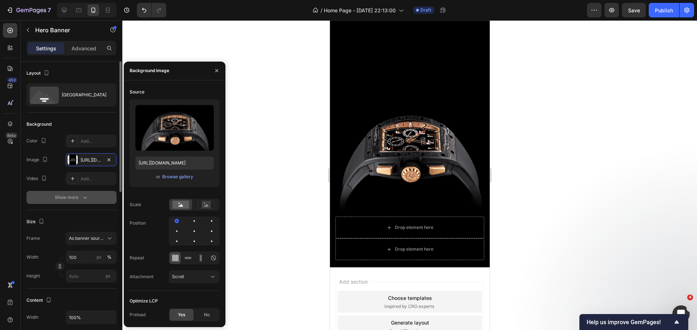
click at [85, 201] on icon "button" at bounding box center [84, 197] width 7 height 7
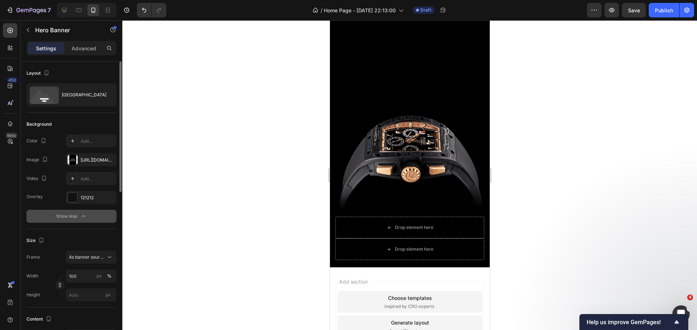
click at [81, 121] on div "Background" at bounding box center [71, 125] width 90 height 12
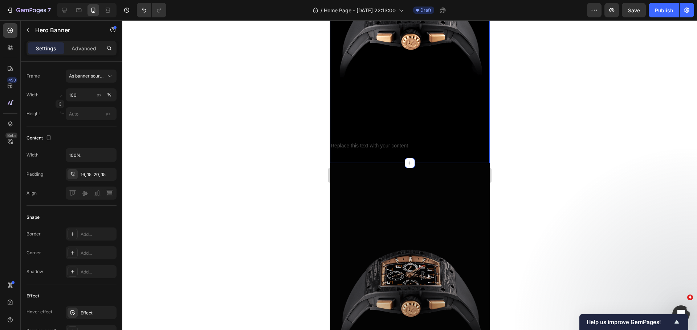
scroll to position [2162, 0]
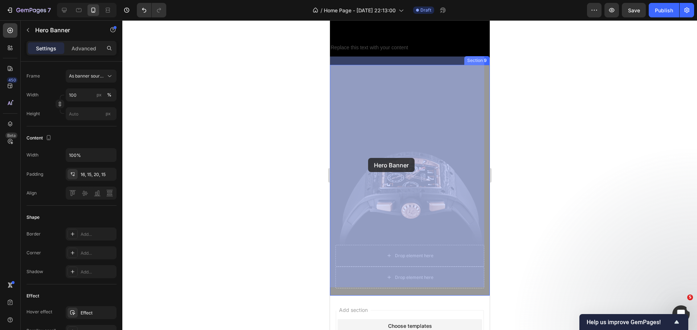
drag, startPoint x: 449, startPoint y: 159, endPoint x: 367, endPoint y: 158, distance: 81.6
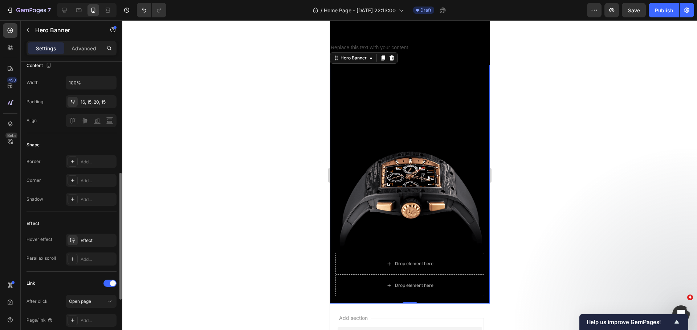
scroll to position [290, 0]
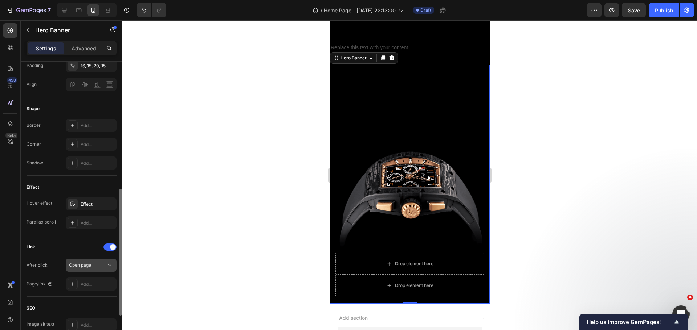
click at [110, 268] on icon at bounding box center [109, 265] width 7 height 7
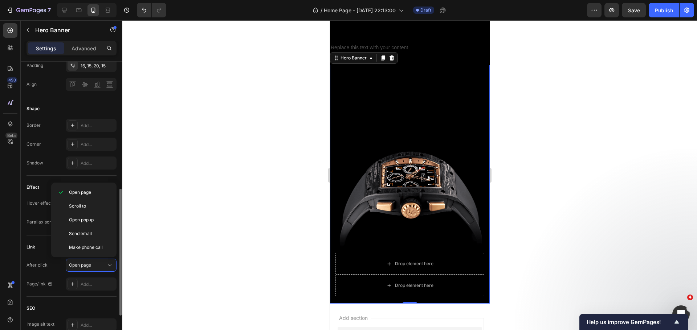
click at [56, 172] on div "Shape Border Add... Corner Add... Shadow Add..." at bounding box center [71, 136] width 90 height 79
click at [110, 248] on span at bounding box center [113, 248] width 6 height 6
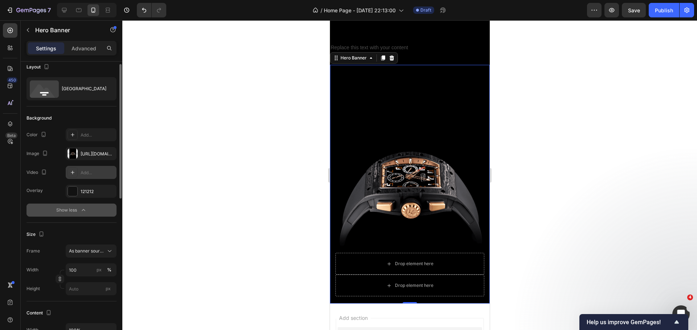
scroll to position [0, 0]
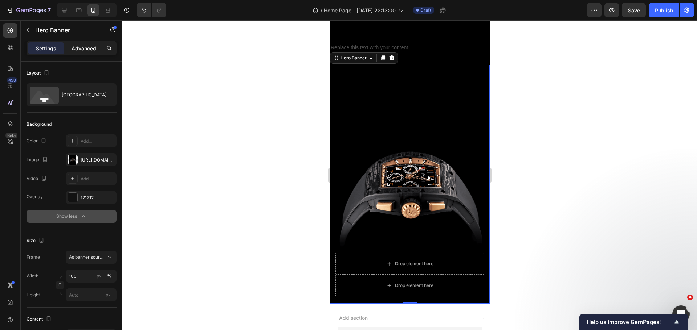
click at [89, 43] on div "Advanced" at bounding box center [84, 48] width 36 height 12
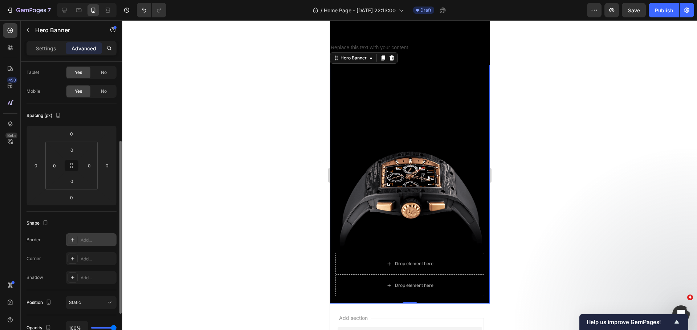
scroll to position [145, 0]
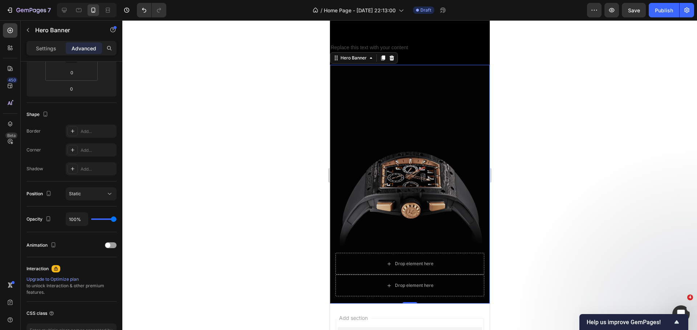
click at [359, 72] on div "Overlay" at bounding box center [409, 184] width 160 height 239
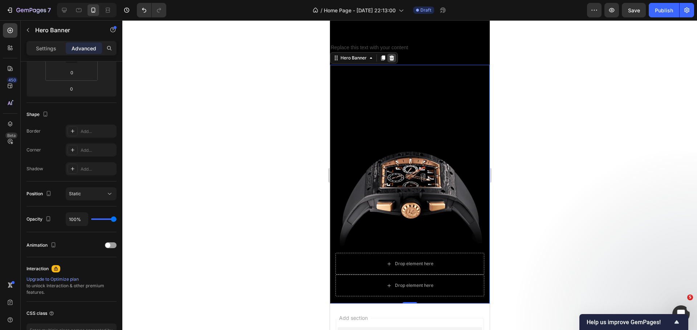
click at [391, 54] on div at bounding box center [391, 58] width 9 height 9
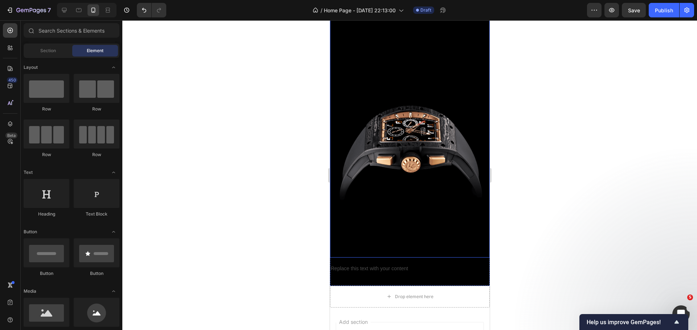
scroll to position [2028, 0]
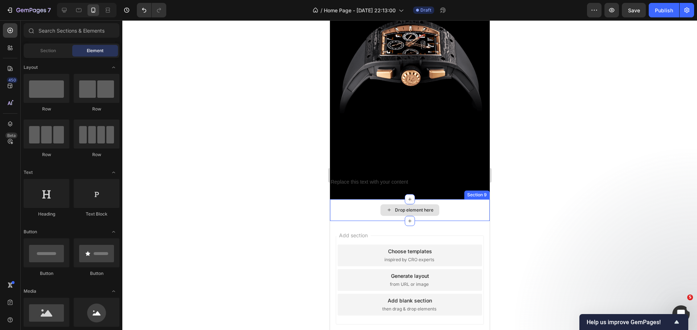
click at [372, 200] on div "Drop element here" at bounding box center [409, 211] width 160 height 22
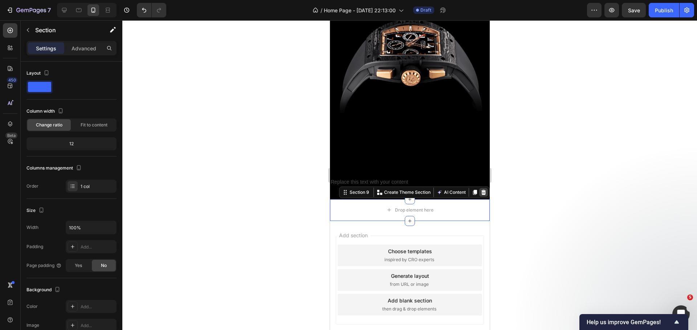
click at [481, 190] on icon at bounding box center [483, 192] width 5 height 5
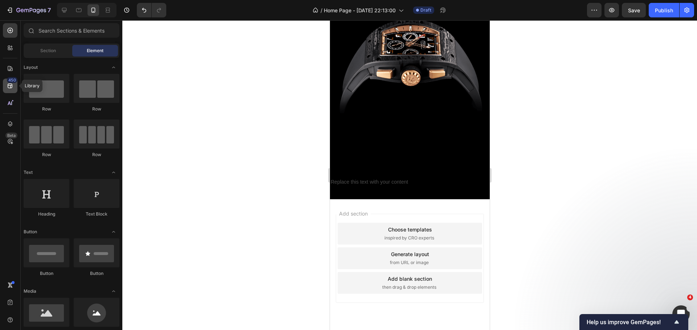
click at [15, 85] on div "450" at bounding box center [10, 86] width 15 height 15
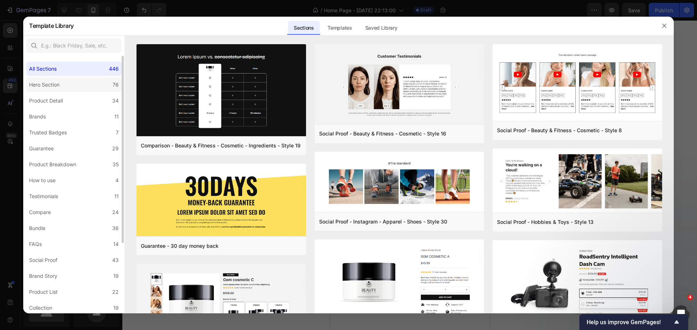
click at [34, 86] on div "Hero Section" at bounding box center [44, 85] width 30 height 9
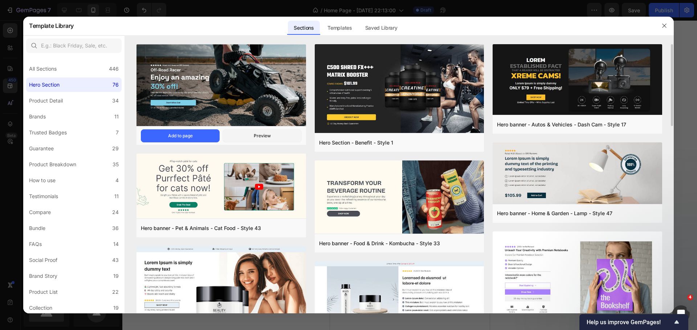
click at [272, 78] on img at bounding box center [220, 86] width 169 height 84
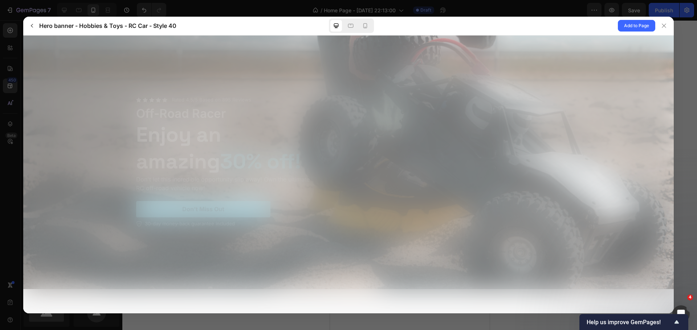
scroll to position [0, 0]
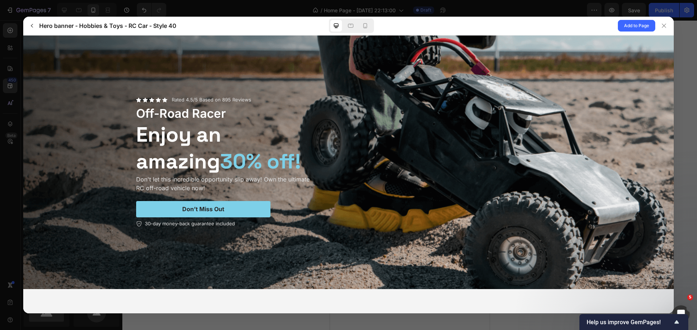
drag, startPoint x: 502, startPoint y: 177, endPoint x: 313, endPoint y: 196, distance: 189.5
click at [314, 196] on div "Rated 4.5/5 Based on 895 Reviews Off-Road Racer Enjoy an amazing 30% off! Don't…" at bounding box center [348, 161] width 424 height 131
click at [370, 25] on div at bounding box center [365, 26] width 12 height 12
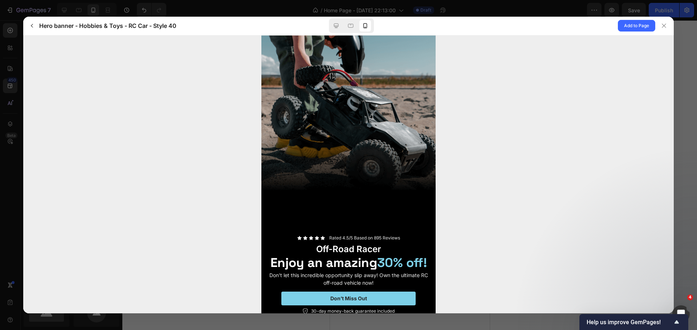
scroll to position [21, 0]
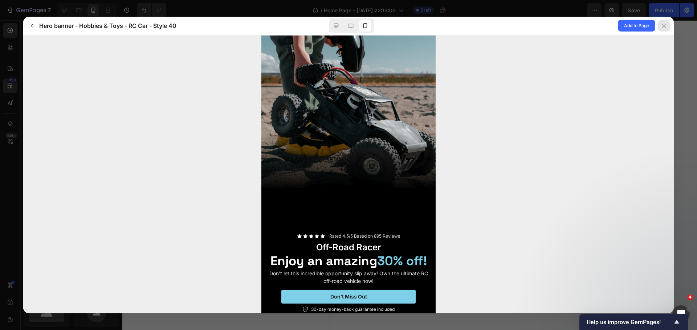
click at [659, 29] on div at bounding box center [664, 26] width 12 height 12
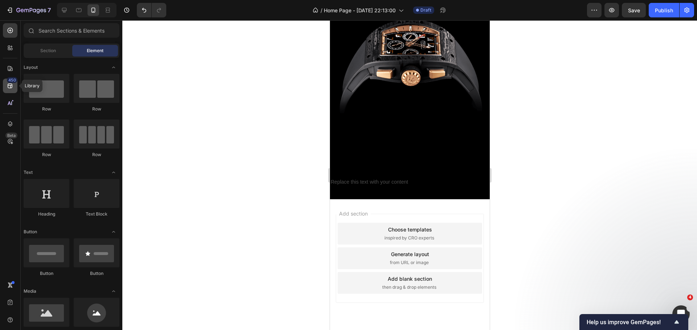
click at [11, 89] on icon at bounding box center [10, 85] width 7 height 7
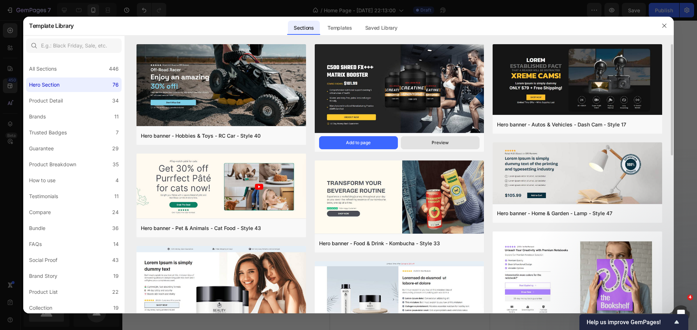
click at [443, 147] on button "Preview" at bounding box center [439, 142] width 79 height 13
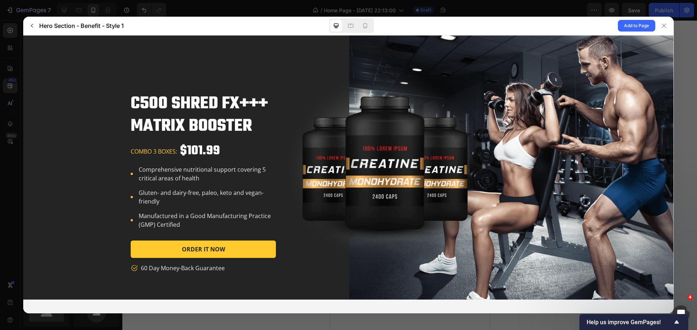
scroll to position [0, 0]
click at [364, 24] on icon at bounding box center [364, 25] width 7 height 7
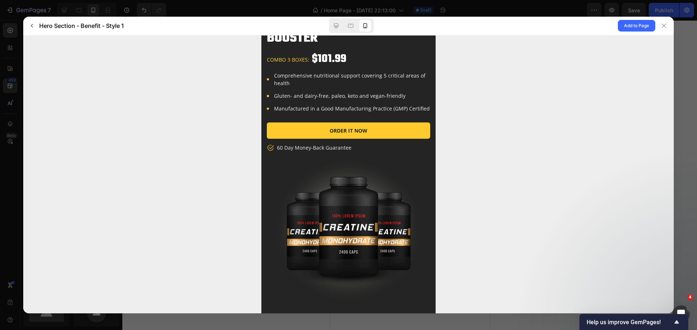
drag, startPoint x: 433, startPoint y: 172, endPoint x: 697, endPoint y: 198, distance: 265.0
click at [32, 27] on icon "button" at bounding box center [32, 26] width 6 height 6
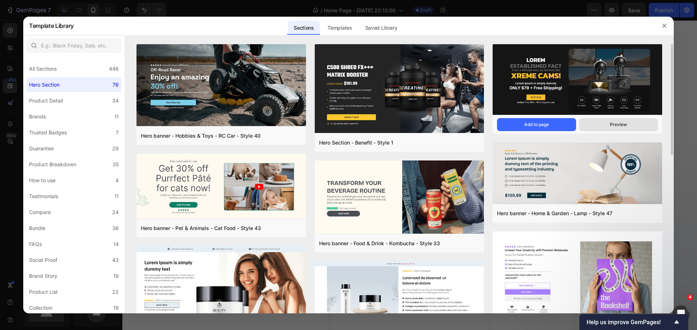
click at [610, 124] on div "Preview" at bounding box center [617, 125] width 17 height 7
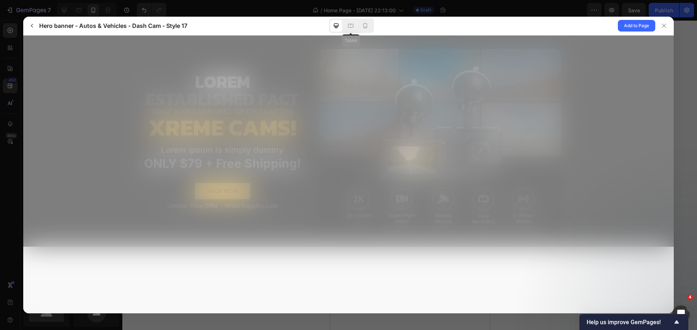
scroll to position [0, 0]
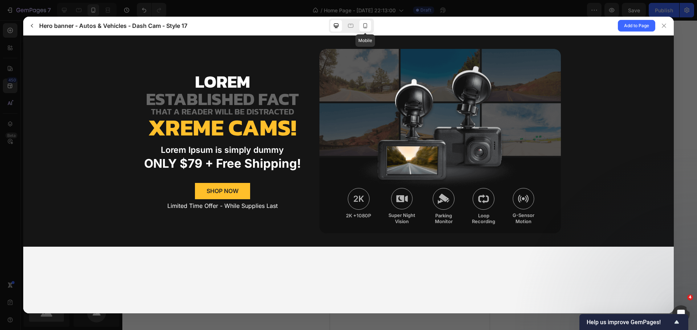
click at [365, 29] on icon at bounding box center [364, 25] width 7 height 7
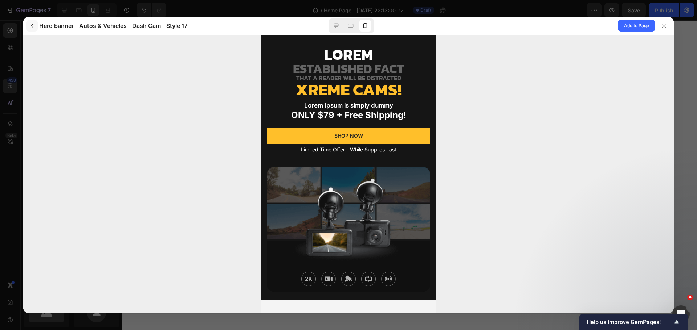
click at [32, 26] on icon "button" at bounding box center [32, 26] width 2 height 4
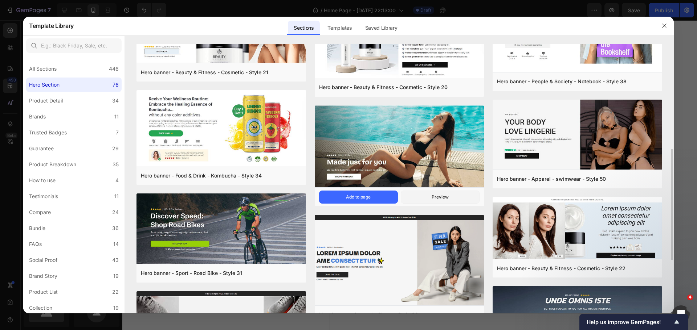
scroll to position [290, 0]
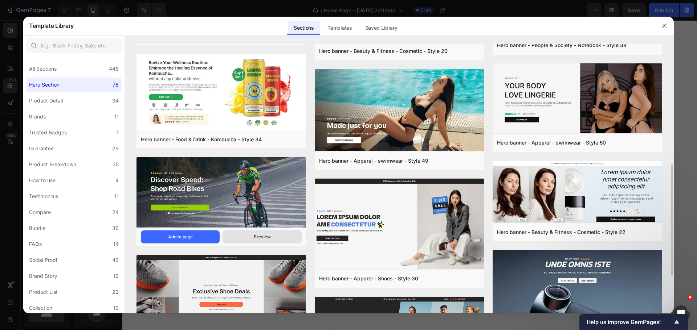
click at [250, 234] on button "Preview" at bounding box center [261, 237] width 79 height 13
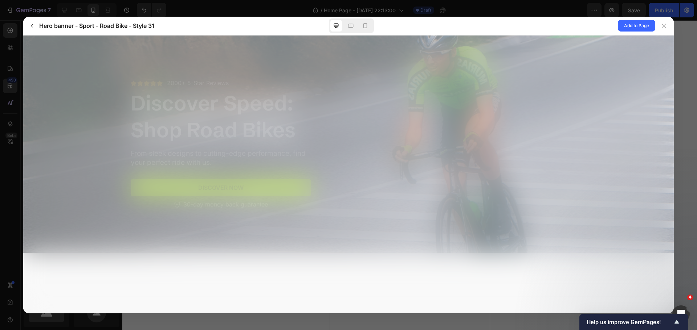
scroll to position [0, 0]
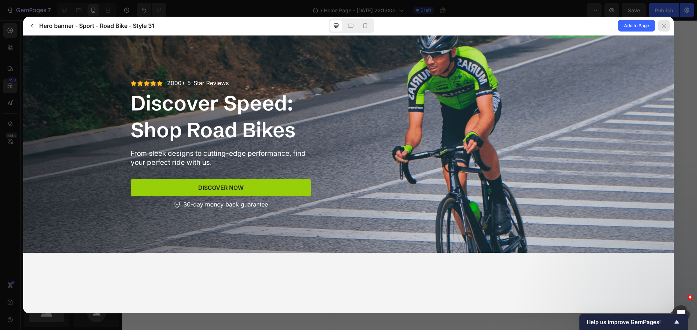
click at [662, 28] on icon at bounding box center [664, 26] width 6 height 6
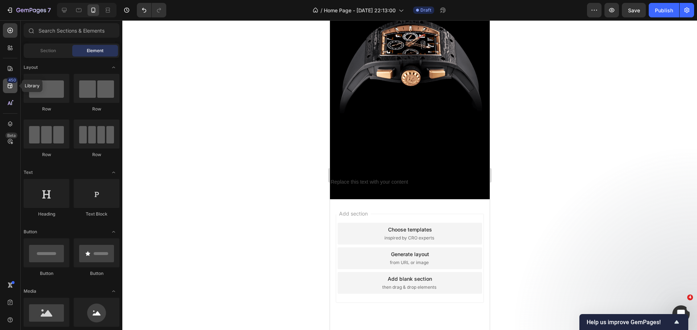
click at [8, 81] on div "450" at bounding box center [12, 80] width 11 height 6
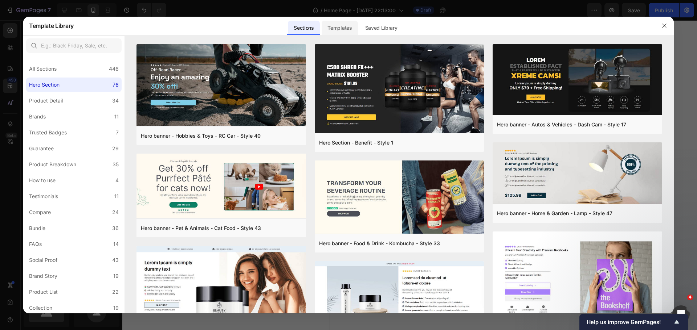
click at [338, 28] on div "Templates" at bounding box center [339, 28] width 36 height 15
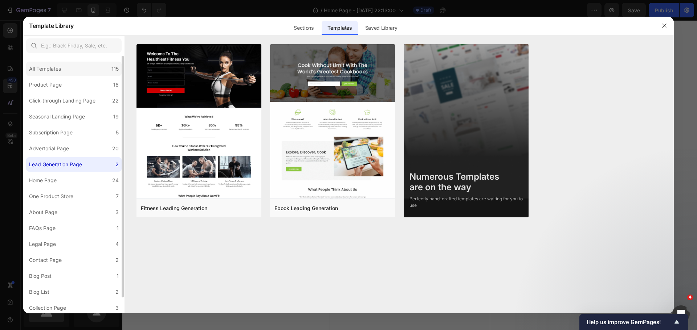
click at [72, 68] on div "All Templates 115" at bounding box center [73, 69] width 95 height 15
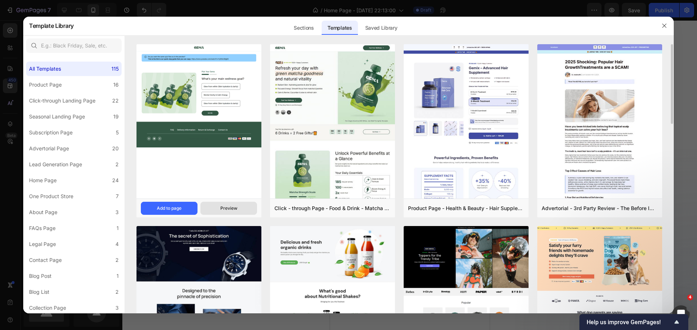
scroll to position [17, 0]
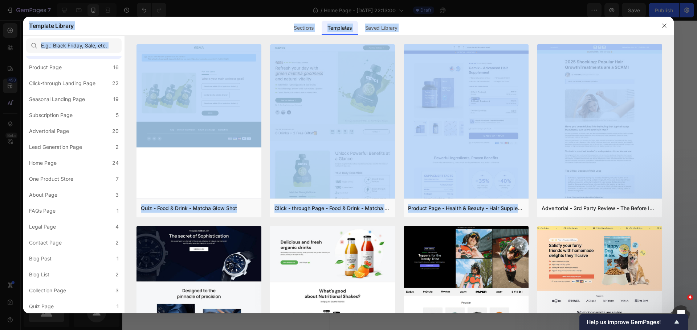
drag, startPoint x: 671, startPoint y: 52, endPoint x: 674, endPoint y: 90, distance: 39.0
click at [674, 90] on div "Template Library Sections Templates Existing pages Saved Library Templates Save…" at bounding box center [348, 165] width 697 height 330
click at [666, 81] on div "Quiz - Food & Drink - Matcha Glow Shot Add to page Preview Click - through Page…" at bounding box center [399, 179] width 548 height 270
drag, startPoint x: 671, startPoint y: 79, endPoint x: 668, endPoint y: 115, distance: 35.3
click at [674, 115] on div "Template Library Sections Templates Existing pages Saved Library Templates Save…" at bounding box center [348, 165] width 697 height 330
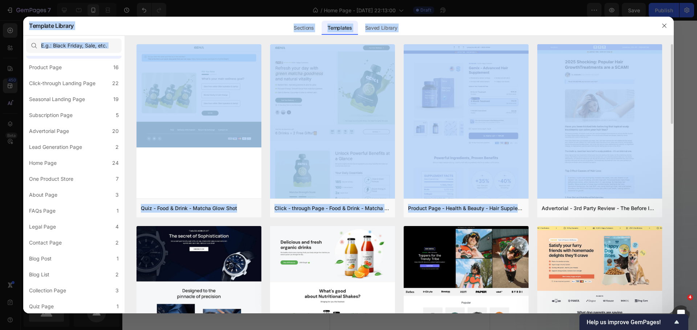
click at [666, 104] on div "Quiz - Food & Drink - Matcha Glow Shot Add to page Preview Click - through Page…" at bounding box center [399, 179] width 548 height 270
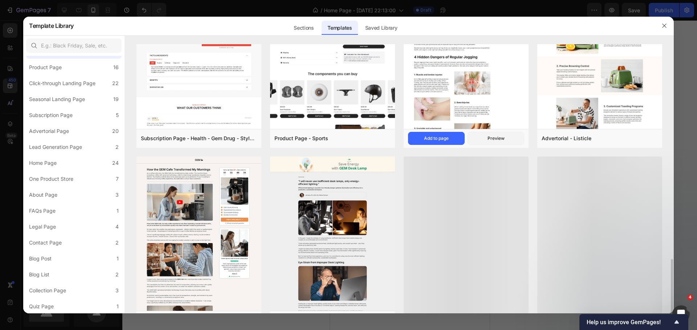
scroll to position [678, 0]
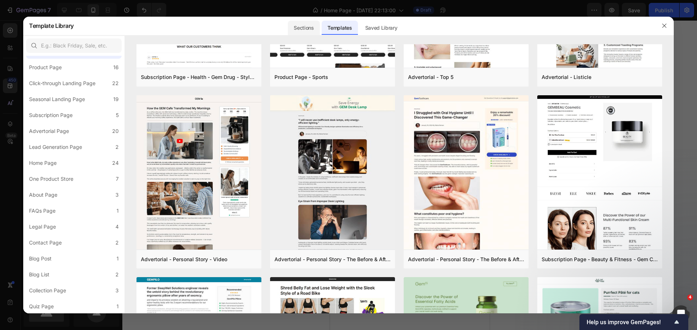
click at [301, 29] on div "Sections" at bounding box center [304, 28] width 32 height 15
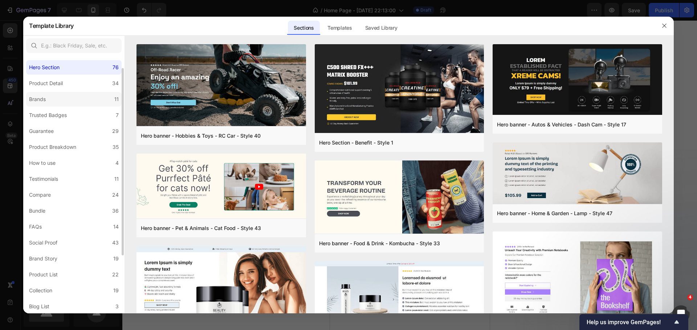
click at [61, 100] on label "Brands 11" at bounding box center [73, 99] width 95 height 15
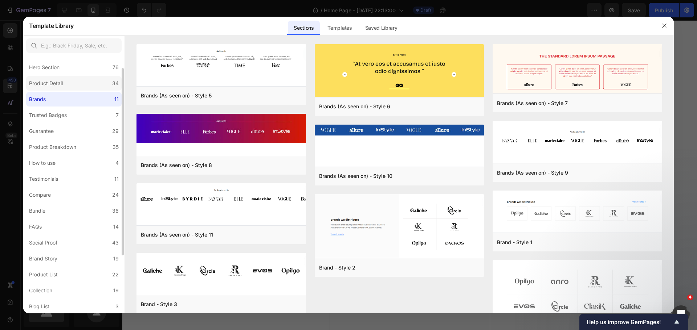
click at [66, 85] on div "Product Detail" at bounding box center [47, 83] width 37 height 9
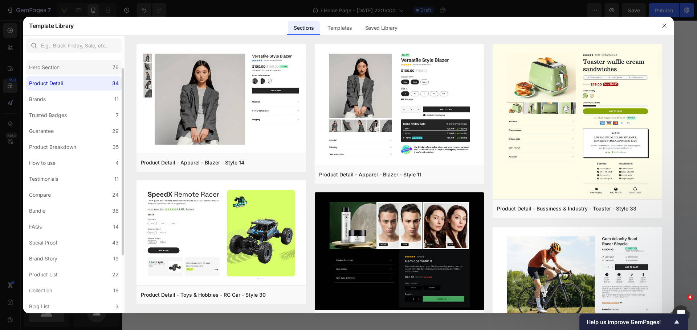
click at [73, 67] on label "Hero Section 76" at bounding box center [73, 67] width 95 height 15
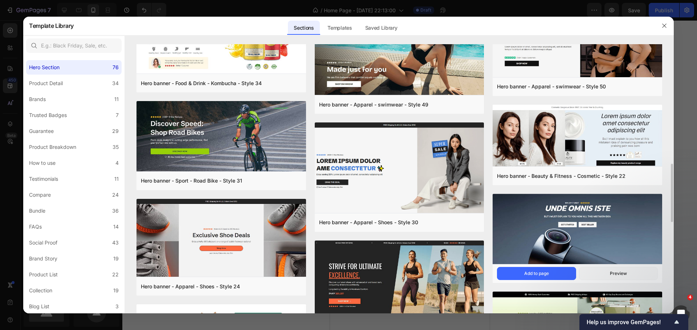
scroll to position [383, 0]
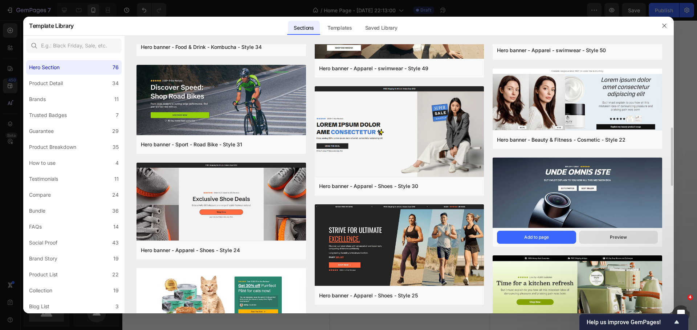
click at [611, 235] on div "Preview" at bounding box center [617, 237] width 17 height 7
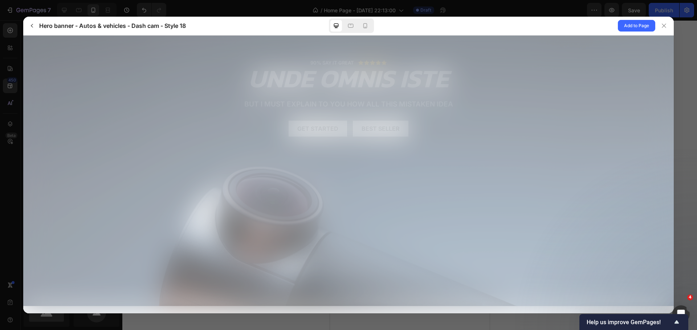
scroll to position [0, 0]
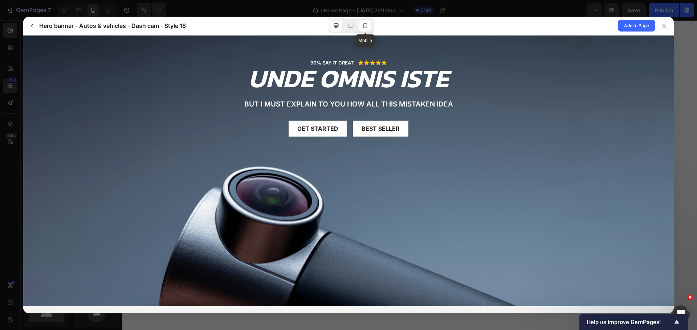
click at [365, 29] on icon at bounding box center [364, 25] width 7 height 7
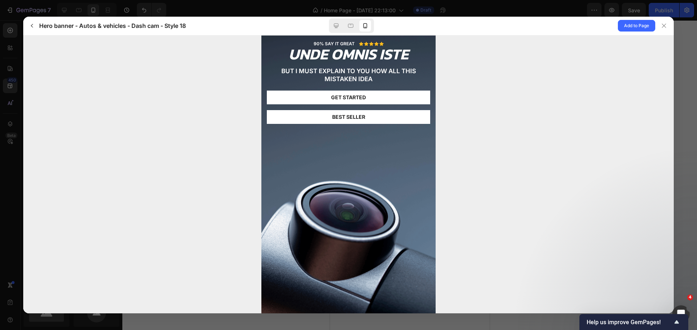
scroll to position [21, 0]
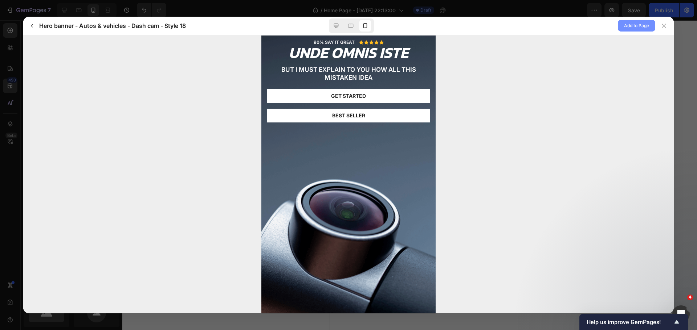
click at [632, 27] on span "Add to Page" at bounding box center [636, 25] width 25 height 9
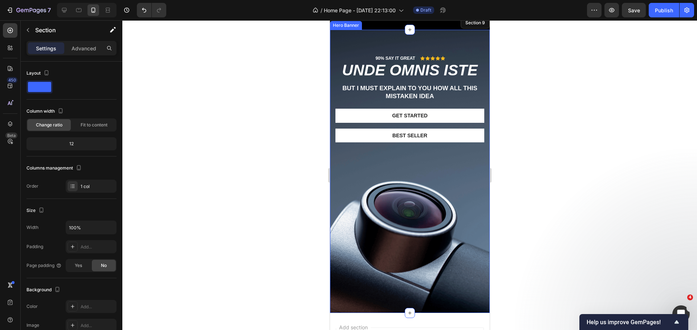
scroll to position [2199, 0]
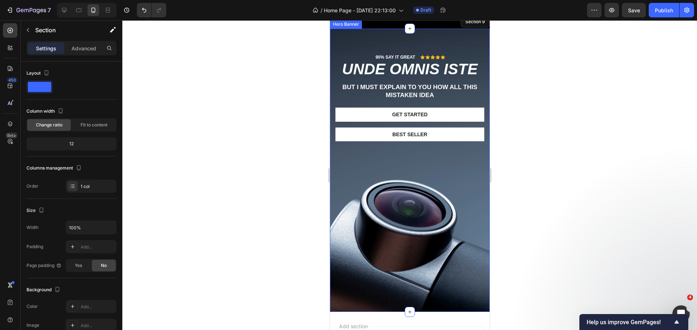
click at [431, 253] on div "Background Image" at bounding box center [409, 171] width 160 height 284
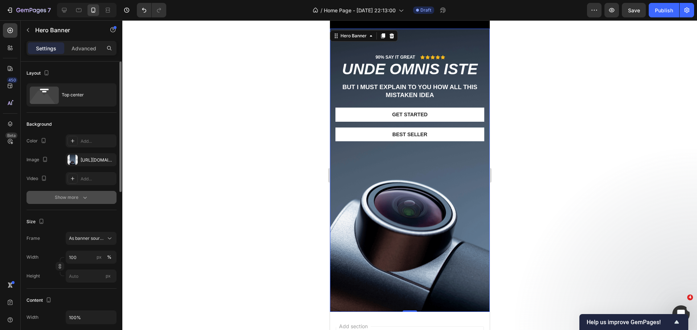
click at [83, 196] on icon "button" at bounding box center [84, 197] width 7 height 7
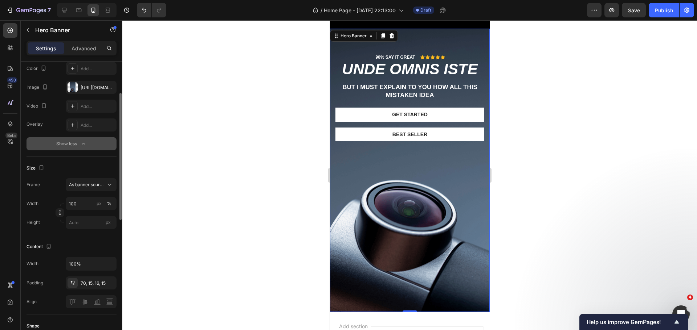
scroll to position [0, 0]
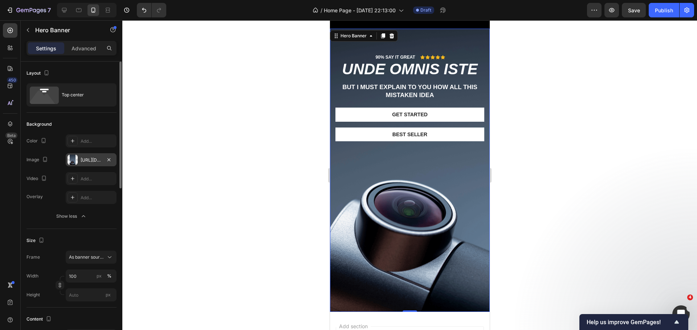
click at [102, 163] on div "https://cdn.shopify.com/s/files/1/0865/6453/6664/files/gempages_533630649588778…" at bounding box center [91, 159] width 51 height 13
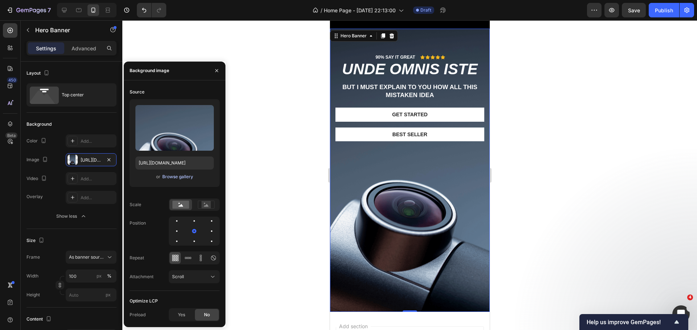
click at [179, 173] on button "Browse gallery" at bounding box center [178, 176] width 32 height 7
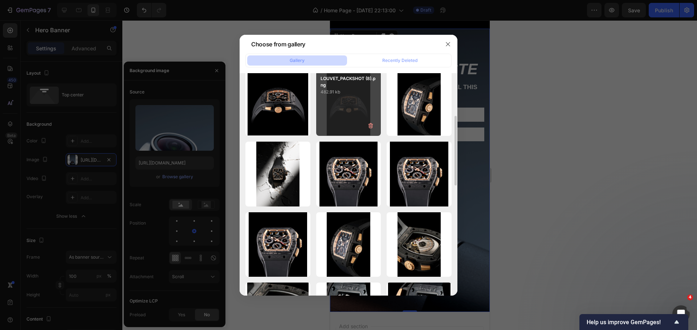
scroll to position [218, 0]
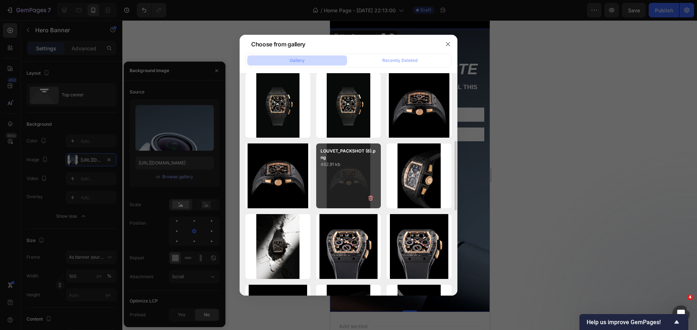
click at [350, 190] on div "LOUVET_PACKSHOT (8).png 482.91 kb" at bounding box center [348, 176] width 65 height 65
type input "[URL][DOMAIN_NAME]"
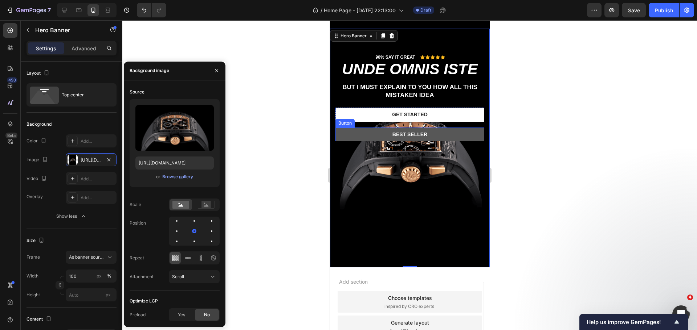
drag, startPoint x: 343, startPoint y: 124, endPoint x: 343, endPoint y: 129, distance: 4.7
click at [343, 128] on button "Best Seller" at bounding box center [409, 135] width 149 height 14
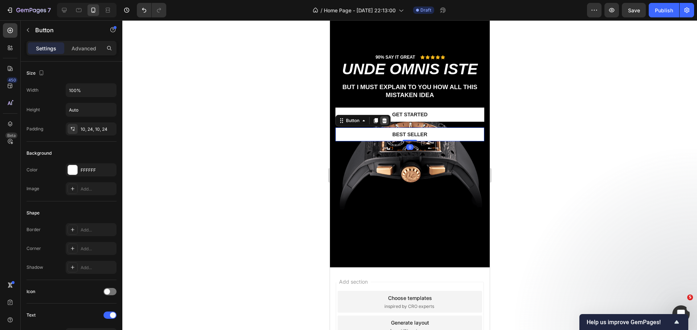
click at [382, 118] on icon at bounding box center [384, 121] width 6 height 6
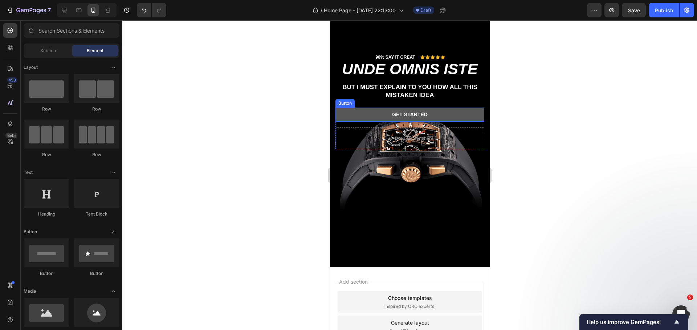
click at [375, 108] on button "Get started" at bounding box center [409, 115] width 149 height 14
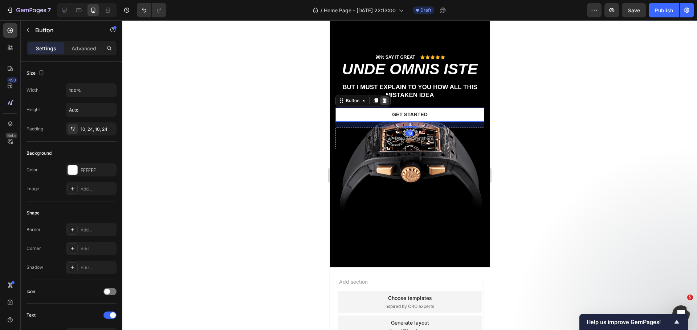
click at [384, 97] on div at bounding box center [383, 100] width 9 height 9
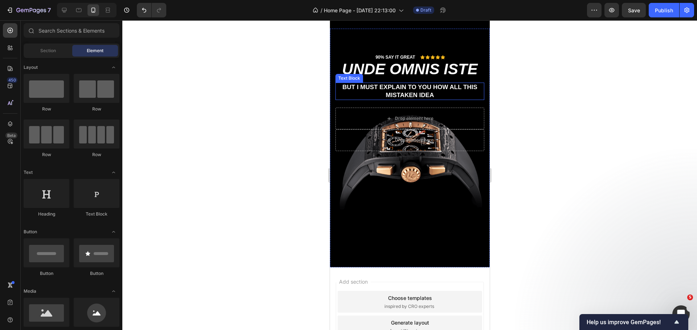
click at [380, 83] on p "But I must explain to you how all this mistaken idea" at bounding box center [409, 91] width 147 height 16
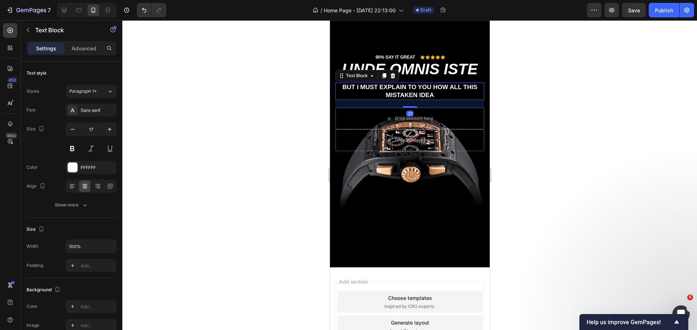
click at [390, 73] on div "Text Block" at bounding box center [366, 76] width 63 height 12
click at [391, 73] on icon at bounding box center [392, 75] width 5 height 5
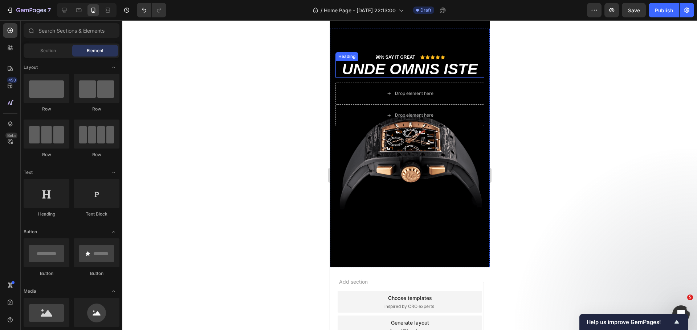
click at [389, 63] on h2 "unde omnis iste" at bounding box center [409, 69] width 149 height 17
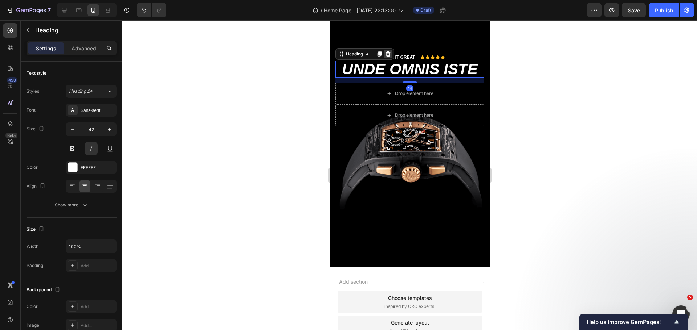
click at [385, 51] on icon at bounding box center [388, 54] width 6 height 6
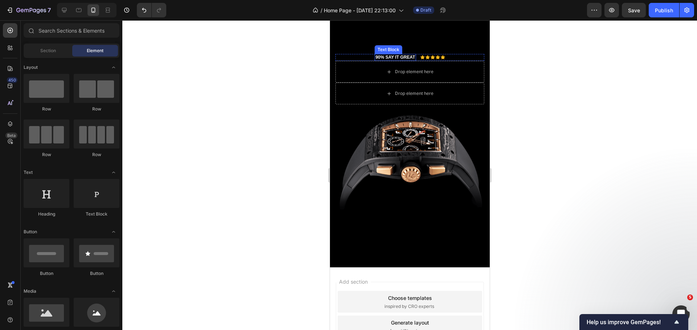
click at [391, 55] on p "90% SAY IT GREAT" at bounding box center [395, 58] width 40 height 6
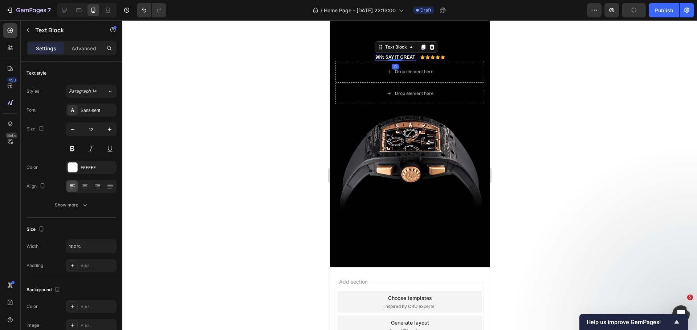
click at [433, 42] on div "Text Block" at bounding box center [405, 47] width 63 height 12
click at [429, 45] on icon at bounding box center [431, 47] width 5 height 5
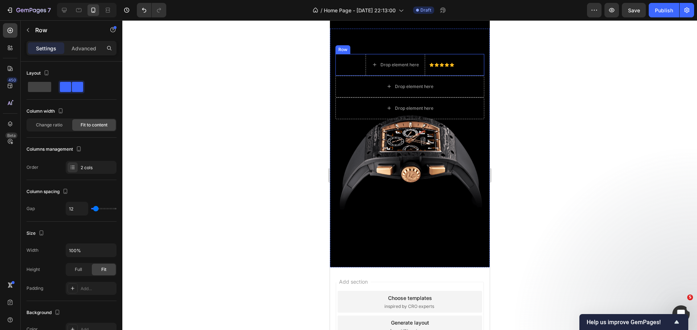
click at [435, 54] on div "Icon Icon Icon Icon Icon Icon List" at bounding box center [441, 65] width 25 height 22
click at [381, 45] on icon at bounding box center [379, 47] width 5 height 5
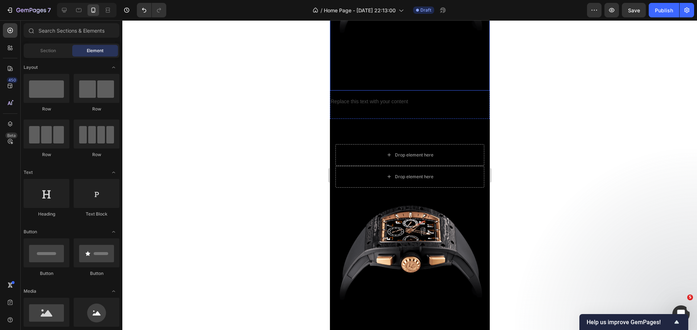
scroll to position [2090, 0]
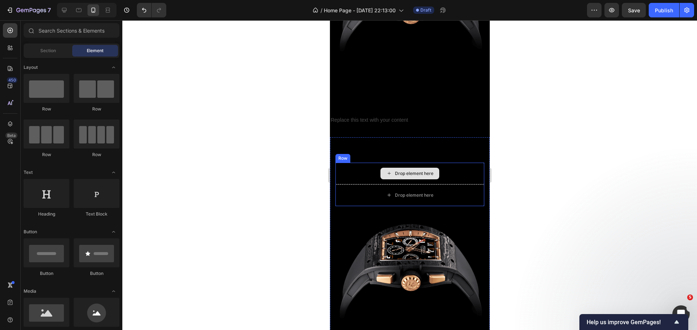
click at [372, 165] on div "Drop element here" at bounding box center [409, 174] width 149 height 22
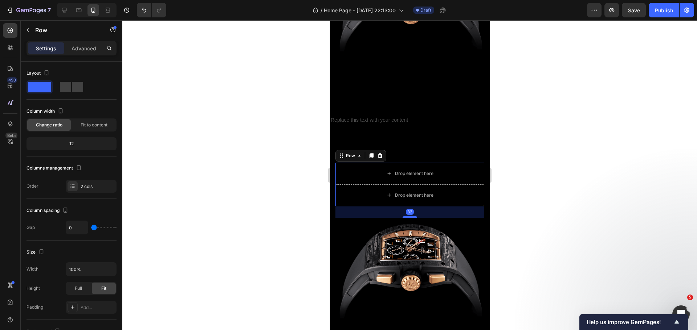
click at [378, 153] on icon at bounding box center [379, 155] width 5 height 5
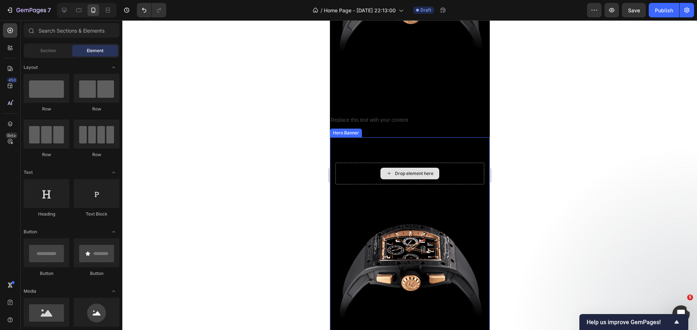
click at [369, 165] on div "Drop element here" at bounding box center [409, 174] width 149 height 22
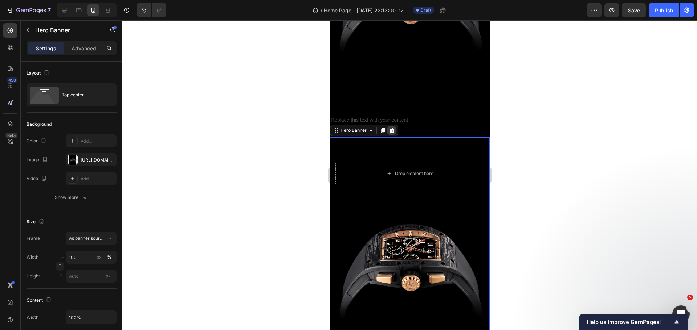
click at [389, 128] on icon at bounding box center [391, 131] width 6 height 6
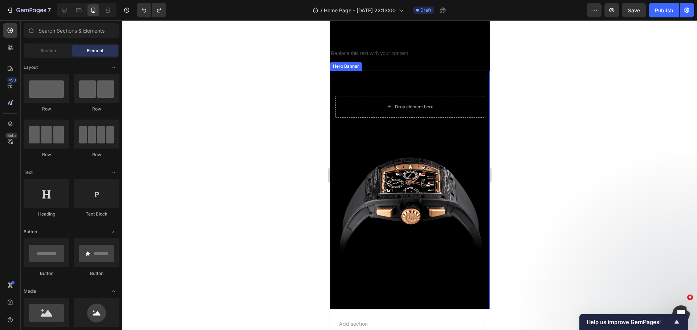
scroll to position [2162, 0]
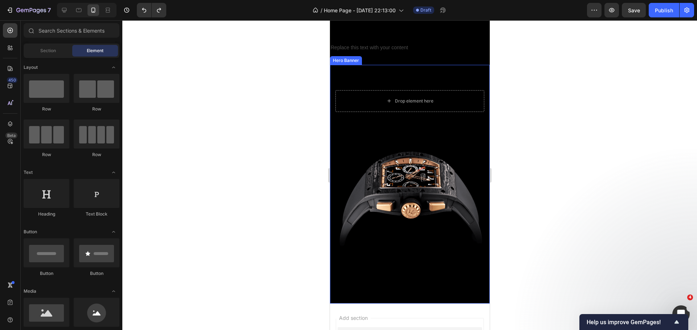
click at [427, 234] on div "Background Image" at bounding box center [409, 184] width 160 height 239
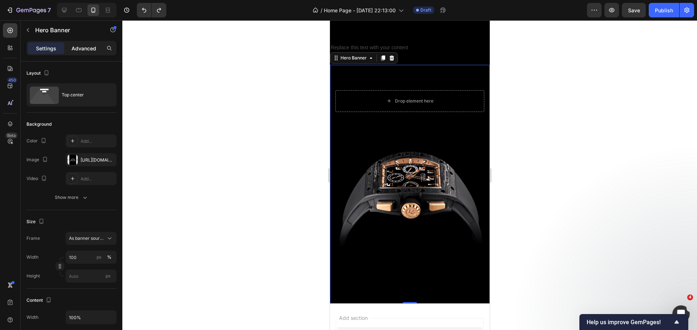
click at [80, 52] on p "Advanced" at bounding box center [83, 49] width 25 height 8
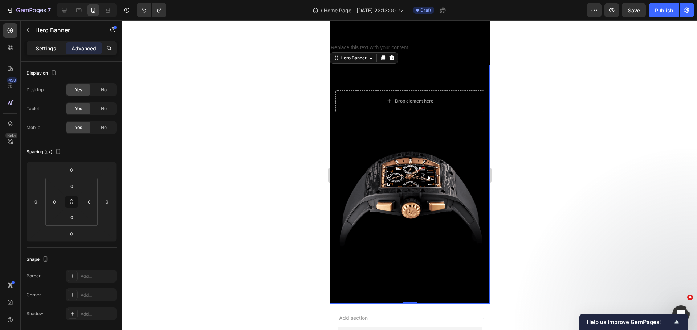
click at [46, 45] on p "Settings" at bounding box center [46, 49] width 20 height 8
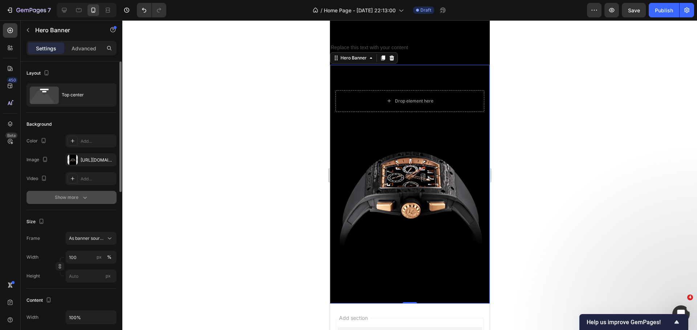
click at [84, 198] on icon "button" at bounding box center [84, 197] width 7 height 7
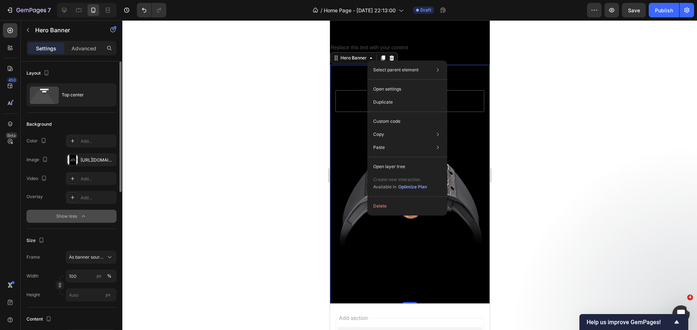
click at [52, 231] on div "Size Frame As banner source Width 100 px % Height px" at bounding box center [71, 268] width 90 height 79
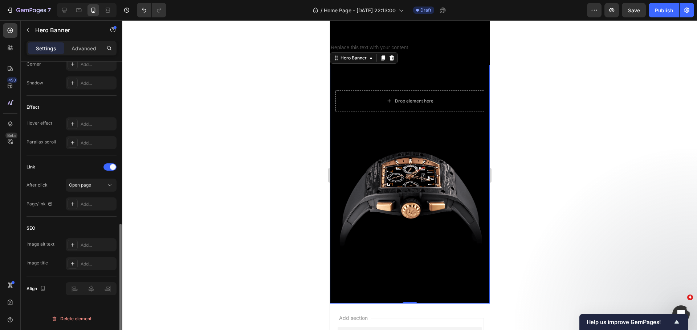
scroll to position [334, 0]
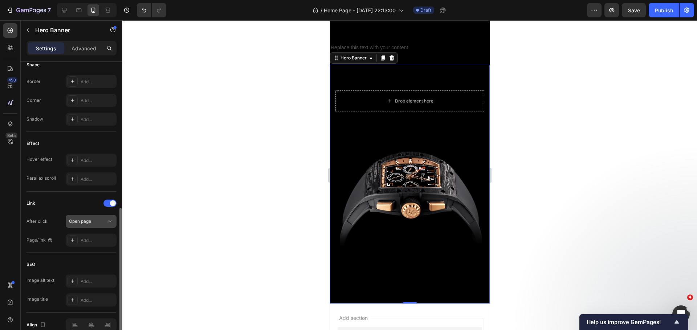
click at [110, 221] on icon at bounding box center [109, 221] width 7 height 7
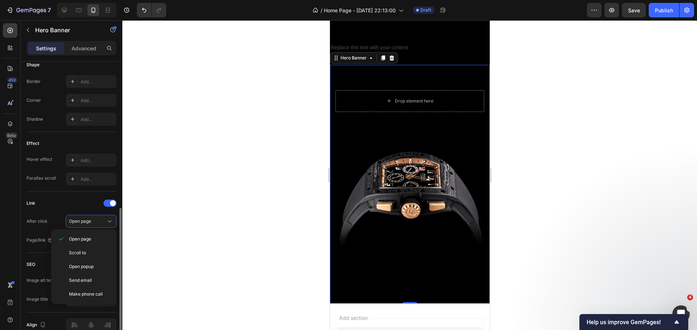
click at [106, 208] on div "Link" at bounding box center [71, 204] width 90 height 12
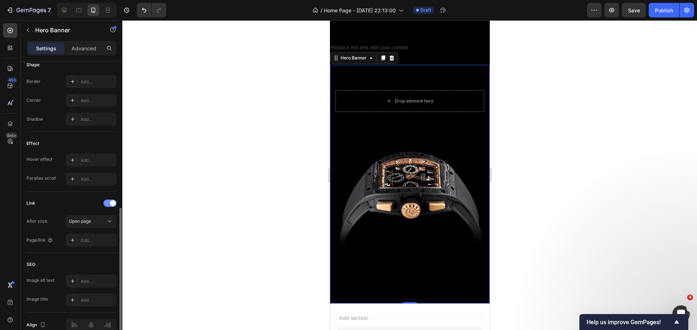
click at [106, 202] on div at bounding box center [109, 203] width 13 height 7
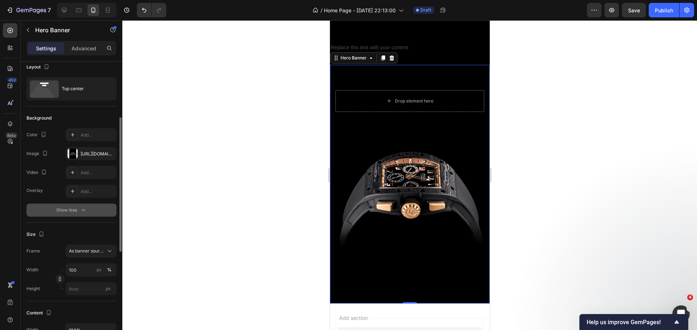
scroll to position [0, 0]
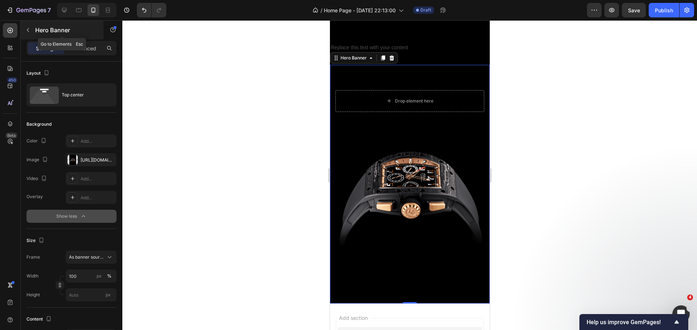
click at [25, 24] on button "button" at bounding box center [28, 30] width 12 height 12
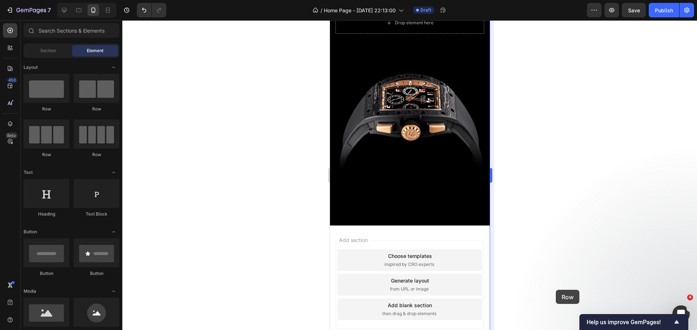
scroll to position [2273, 0]
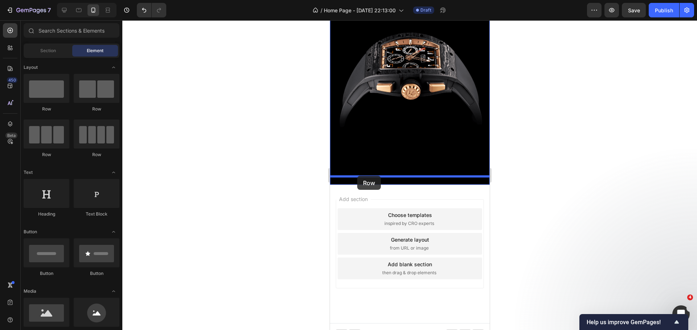
drag, startPoint x: 432, startPoint y: 111, endPoint x: 357, endPoint y: 176, distance: 99.8
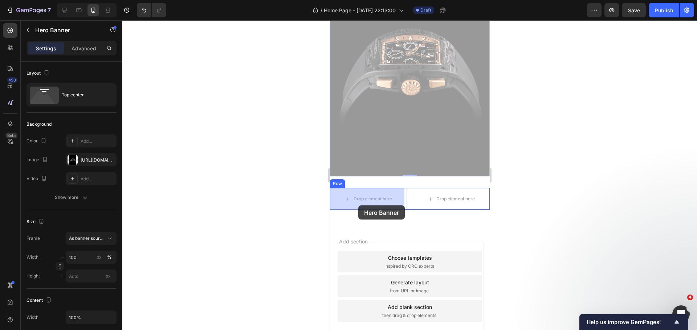
drag, startPoint x: 394, startPoint y: 67, endPoint x: 356, endPoint y: 205, distance: 143.5
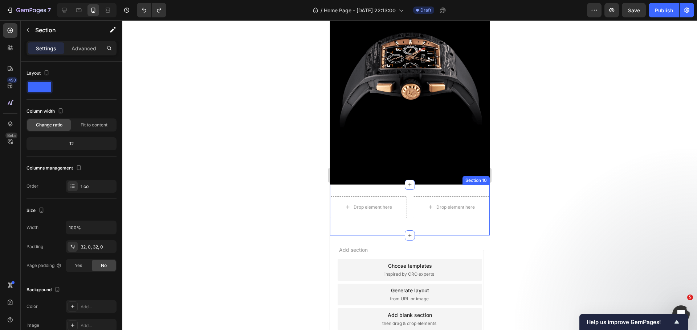
click at [411, 217] on div "Drop element here Drop element here Row Section 10" at bounding box center [409, 210] width 160 height 51
click at [481, 175] on icon at bounding box center [483, 177] width 5 height 5
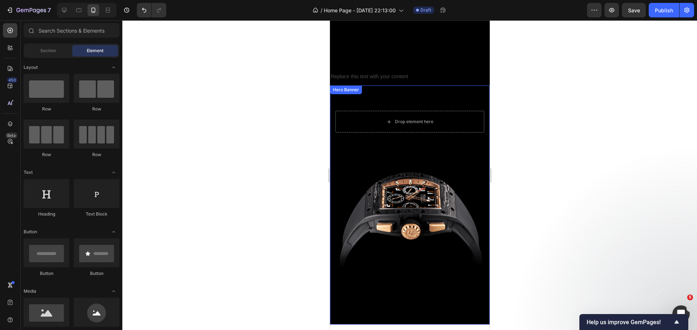
scroll to position [2128, 0]
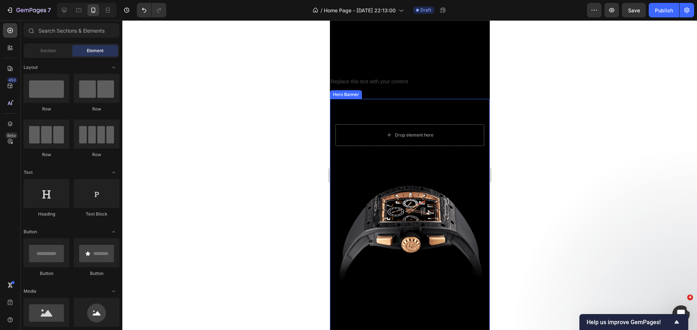
click at [348, 180] on div "Background Image" at bounding box center [409, 218] width 160 height 239
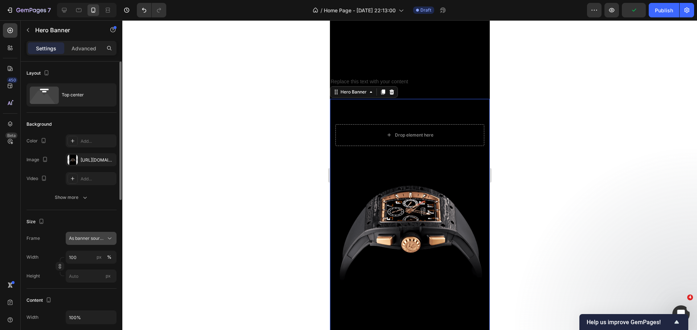
click at [109, 239] on icon at bounding box center [110, 239] width 4 height 2
click at [60, 197] on div "Show more" at bounding box center [72, 197] width 34 height 7
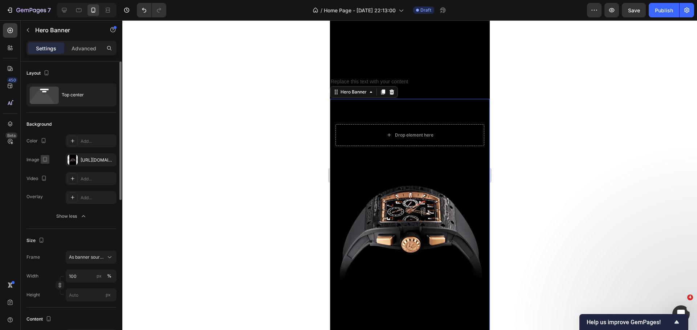
click at [42, 161] on icon "button" at bounding box center [44, 159] width 7 height 7
click at [45, 157] on icon "button" at bounding box center [44, 159] width 7 height 7
click at [348, 103] on div "Drop element here" at bounding box center [409, 125] width 160 height 53
click at [383, 88] on div at bounding box center [382, 92] width 9 height 9
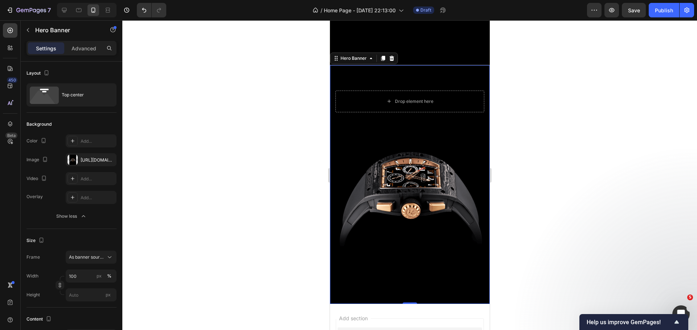
scroll to position [2404, 0]
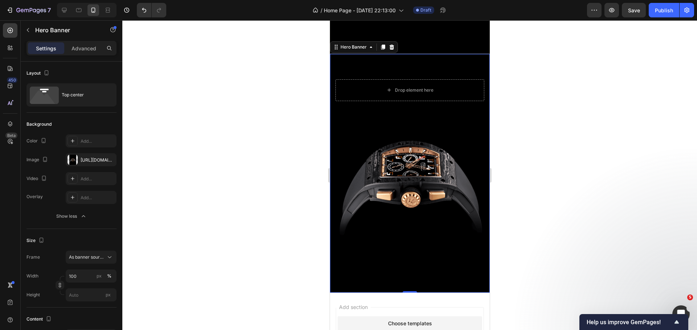
click at [467, 56] on div "Drop element here" at bounding box center [409, 80] width 160 height 53
click at [389, 44] on icon at bounding box center [391, 47] width 6 height 6
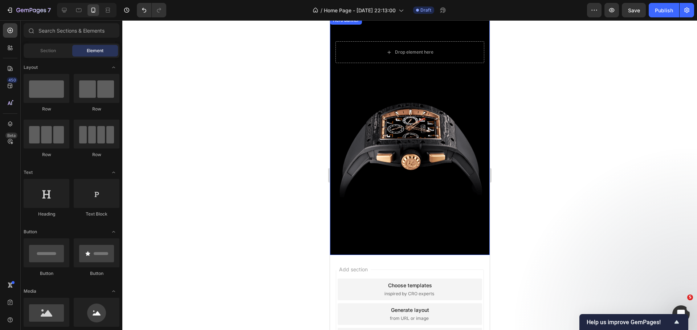
scroll to position [2165, 0]
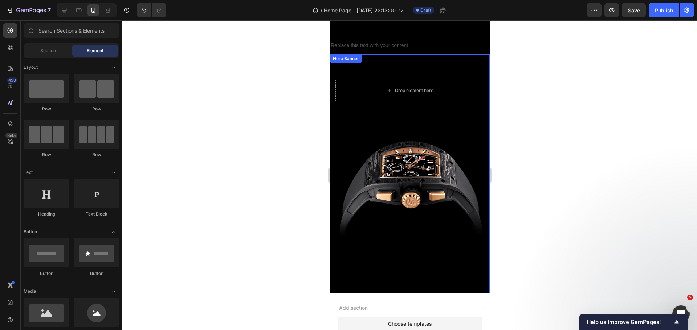
click at [360, 122] on div "Background Image" at bounding box center [409, 173] width 160 height 239
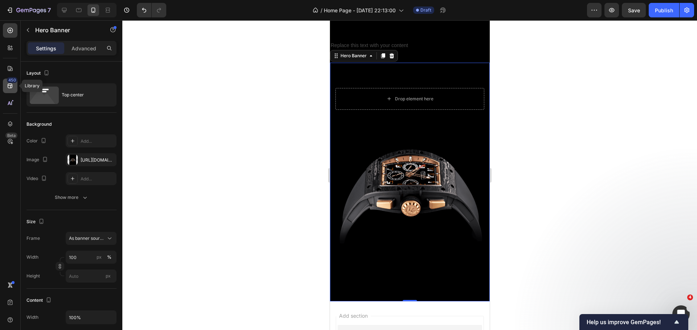
click at [13, 85] on icon at bounding box center [10, 85] width 7 height 7
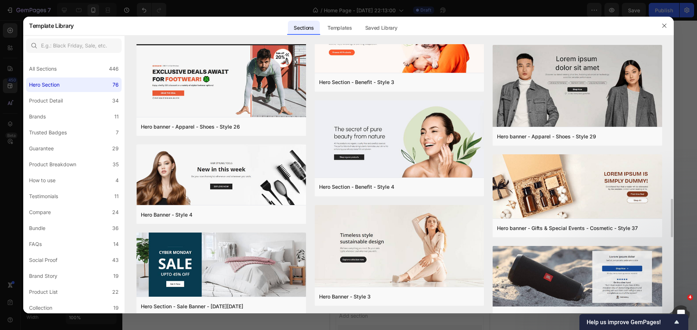
scroll to position [1188, 0]
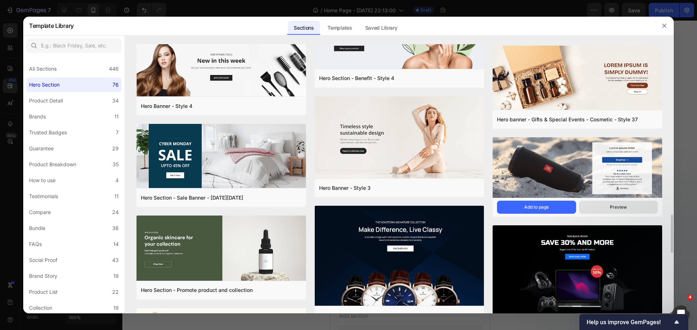
click at [603, 203] on button "Preview" at bounding box center [618, 207] width 79 height 13
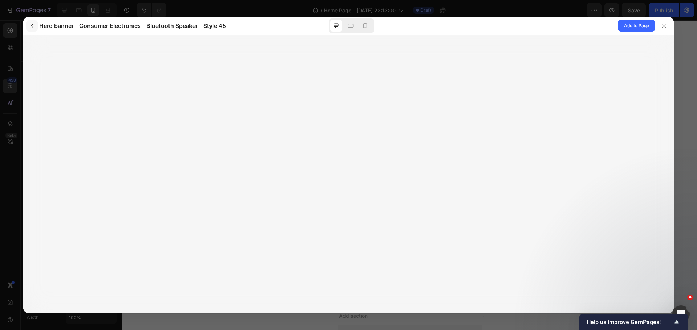
click at [30, 26] on icon "button" at bounding box center [32, 26] width 6 height 6
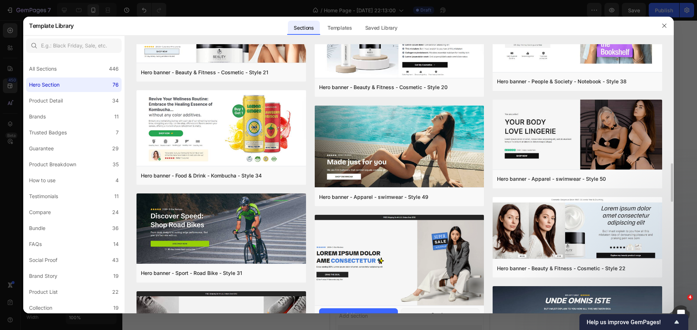
scroll to position [363, 0]
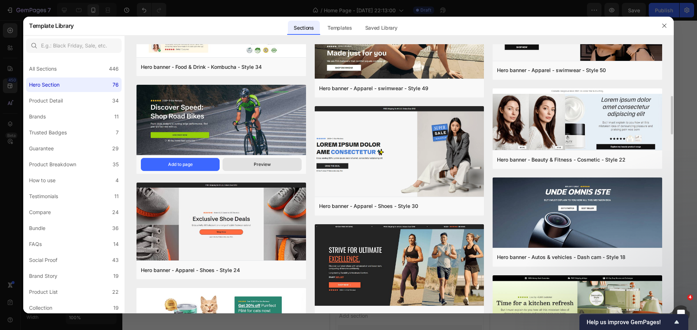
click at [235, 159] on button "Preview" at bounding box center [261, 164] width 79 height 13
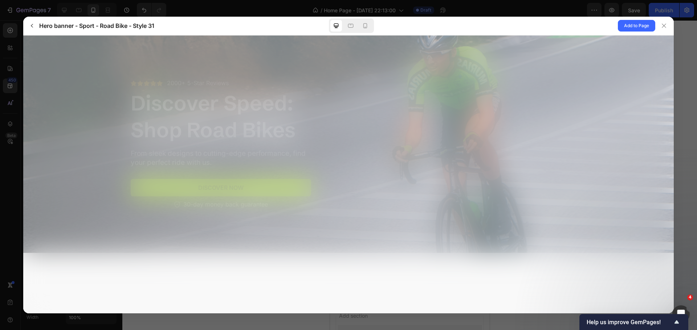
scroll to position [0, 0]
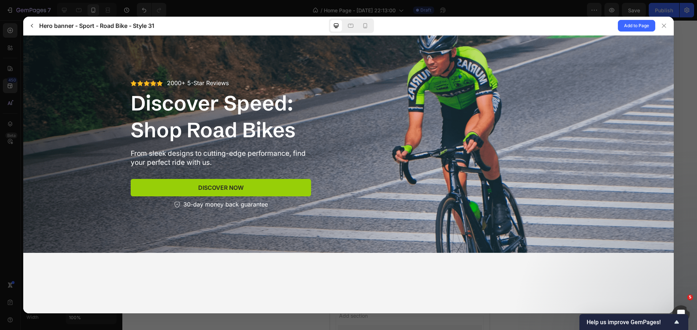
drag, startPoint x: 508, startPoint y: 124, endPoint x: 374, endPoint y: 127, distance: 134.3
click at [400, 127] on div at bounding box center [440, 144] width 252 height 130
click at [28, 24] on button "button" at bounding box center [32, 26] width 12 height 12
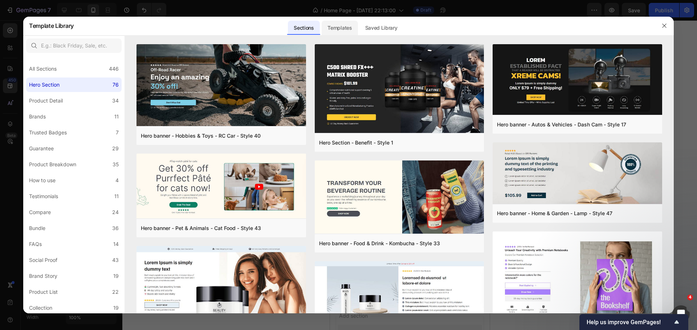
click at [332, 25] on div "Templates" at bounding box center [339, 28] width 36 height 15
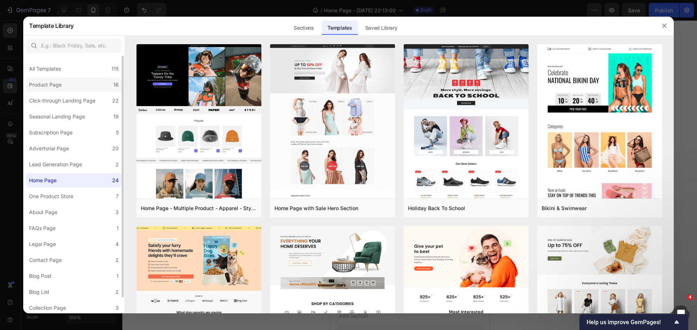
click at [40, 85] on div "Product Page" at bounding box center [45, 85] width 33 height 9
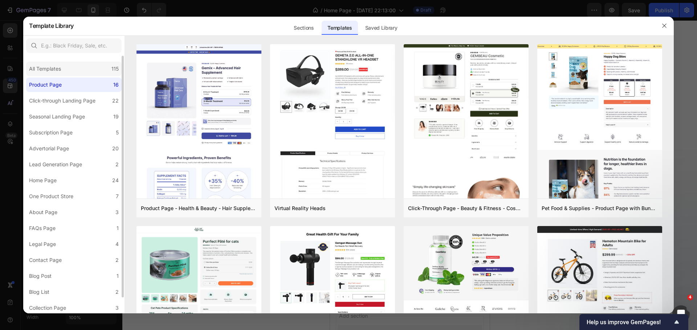
click at [38, 69] on div "All Templates" at bounding box center [45, 69] width 32 height 9
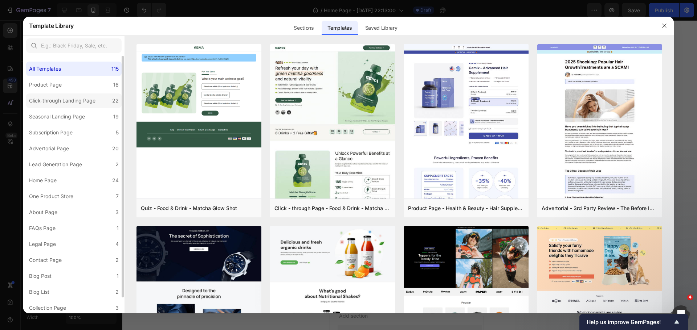
click at [40, 100] on div "Click-through Landing Page" at bounding box center [62, 100] width 66 height 9
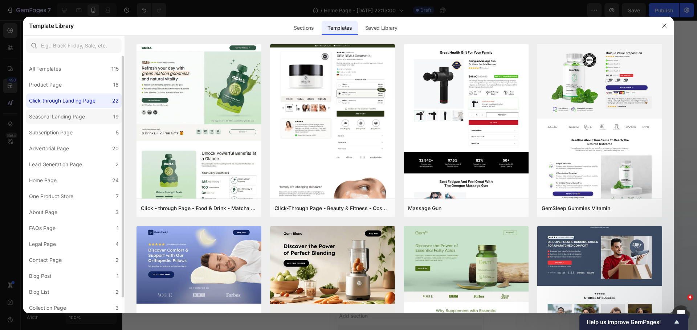
click at [36, 119] on div "Seasonal Landing Page" at bounding box center [57, 116] width 56 height 9
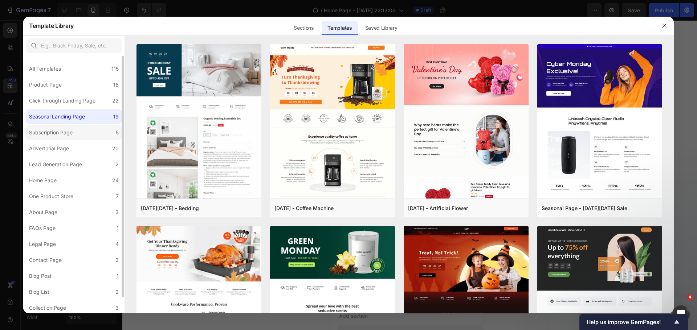
click at [44, 138] on label "Subscription Page 5" at bounding box center [73, 133] width 95 height 15
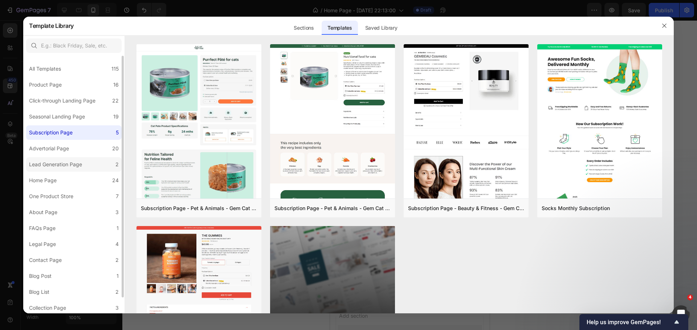
click at [81, 166] on div "Lead Generation Page" at bounding box center [55, 164] width 53 height 9
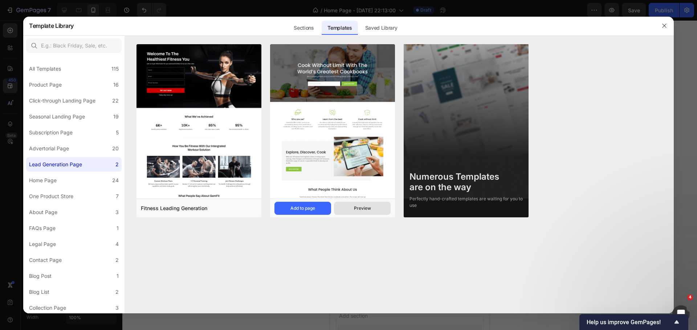
click at [361, 206] on div "Preview" at bounding box center [362, 208] width 17 height 7
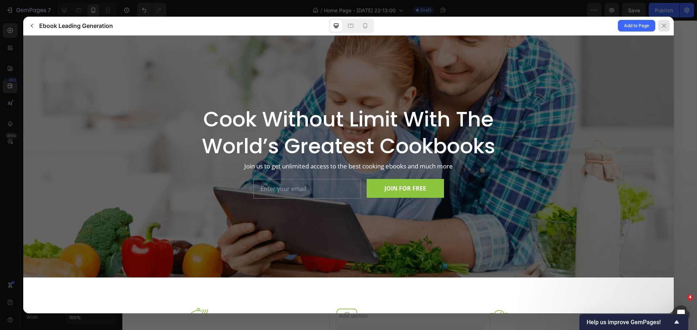
click at [665, 23] on icon at bounding box center [664, 26] width 6 height 6
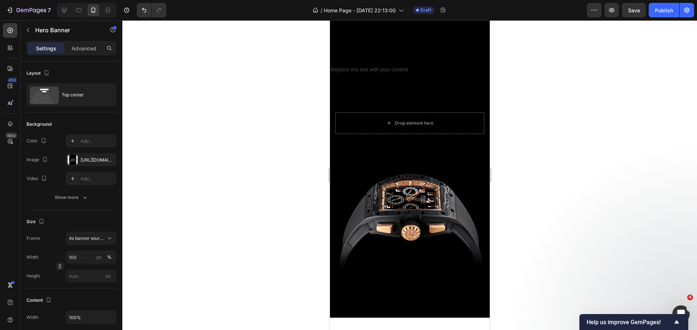
scroll to position [2165, 0]
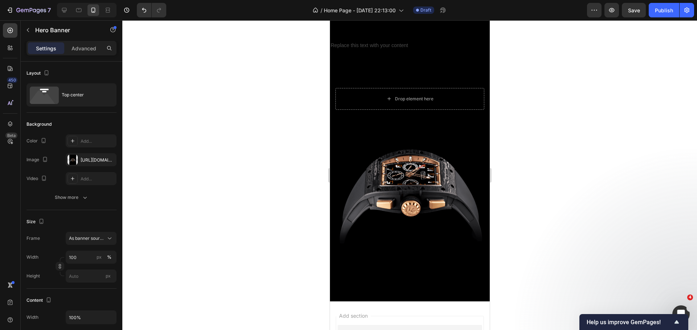
click at [459, 146] on div "Background Image" at bounding box center [409, 182] width 160 height 239
click at [422, 67] on div "Drop element here" at bounding box center [409, 89] width 160 height 53
click at [432, 241] on div "Background Image" at bounding box center [409, 182] width 160 height 239
click at [309, 209] on div at bounding box center [409, 175] width 574 height 310
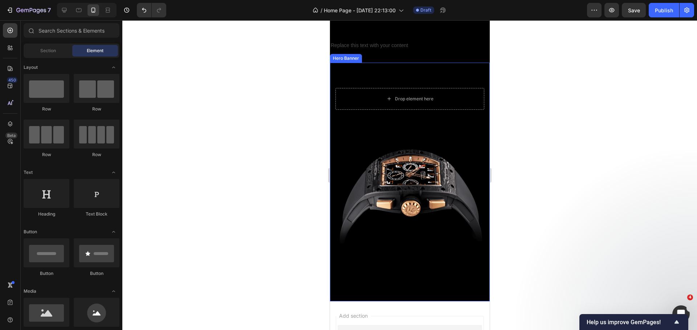
click at [361, 247] on div "Background Image" at bounding box center [409, 182] width 160 height 239
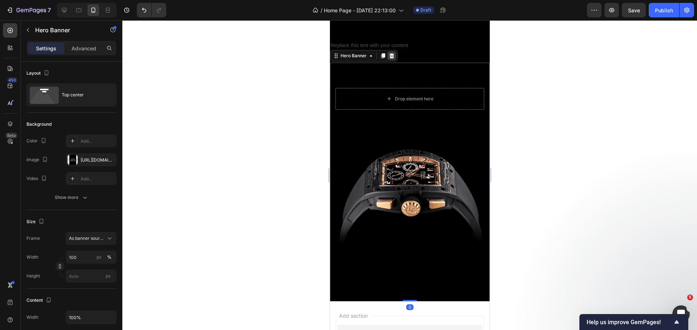
click at [389, 53] on icon at bounding box center [391, 55] width 5 height 5
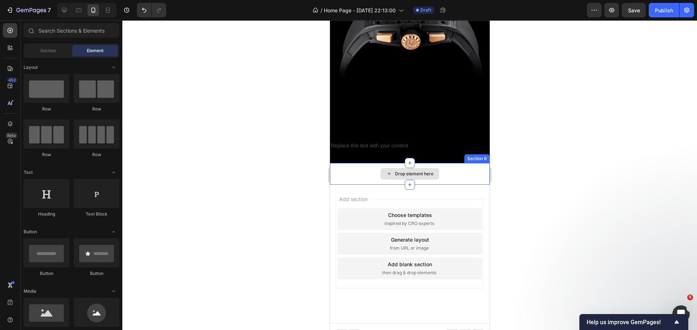
click at [361, 174] on div "Drop element here" at bounding box center [409, 174] width 160 height 22
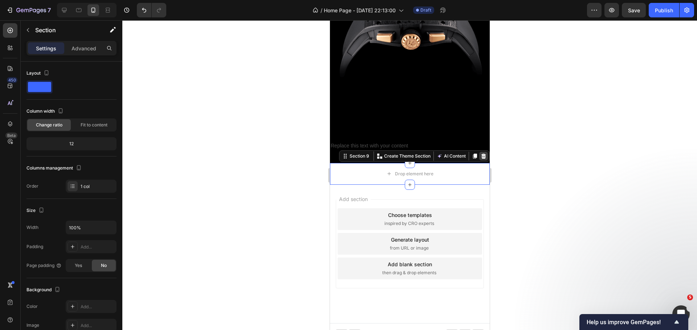
click at [481, 154] on icon at bounding box center [483, 156] width 5 height 5
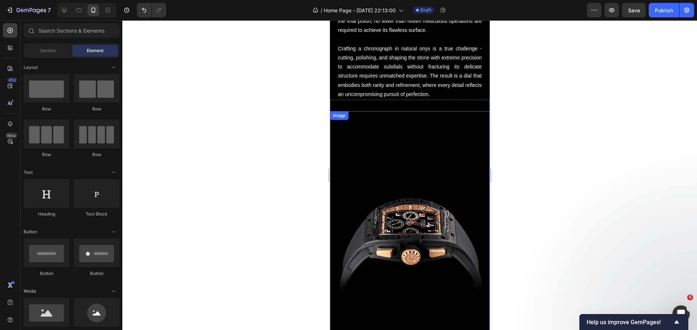
scroll to position [1861, 0]
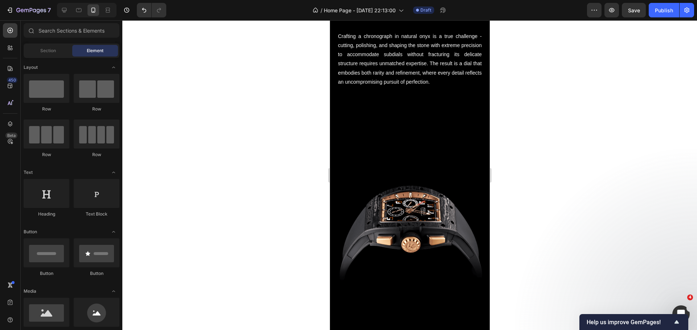
click at [307, 156] on div at bounding box center [409, 175] width 574 height 310
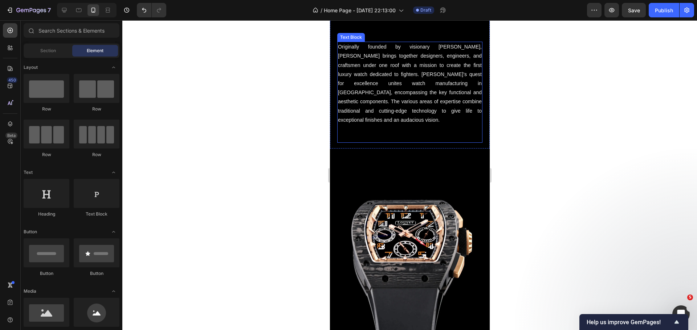
scroll to position [435, 0]
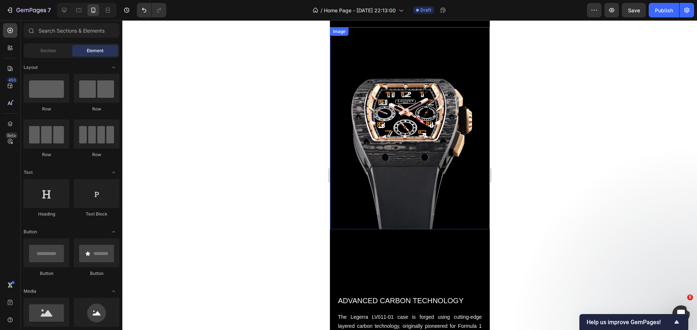
click at [385, 165] on img at bounding box center [409, 131] width 160 height 209
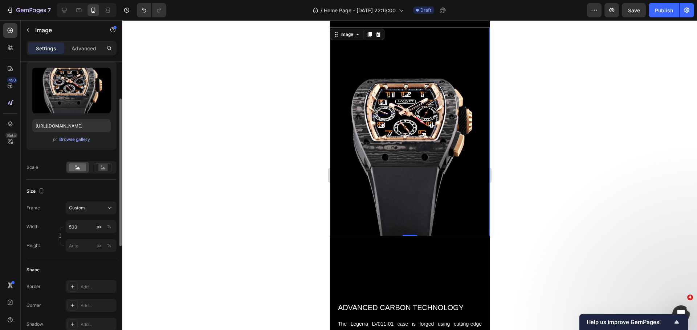
scroll to position [0, 0]
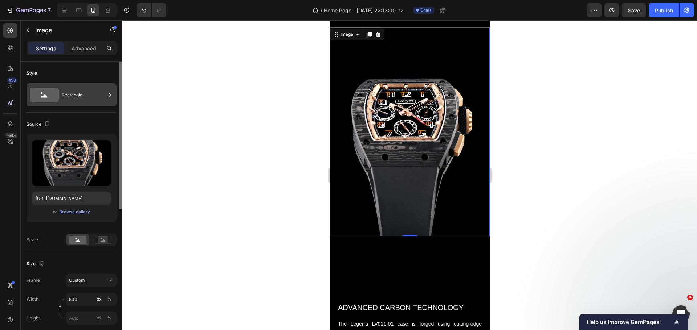
click at [75, 95] on div "Rectangle" at bounding box center [84, 95] width 44 height 17
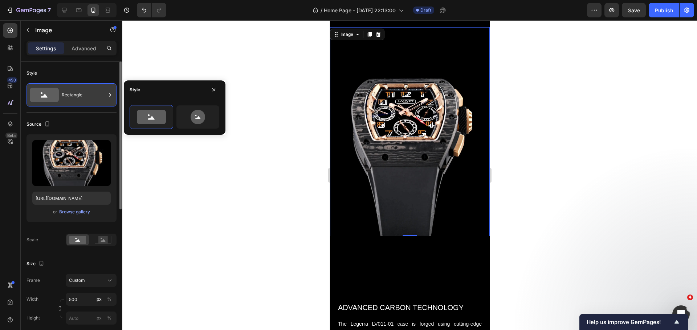
click at [75, 95] on div "Rectangle" at bounding box center [84, 95] width 44 height 17
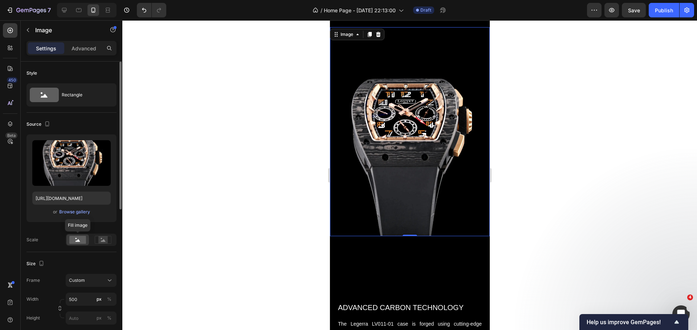
click at [79, 240] on rect at bounding box center [77, 240] width 17 height 8
click at [93, 276] on button "Custom" at bounding box center [91, 280] width 51 height 13
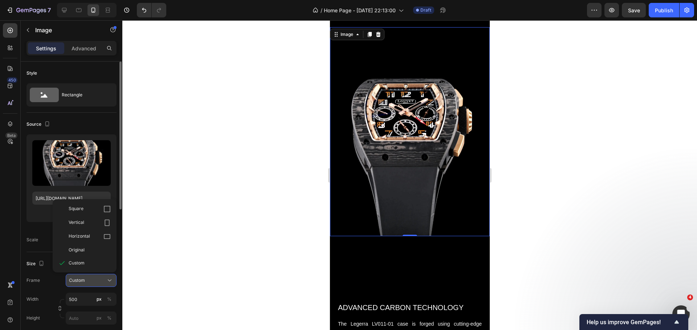
click at [93, 276] on button "Custom" at bounding box center [91, 280] width 51 height 13
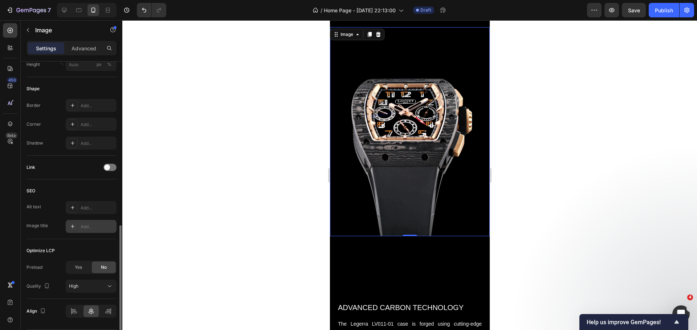
scroll to position [276, 0]
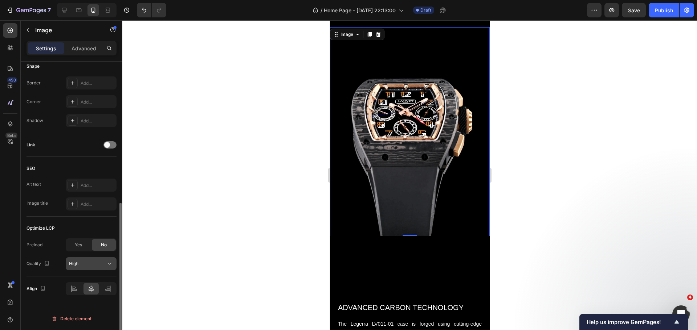
click at [105, 262] on div "High" at bounding box center [87, 264] width 37 height 7
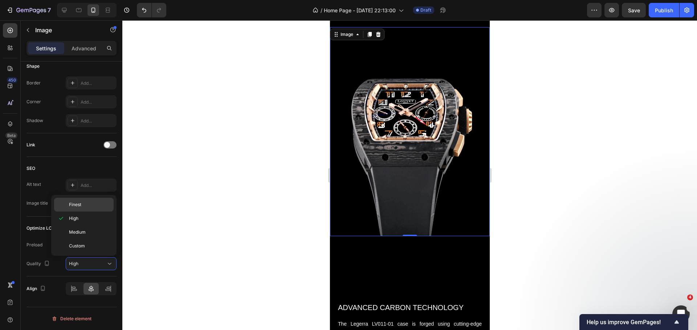
click at [87, 204] on p "Finest" at bounding box center [89, 205] width 41 height 7
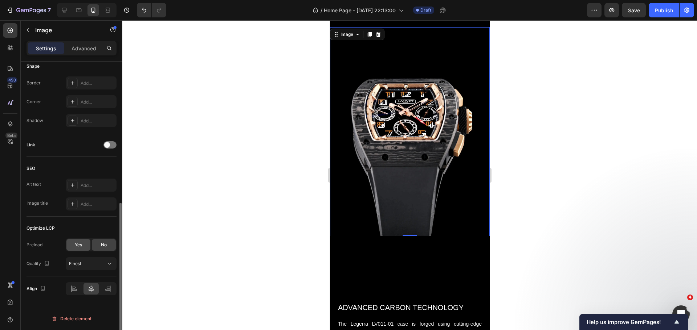
click at [81, 242] on span "Yes" at bounding box center [78, 245] width 7 height 7
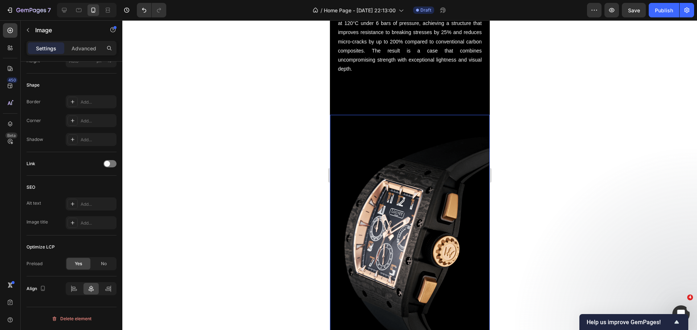
scroll to position [834, 0]
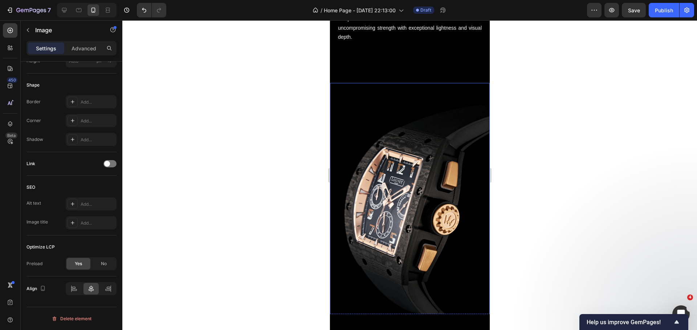
click at [401, 192] on img at bounding box center [409, 202] width 160 height 239
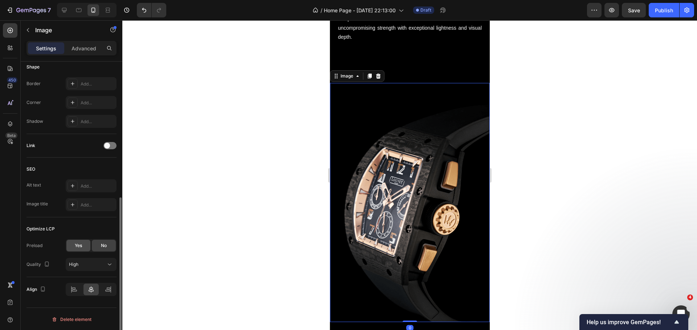
click at [81, 244] on span "Yes" at bounding box center [78, 246] width 7 height 7
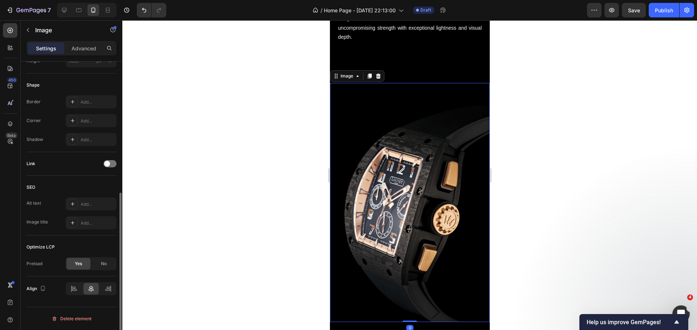
scroll to position [239, 0]
click at [102, 263] on span "No" at bounding box center [104, 264] width 6 height 7
click at [94, 280] on div "High" at bounding box center [87, 283] width 37 height 7
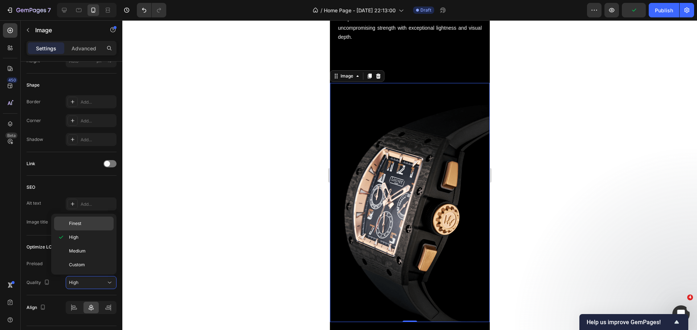
click at [82, 225] on p "Finest" at bounding box center [89, 224] width 41 height 7
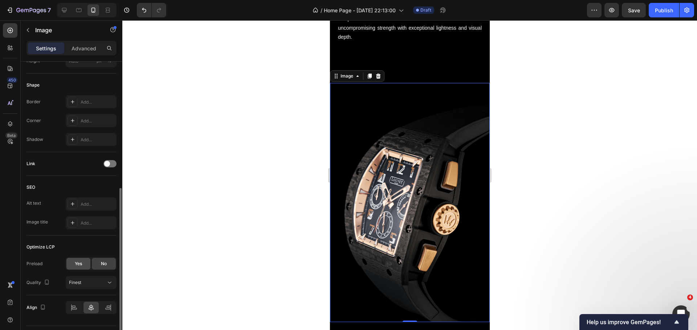
click at [78, 260] on div "Yes" at bounding box center [78, 264] width 24 height 12
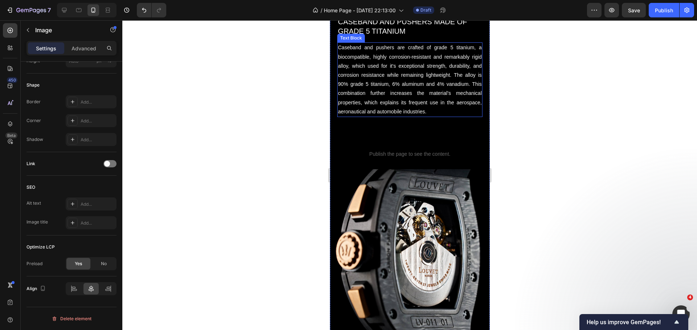
scroll to position [1233, 0]
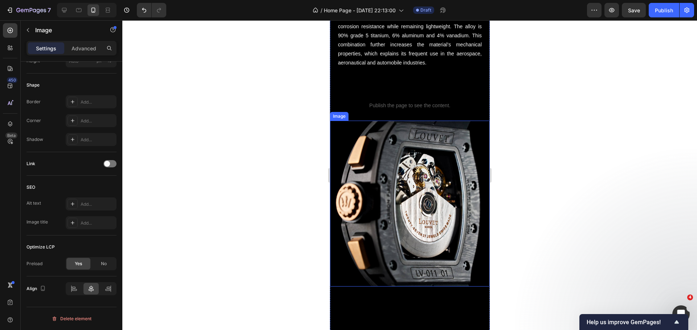
click at [407, 214] on img at bounding box center [409, 204] width 160 height 167
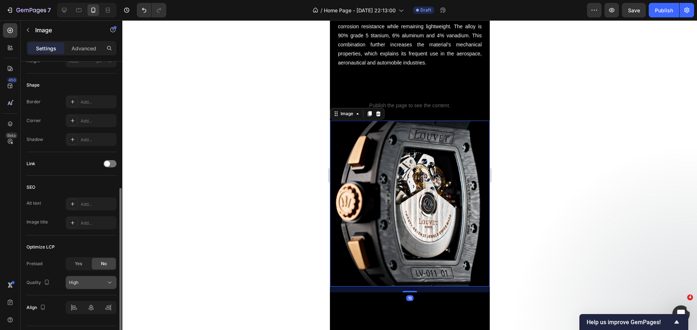
click at [93, 281] on div "High" at bounding box center [87, 283] width 37 height 7
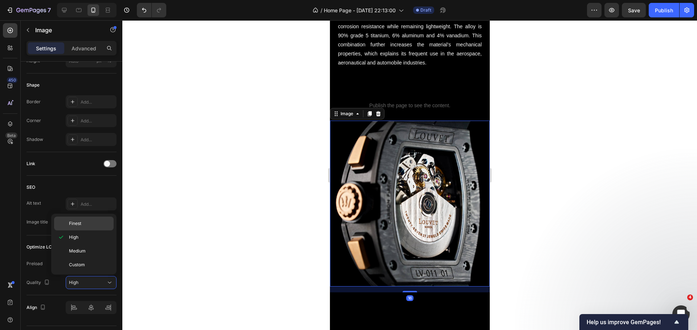
click at [103, 223] on p "Finest" at bounding box center [89, 224] width 41 height 7
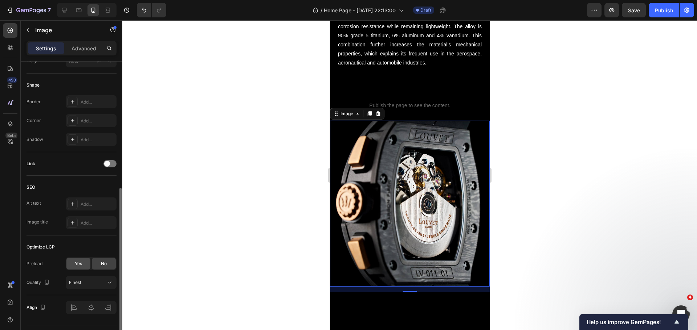
click at [78, 260] on div "Yes" at bounding box center [78, 264] width 24 height 12
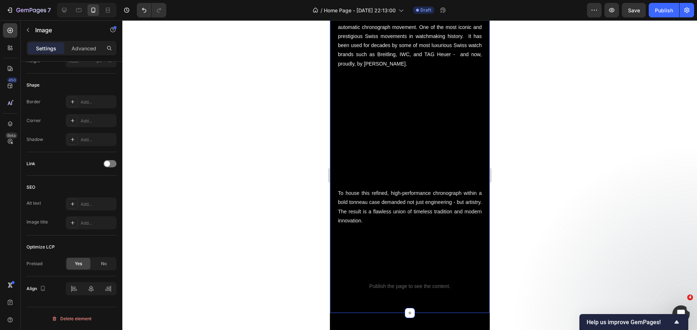
scroll to position [1632, 0]
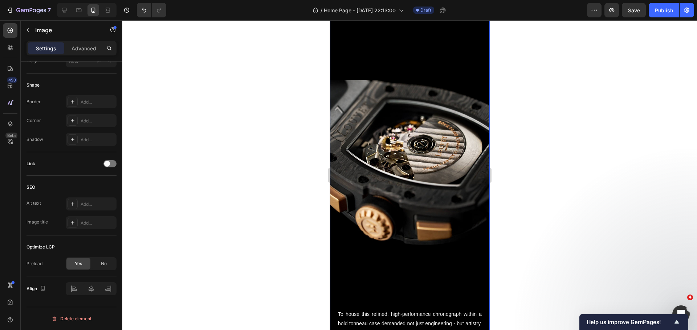
click at [376, 189] on img at bounding box center [409, 164] width 160 height 169
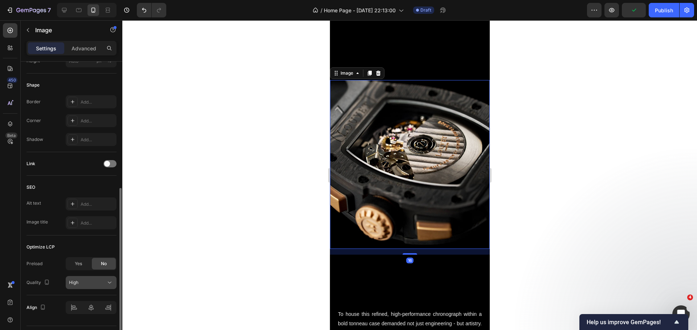
click at [85, 279] on button "High" at bounding box center [91, 282] width 51 height 13
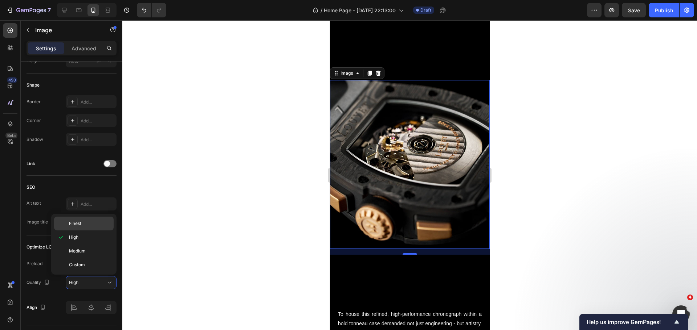
click at [81, 224] on span "Finest" at bounding box center [75, 224] width 12 height 7
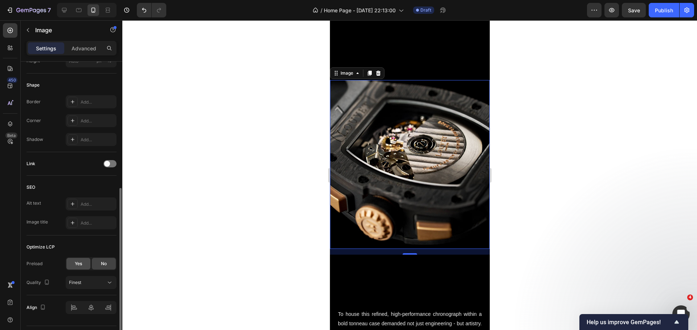
click at [82, 262] on span "Yes" at bounding box center [78, 264] width 7 height 7
click at [87, 245] on div "Optimize LCP" at bounding box center [71, 248] width 90 height 12
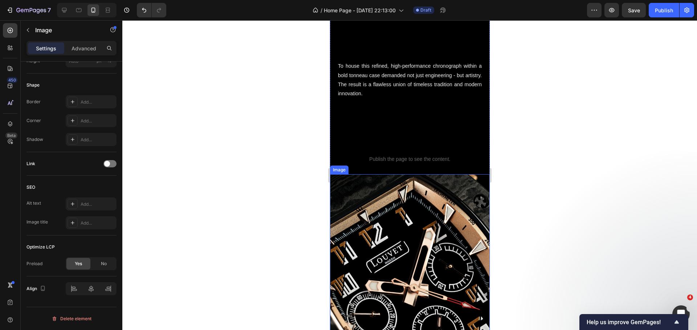
scroll to position [1995, 0]
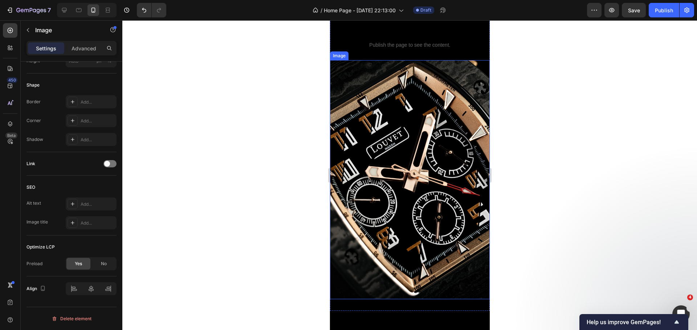
click at [407, 185] on img at bounding box center [409, 179] width 160 height 239
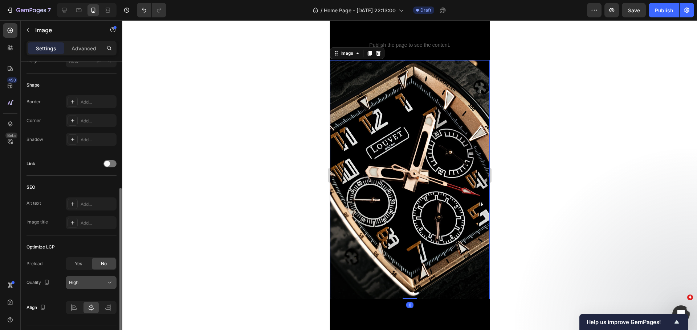
click at [98, 282] on div "High" at bounding box center [87, 283] width 37 height 7
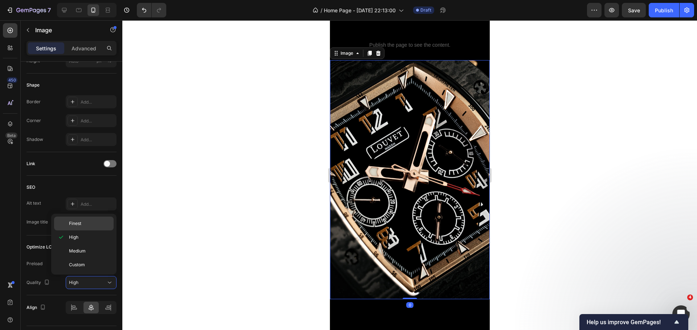
click at [85, 229] on div "Finest" at bounding box center [83, 224] width 59 height 14
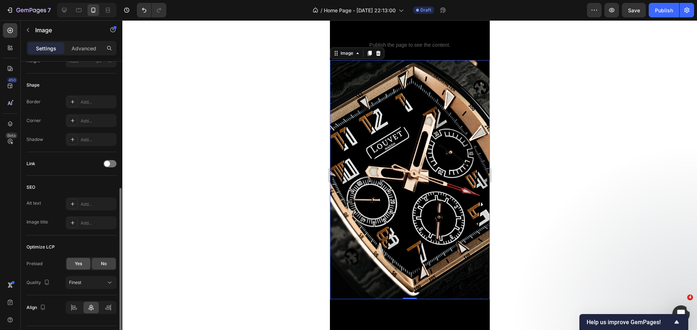
click at [78, 262] on span "Yes" at bounding box center [78, 264] width 7 height 7
click at [82, 249] on div "Optimize LCP" at bounding box center [71, 248] width 90 height 12
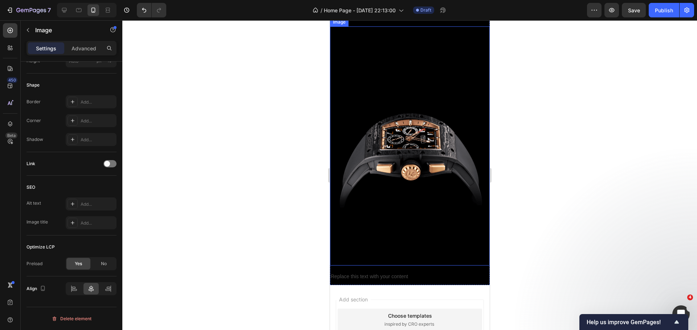
scroll to position [2539, 0]
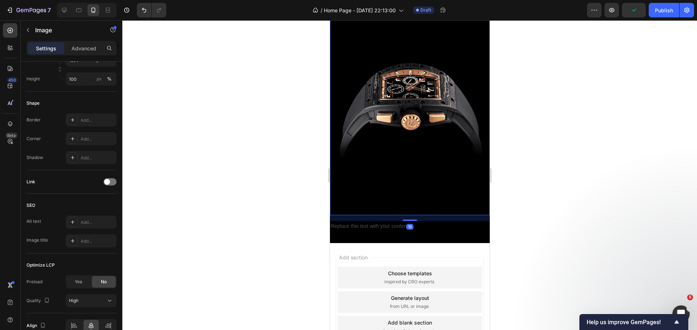
drag, startPoint x: 411, startPoint y: 147, endPoint x: 658, endPoint y: 210, distance: 255.2
click at [411, 147] on img at bounding box center [409, 95] width 160 height 239
click at [100, 299] on div "High" at bounding box center [87, 301] width 37 height 7
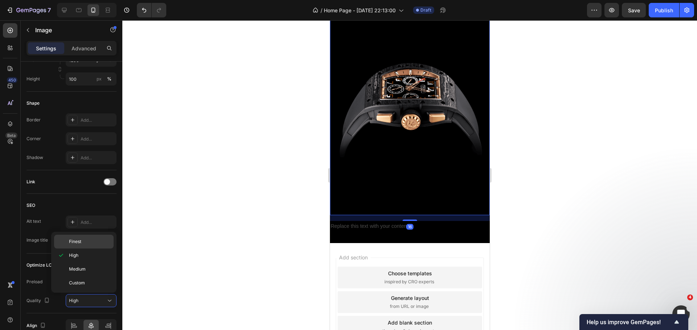
click at [94, 243] on p "Finest" at bounding box center [89, 242] width 41 height 7
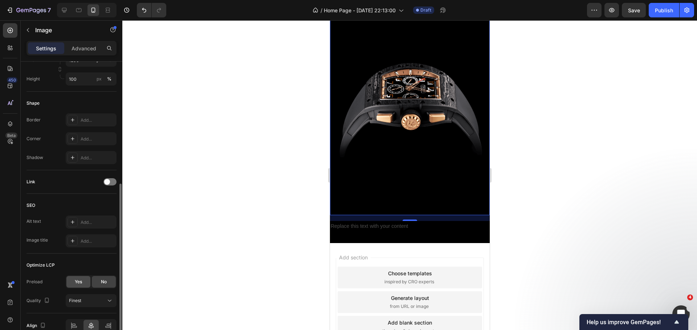
click at [79, 283] on span "Yes" at bounding box center [78, 282] width 7 height 7
click at [91, 261] on div "Optimize LCP" at bounding box center [71, 266] width 90 height 12
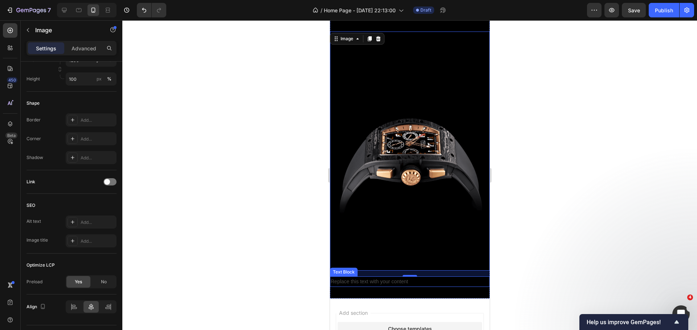
scroll to position [2467, 0]
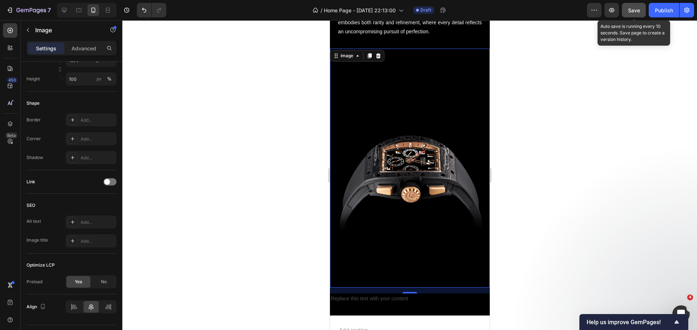
click at [626, 8] on button "Save" at bounding box center [633, 10] width 24 height 15
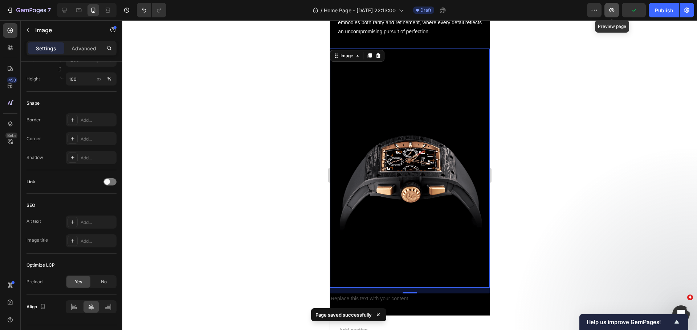
click at [612, 11] on icon "button" at bounding box center [611, 10] width 2 height 2
click at [20, 24] on div "450 Beta" at bounding box center [10, 175] width 21 height 310
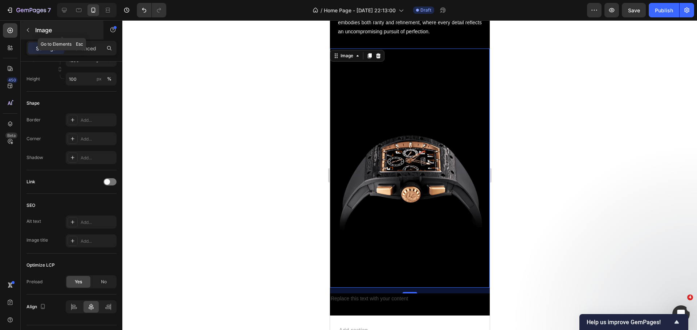
click at [28, 30] on icon "button" at bounding box center [28, 30] width 6 height 6
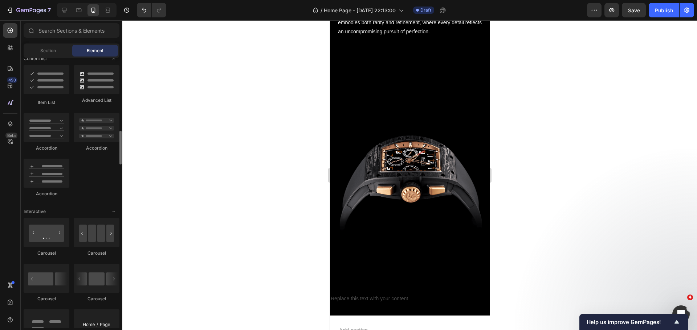
scroll to position [653, 0]
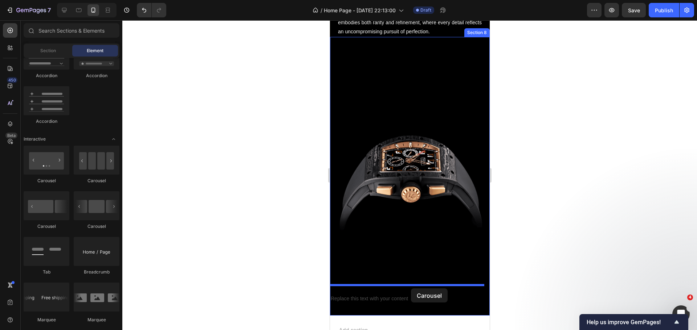
drag, startPoint x: 423, startPoint y: 231, endPoint x: 410, endPoint y: 288, distance: 58.4
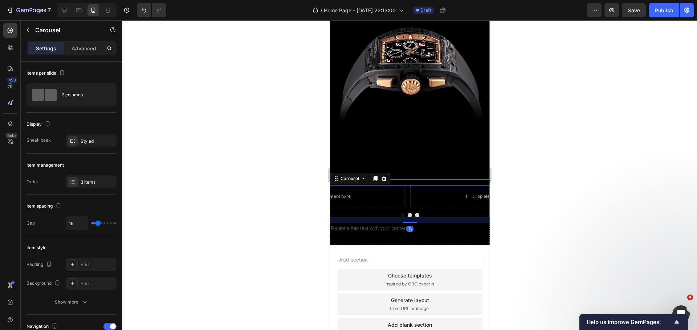
scroll to position [2576, 0]
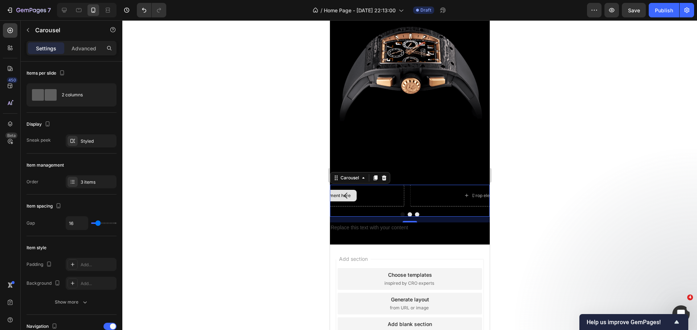
click at [381, 193] on div "Drop element here" at bounding box center [327, 196] width 154 height 22
click at [344, 192] on icon "Carousel Back Arrow" at bounding box center [345, 196] width 9 height 9
click at [350, 188] on button "Carousel Back Arrow" at bounding box center [345, 196] width 20 height 20
click at [29, 32] on icon "button" at bounding box center [28, 30] width 6 height 6
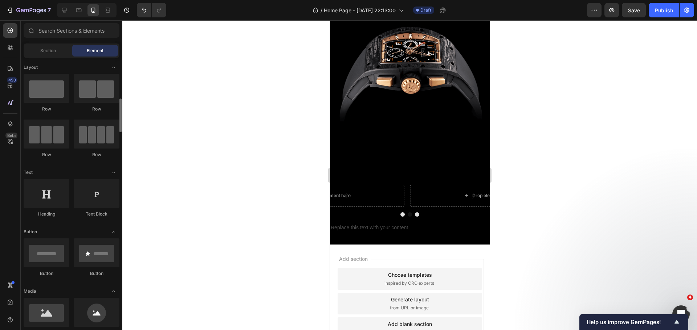
scroll to position [36, 0]
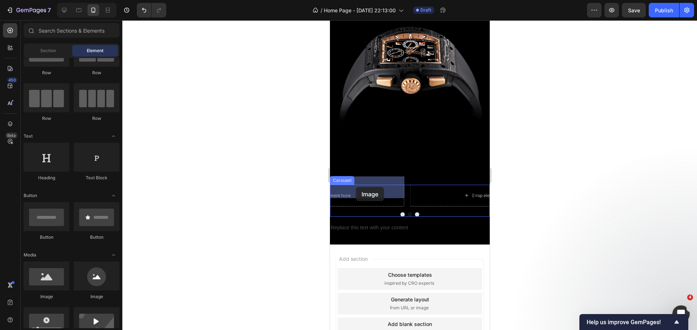
drag, startPoint x: 380, startPoint y: 302, endPoint x: 355, endPoint y: 187, distance: 117.6
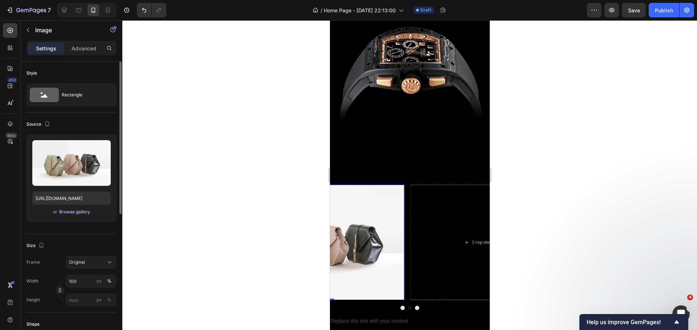
click at [76, 213] on div "Browse gallery" at bounding box center [74, 212] width 31 height 7
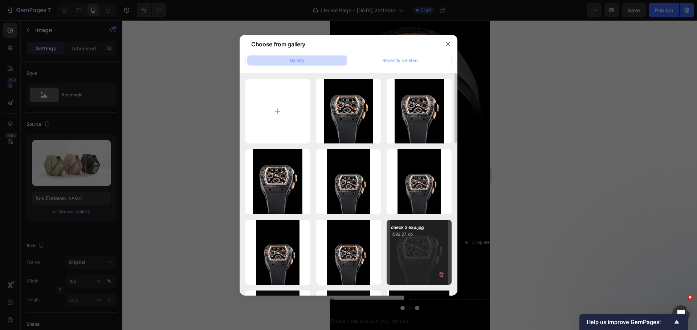
click at [406, 249] on div "check 2 exp.jpg 1592.27 kb" at bounding box center [418, 252] width 65 height 65
type input "[URL][DOMAIN_NAME]"
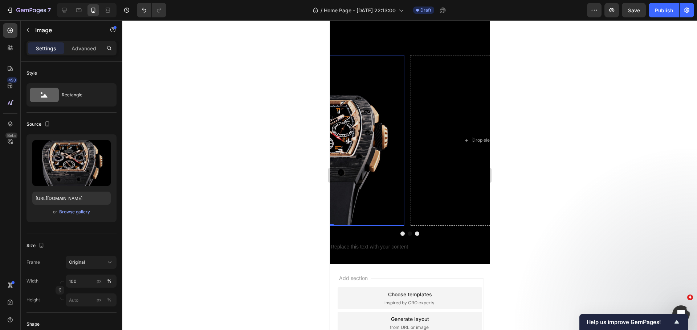
scroll to position [2721, 0]
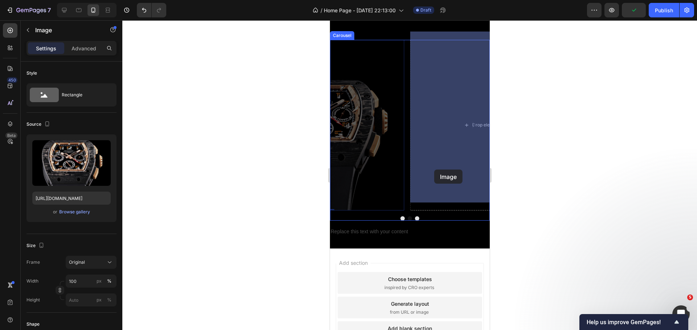
drag, startPoint x: 392, startPoint y: 169, endPoint x: 428, endPoint y: 170, distance: 35.9
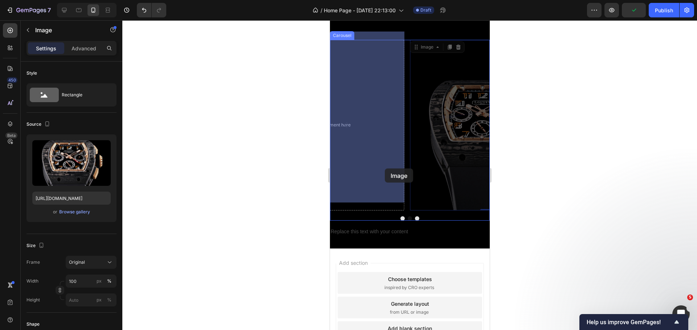
drag, startPoint x: 435, startPoint y: 169, endPoint x: 397, endPoint y: 169, distance: 37.7
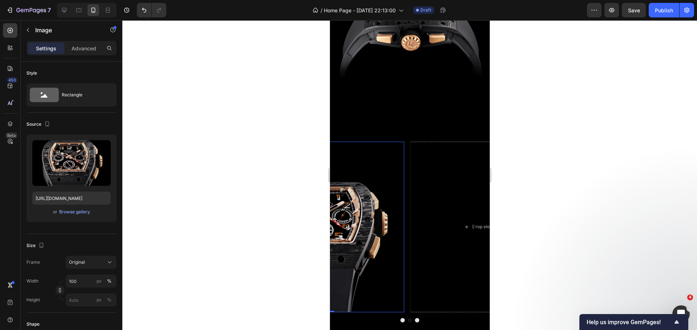
scroll to position [2612, 0]
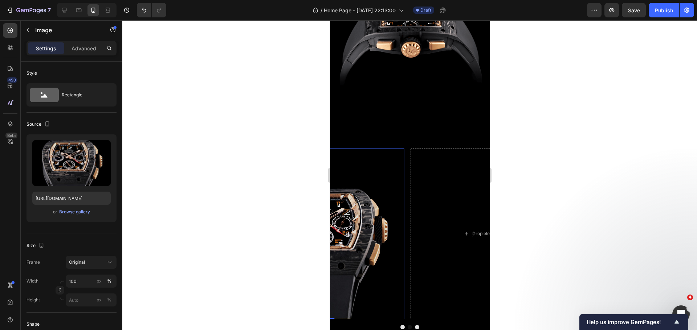
click at [209, 147] on div at bounding box center [409, 175] width 574 height 310
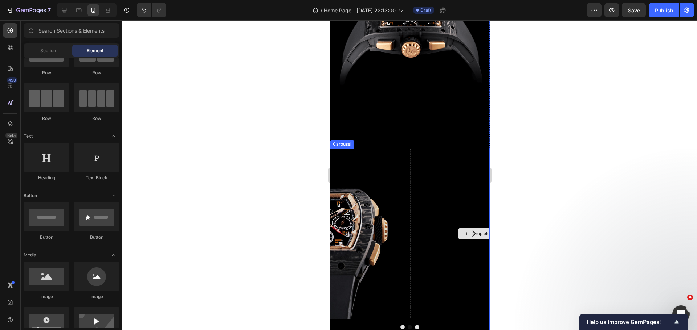
click at [407, 192] on div "Image Drop element here Drop element here" at bounding box center [409, 234] width 160 height 171
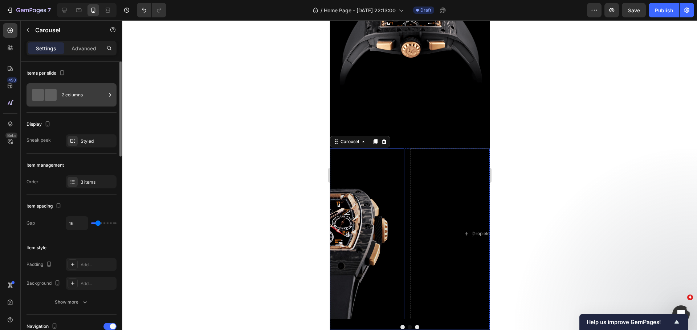
click at [108, 98] on icon at bounding box center [109, 94] width 7 height 7
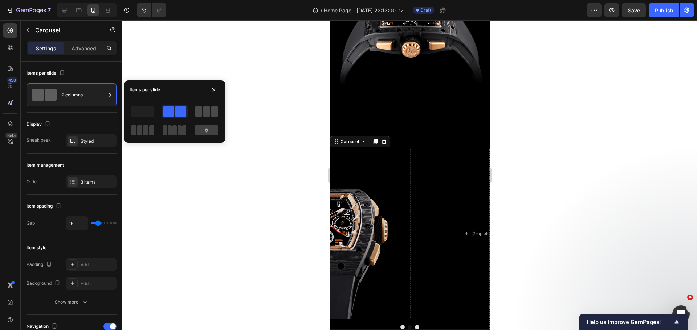
click at [201, 111] on span at bounding box center [198, 112] width 7 height 10
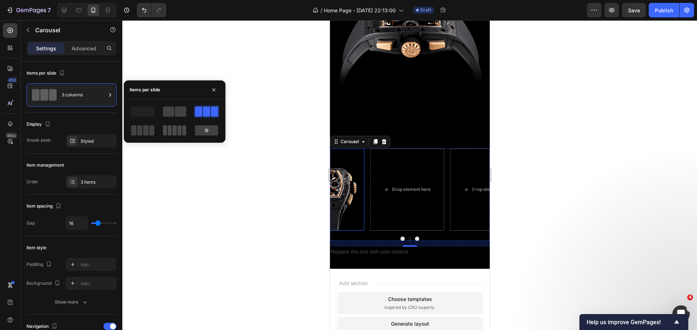
click at [170, 131] on span at bounding box center [170, 131] width 4 height 10
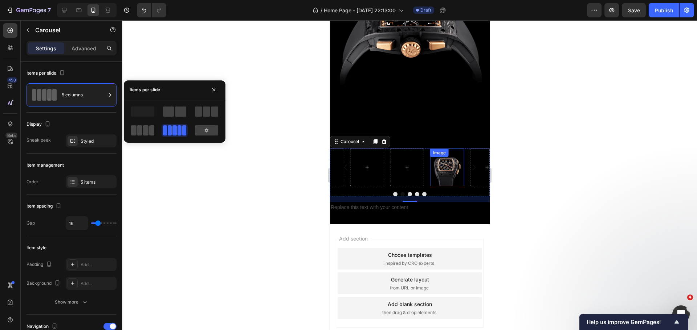
click at [140, 132] on span at bounding box center [139, 131] width 5 height 10
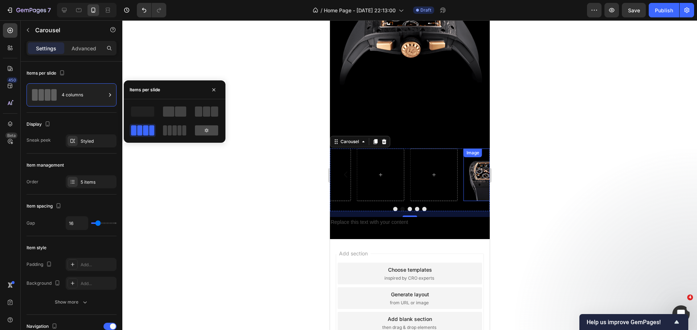
click at [198, 130] on div at bounding box center [206, 131] width 23 height 10
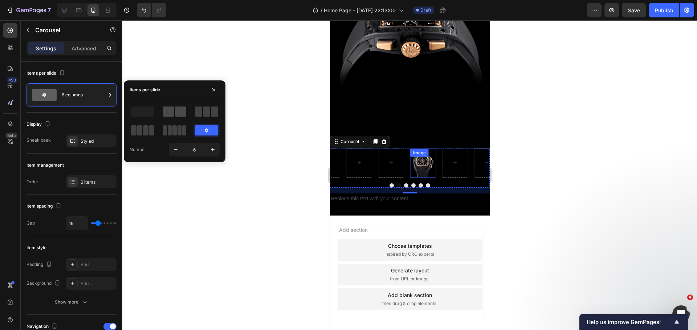
click at [170, 114] on span at bounding box center [168, 112] width 11 height 10
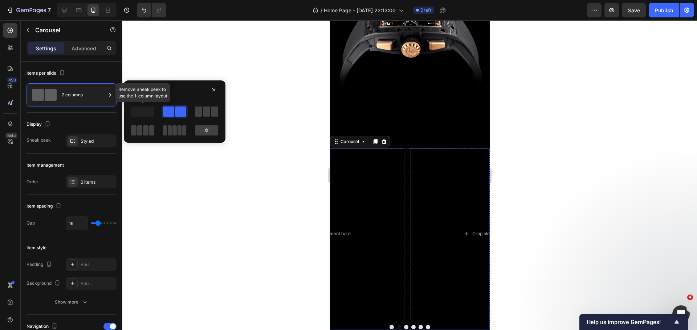
click at [148, 114] on span at bounding box center [142, 112] width 23 height 10
click at [138, 116] on span at bounding box center [142, 112] width 23 height 10
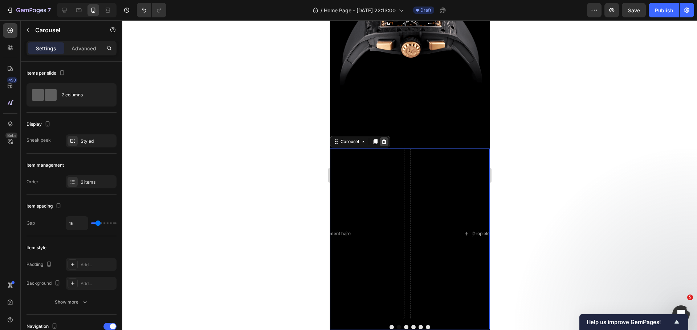
click at [382, 139] on icon at bounding box center [383, 141] width 5 height 5
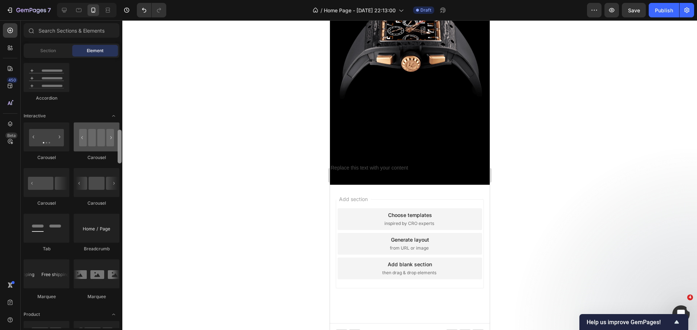
scroll to position [665, 0]
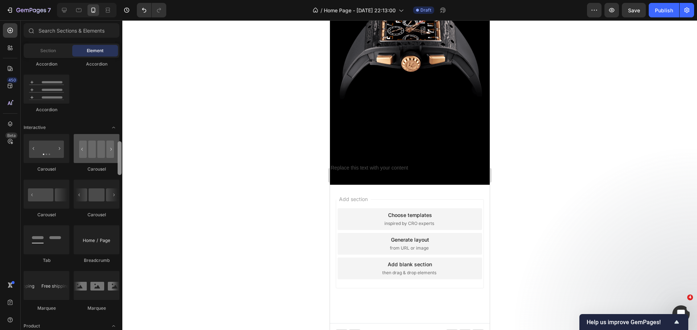
drag, startPoint x: 121, startPoint y: 309, endPoint x: 112, endPoint y: 156, distance: 153.4
click at [112, 156] on div "Layout Row Row Row Row Text Heading Text Block Button Button Button Media Image…" at bounding box center [72, 193] width 102 height 271
click at [50, 204] on div at bounding box center [47, 194] width 46 height 29
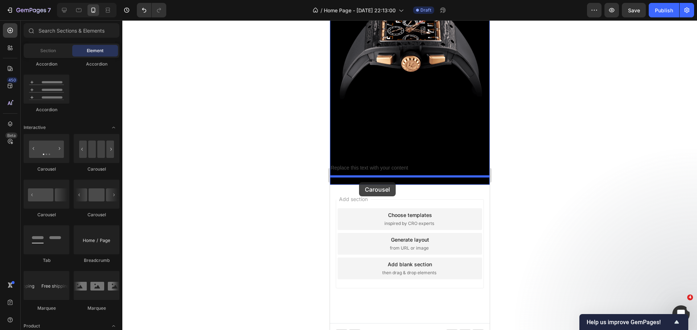
drag, startPoint x: 375, startPoint y: 221, endPoint x: 358, endPoint y: 182, distance: 41.4
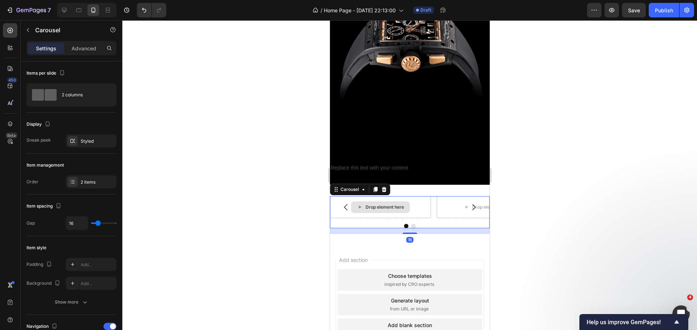
scroll to position [2612, 0]
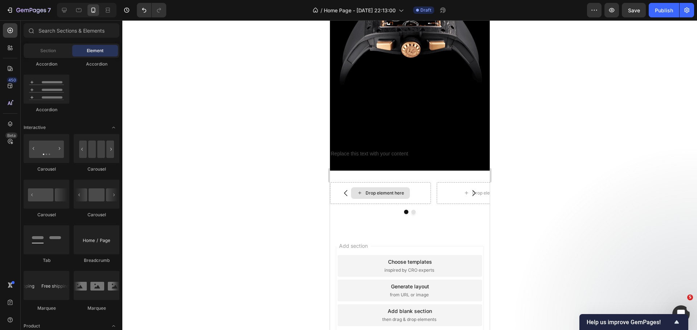
click at [388, 190] on div "Drop element here" at bounding box center [384, 193] width 38 height 6
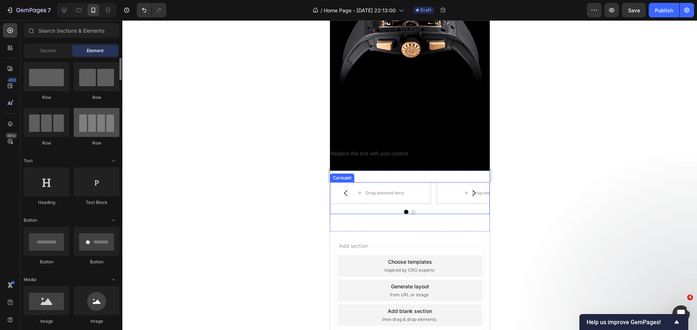
scroll to position [0, 0]
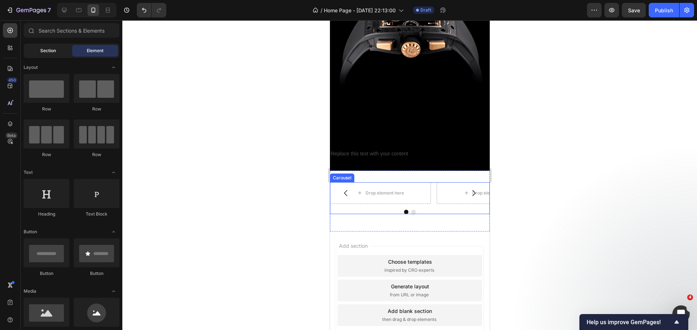
click at [56, 55] on div "Section" at bounding box center [48, 51] width 46 height 12
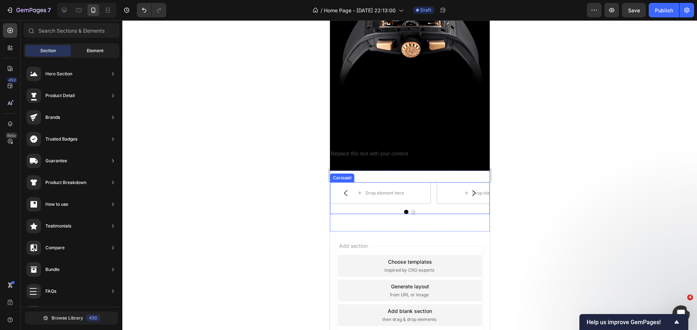
click at [95, 46] on div "Element" at bounding box center [95, 51] width 46 height 12
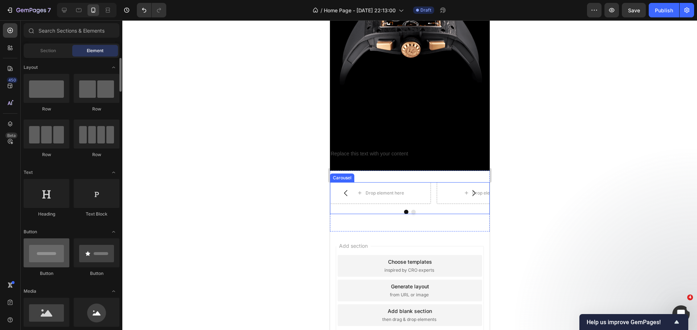
scroll to position [73, 0]
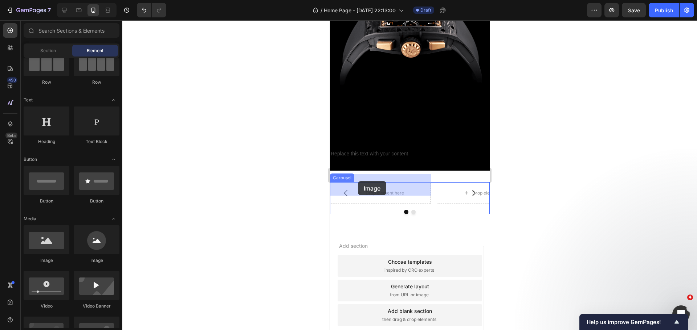
drag, startPoint x: 382, startPoint y: 269, endPoint x: 358, endPoint y: 181, distance: 91.1
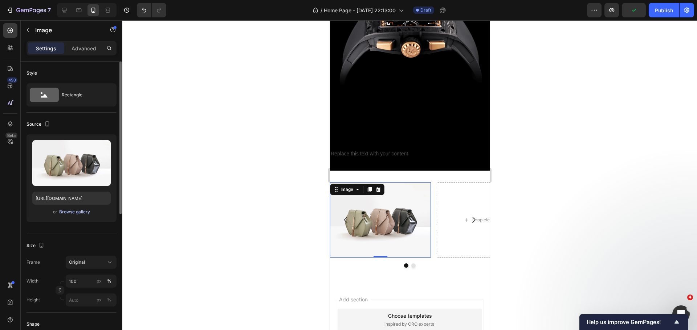
click at [84, 213] on div "Browse gallery" at bounding box center [74, 212] width 31 height 7
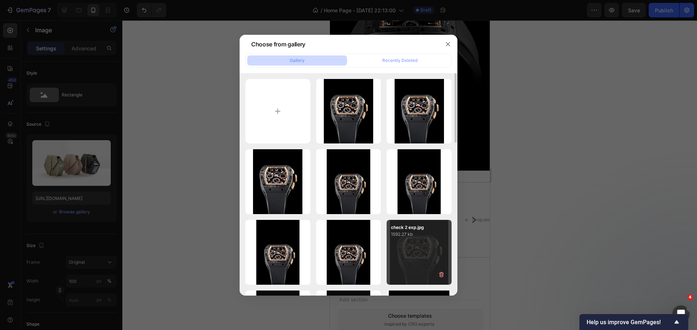
click at [419, 237] on p "1592.27 kb" at bounding box center [419, 234] width 56 height 7
type input "[URL][DOMAIN_NAME]"
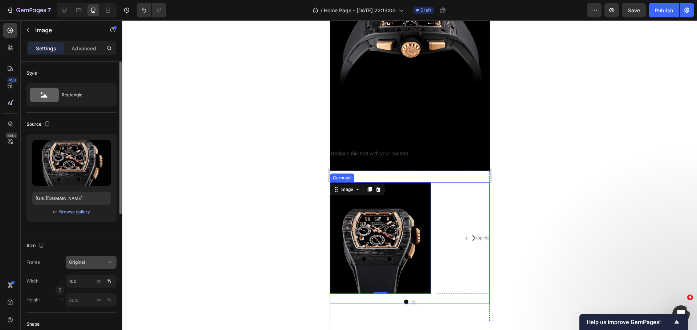
click at [114, 259] on button "Original" at bounding box center [91, 262] width 51 height 13
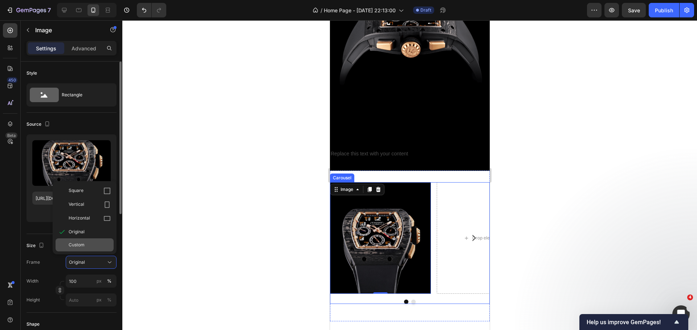
click at [93, 245] on div "Custom" at bounding box center [90, 245] width 42 height 7
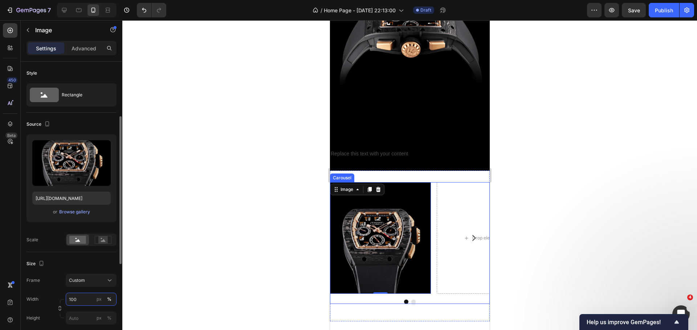
scroll to position [36, 0]
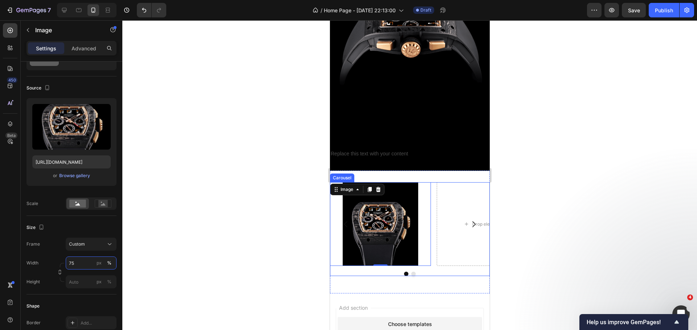
type input "7"
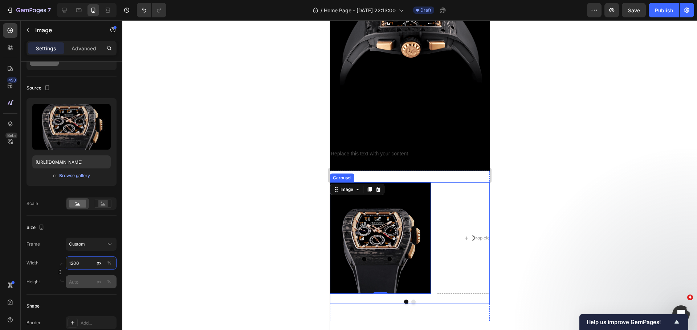
type input "1200"
click at [89, 282] on input "px %" at bounding box center [91, 282] width 51 height 13
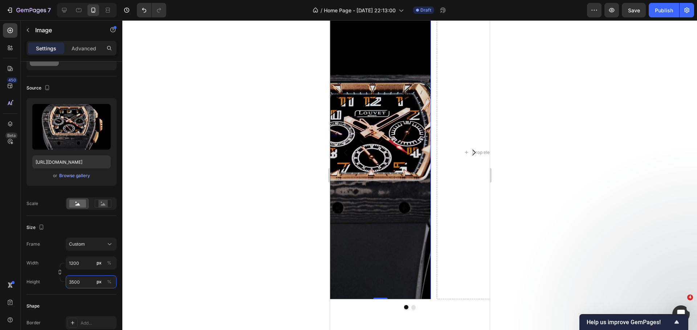
scroll to position [2793, 0]
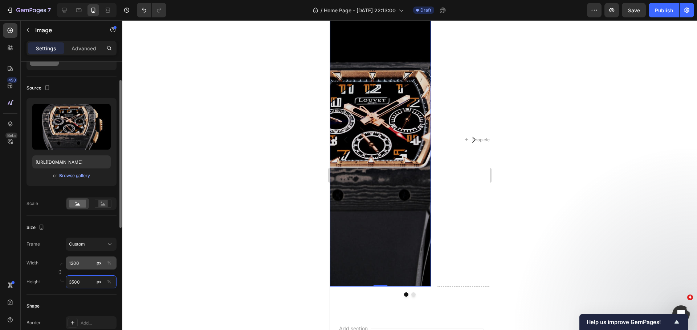
type input "3500"
click at [89, 261] on input "1200" at bounding box center [91, 263] width 51 height 13
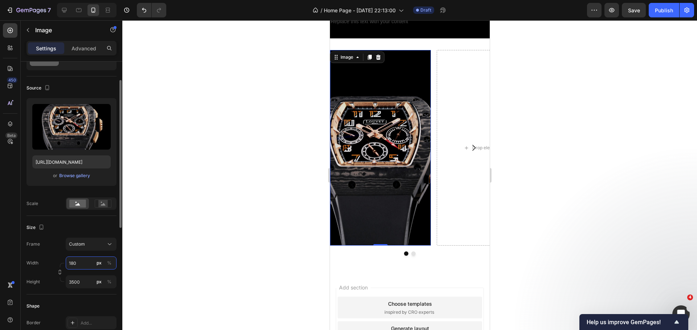
scroll to position [3281, 0]
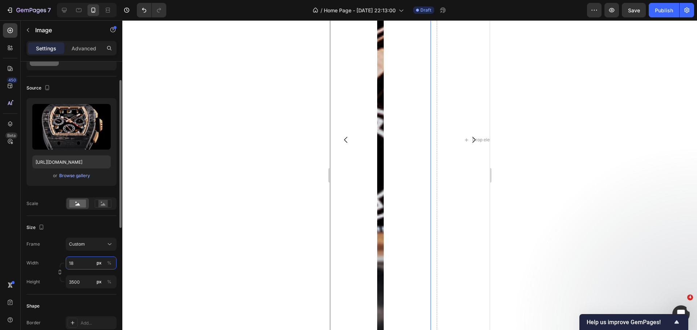
type input "1"
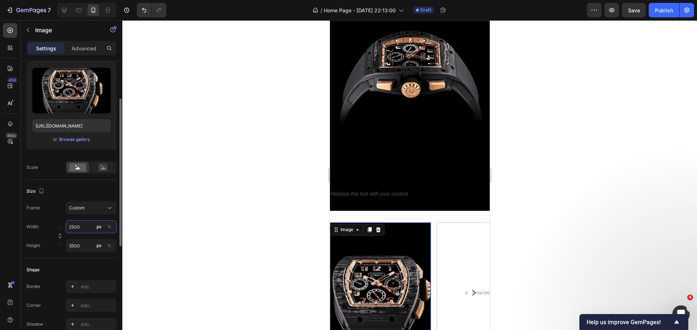
scroll to position [109, 0]
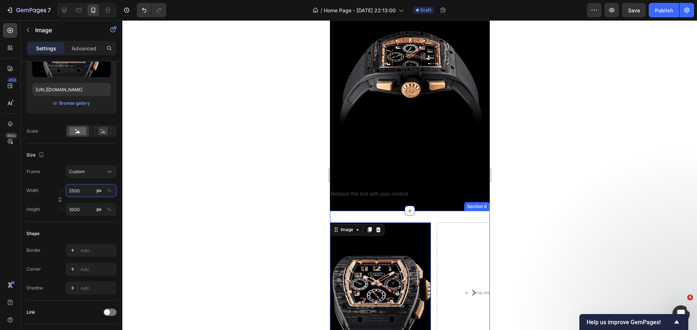
type input "2500"
click at [404, 206] on div at bounding box center [409, 211] width 10 height 10
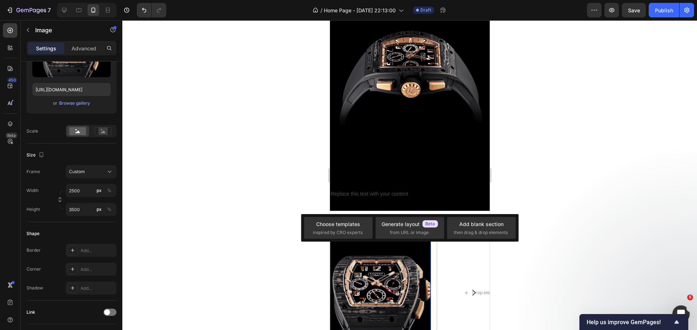
click at [416, 260] on img at bounding box center [379, 293] width 101 height 141
click at [431, 252] on div "Image 0 Drop element here" at bounding box center [409, 293] width 160 height 141
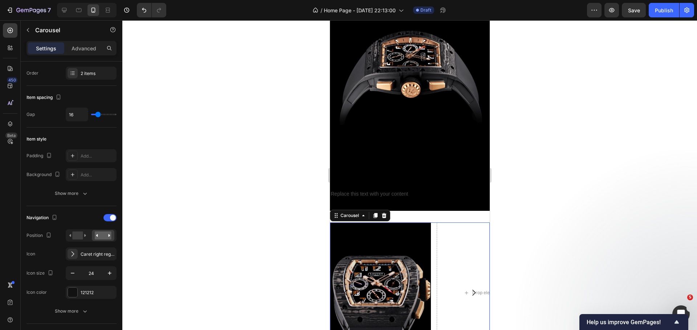
scroll to position [0, 0]
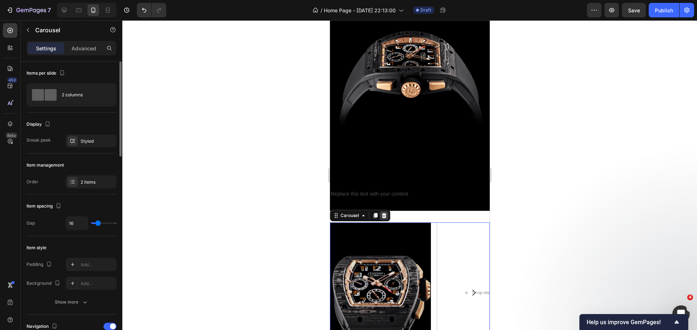
click at [383, 213] on icon at bounding box center [384, 216] width 6 height 6
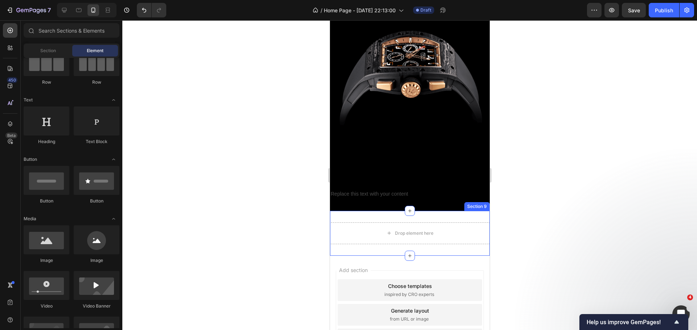
click at [418, 211] on div "Drop element here Section 9" at bounding box center [409, 233] width 160 height 45
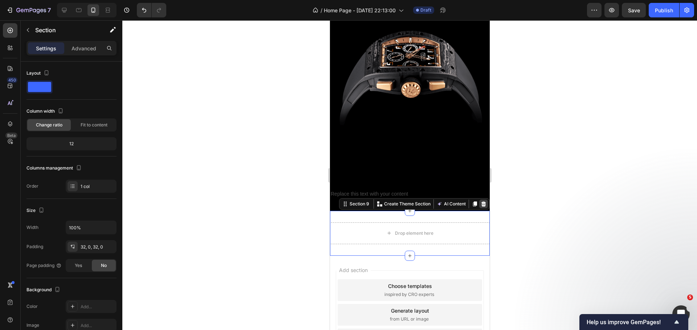
click at [481, 202] on icon at bounding box center [483, 204] width 5 height 5
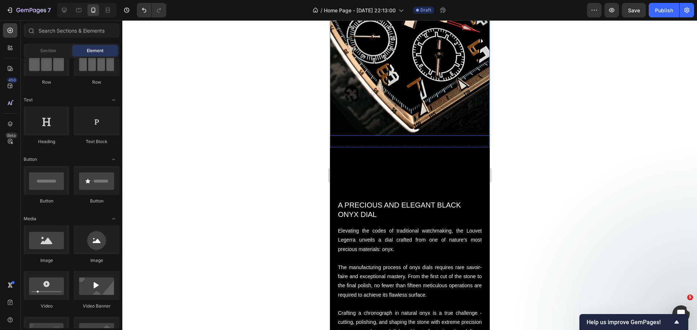
scroll to position [2162, 0]
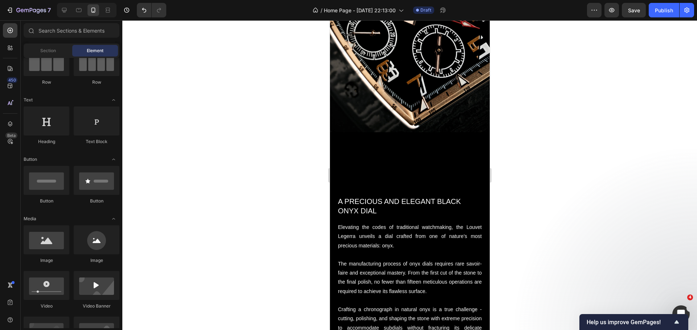
click at [212, 200] on div at bounding box center [409, 175] width 574 height 310
